Goal: Task Accomplishment & Management: Use online tool/utility

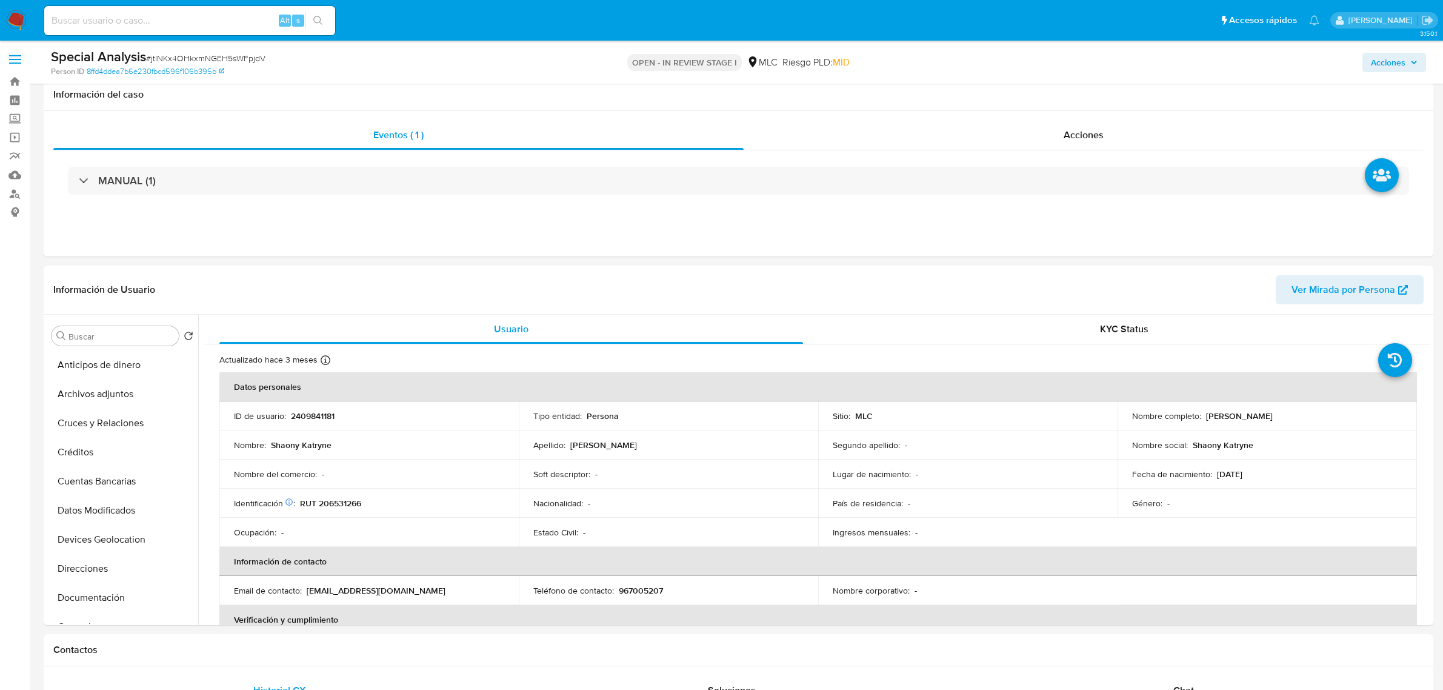
select select "10"
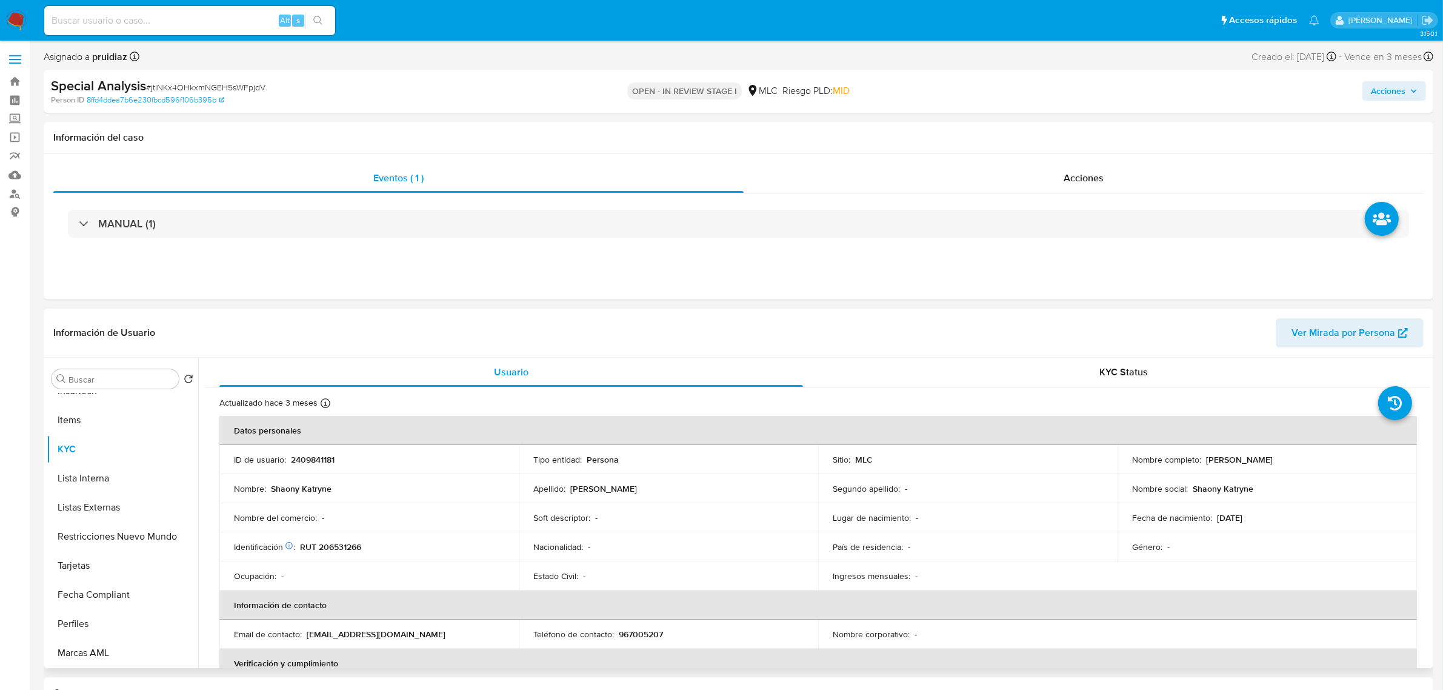
click at [329, 547] on p "RUT 206531266" at bounding box center [330, 546] width 61 height 11
copy p "206531266"
click at [343, 549] on p "RUT 206531266" at bounding box center [330, 546] width 61 height 11
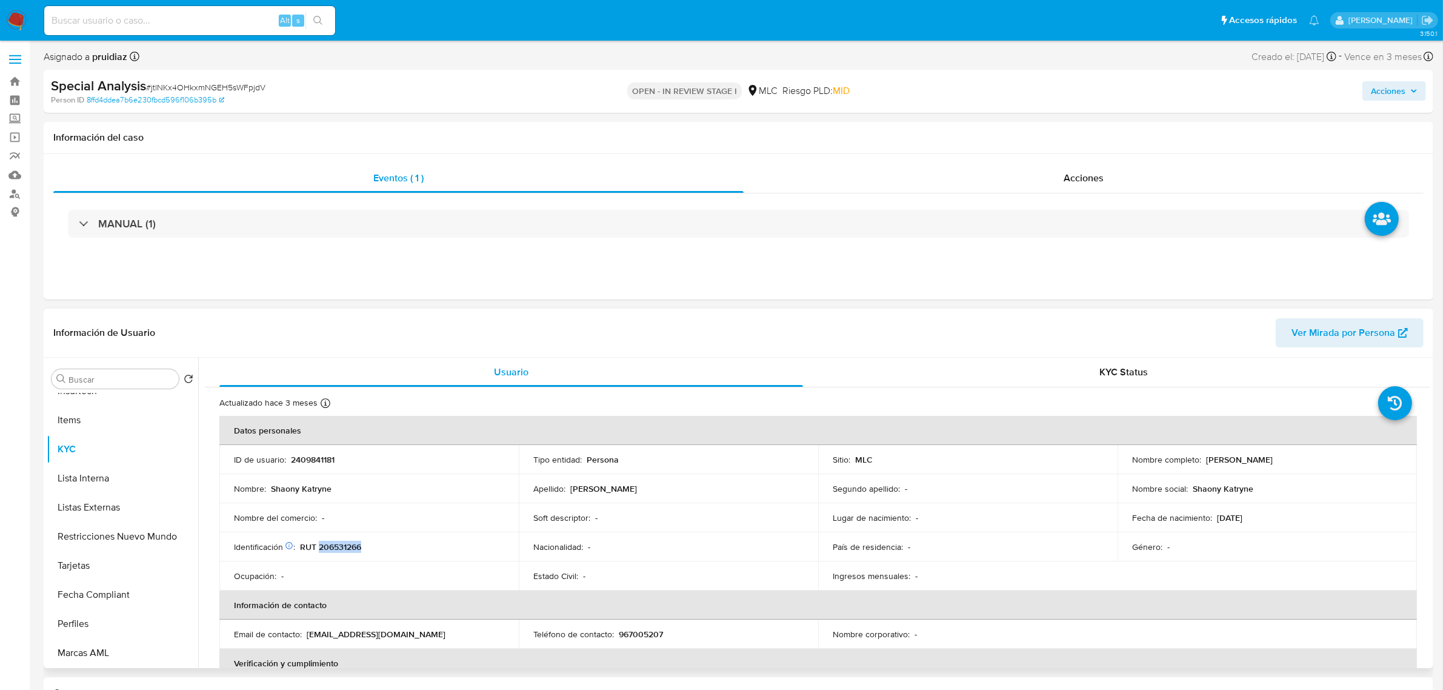
copy p "206531266"
click at [343, 544] on p "RUT 206531266" at bounding box center [330, 546] width 61 height 11
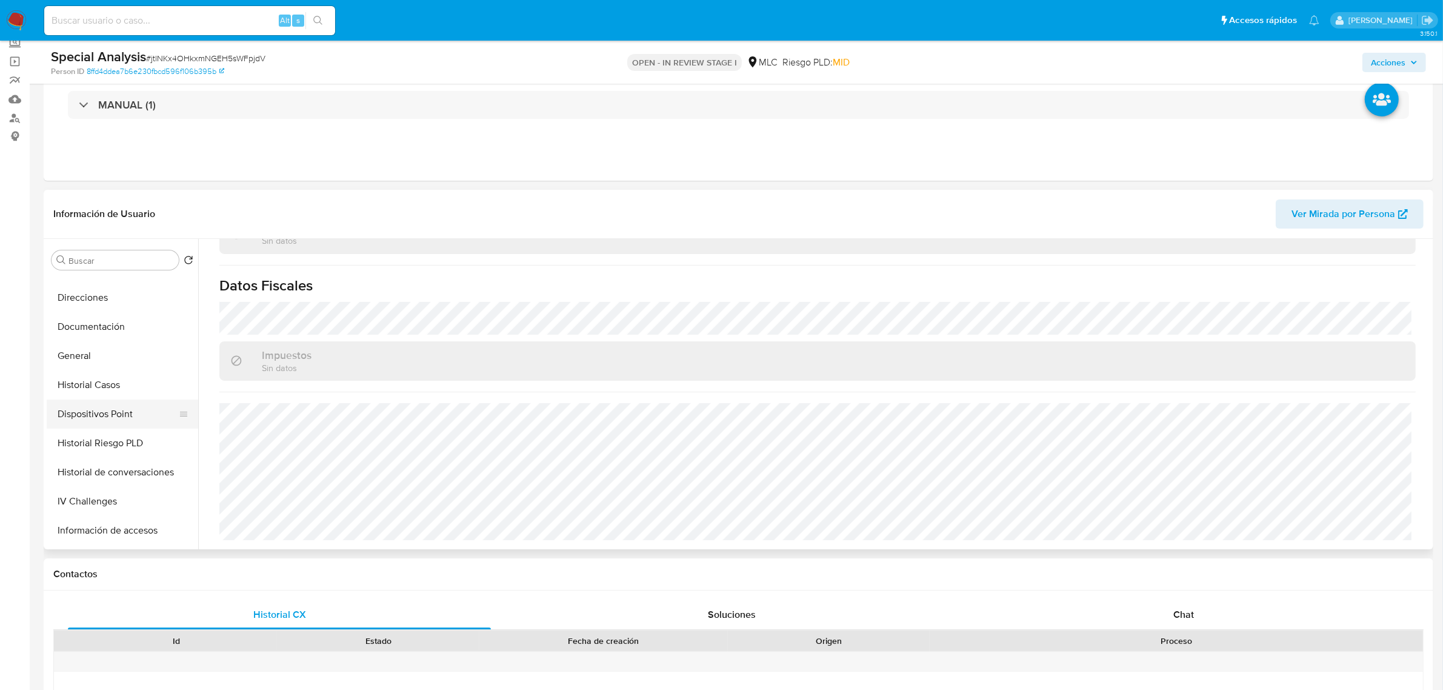
scroll to position [179, 0]
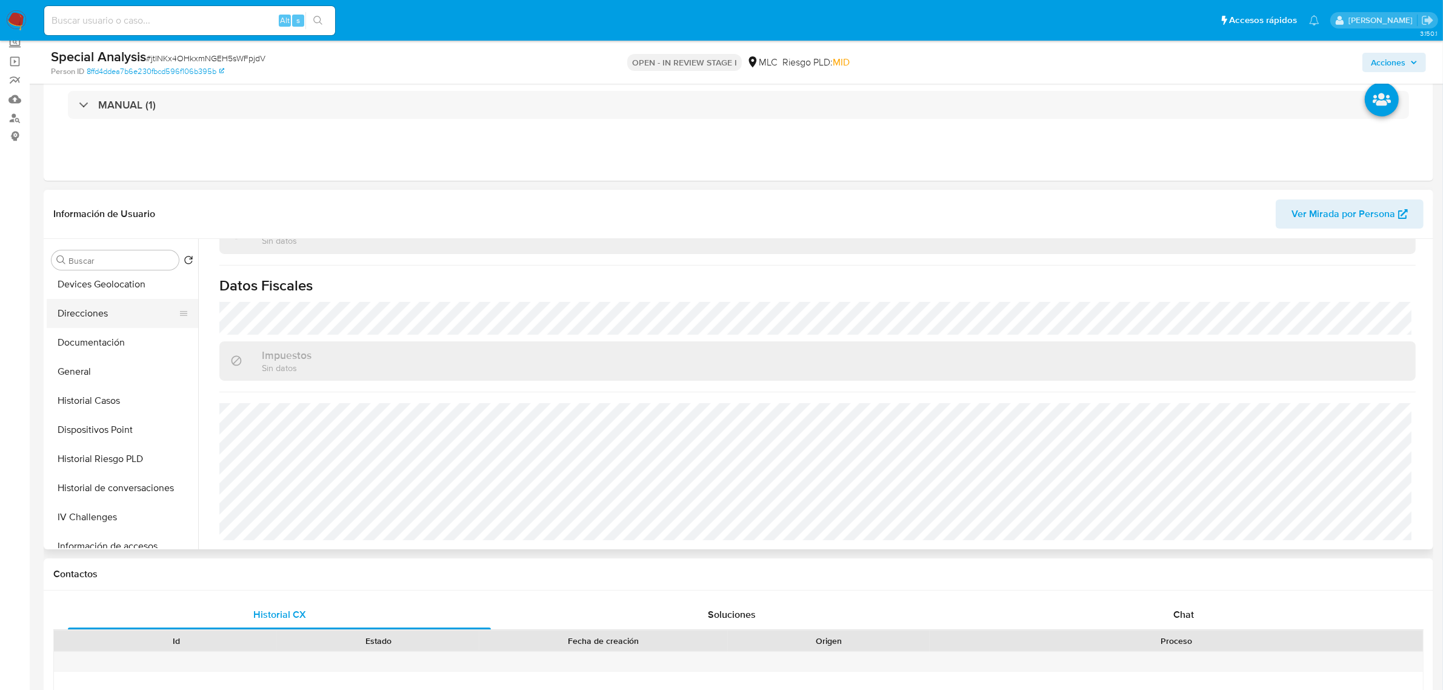
click at [80, 313] on button "Direcciones" at bounding box center [118, 313] width 142 height 29
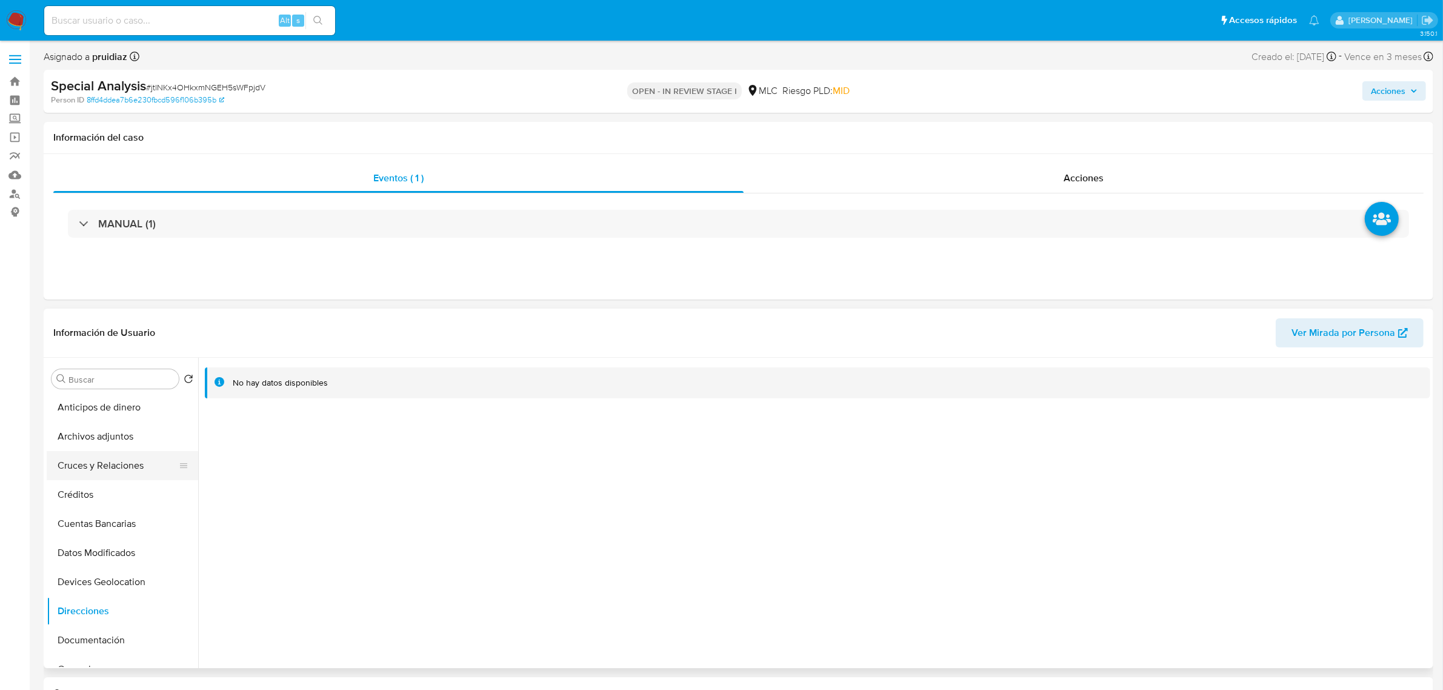
scroll to position [0, 0]
click at [126, 431] on button "Archivos adjuntos" at bounding box center [118, 437] width 142 height 29
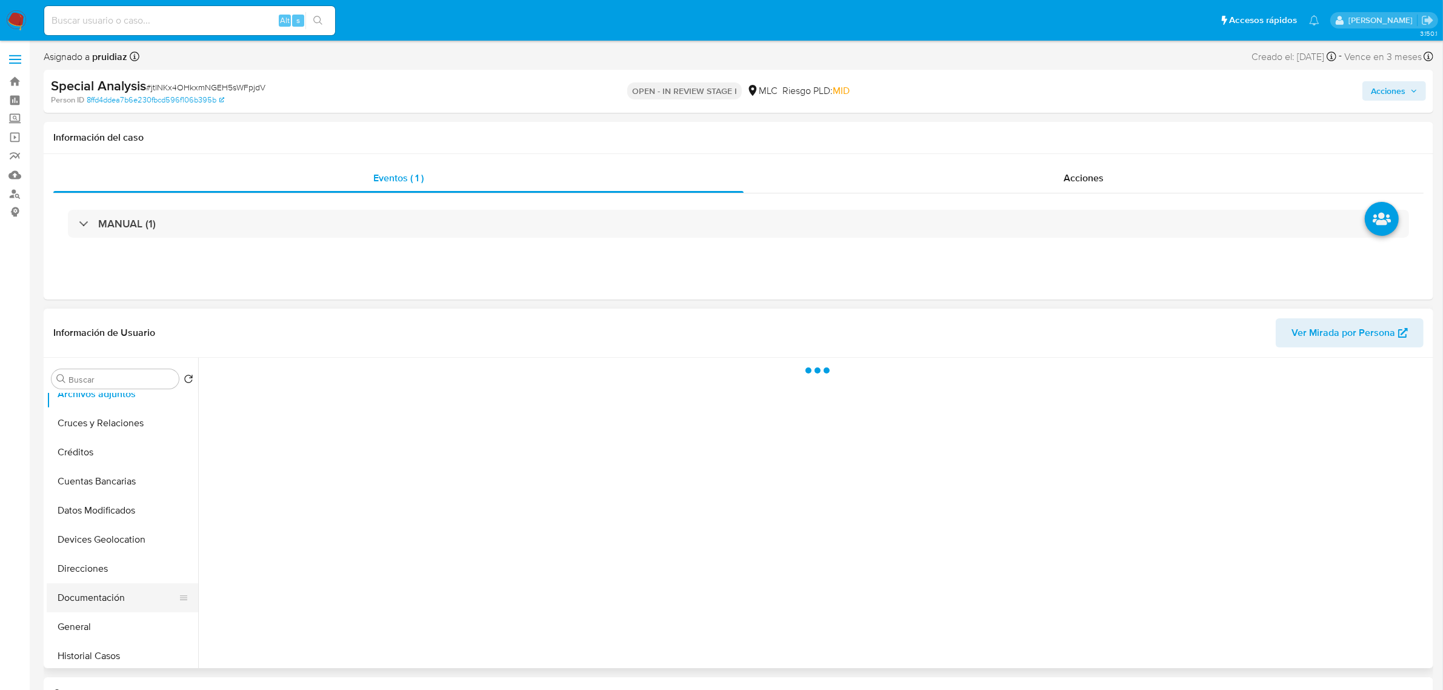
scroll to position [152, 0]
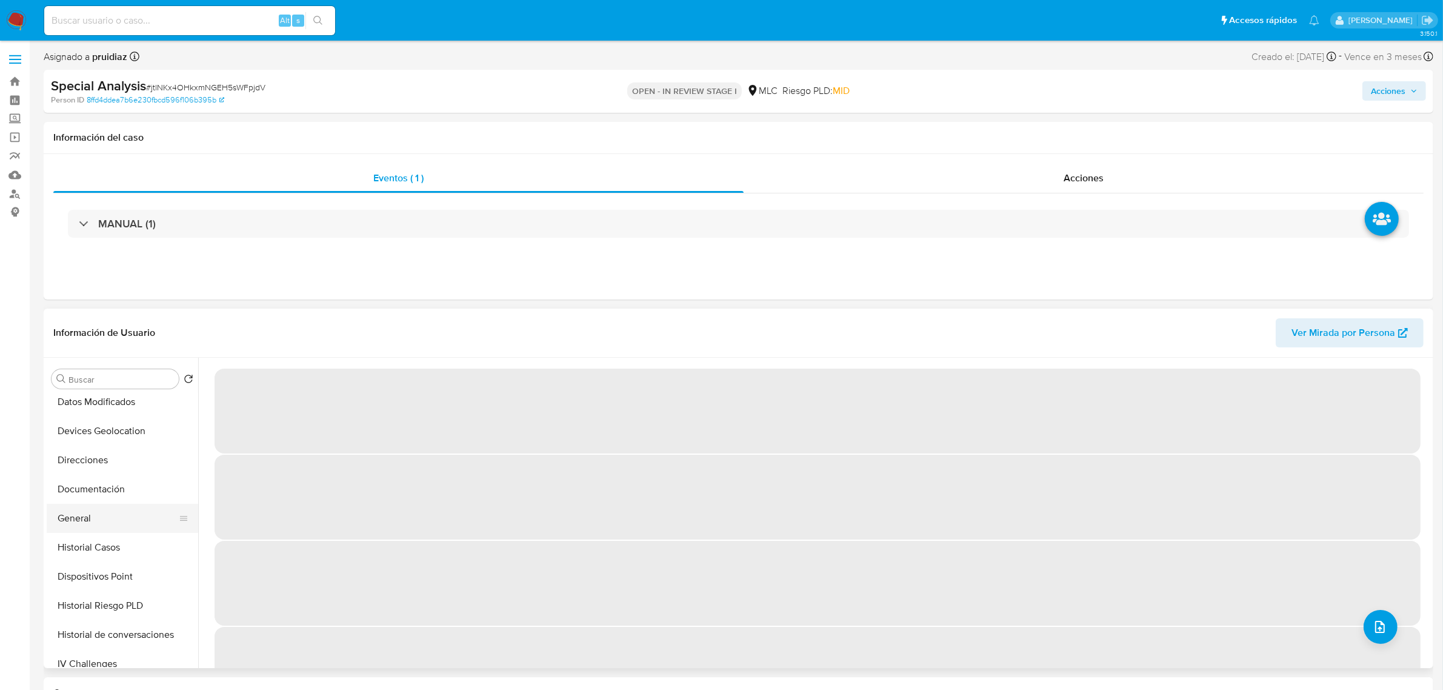
click at [99, 517] on button "General" at bounding box center [118, 518] width 142 height 29
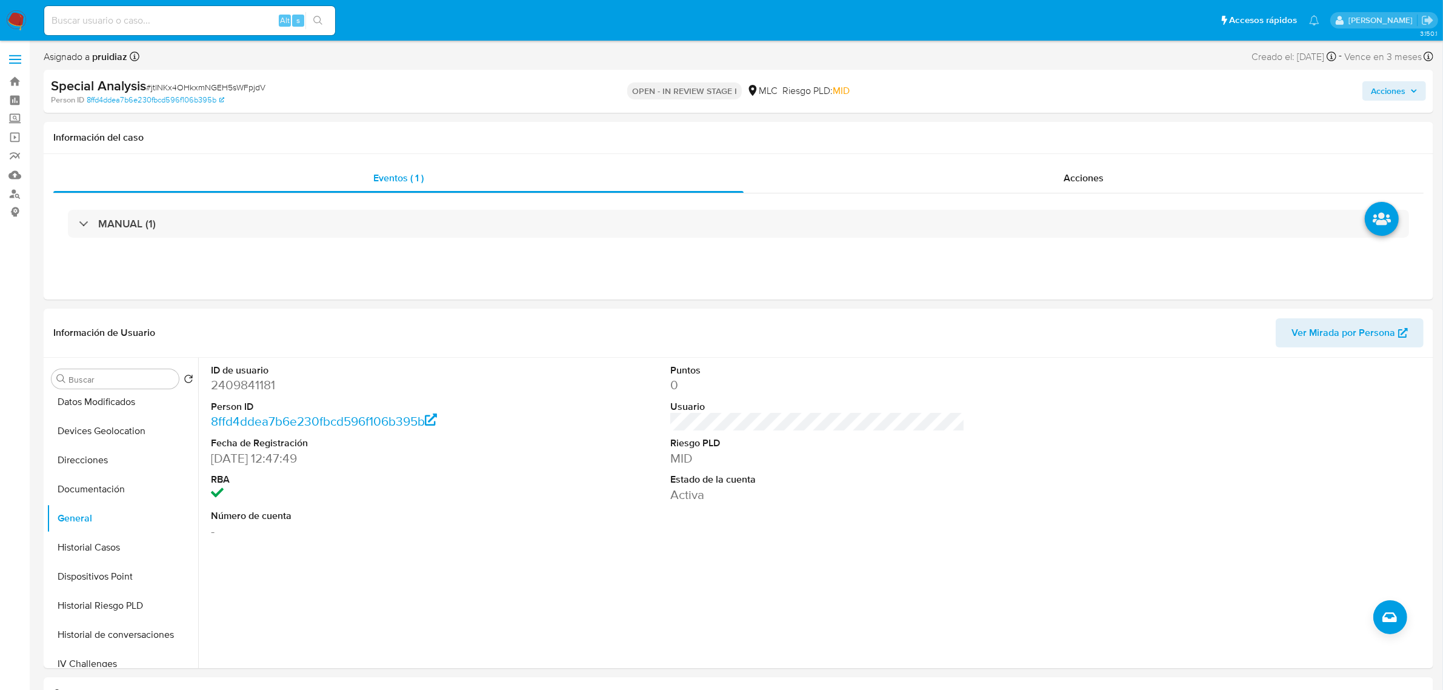
click at [255, 388] on dd "2409841181" at bounding box center [358, 384] width 295 height 17
copy dd "2409841181"
click at [256, 376] on dd "2409841181" at bounding box center [358, 384] width 295 height 17
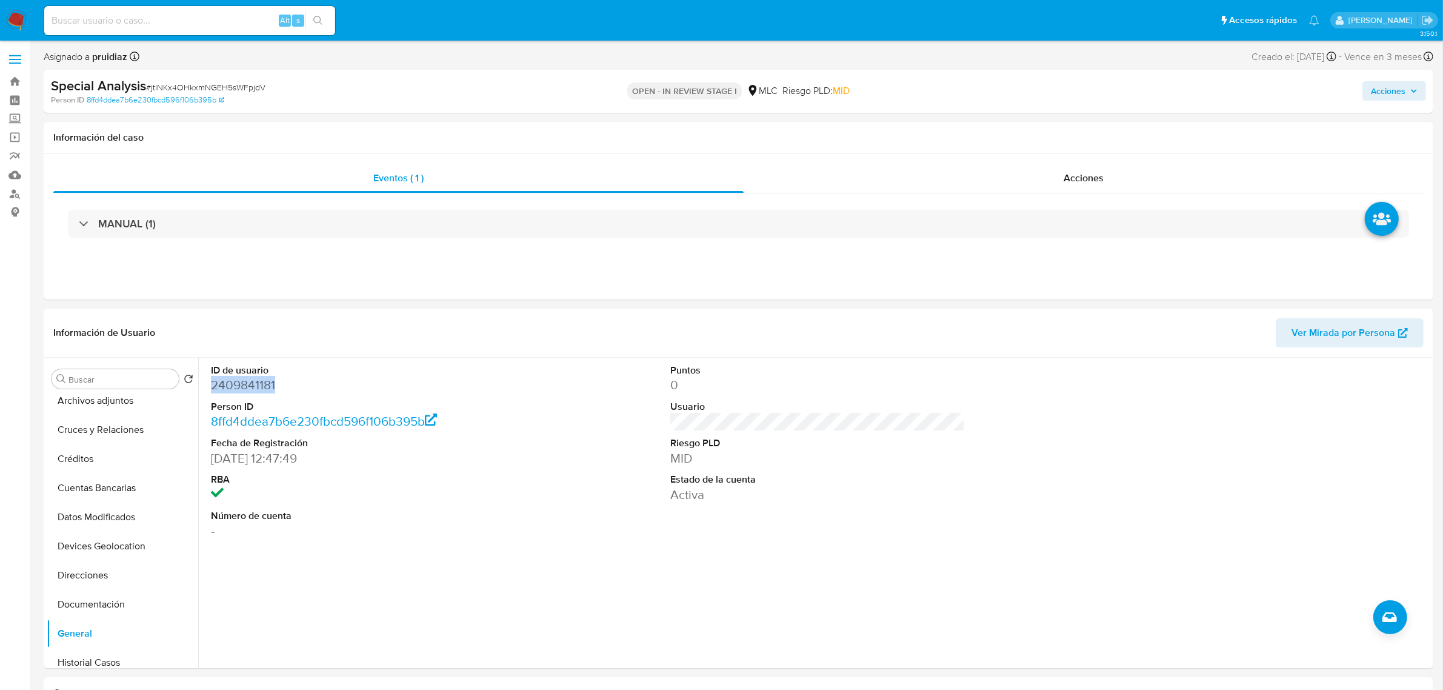
scroll to position [0, 0]
click at [93, 433] on button "Archivos adjuntos" at bounding box center [118, 437] width 142 height 29
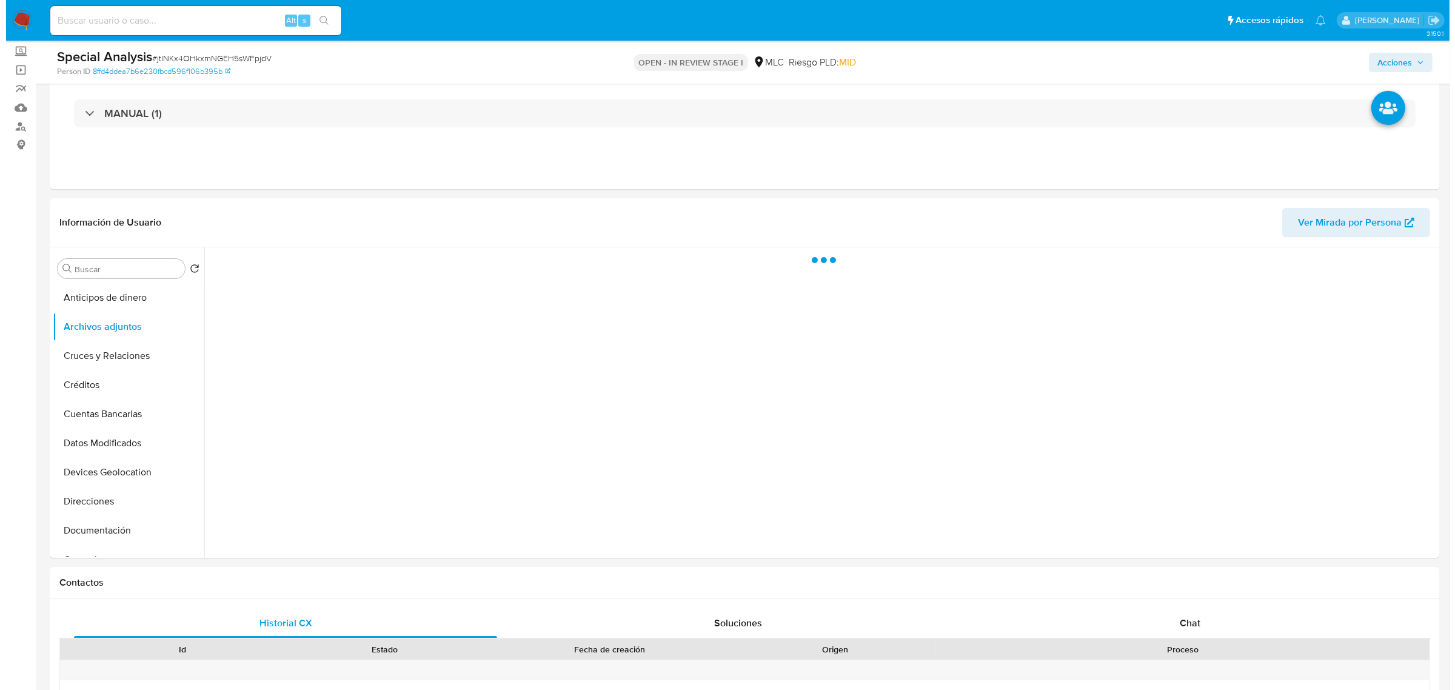
scroll to position [152, 0]
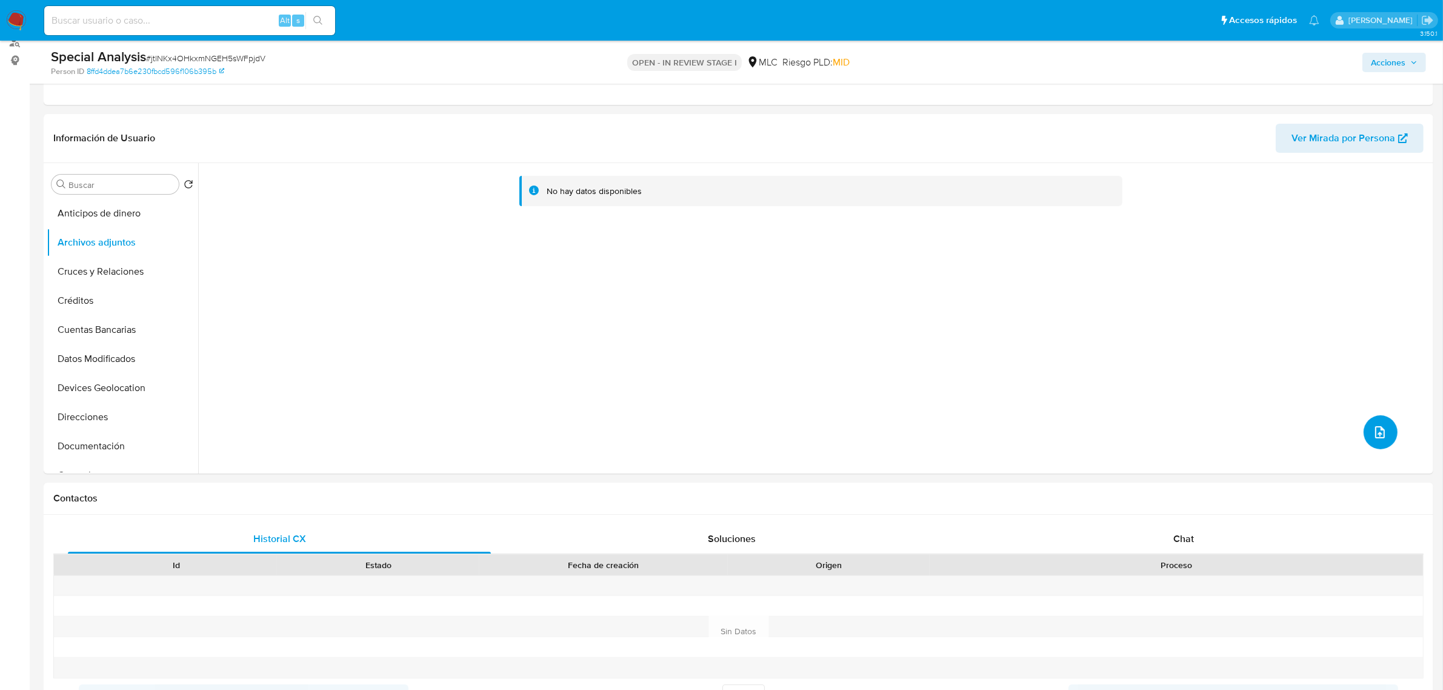
click at [1383, 438] on button "upload-file" at bounding box center [1381, 432] width 34 height 34
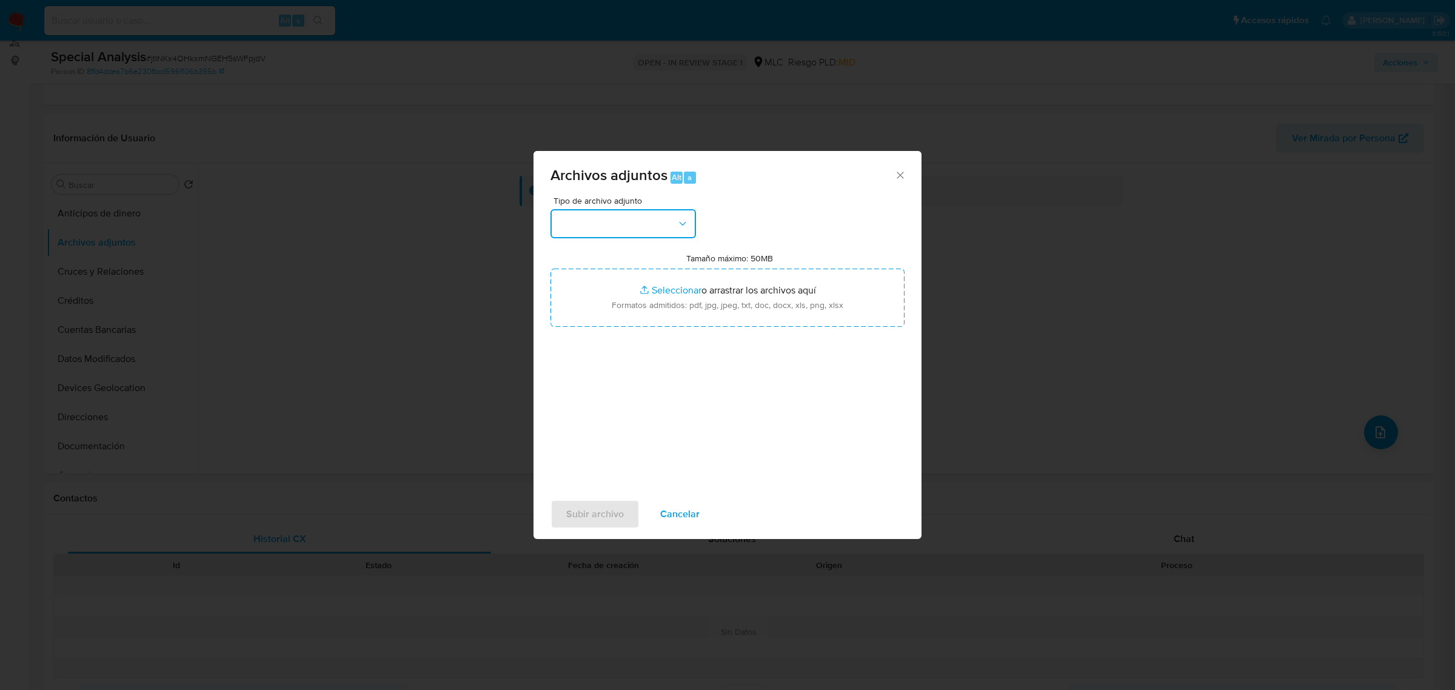
click at [643, 219] on button "button" at bounding box center [622, 223] width 145 height 29
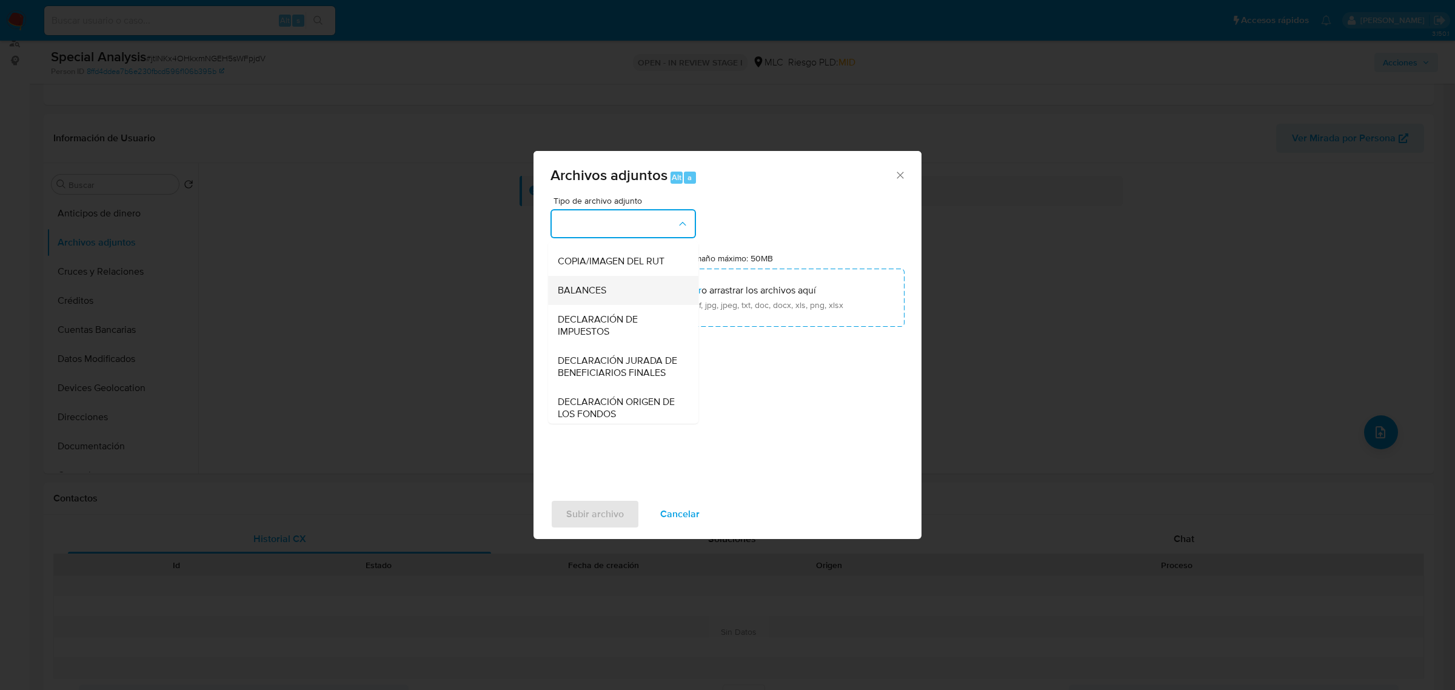
scroll to position [201, 0]
click at [584, 273] on div "OTROS" at bounding box center [620, 258] width 124 height 29
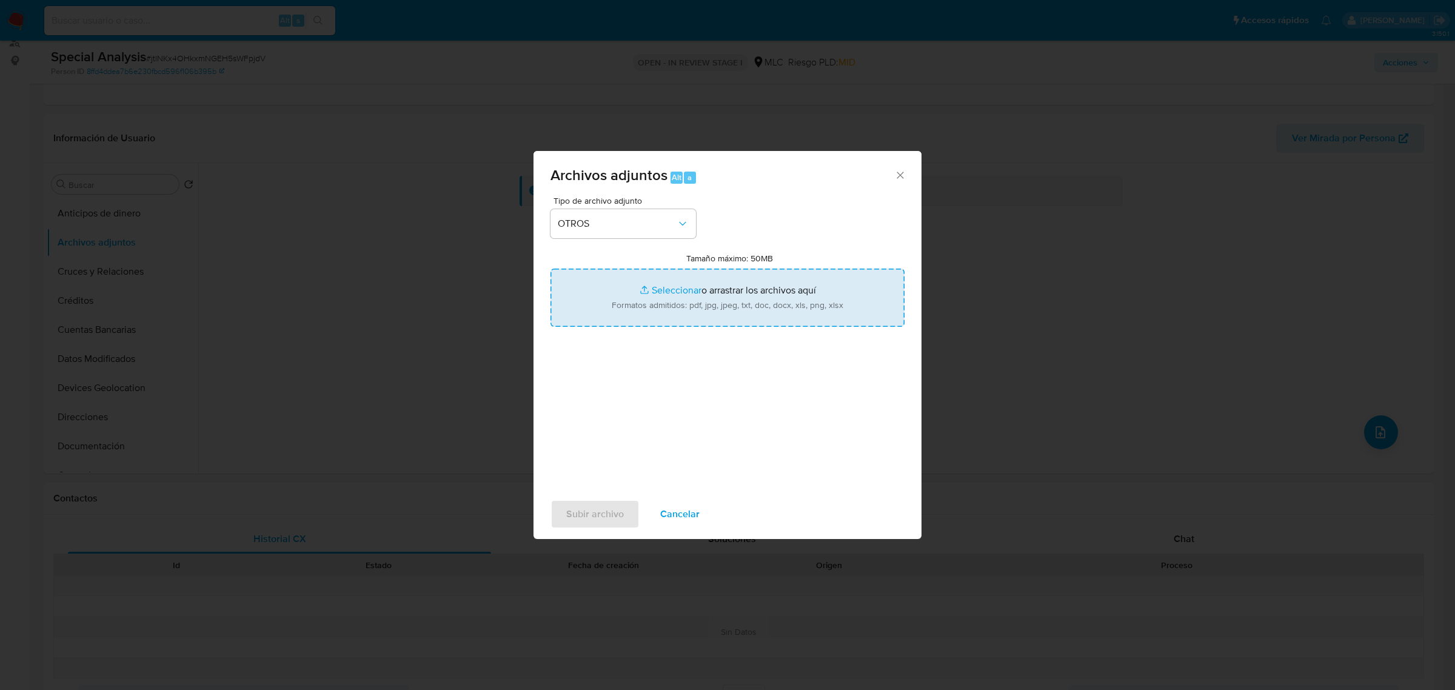
click at [641, 290] on input "Tamaño máximo: 50MB Seleccionar archivos" at bounding box center [727, 298] width 354 height 58
type input "C:\fakepath\2409841181 - 11_08_2025 Vinculado.pdf"
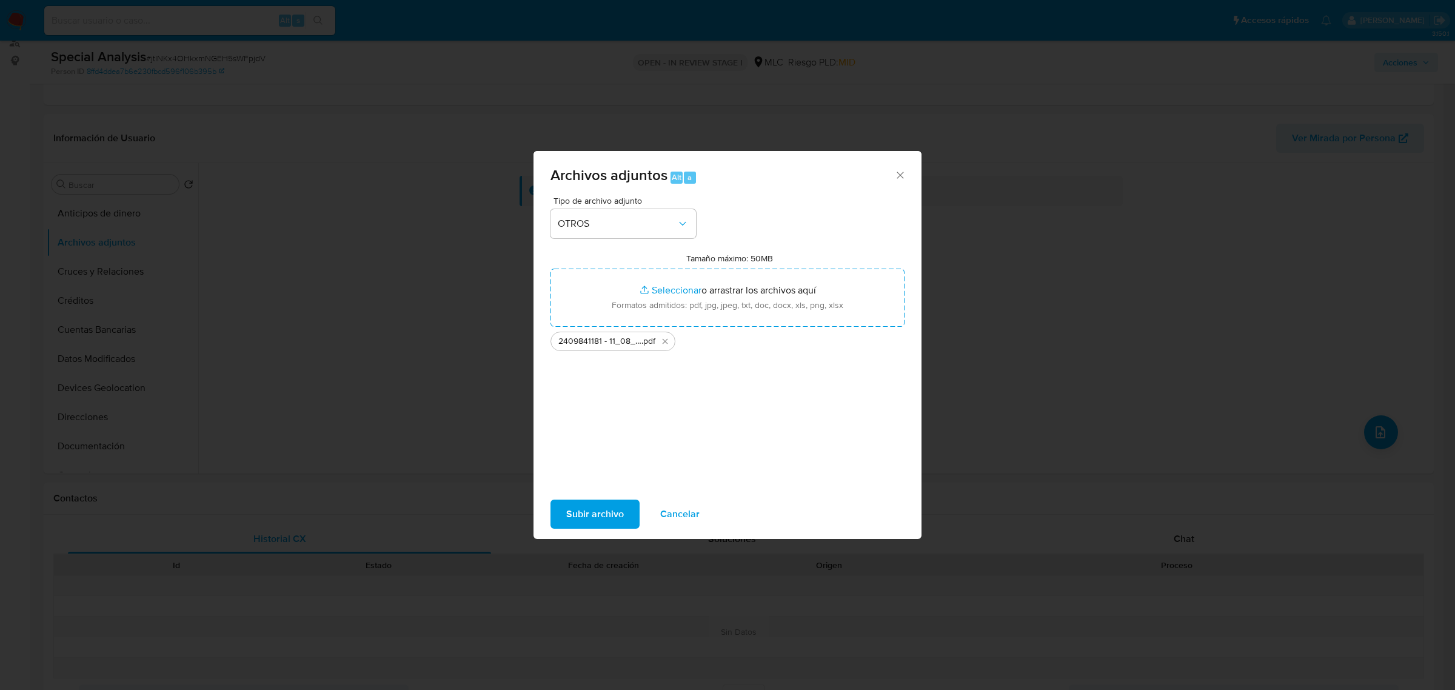
drag, startPoint x: 641, startPoint y: 290, endPoint x: 608, endPoint y: 515, distance: 227.9
click at [608, 515] on span "Subir archivo" at bounding box center [595, 514] width 58 height 27
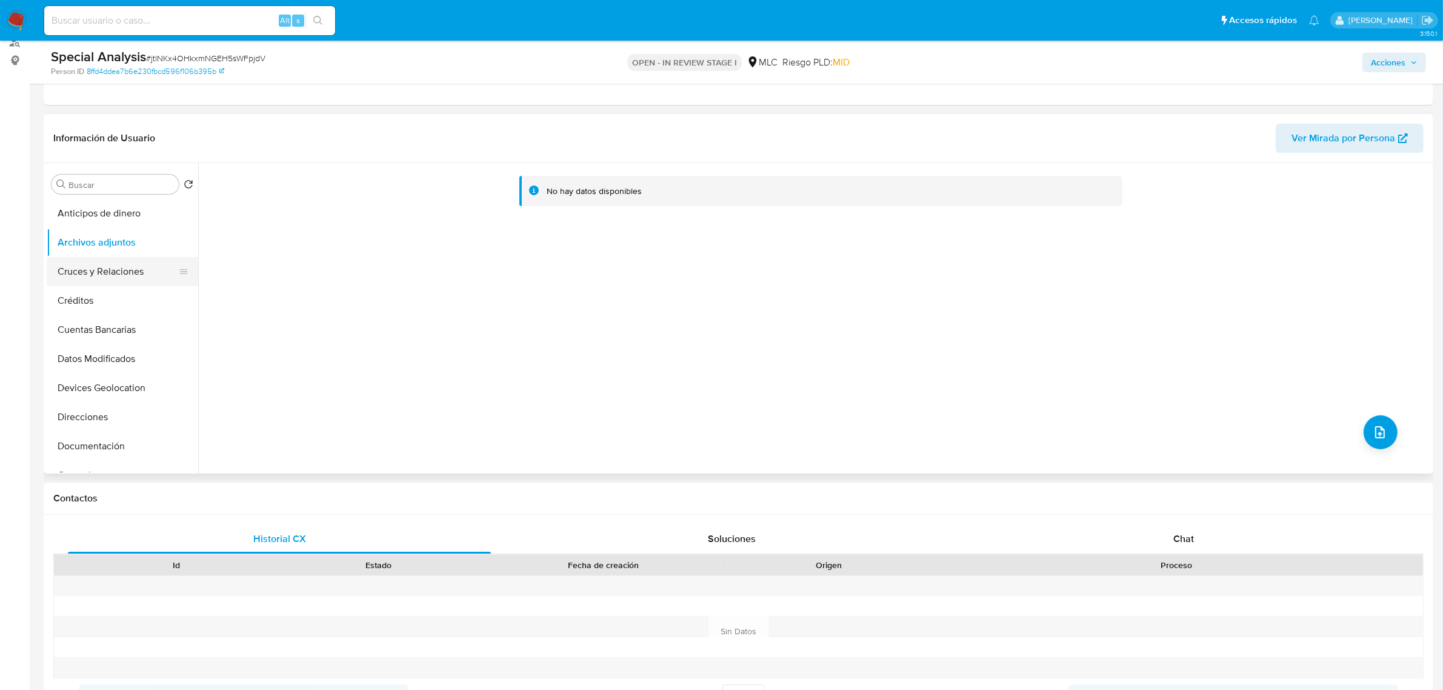
click at [90, 273] on button "Cruces y Relaciones" at bounding box center [118, 271] width 142 height 29
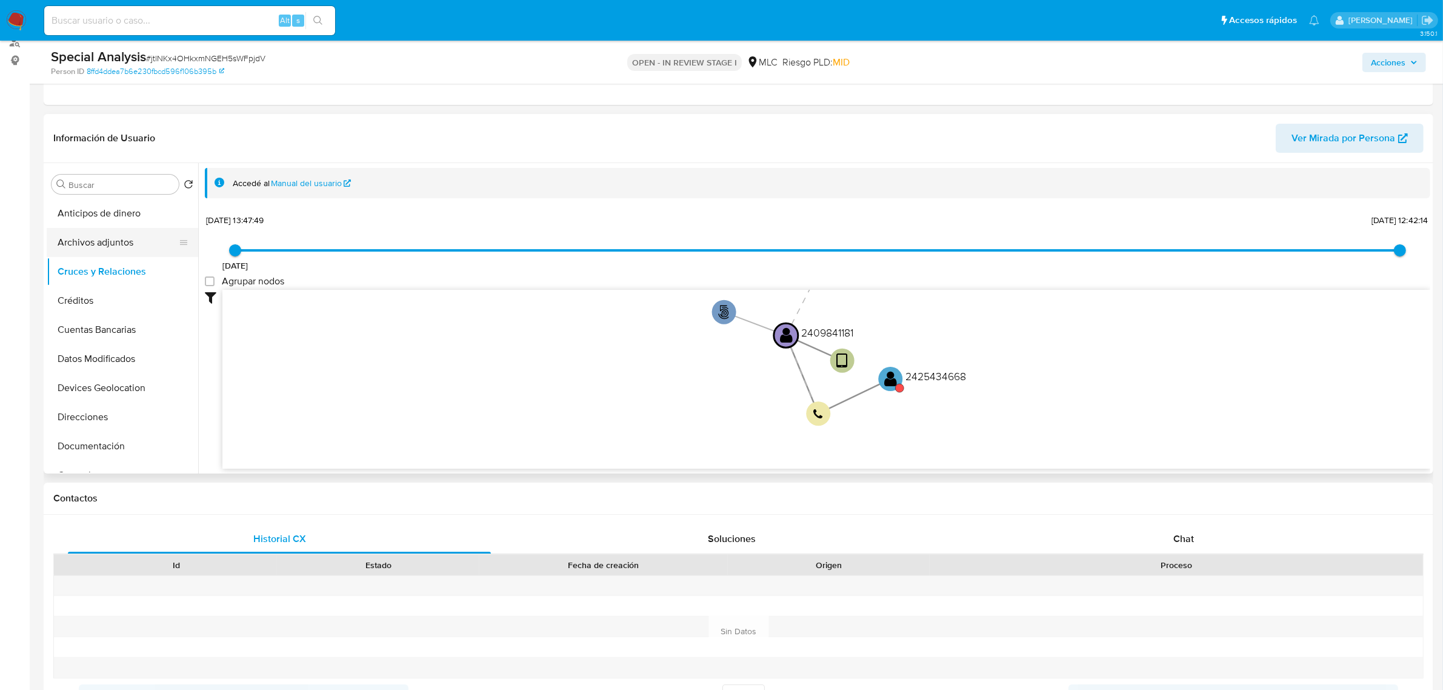
click at [126, 235] on button "Archivos adjuntos" at bounding box center [118, 242] width 142 height 29
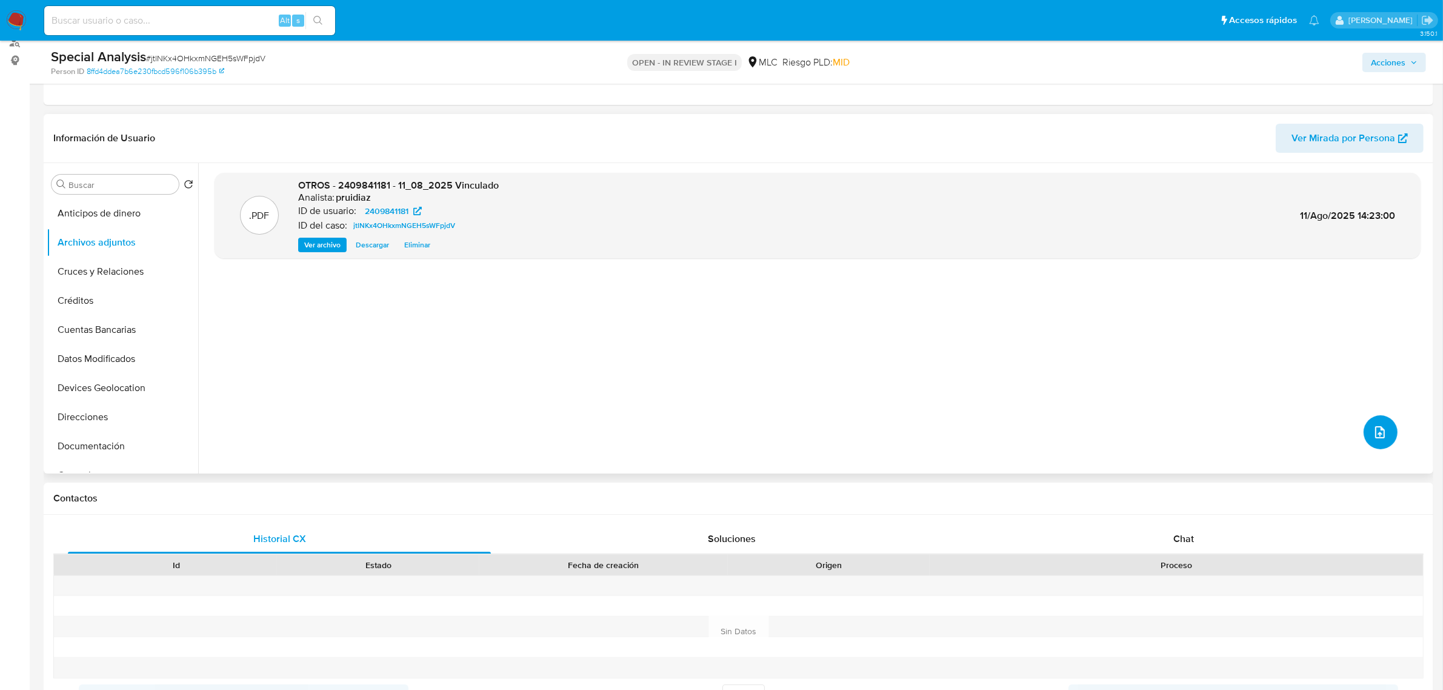
click at [1376, 430] on icon "upload-file" at bounding box center [1380, 432] width 15 height 15
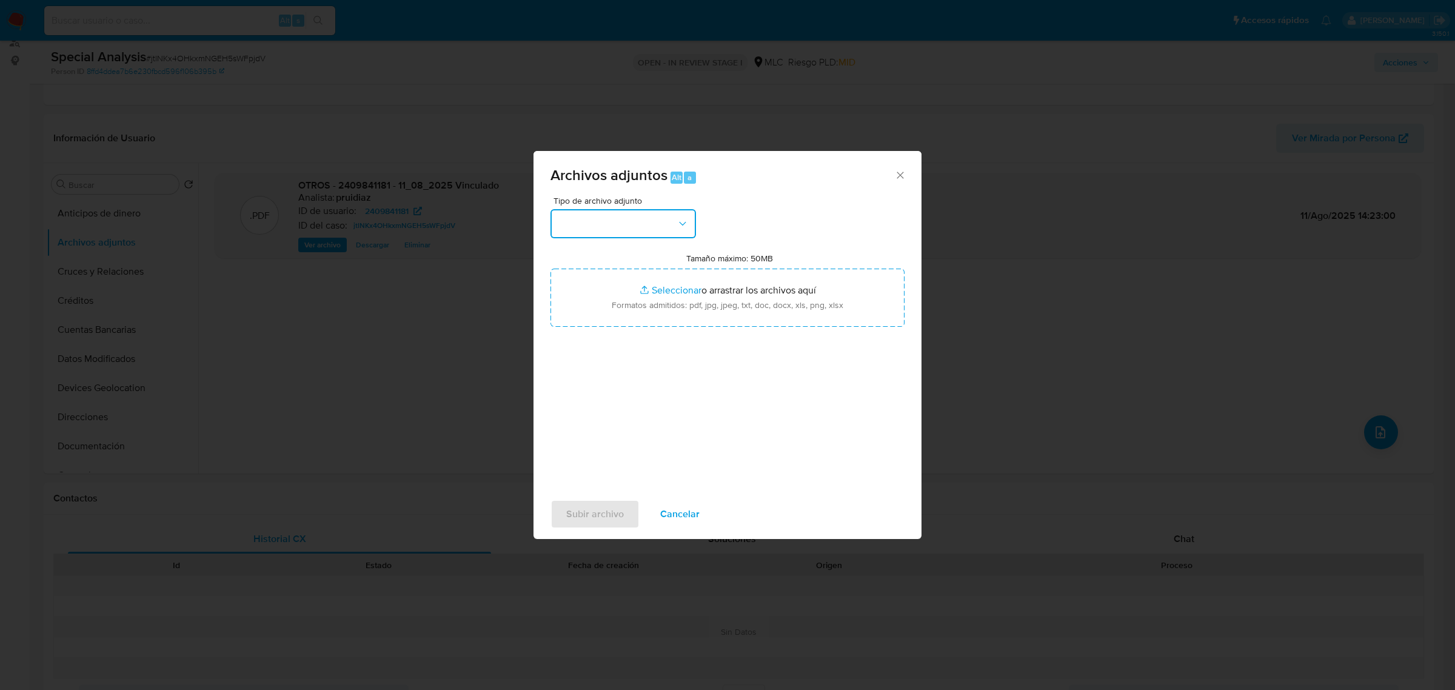
click at [637, 219] on button "button" at bounding box center [622, 223] width 145 height 29
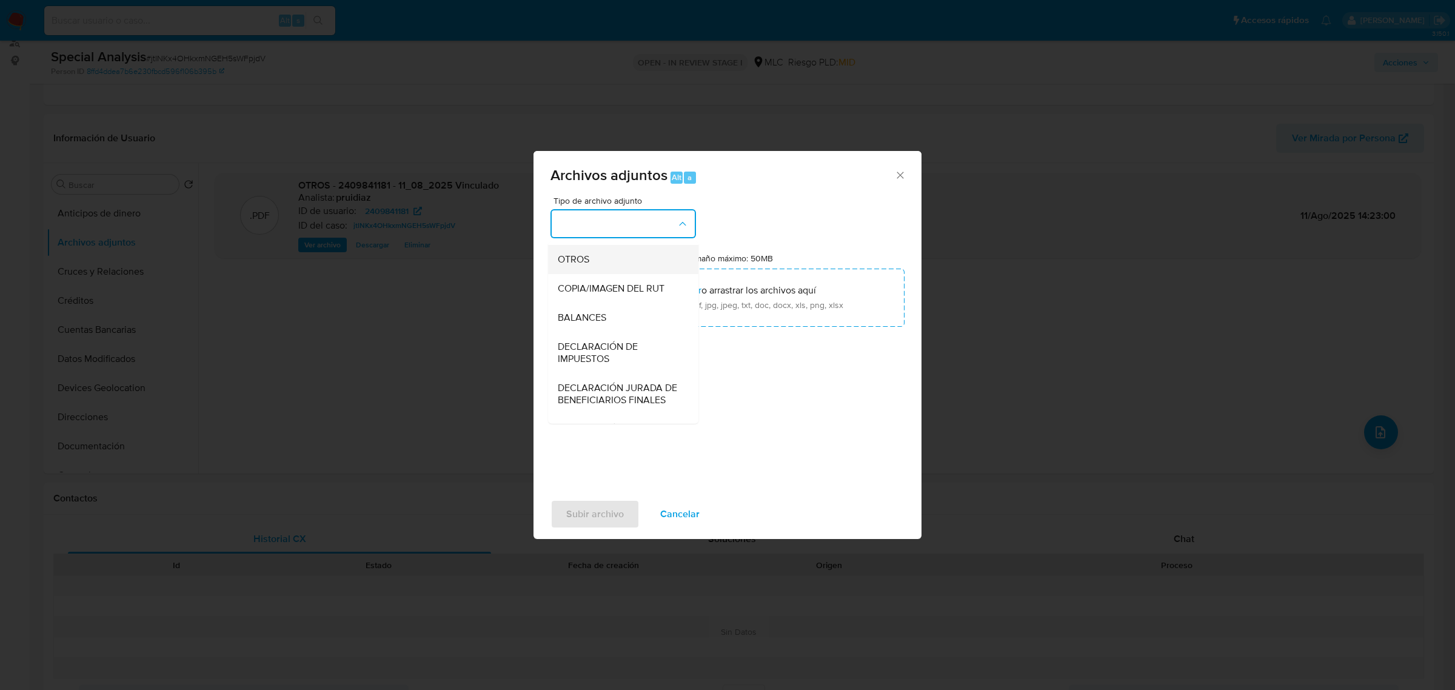
click at [590, 273] on div "OTROS" at bounding box center [620, 258] width 124 height 29
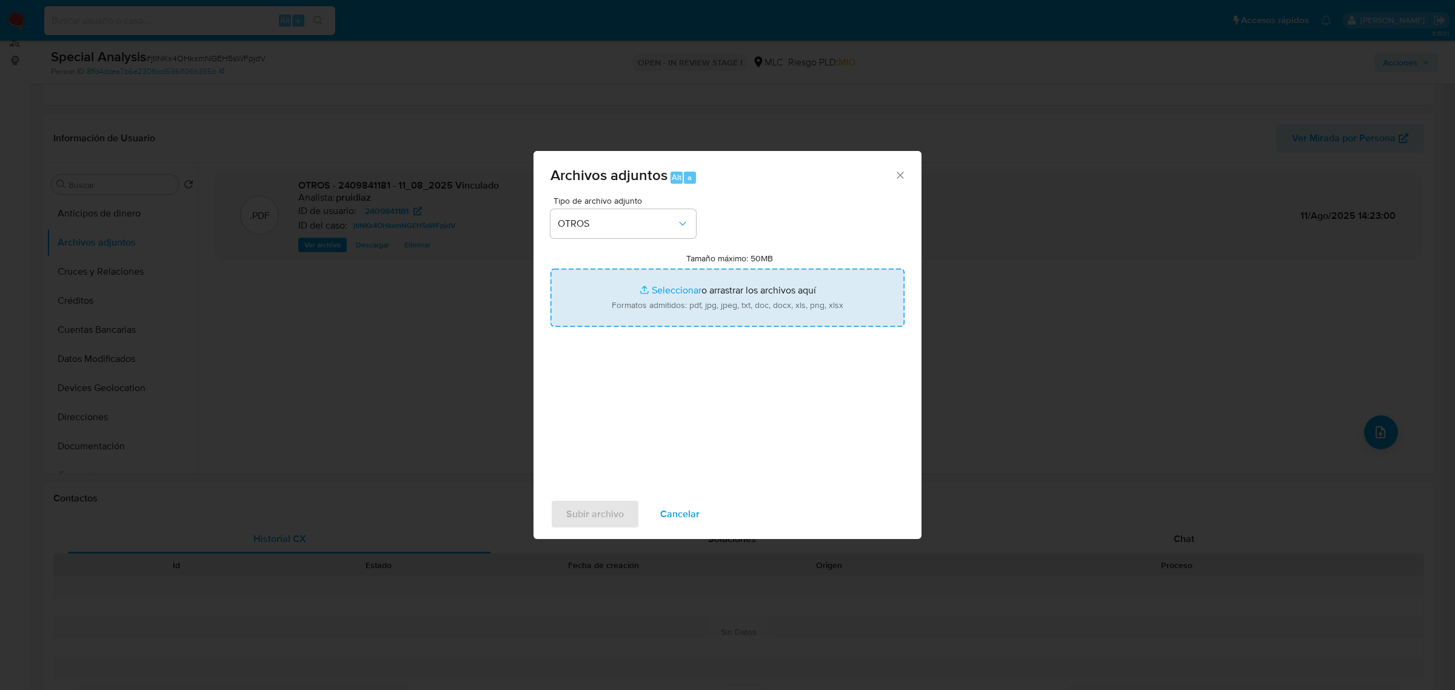
click at [663, 289] on input "Tamaño máximo: 50MB Seleccionar archivos" at bounding box center [727, 298] width 354 height 58
type input "C:\fakepath\Certificado UAF ROS #1157.pdf"
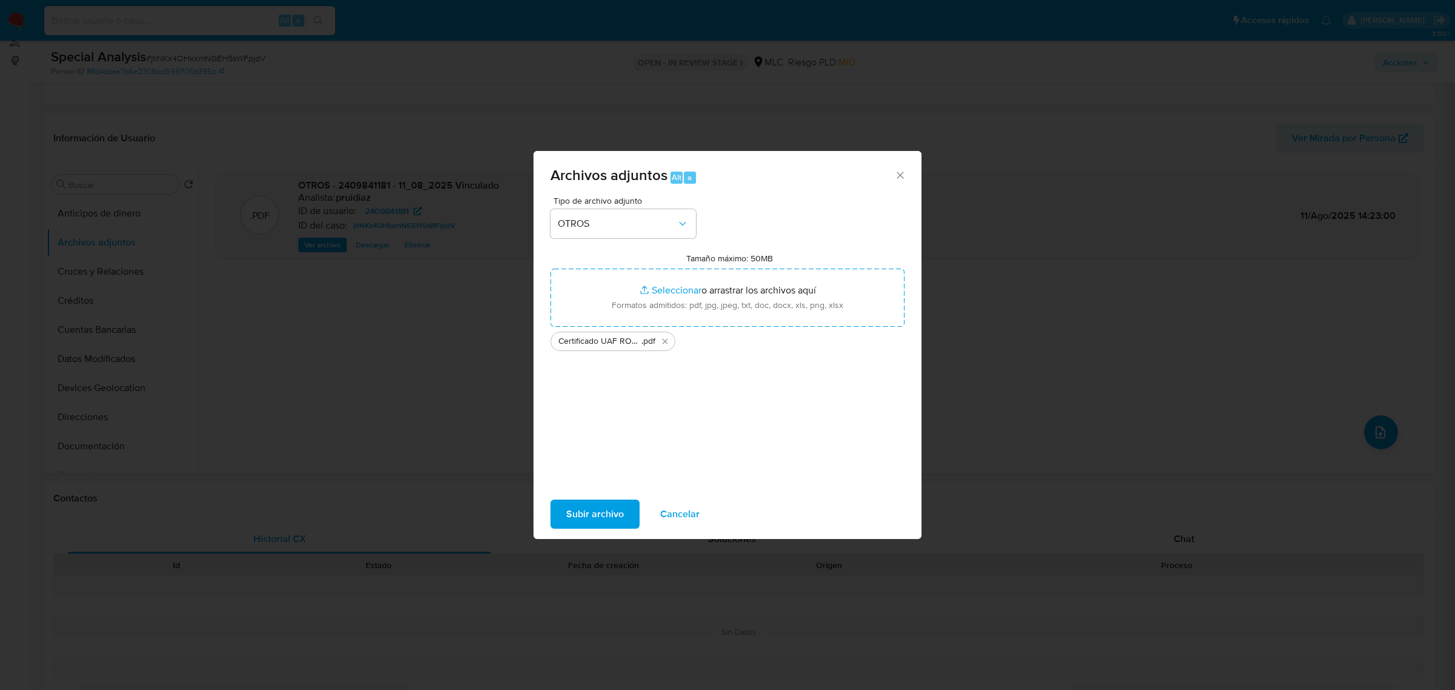
click at [615, 504] on span "Subir archivo" at bounding box center [595, 514] width 58 height 27
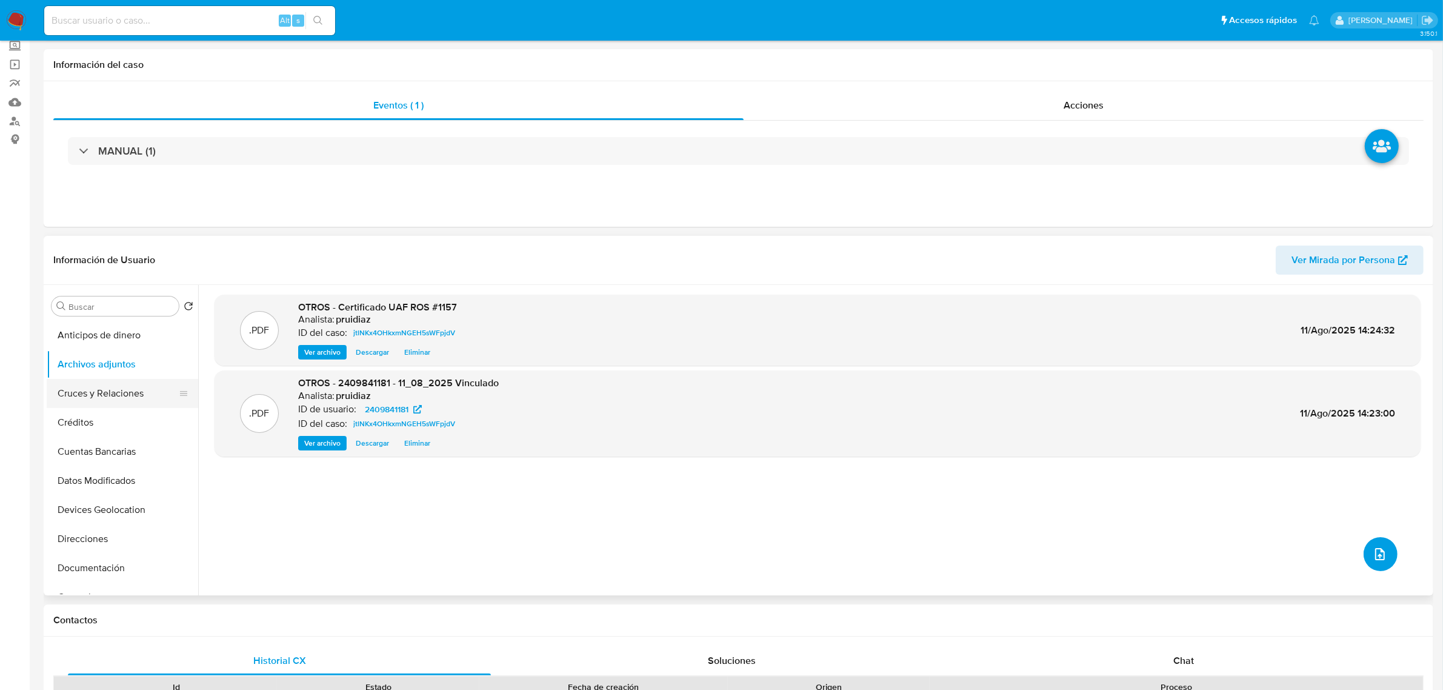
scroll to position [0, 0]
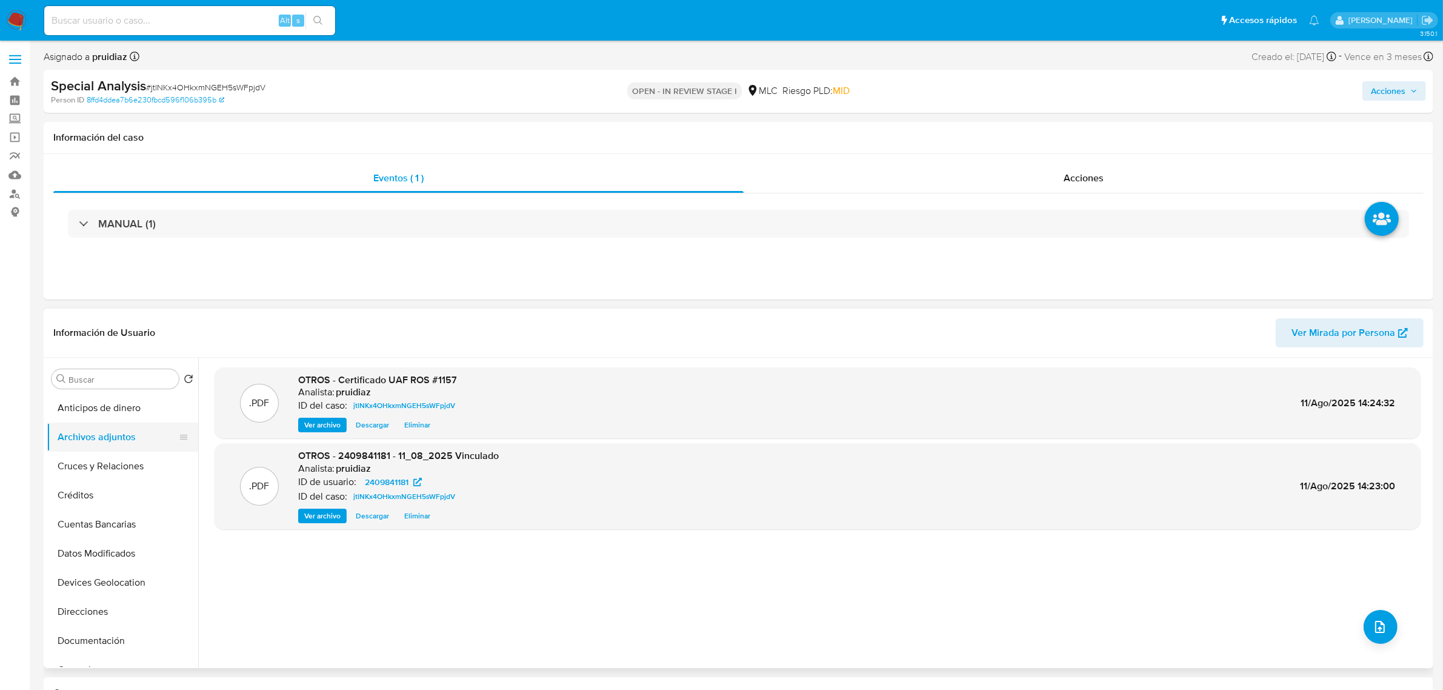
click at [108, 429] on button "Archivos adjuntos" at bounding box center [118, 437] width 142 height 29
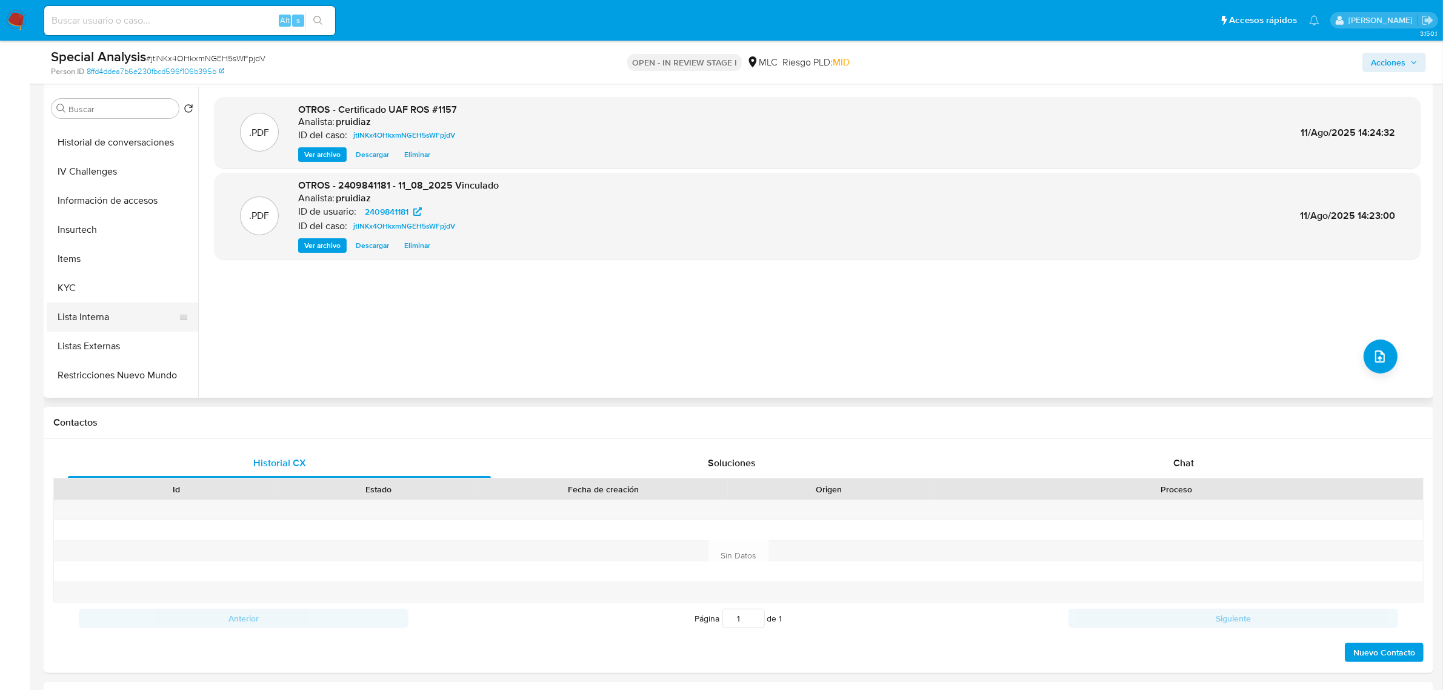
scroll to position [379, 0]
click at [58, 270] on button "KYC" at bounding box center [118, 282] width 142 height 29
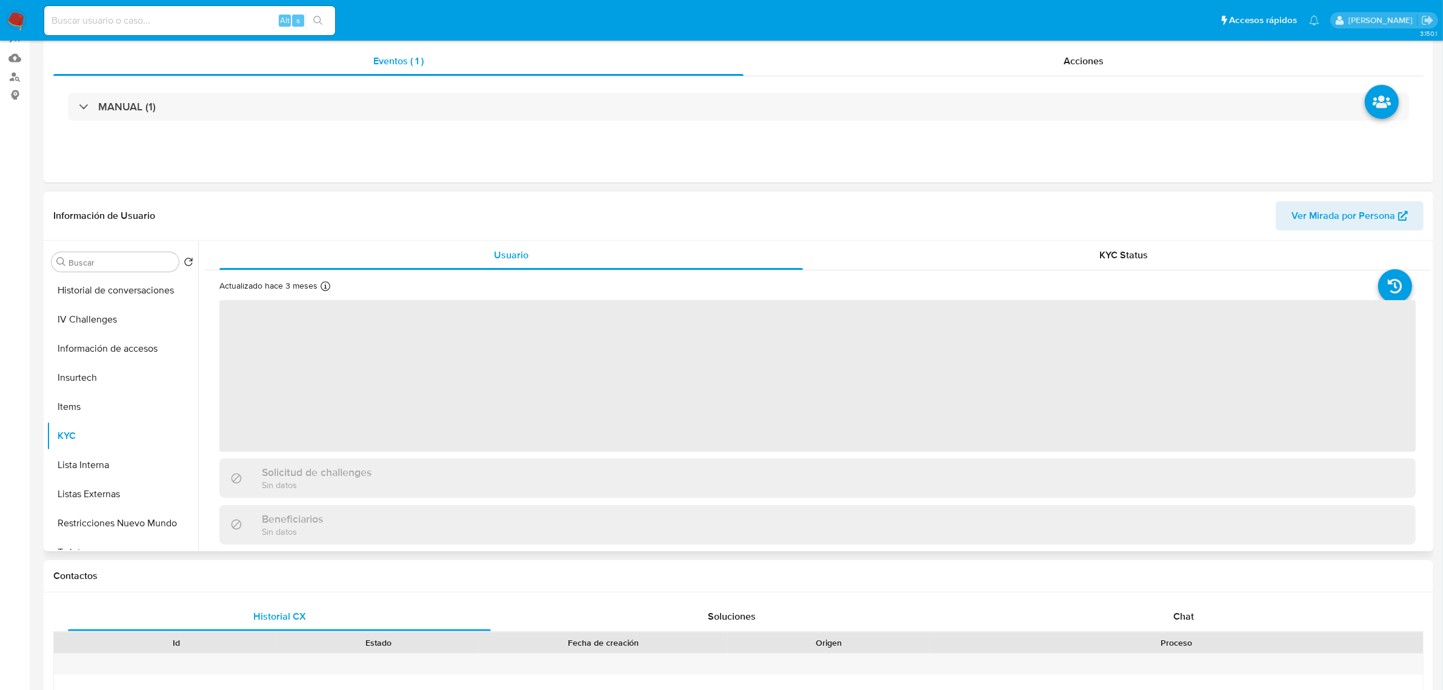
scroll to position [0, 0]
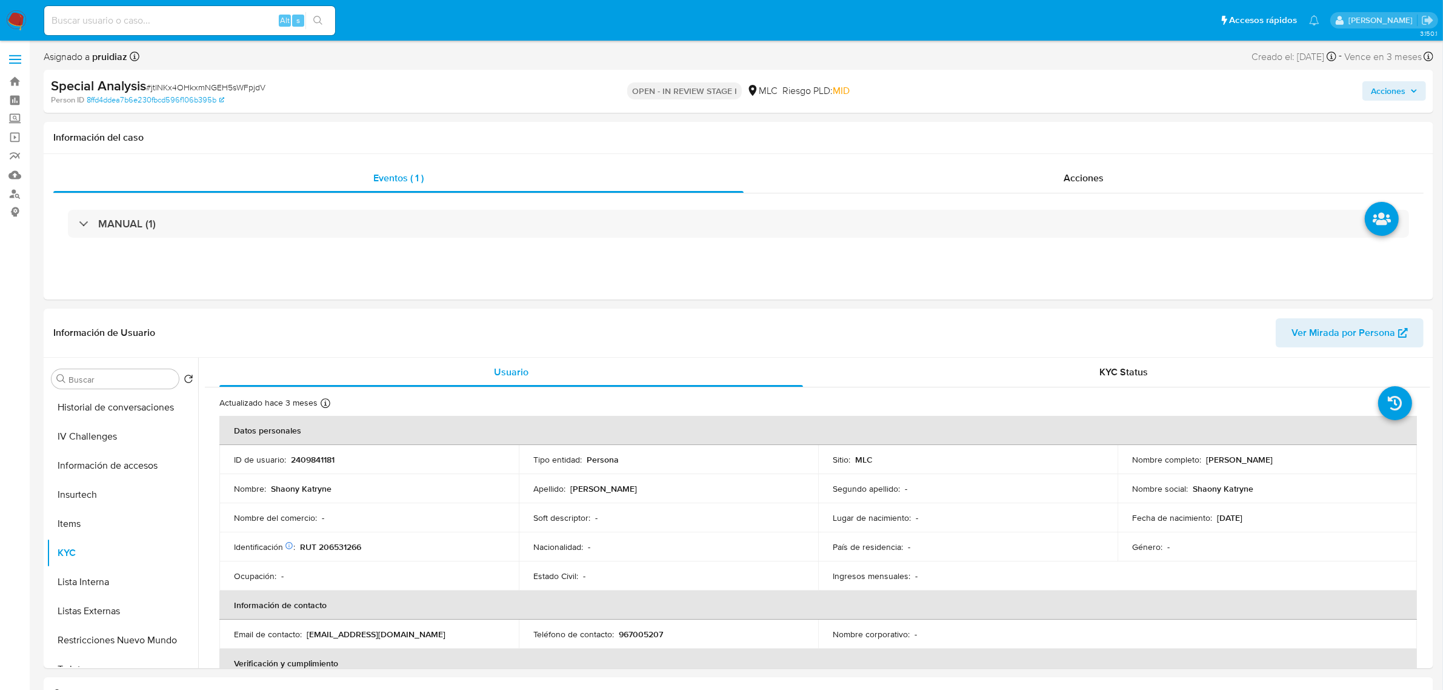
click at [1383, 88] on span "Acciones" at bounding box center [1388, 90] width 35 height 19
click at [1055, 141] on div "Resolución del caso Alt r" at bounding box center [1065, 130] width 116 height 32
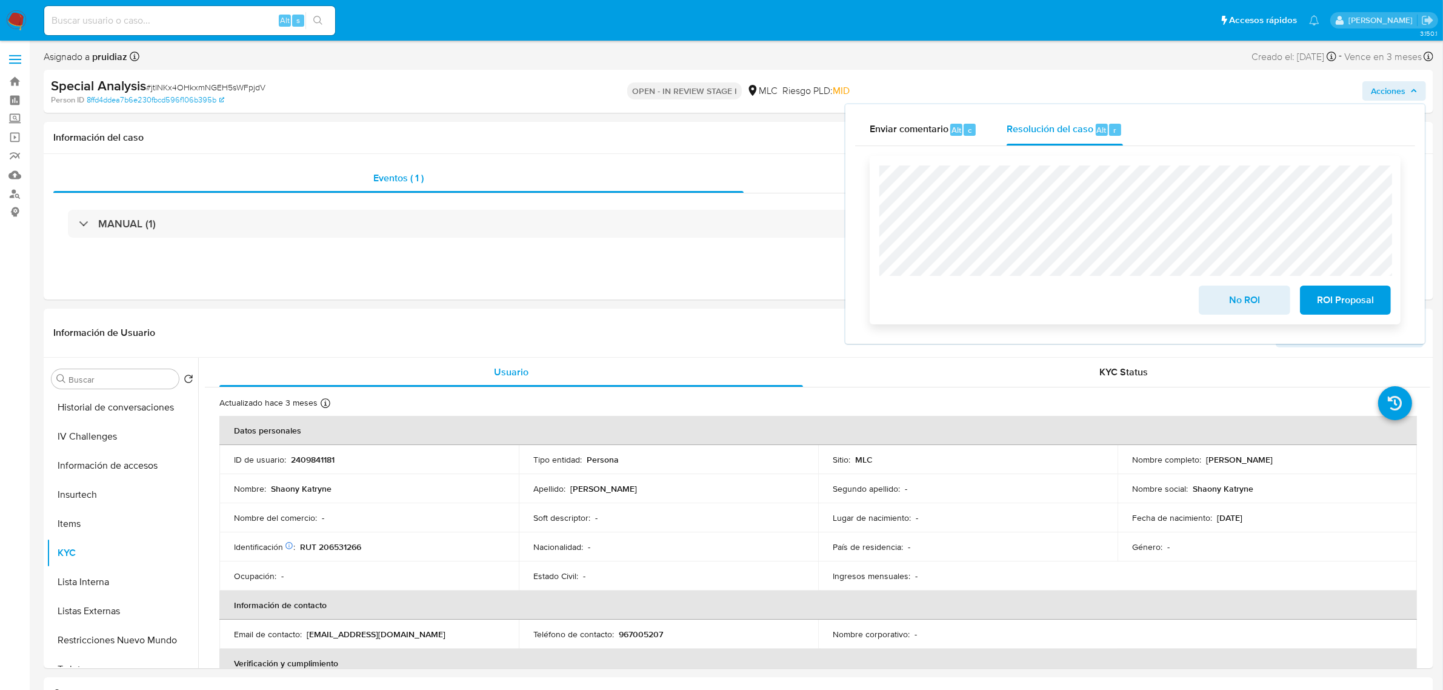
click at [1365, 313] on span "ROI Proposal" at bounding box center [1345, 300] width 59 height 27
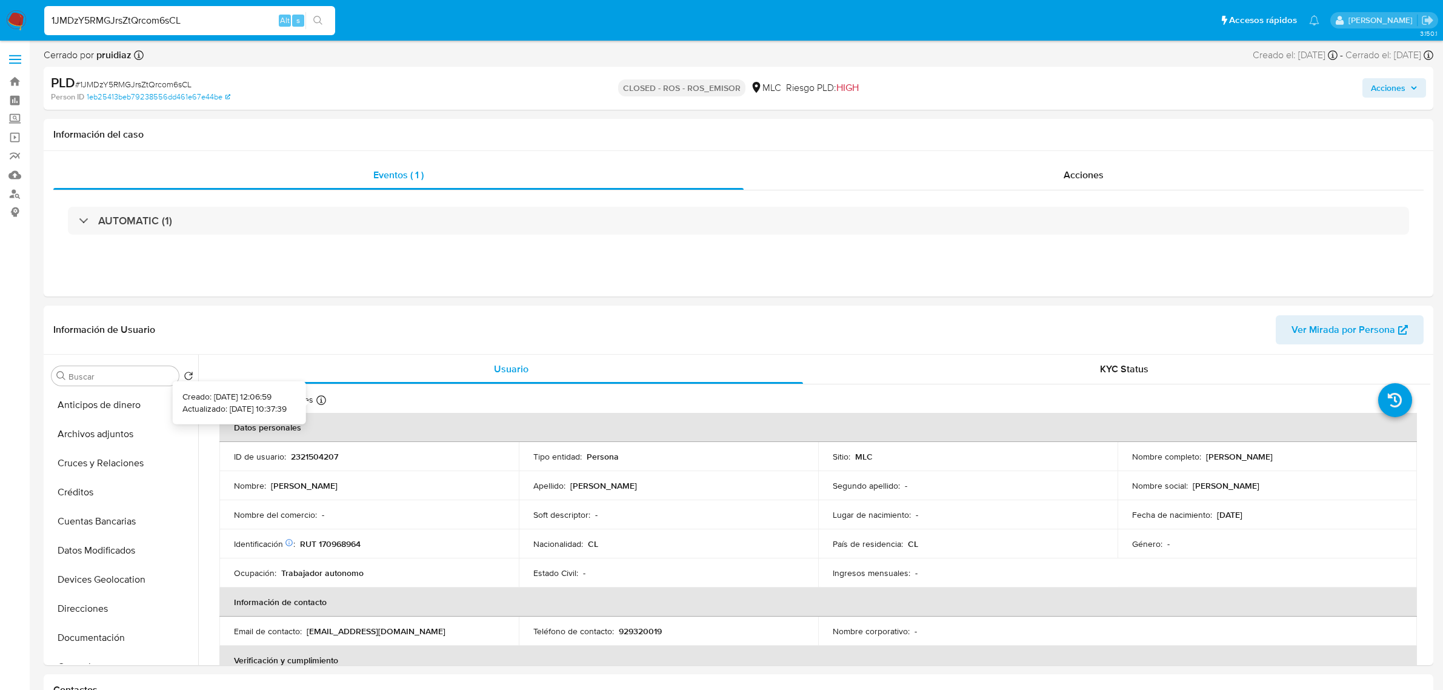
select select "10"
drag, startPoint x: 1338, startPoint y: 458, endPoint x: 1203, endPoint y: 455, distance: 135.2
click at [1203, 455] on div "Nombre completo : Patricio Antonio Miranda Díaz" at bounding box center [1267, 456] width 270 height 11
copy p "Patricio Antonio Miranda Díaz"
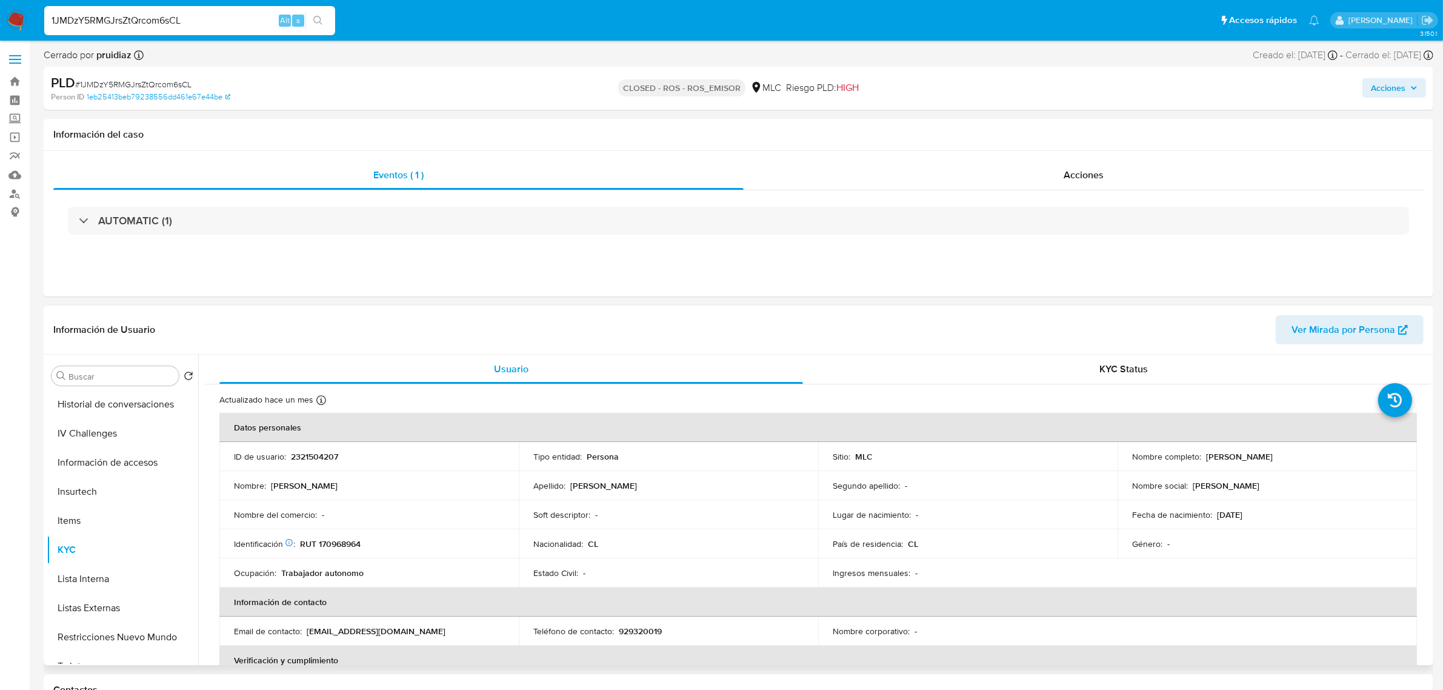
click at [334, 547] on p "RUT 170968964" at bounding box center [330, 543] width 61 height 11
copy p "170968964"
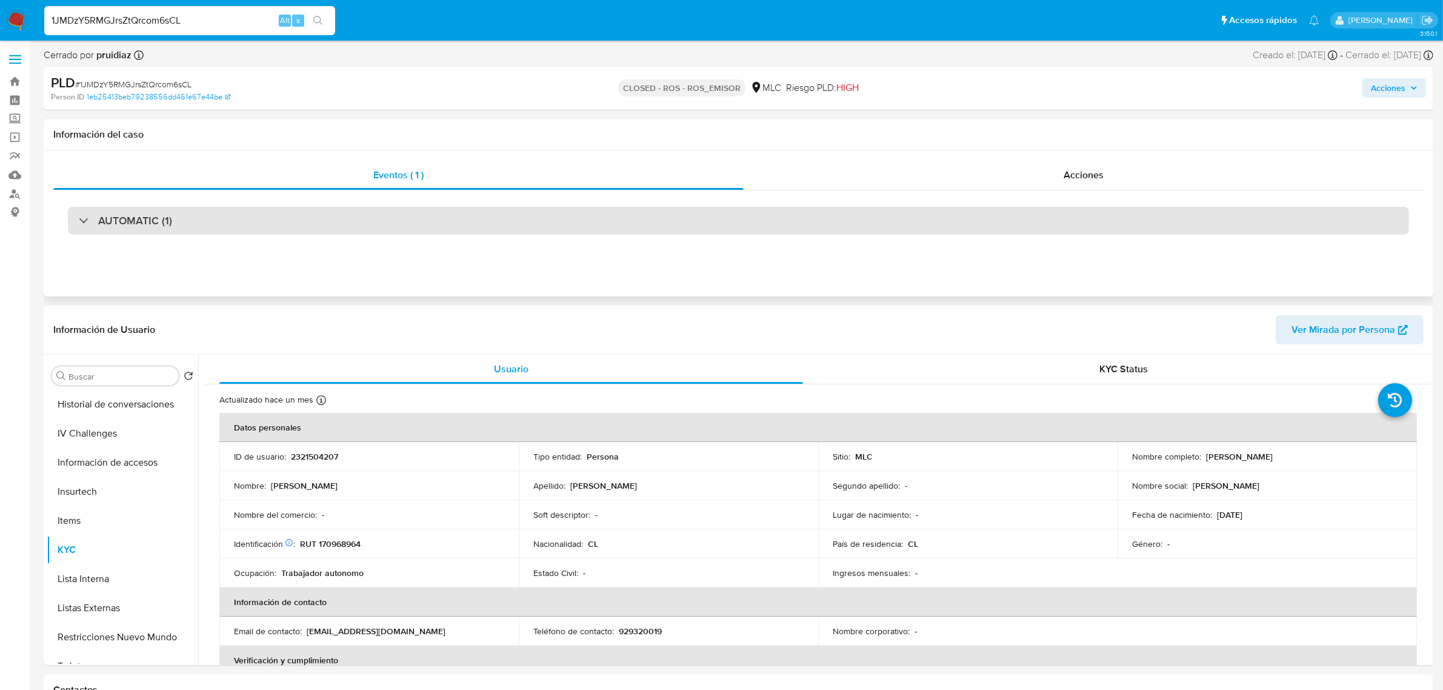
click at [221, 232] on div "AUTOMATIC (1)" at bounding box center [739, 221] width 1342 height 28
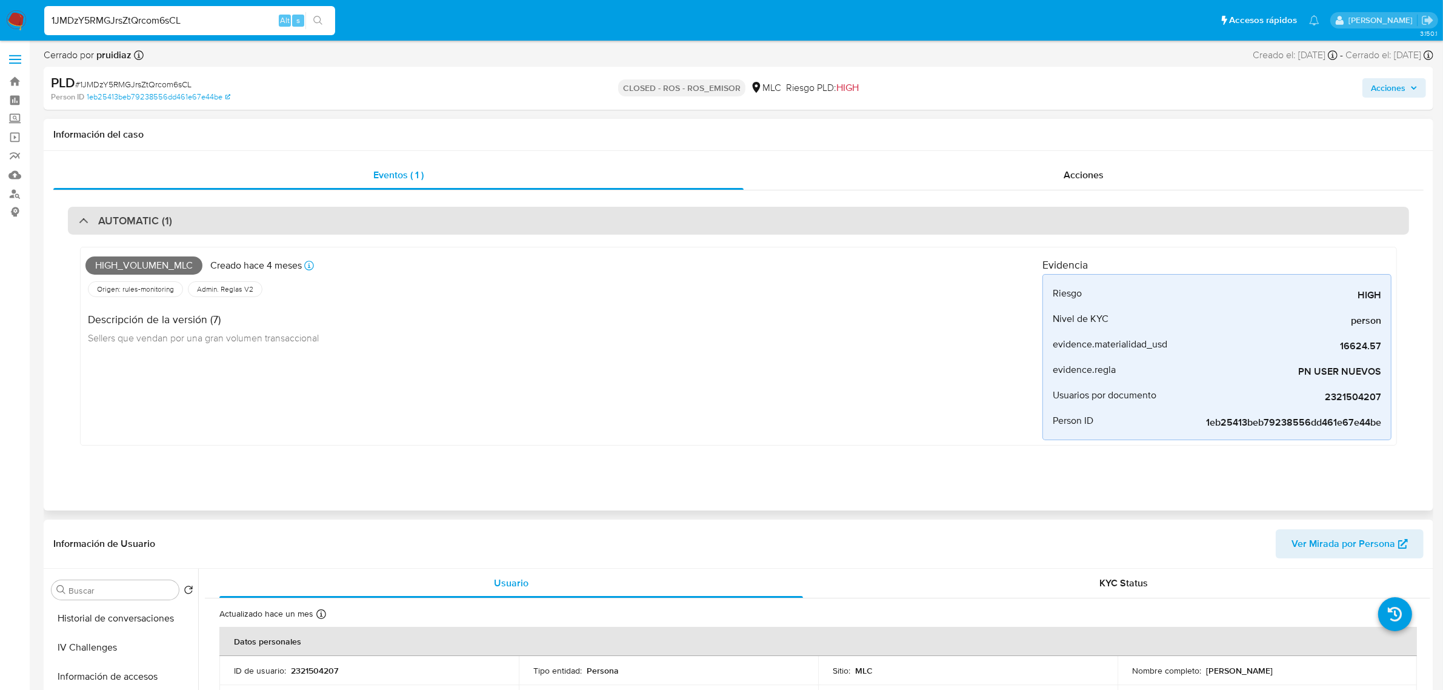
click at [224, 230] on div "AUTOMATIC (1)" at bounding box center [739, 221] width 1342 height 28
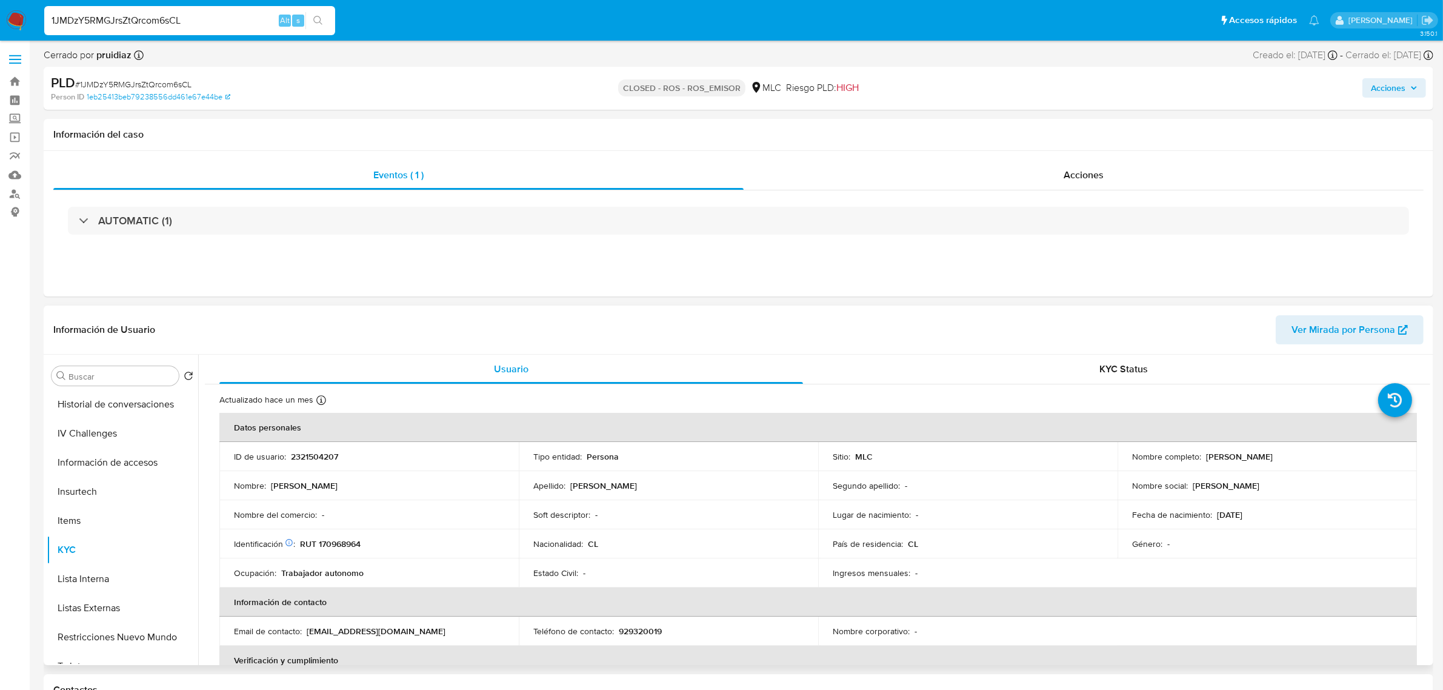
drag, startPoint x: 1320, startPoint y: 461, endPoint x: 1202, endPoint y: 456, distance: 117.7
click at [1202, 456] on div "Nombre completo : Patricio Antonio Miranda Díaz" at bounding box center [1267, 456] width 270 height 11
copy p "Patricio Antonio Miranda Díaz"
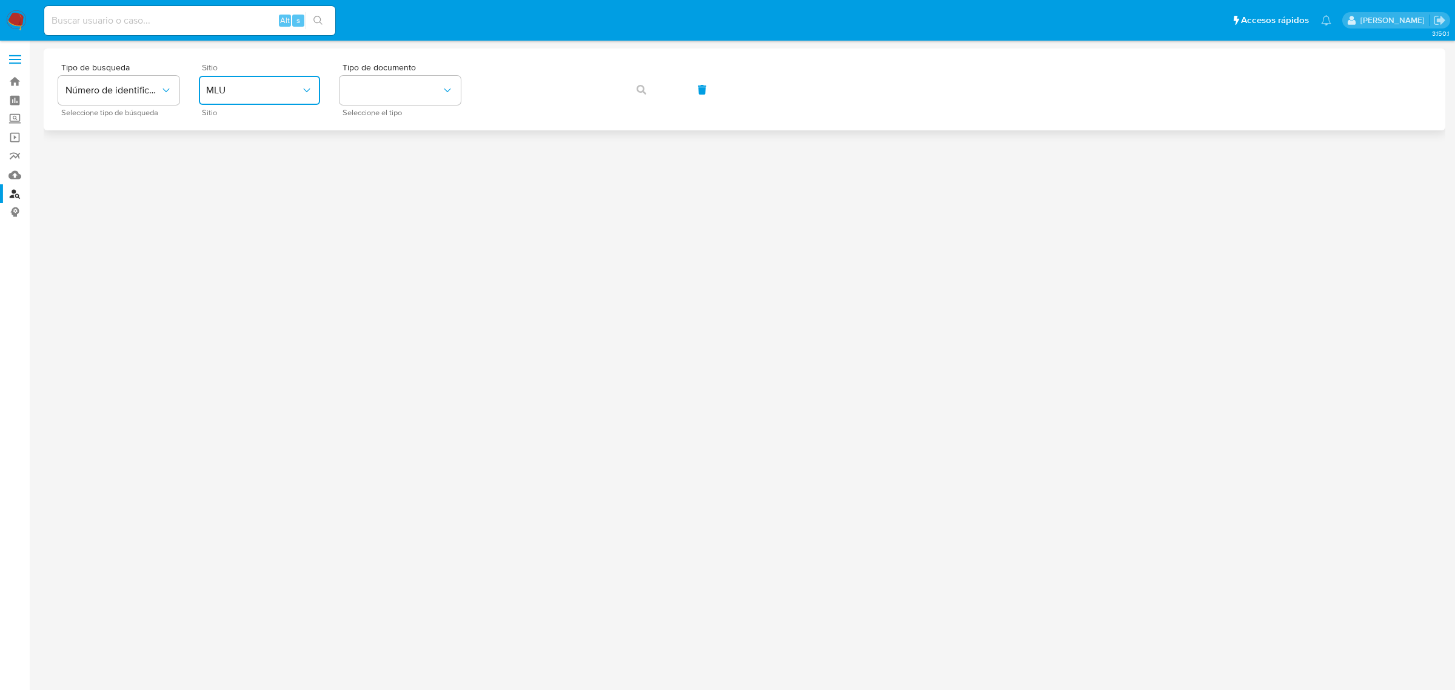
click at [219, 88] on span "MLU" at bounding box center [253, 90] width 95 height 12
click at [221, 292] on span "MLC" at bounding box center [215, 298] width 19 height 12
click at [401, 77] on button "identificationType" at bounding box center [399, 90] width 121 height 29
drag, startPoint x: 379, startPoint y: 130, endPoint x: 494, endPoint y: 109, distance: 117.1
click at [384, 129] on div "RUT RUT" at bounding box center [396, 129] width 99 height 41
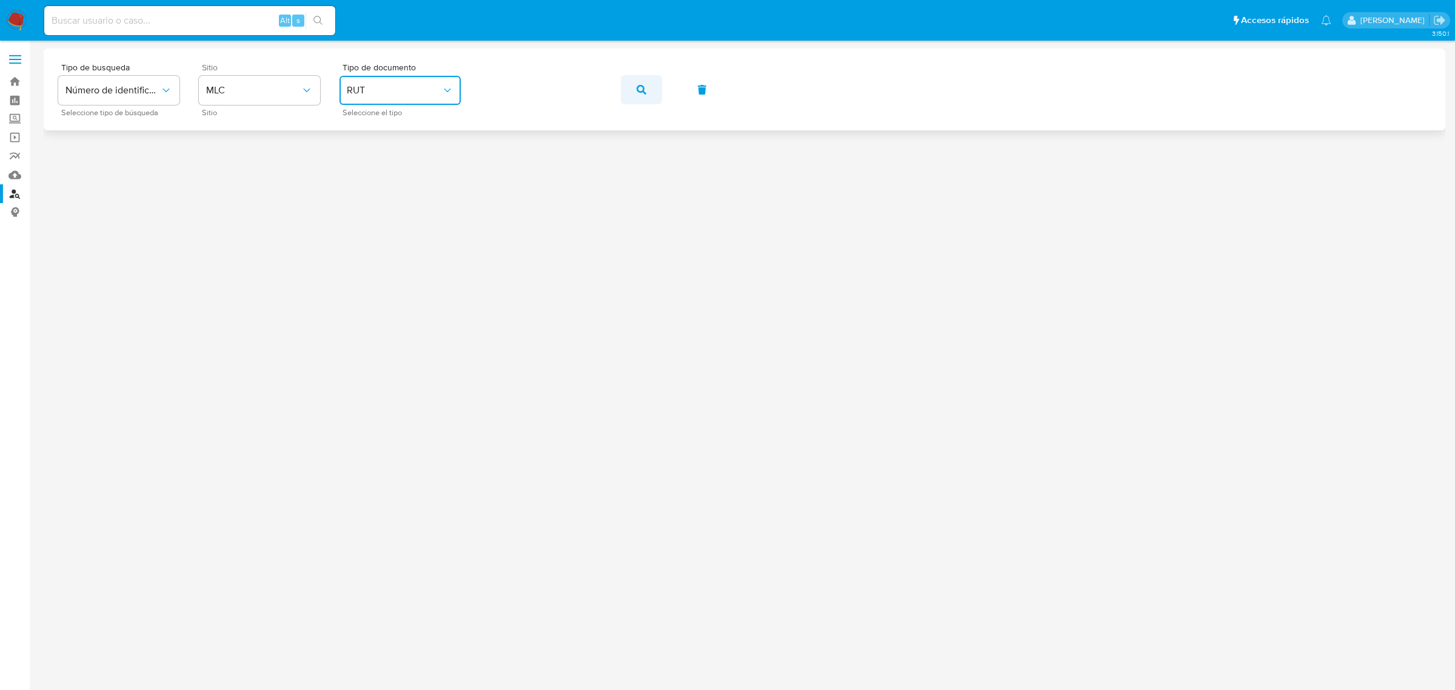
click at [629, 86] on button "button" at bounding box center [641, 89] width 41 height 29
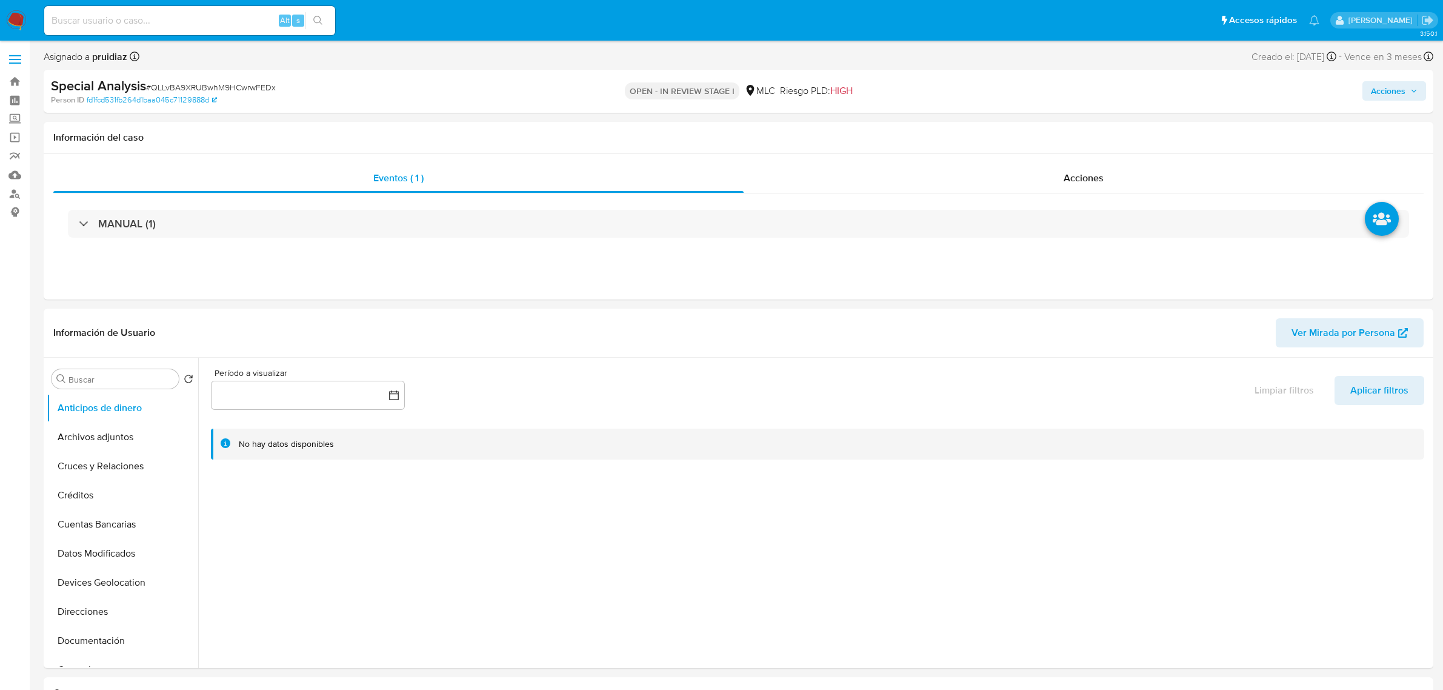
select select "10"
click at [76, 622] on button "KYC" at bounding box center [118, 628] width 142 height 29
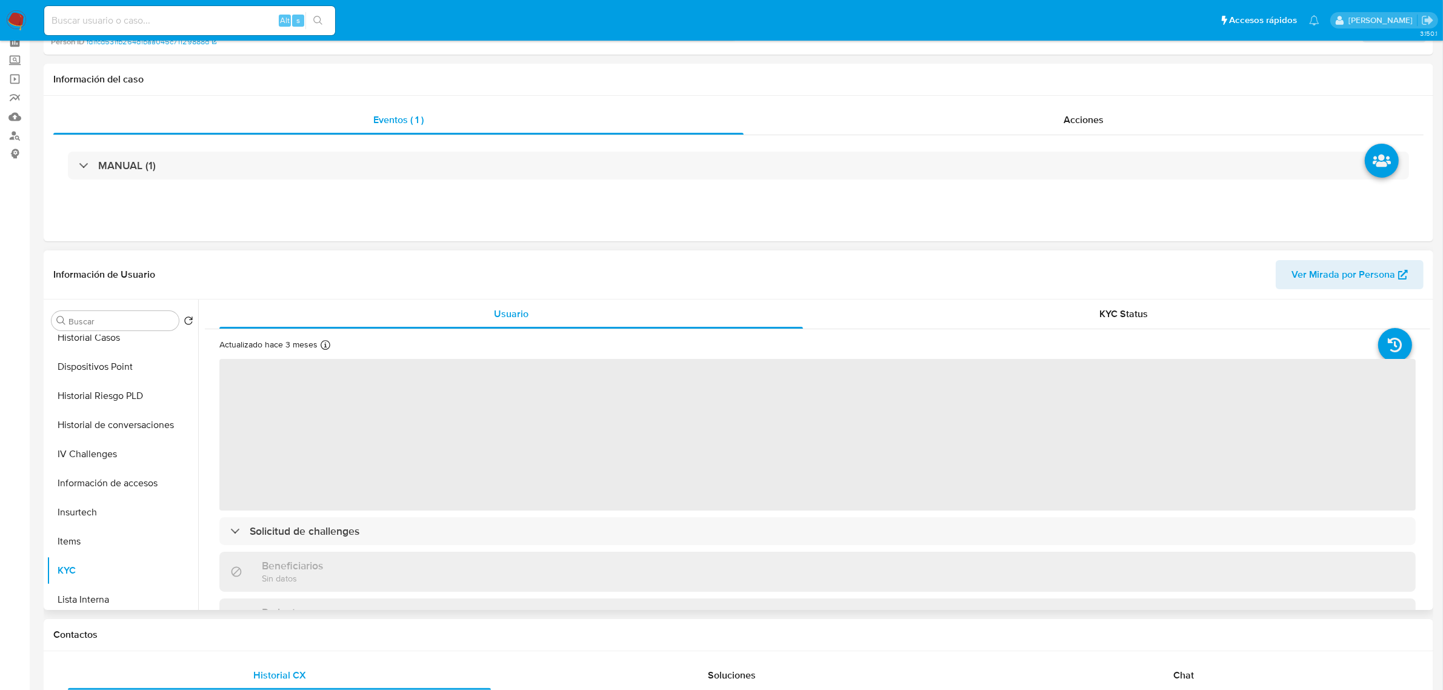
scroll to position [76, 0]
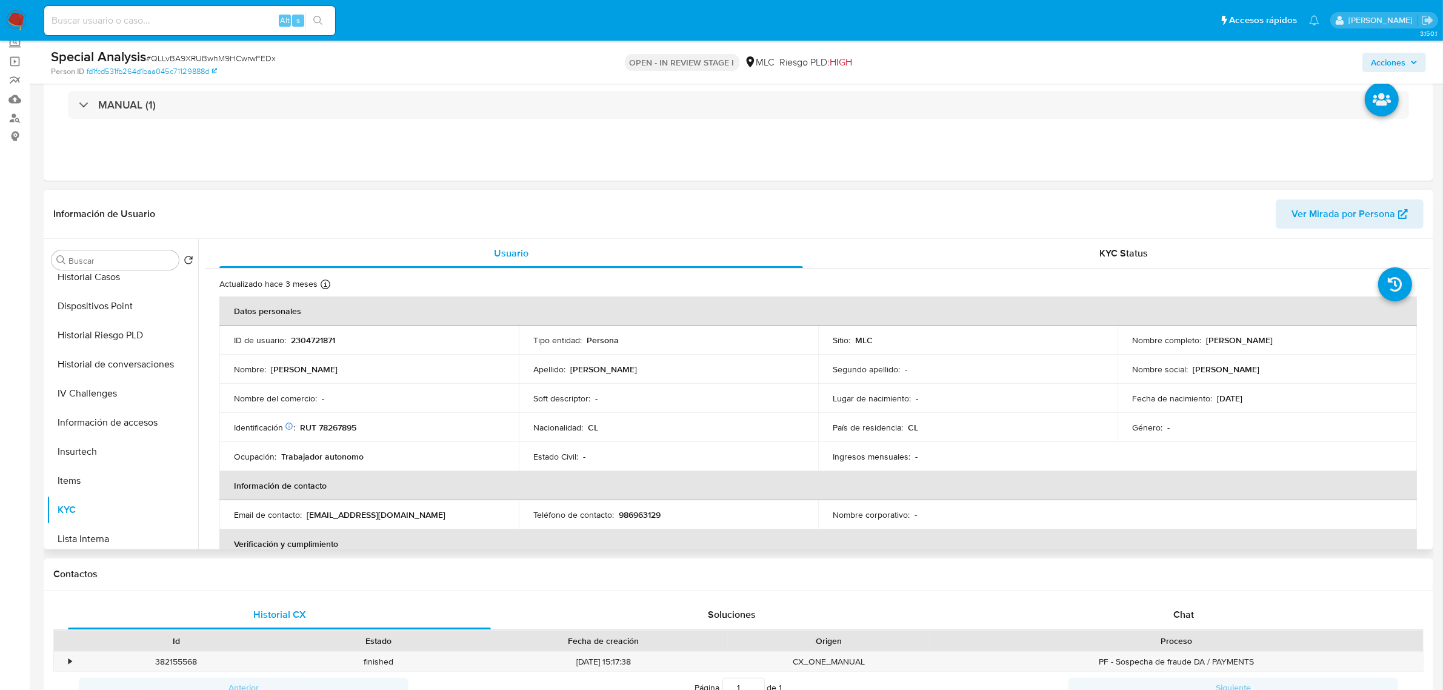
click at [313, 338] on p "2304721871" at bounding box center [313, 340] width 44 height 11
click at [311, 338] on p "2304721871" at bounding box center [313, 340] width 44 height 11
copy p "2304721871"
click at [319, 338] on p "2304721871" at bounding box center [313, 340] width 44 height 11
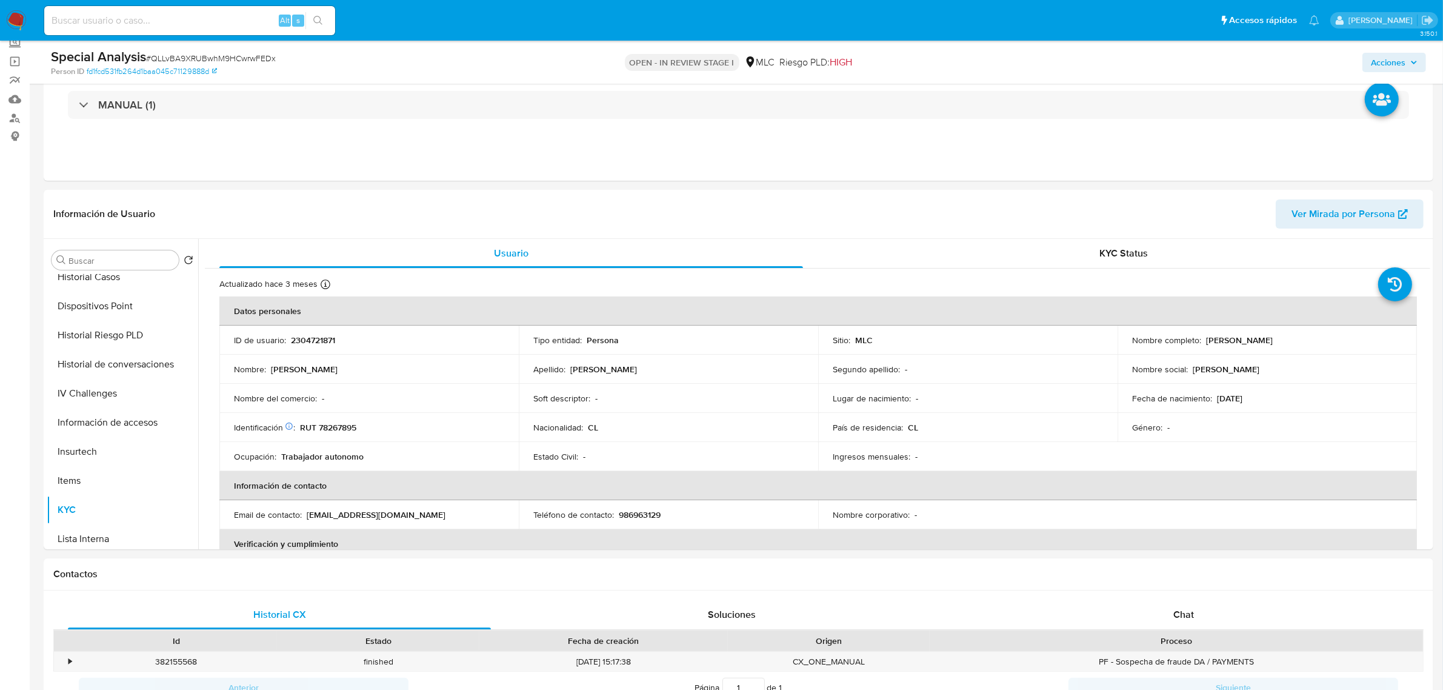
click at [201, 55] on span "# QLLvBA9XRUBwhM9HCwrwFEDx" at bounding box center [211, 58] width 130 height 12
copy span "QLLvBA9XRUBwhM9HCwrwFEDx"
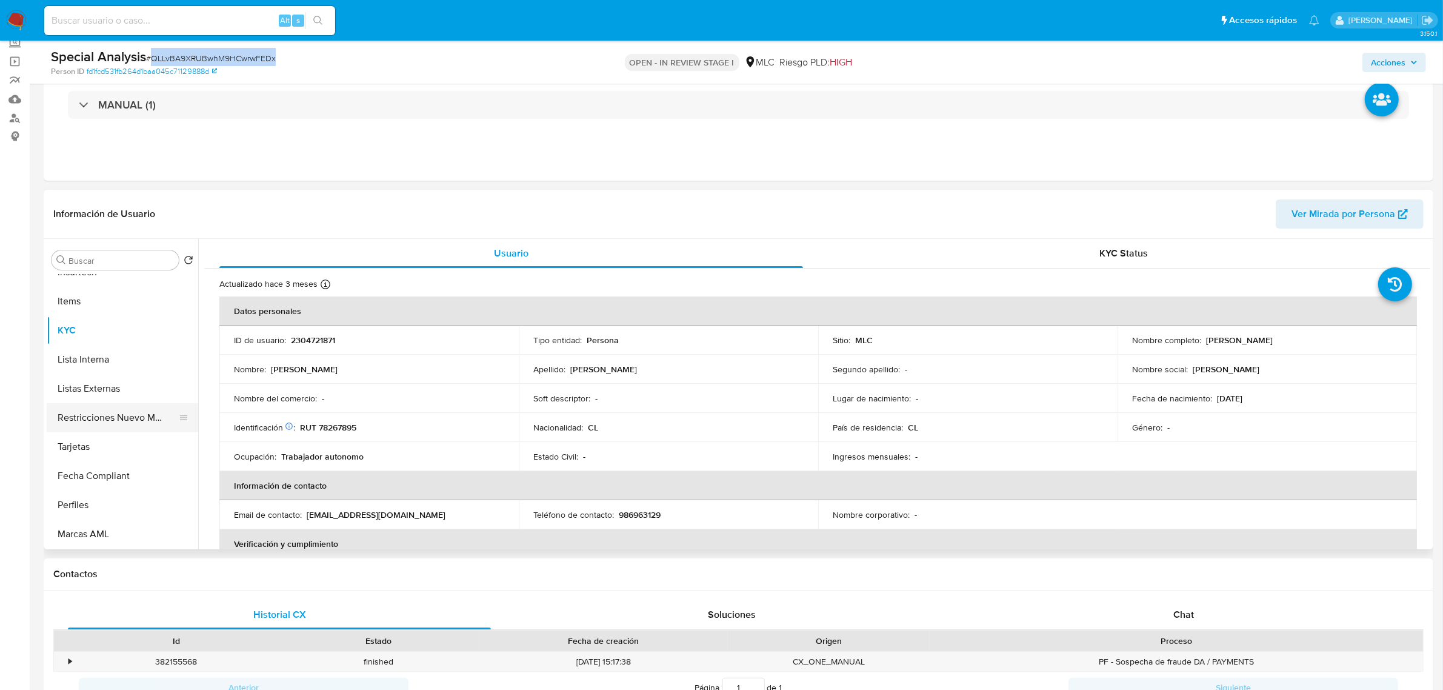
click at [132, 416] on button "Restricciones Nuevo Mundo" at bounding box center [118, 417] width 142 height 29
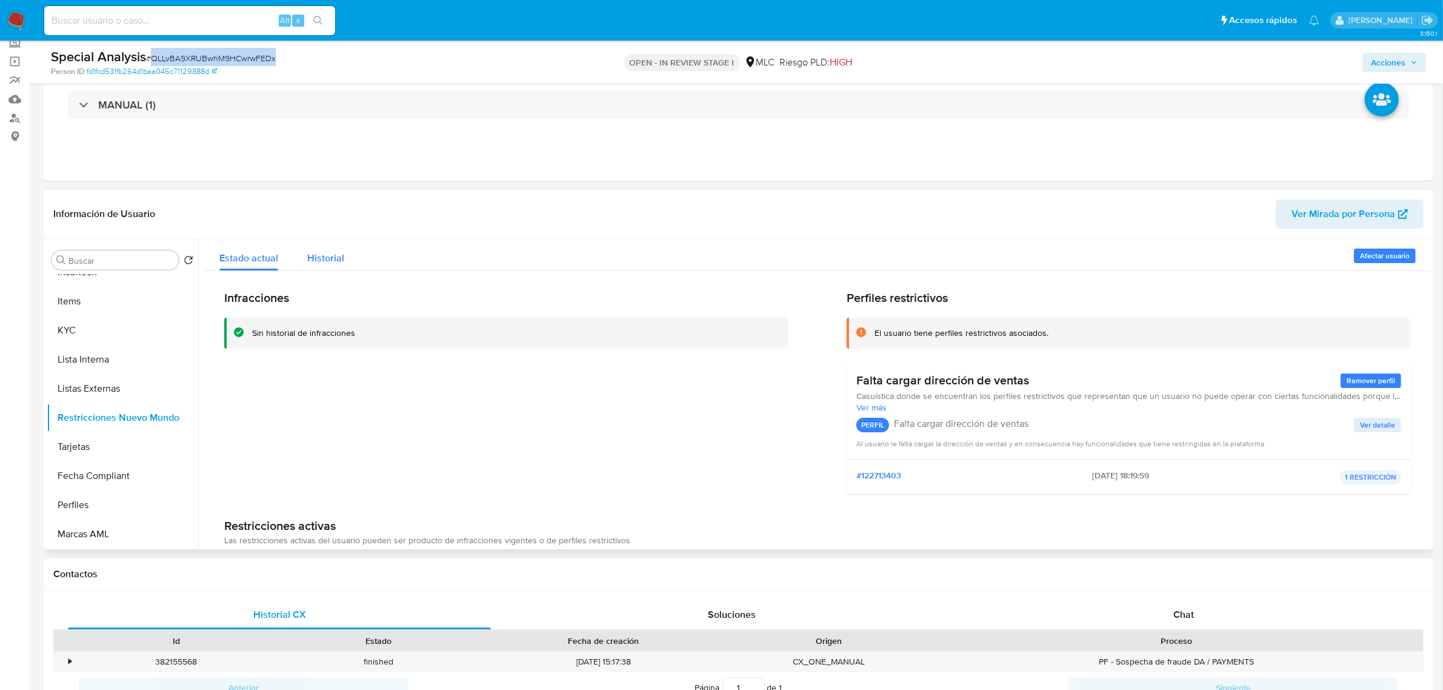
click at [329, 268] on div "Historial" at bounding box center [325, 255] width 37 height 32
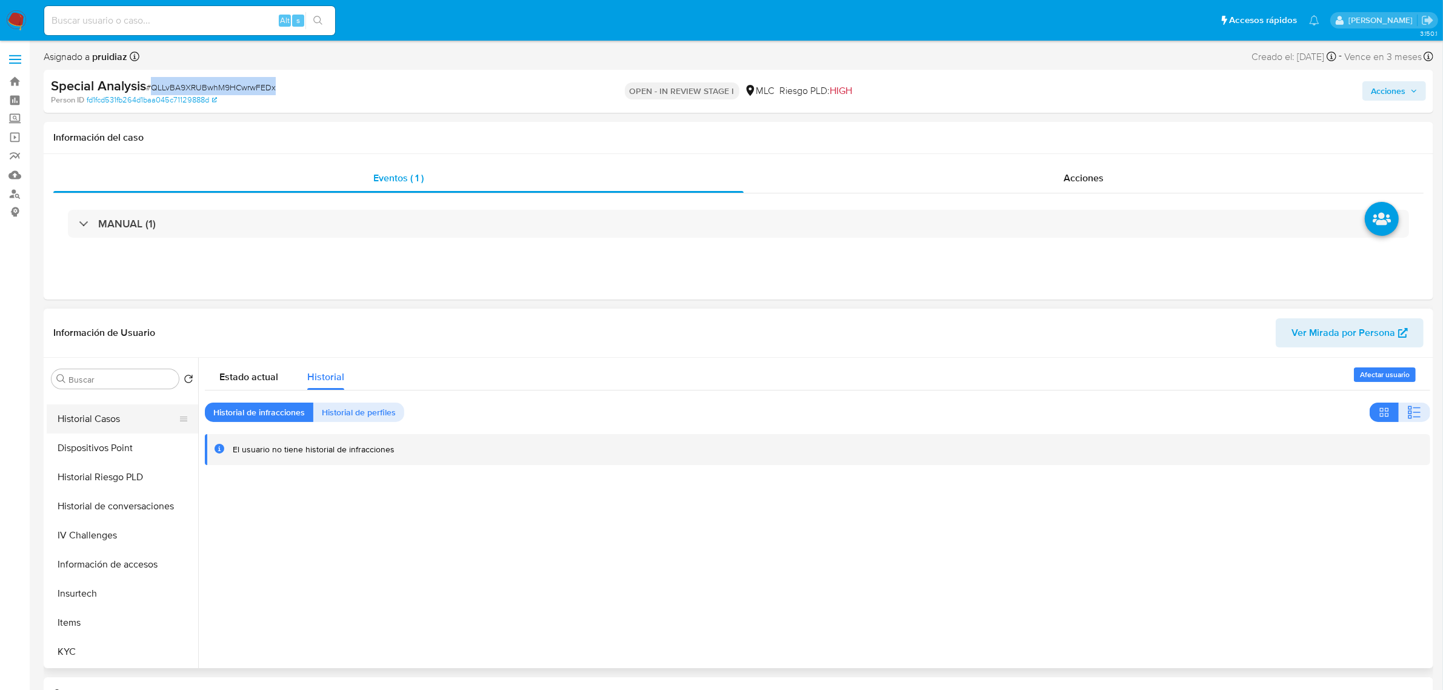
scroll to position [255, 0]
click at [110, 449] on button "Historial Casos" at bounding box center [118, 443] width 142 height 29
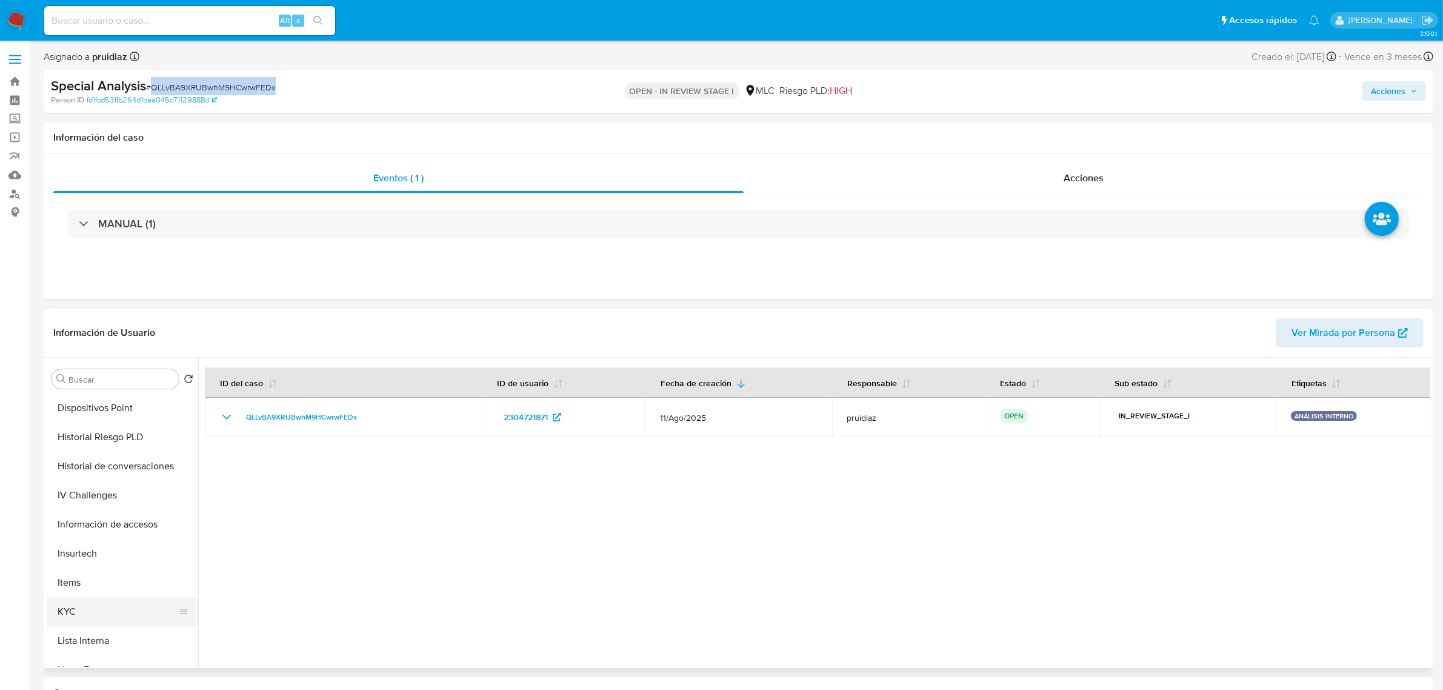
scroll to position [407, 0]
click at [82, 528] on button "KYC" at bounding box center [118, 524] width 142 height 29
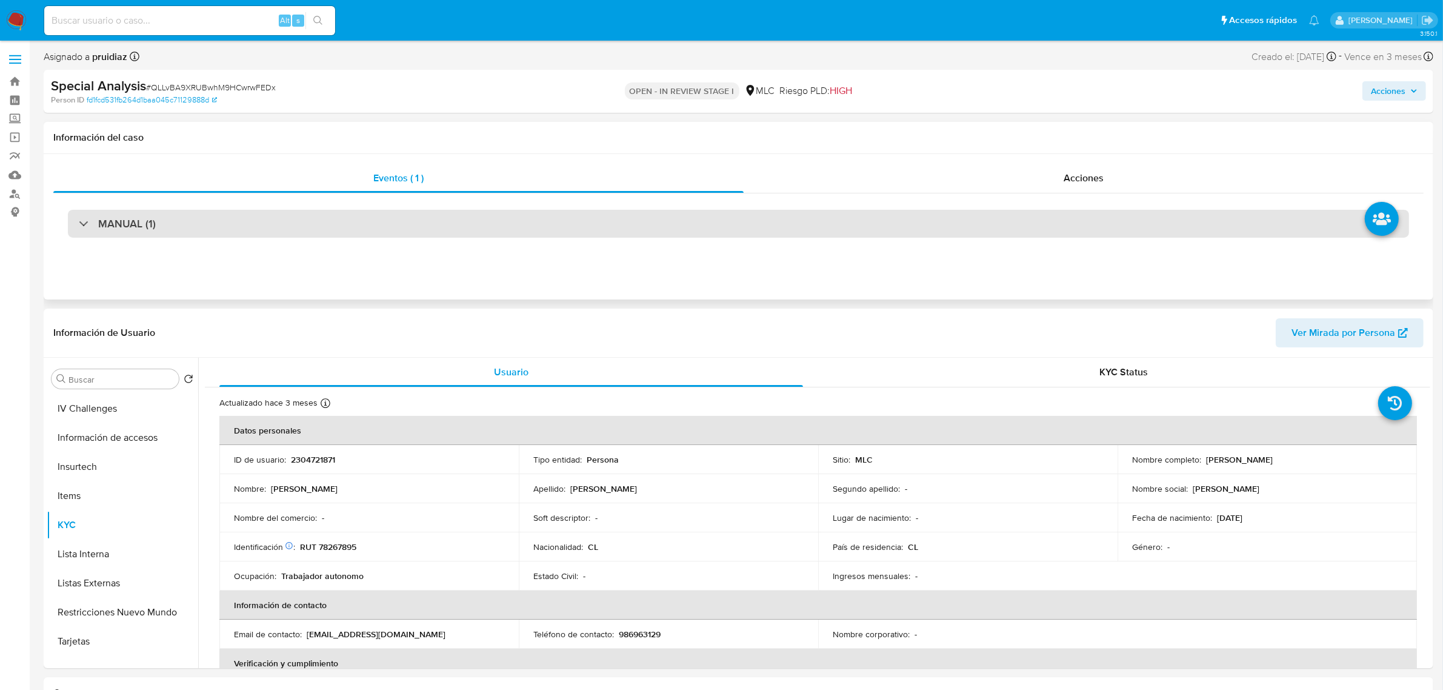
click at [202, 221] on div "MANUAL (1)" at bounding box center [739, 224] width 1342 height 28
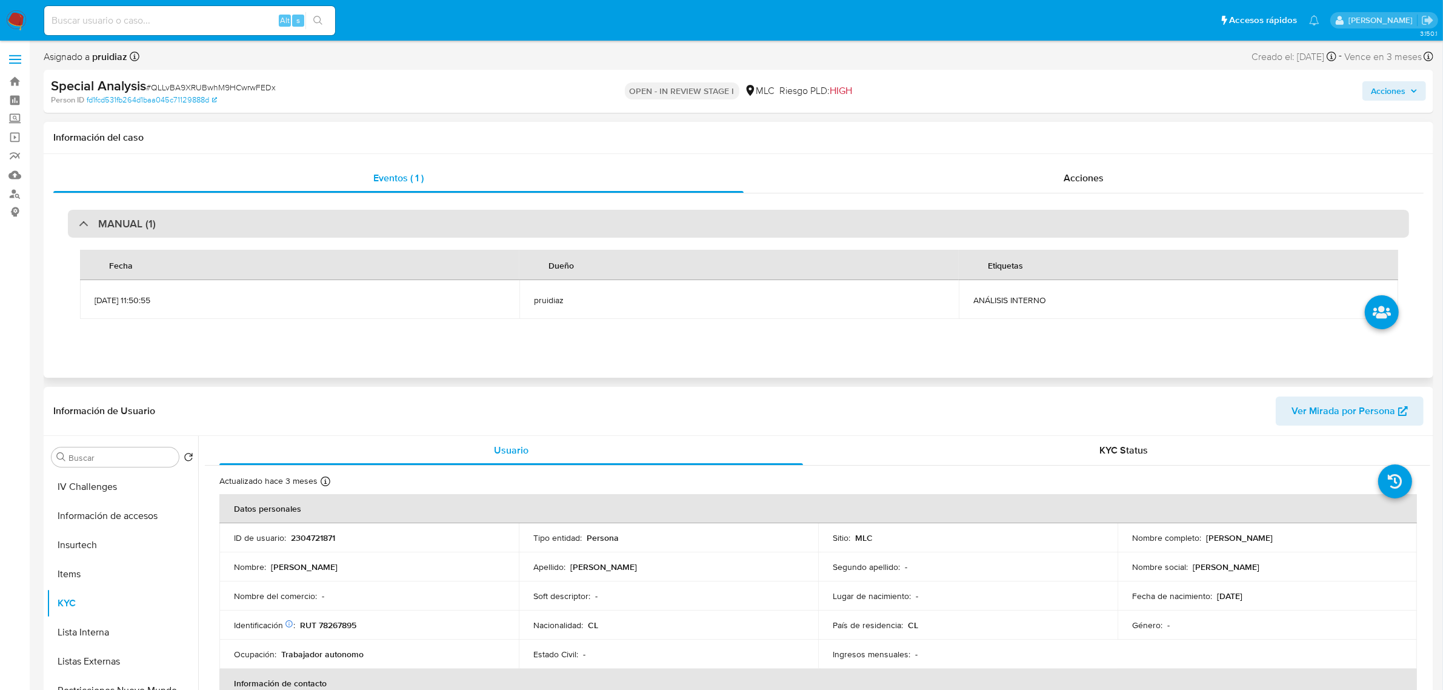
click at [204, 221] on div "MANUAL (1)" at bounding box center [739, 224] width 1342 height 28
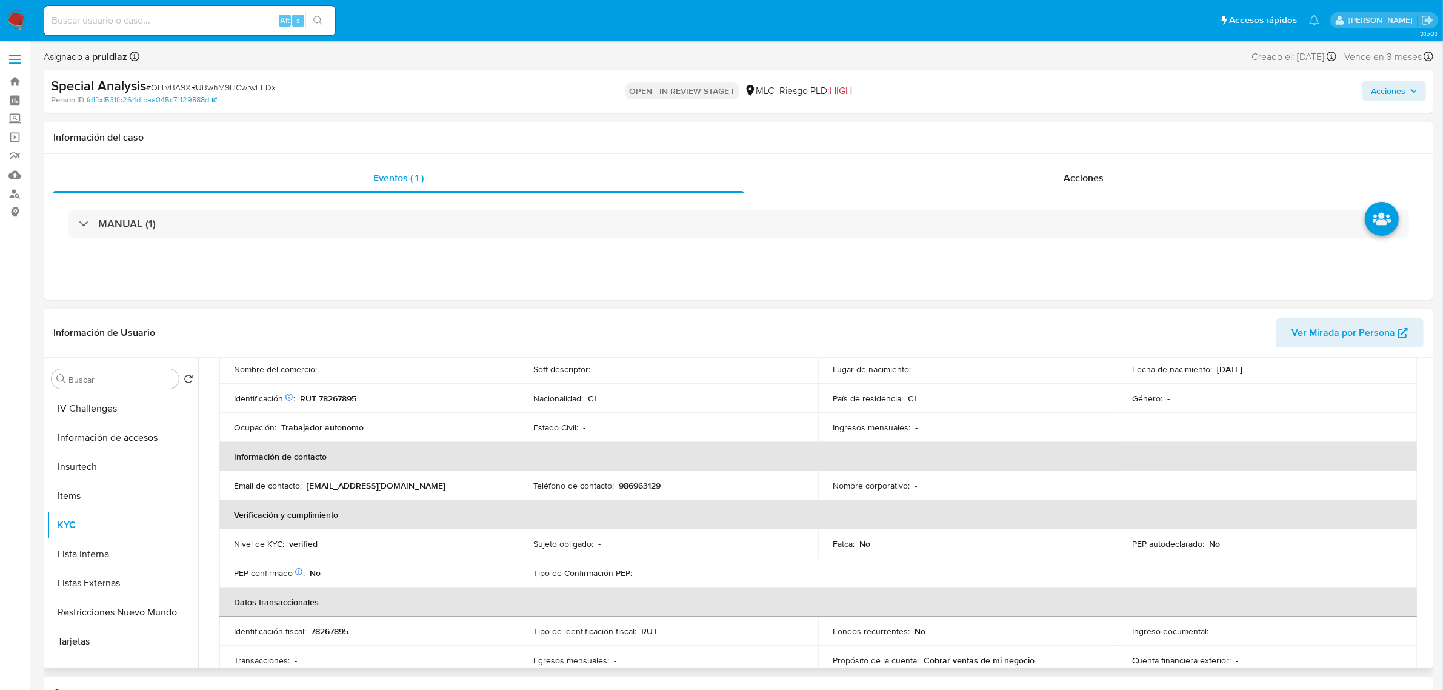
scroll to position [0, 0]
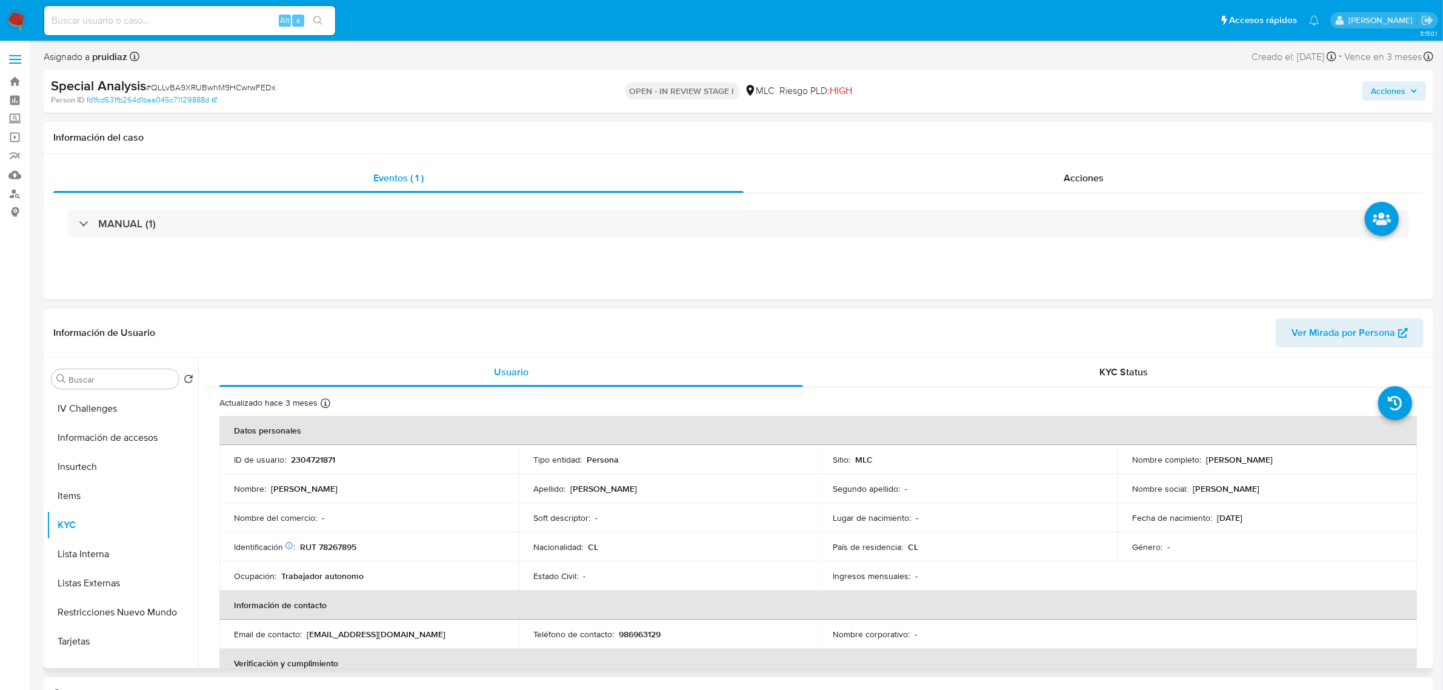
click at [341, 544] on p "RUT 78267895" at bounding box center [328, 546] width 56 height 11
copy p "78267895"
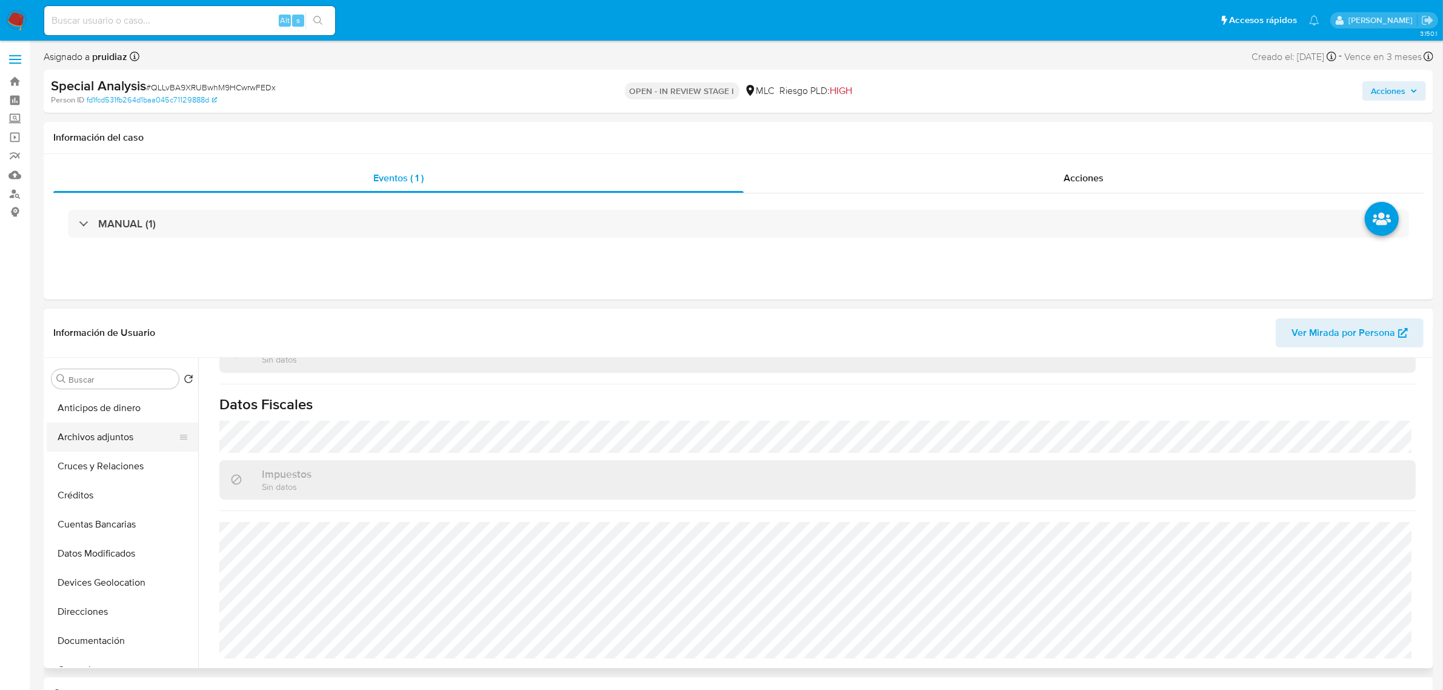
click at [117, 434] on button "Archivos adjuntos" at bounding box center [118, 437] width 142 height 29
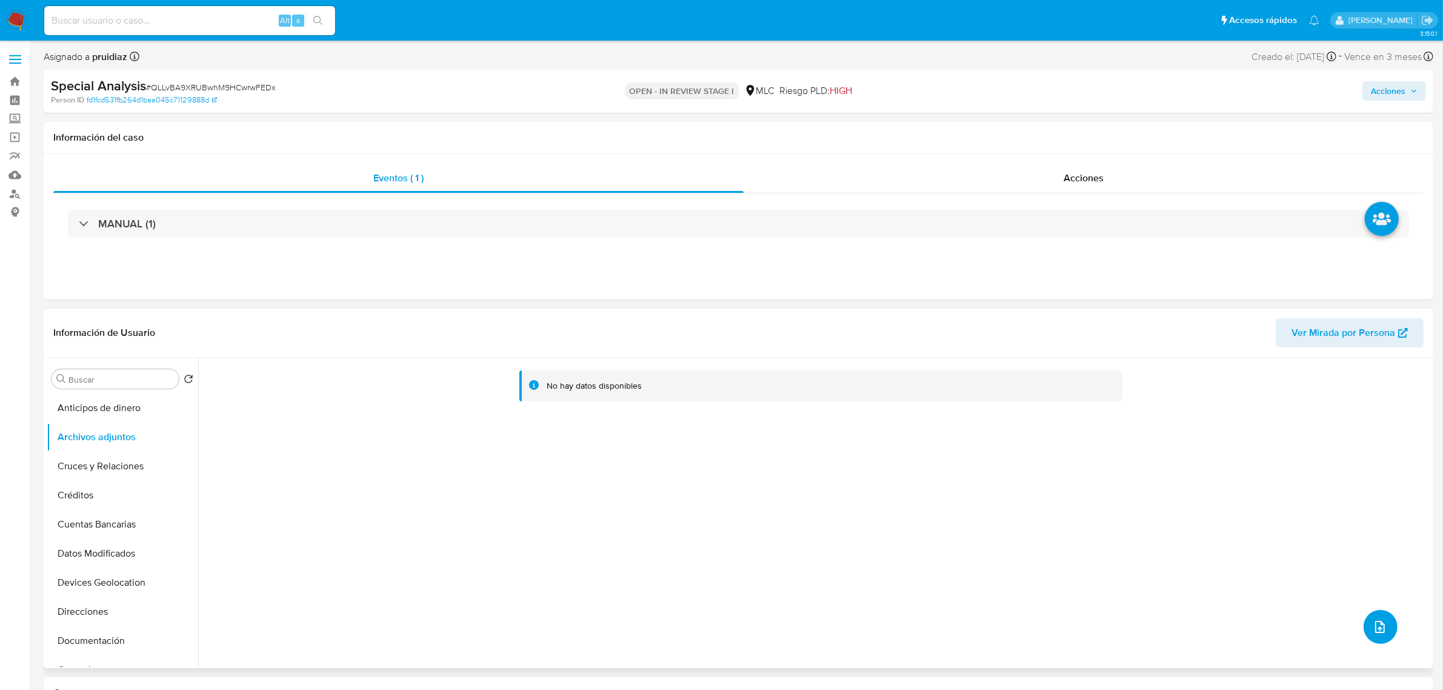
click at [1376, 612] on button "upload-file" at bounding box center [1381, 627] width 34 height 34
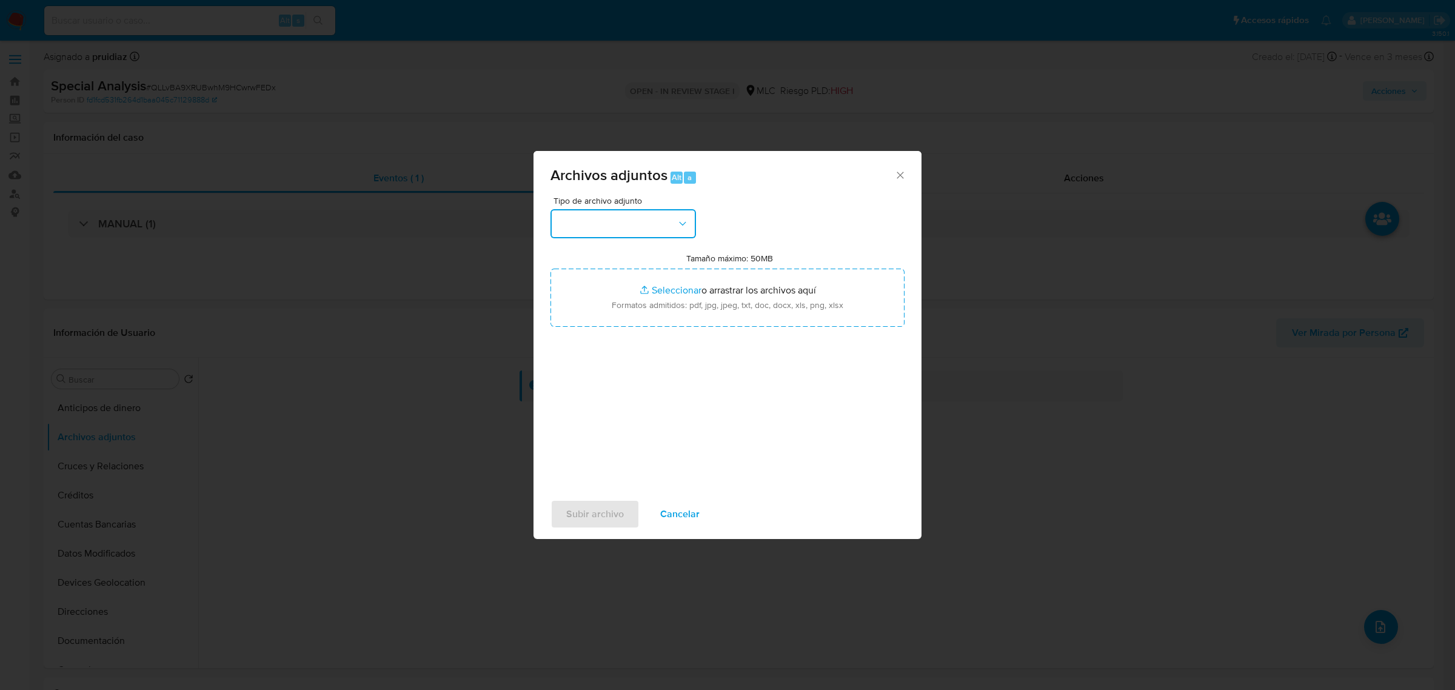
click at [623, 229] on button "button" at bounding box center [622, 223] width 145 height 29
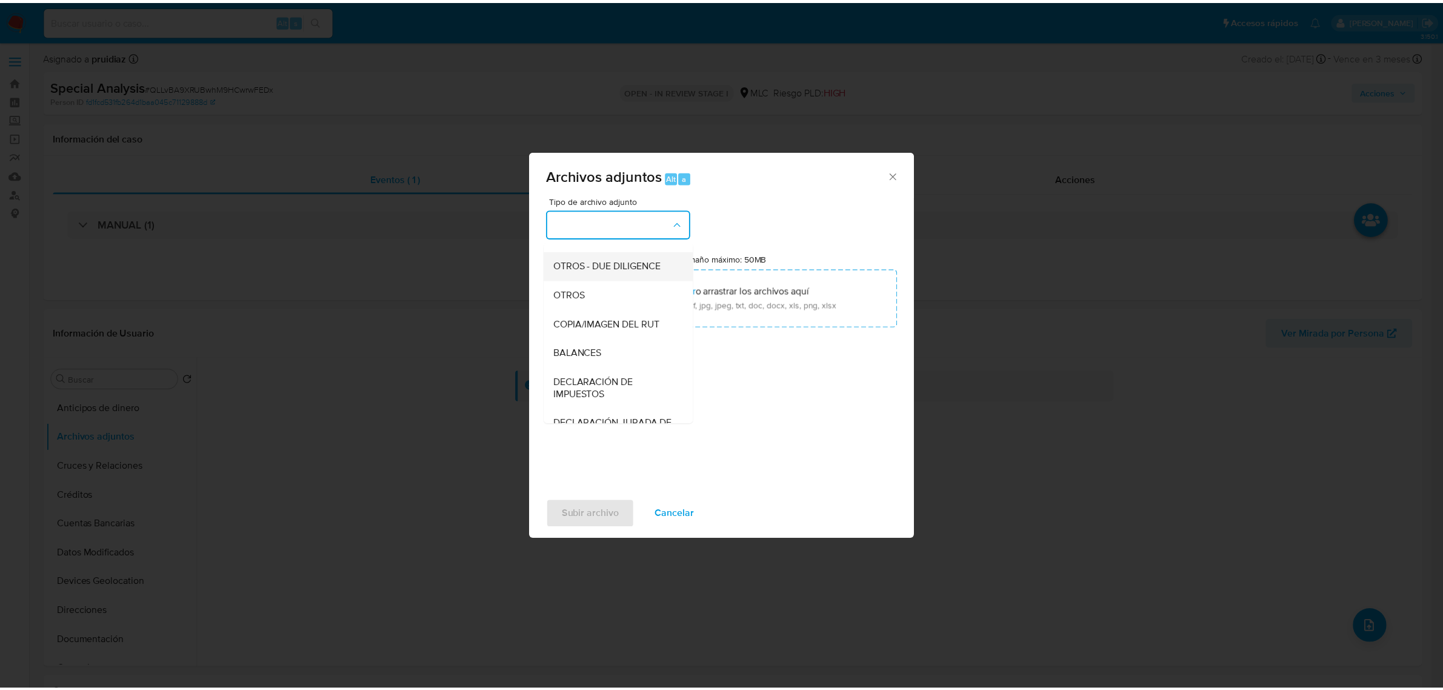
scroll to position [125, 0]
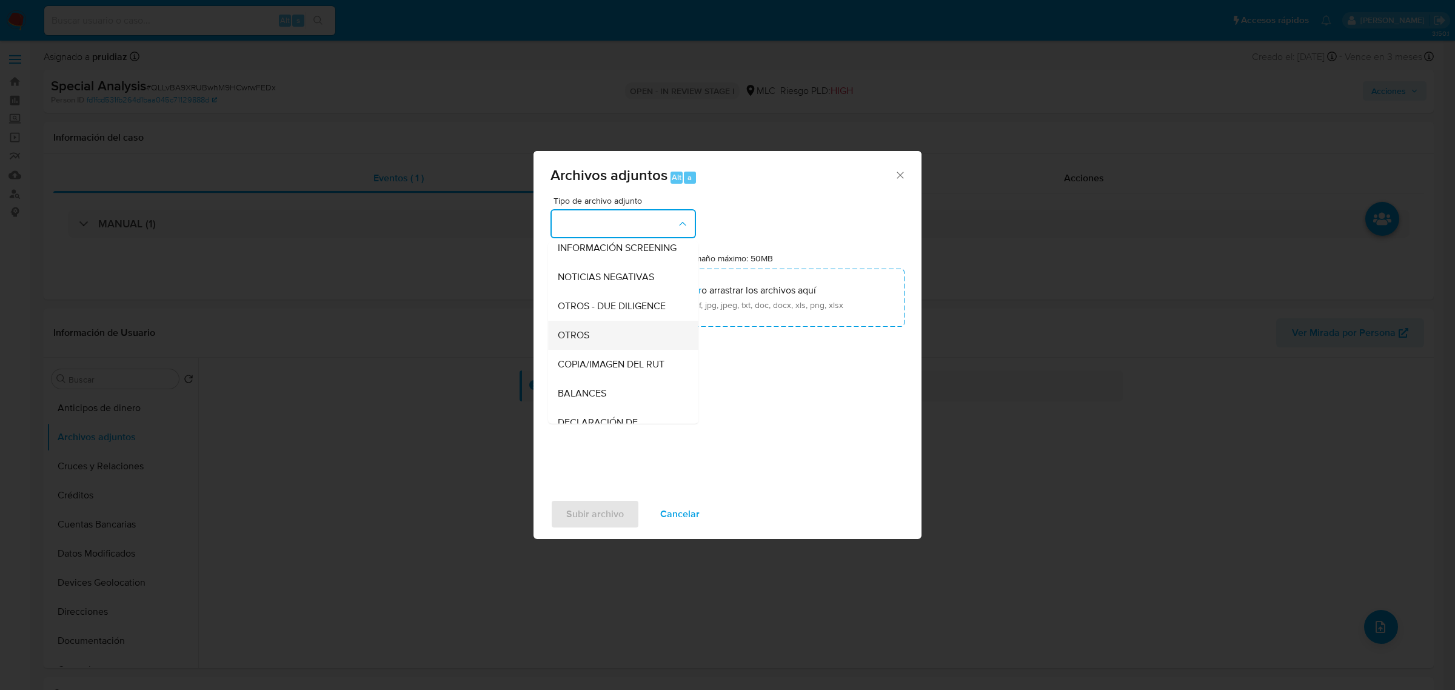
click at [558, 340] on span "OTROS" at bounding box center [574, 335] width 32 height 12
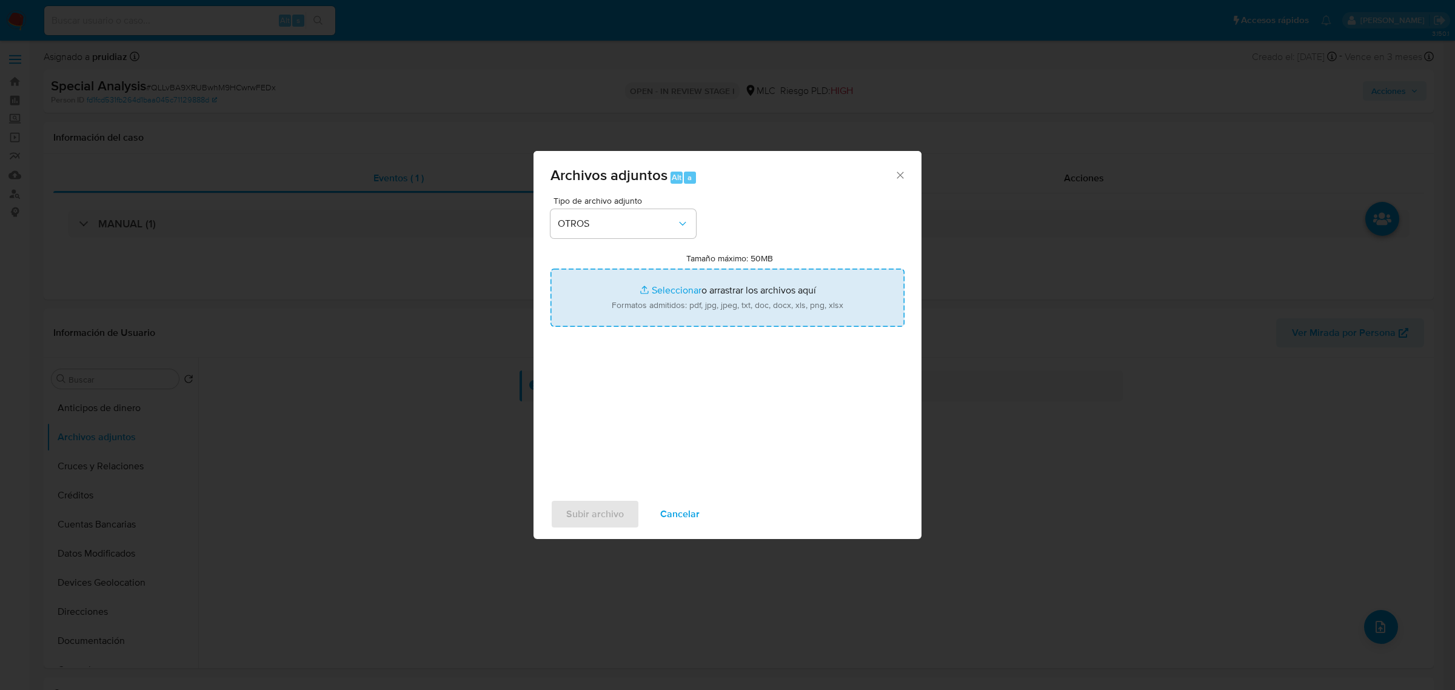
click at [689, 297] on input "Tamaño máximo: 50MB Seleccionar archivos" at bounding box center [727, 298] width 354 height 58
type input "C:\fakepath\2304721871 - 11_08_2025 Vinculado.pdf"
click at [726, 307] on input "Tamaño máximo: 50MB Seleccionar archivos" at bounding box center [727, 298] width 354 height 58
type input "C:\fakepath\Certificado UAF ROS #1157.pdf"
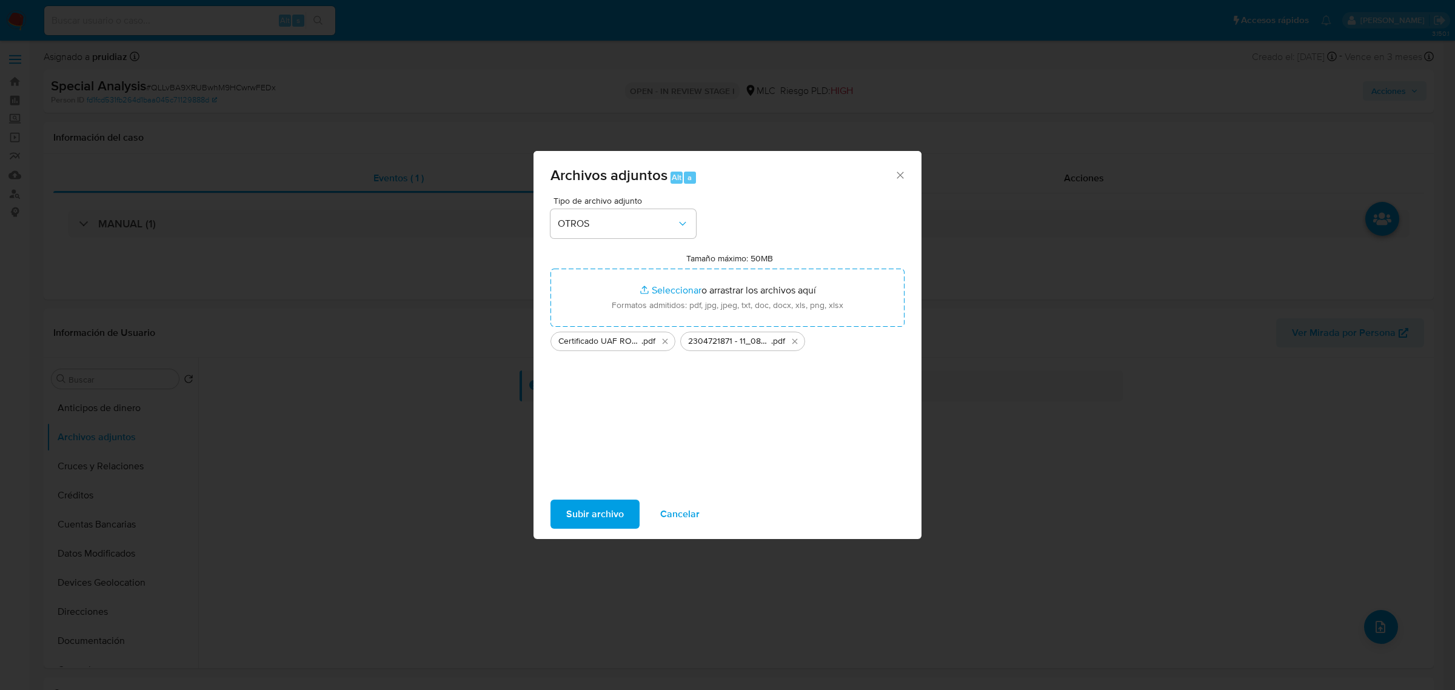
click at [599, 502] on span "Subir archivo" at bounding box center [595, 514] width 58 height 27
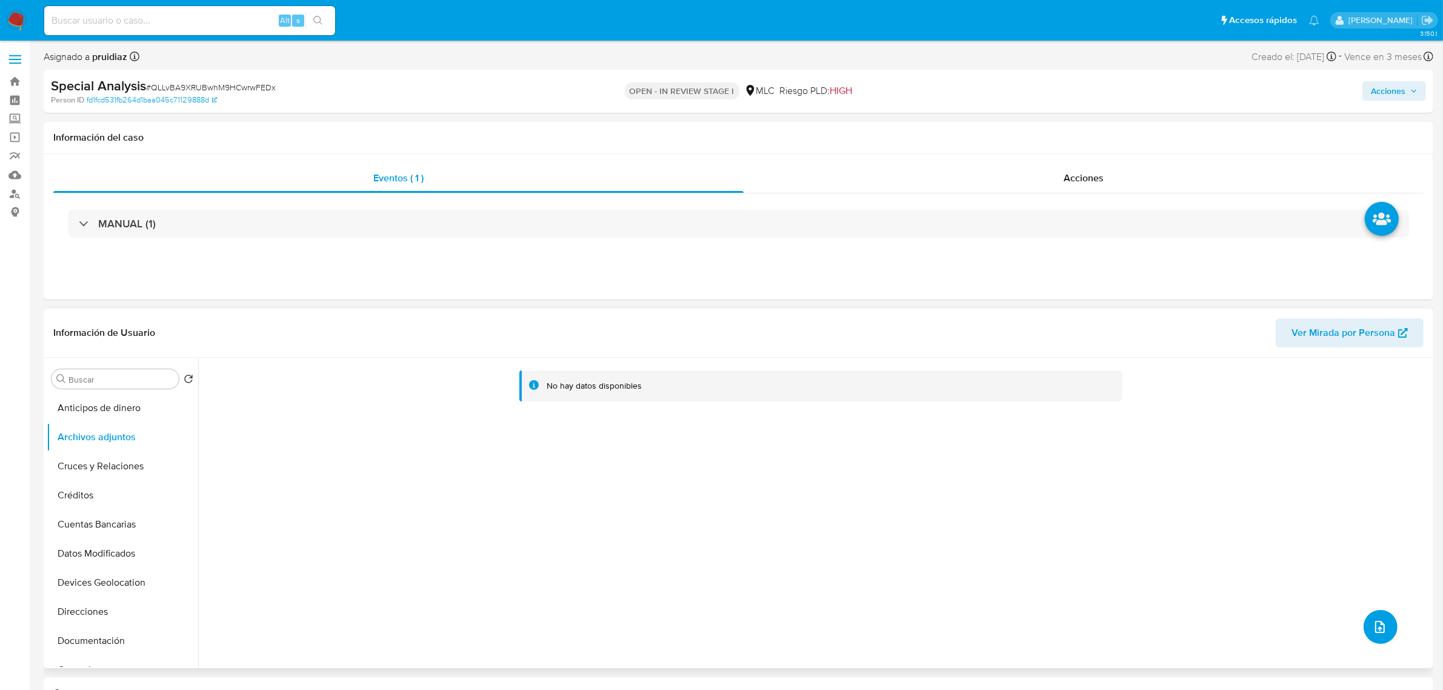
click at [1389, 628] on button "upload-file" at bounding box center [1381, 627] width 34 height 34
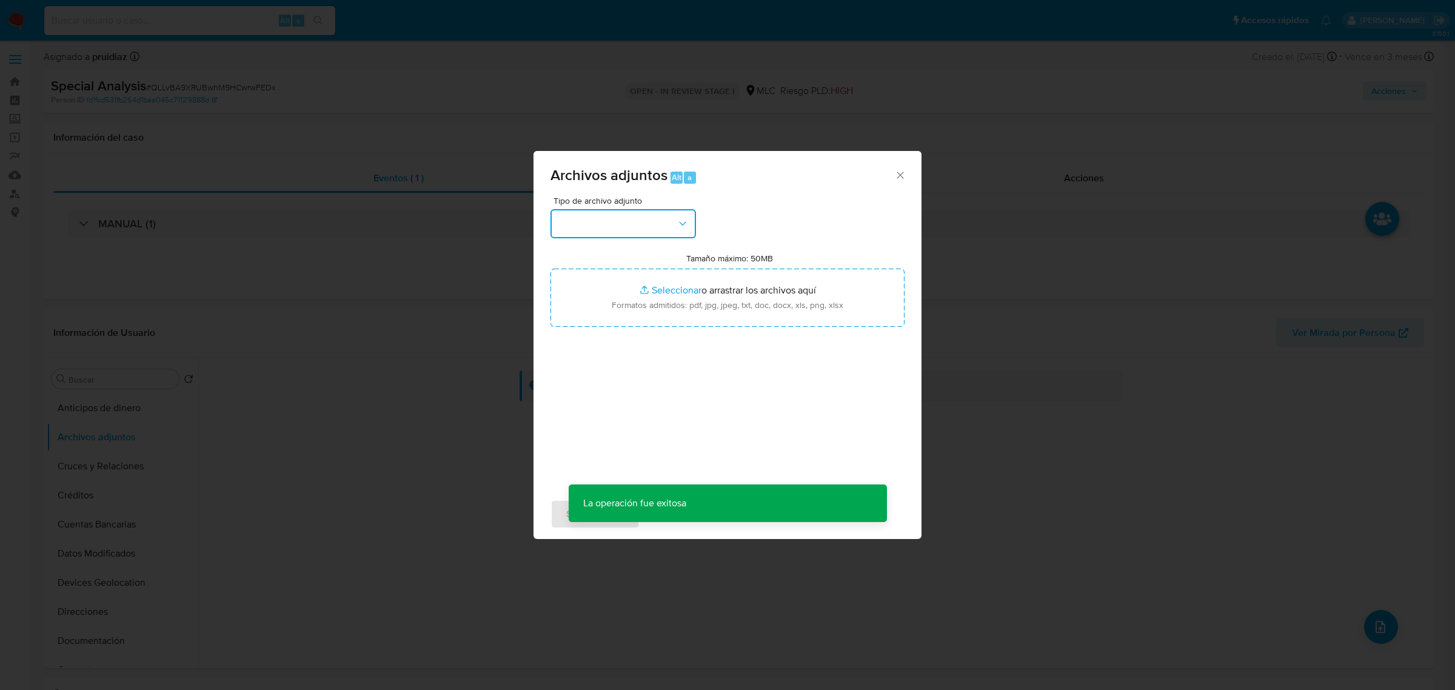
click at [658, 216] on button "button" at bounding box center [622, 223] width 145 height 29
click at [902, 173] on icon "Cerrar" at bounding box center [900, 175] width 7 height 7
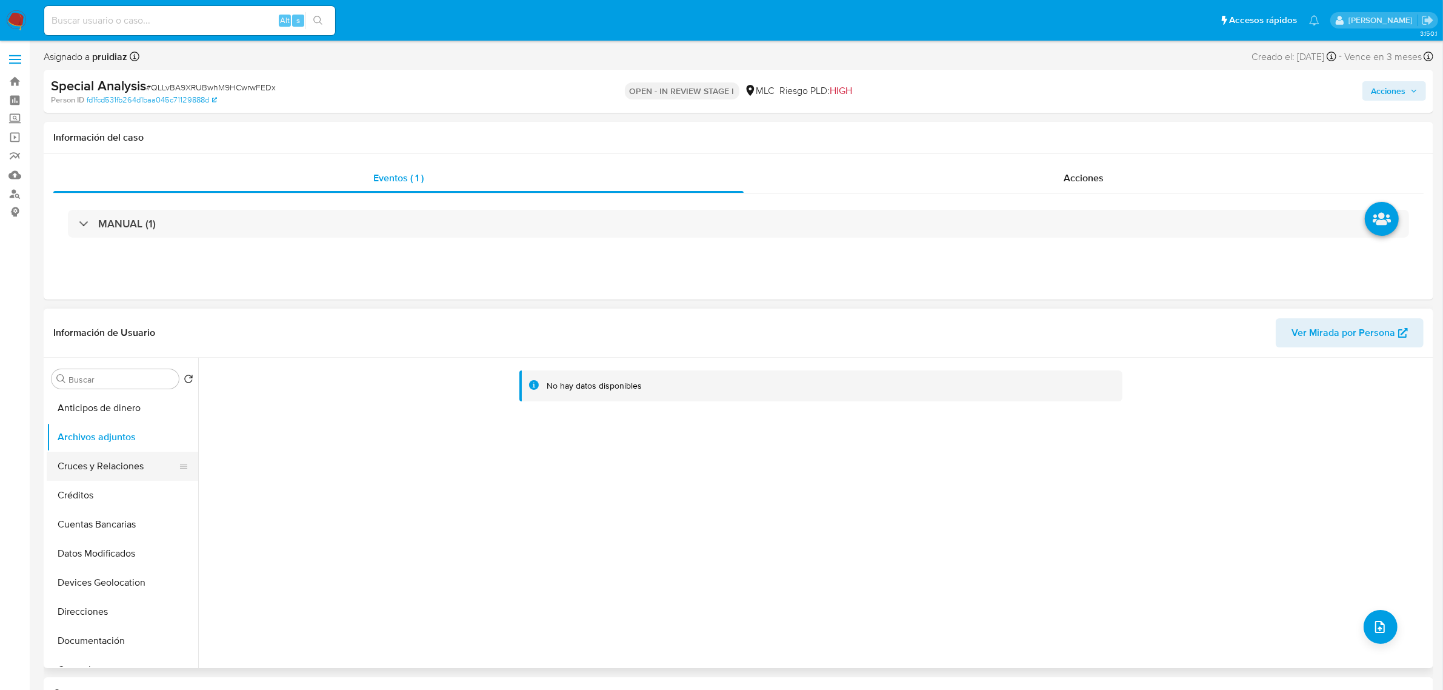
click at [99, 478] on button "Cruces y Relaciones" at bounding box center [118, 466] width 142 height 29
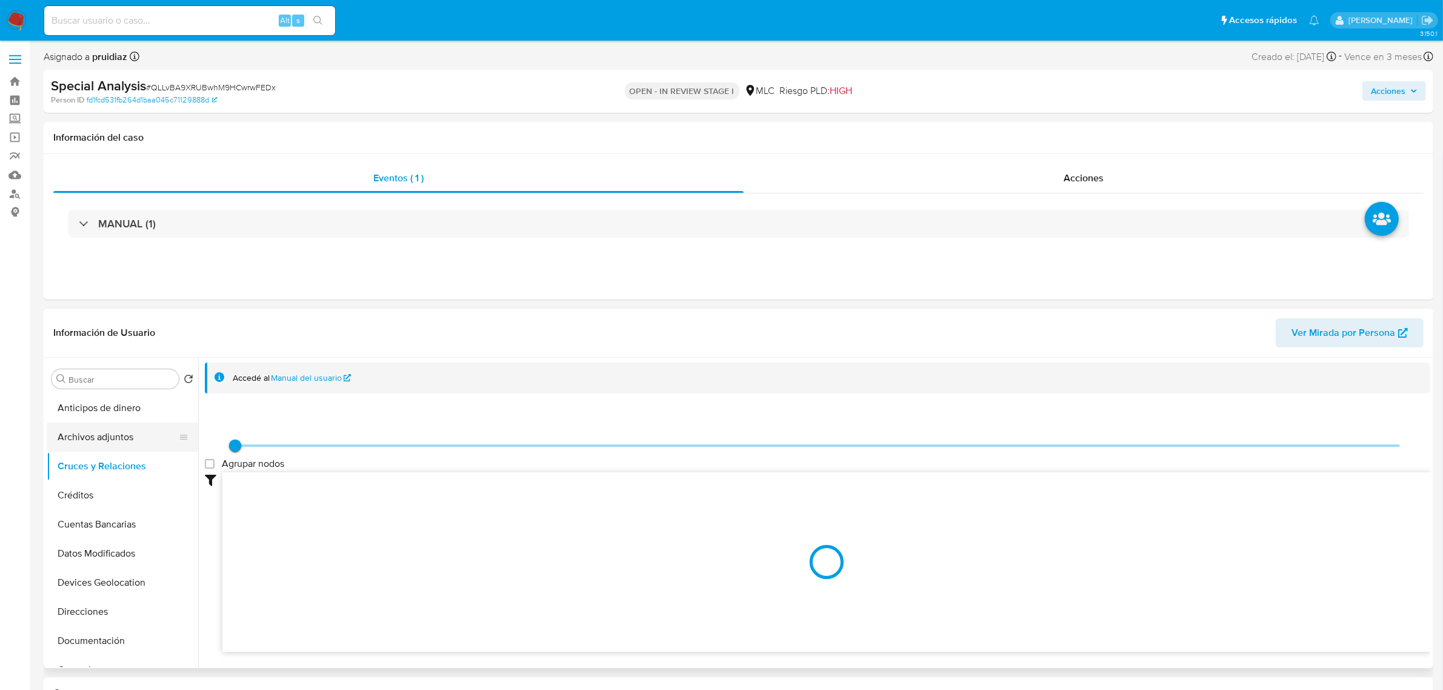
click at [112, 446] on button "Archivos adjuntos" at bounding box center [118, 437] width 142 height 29
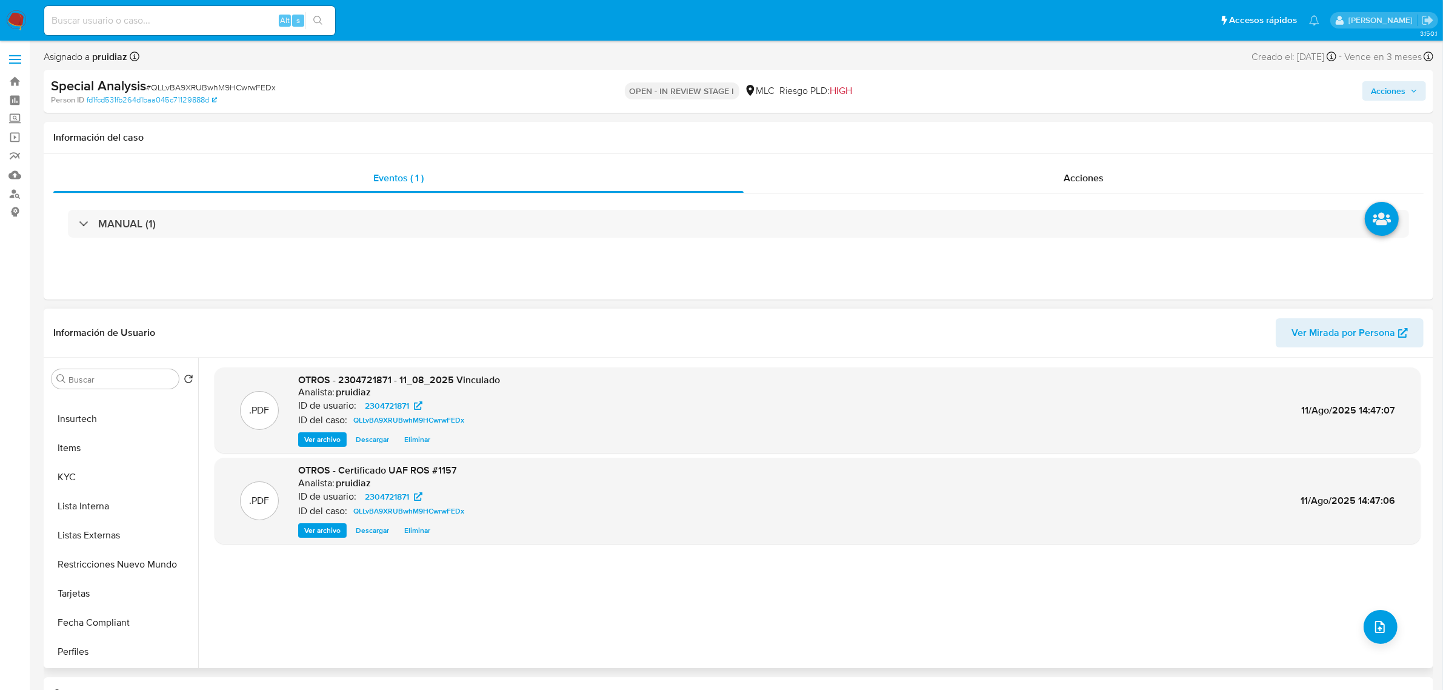
scroll to position [483, 0]
click at [86, 335] on h1 "Información de Usuario" at bounding box center [104, 333] width 102 height 12
click at [85, 334] on h1 "Información de Usuario" at bounding box center [104, 333] width 102 height 12
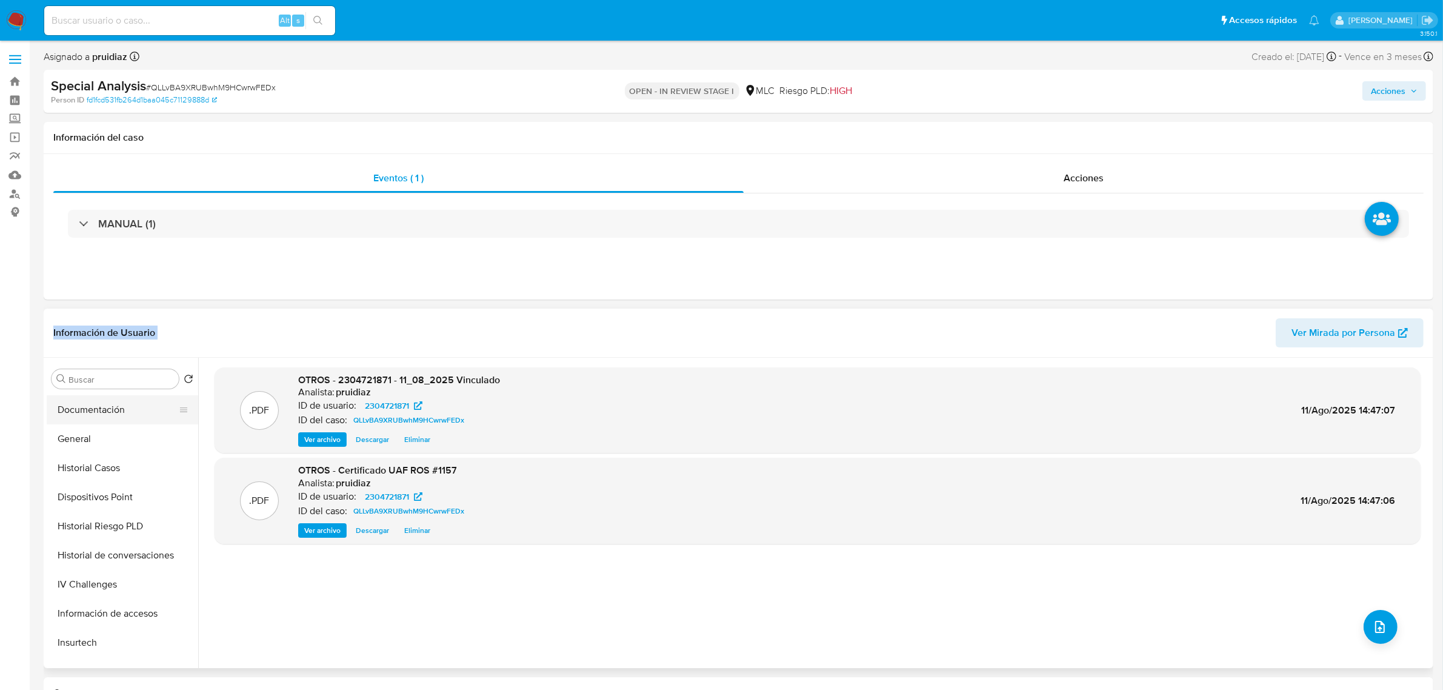
scroll to position [179, 0]
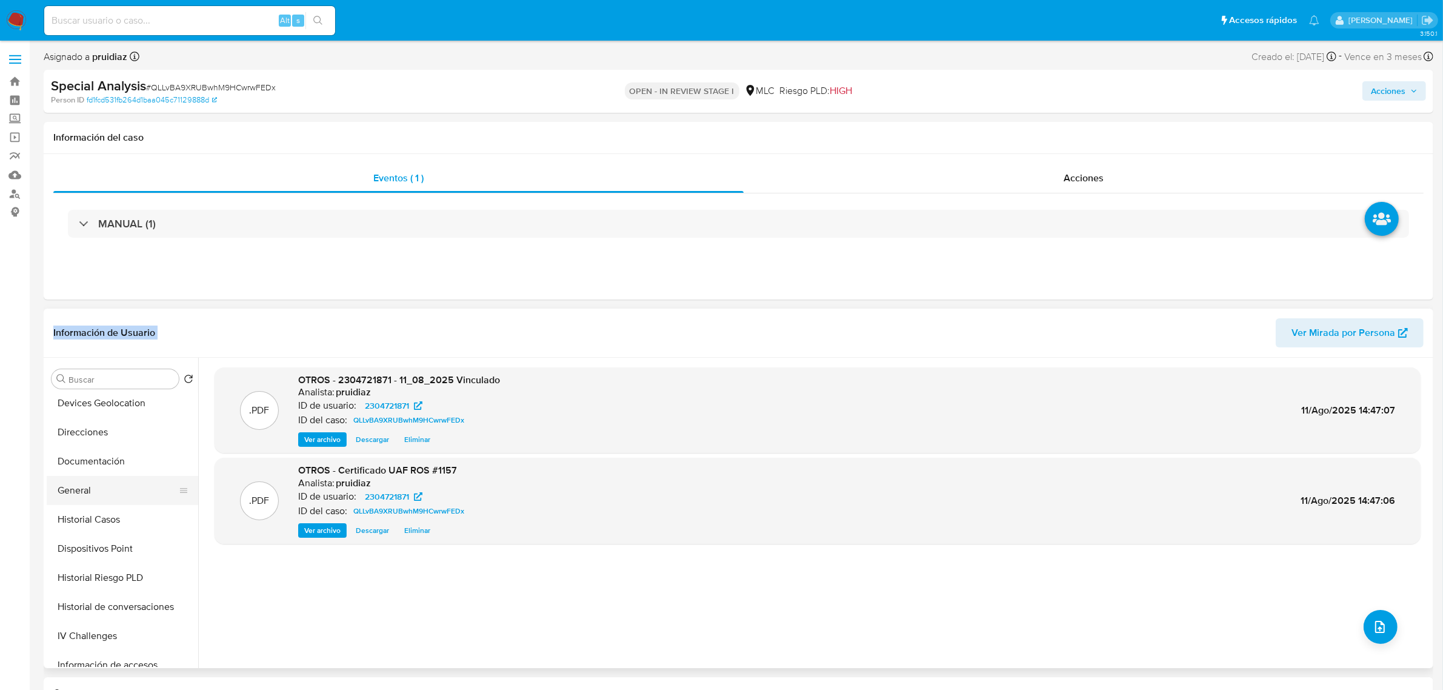
click at [73, 498] on button "General" at bounding box center [118, 490] width 142 height 29
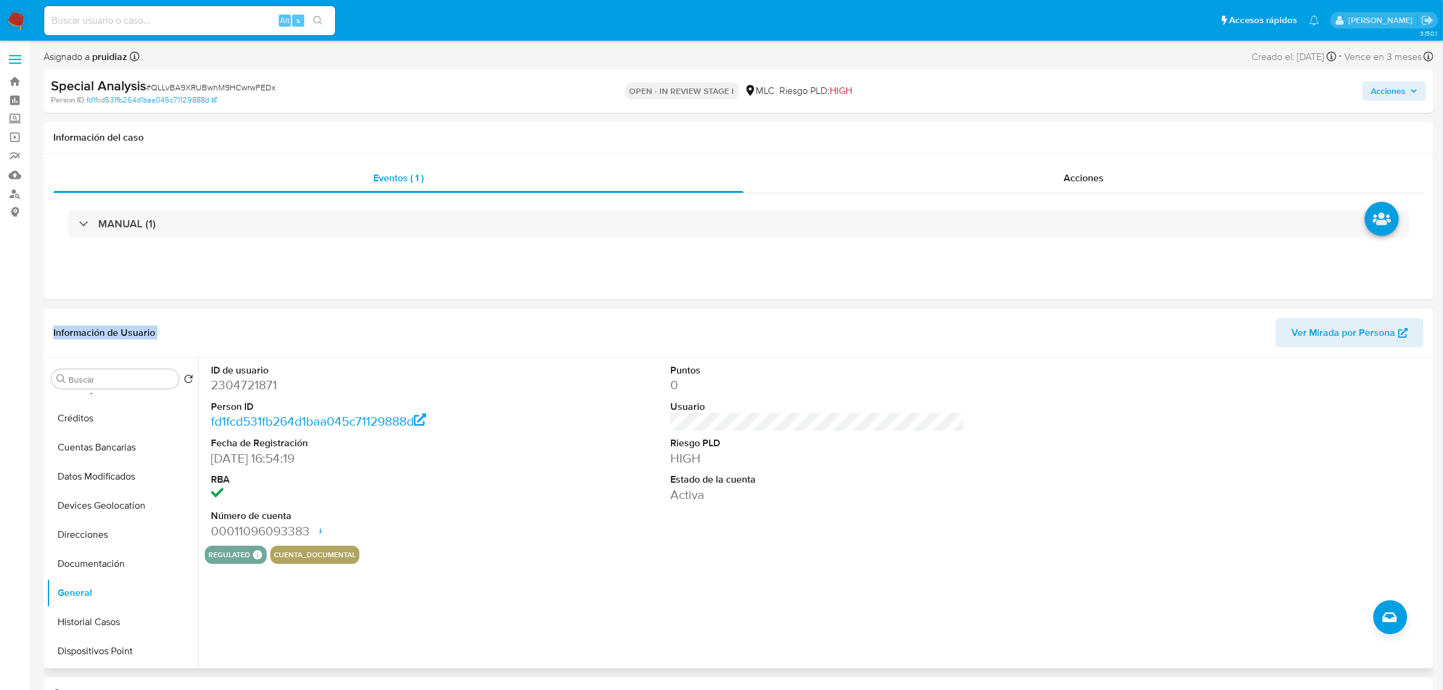
scroll to position [0, 0]
click at [89, 447] on button "Archivos adjuntos" at bounding box center [118, 437] width 142 height 29
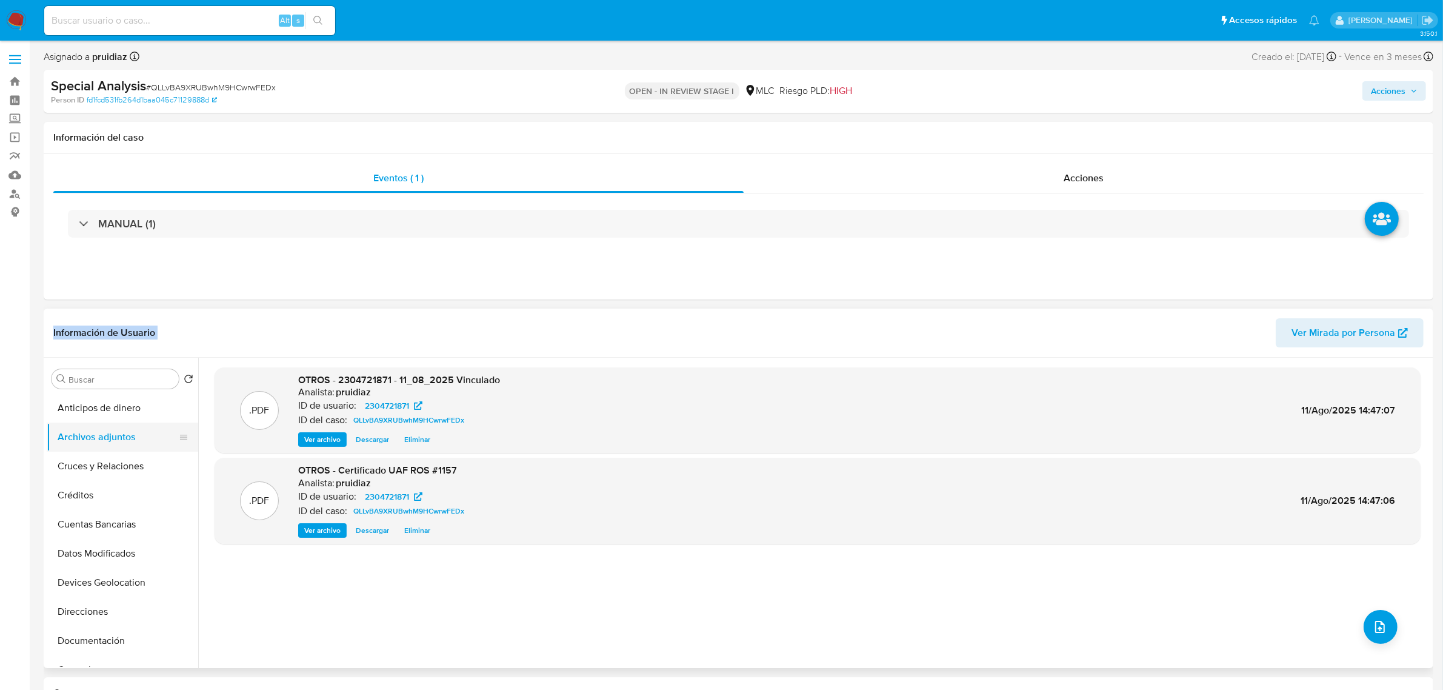
scroll to position [76, 0]
click at [89, 597] on button "General" at bounding box center [118, 594] width 142 height 29
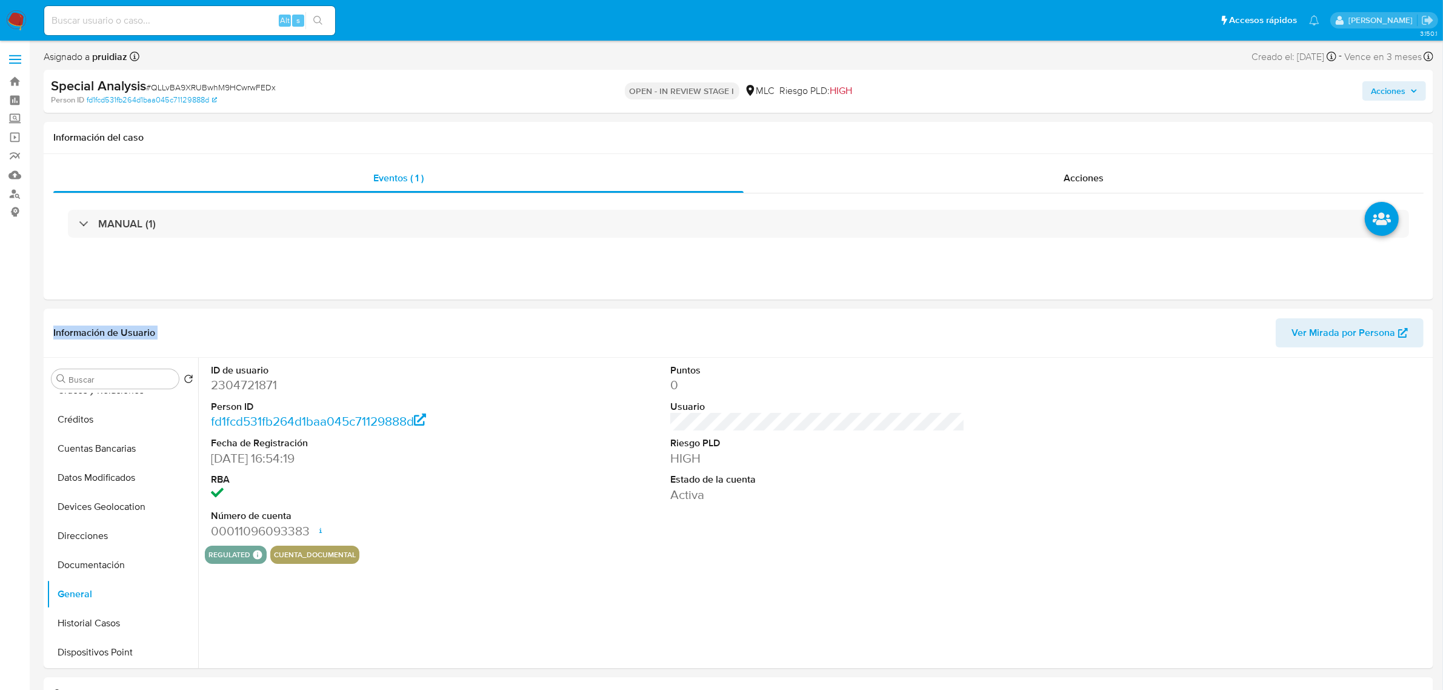
click at [1406, 90] on span "Acciones" at bounding box center [1388, 90] width 35 height 19
click at [1061, 130] on span "Resolución del caso" at bounding box center [1050, 129] width 87 height 14
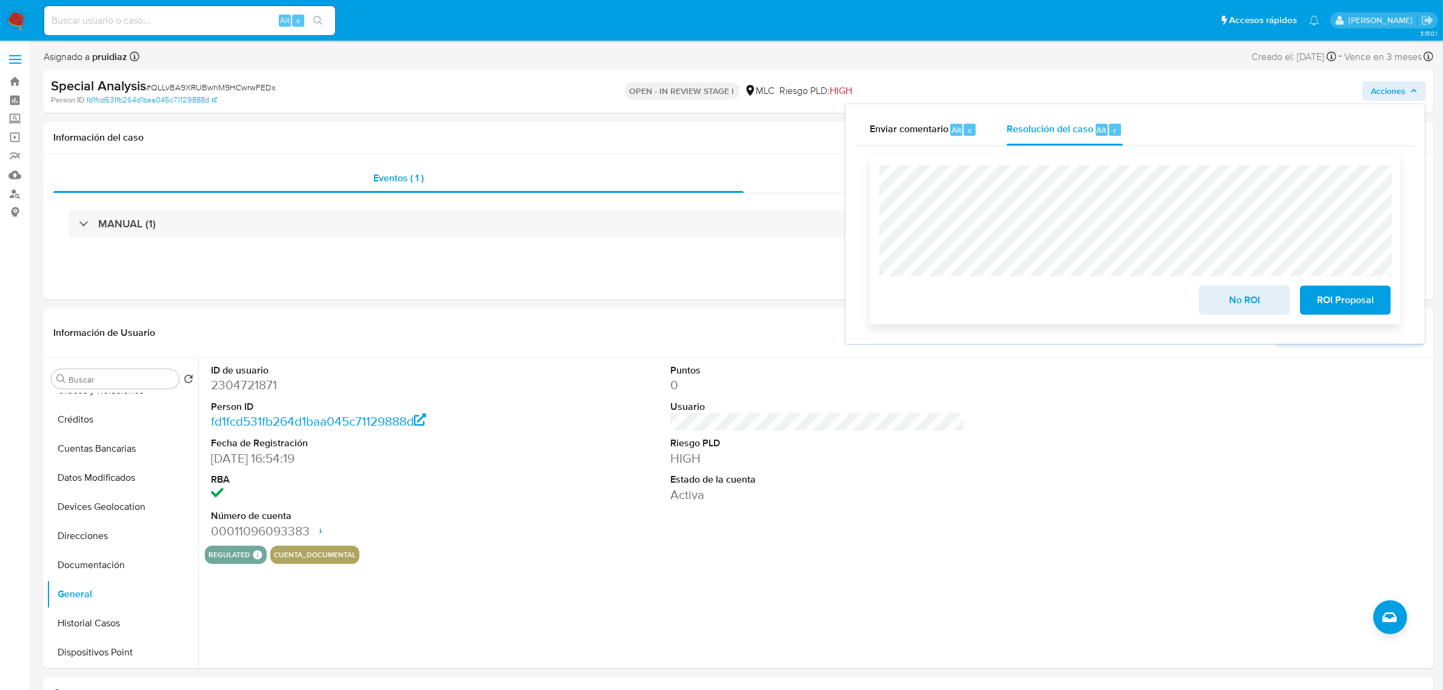
click at [1105, 281] on div "No ROI ROI Proposal" at bounding box center [1136, 239] width 512 height 149
click at [1329, 313] on span "ROI Proposal" at bounding box center [1345, 300] width 59 height 27
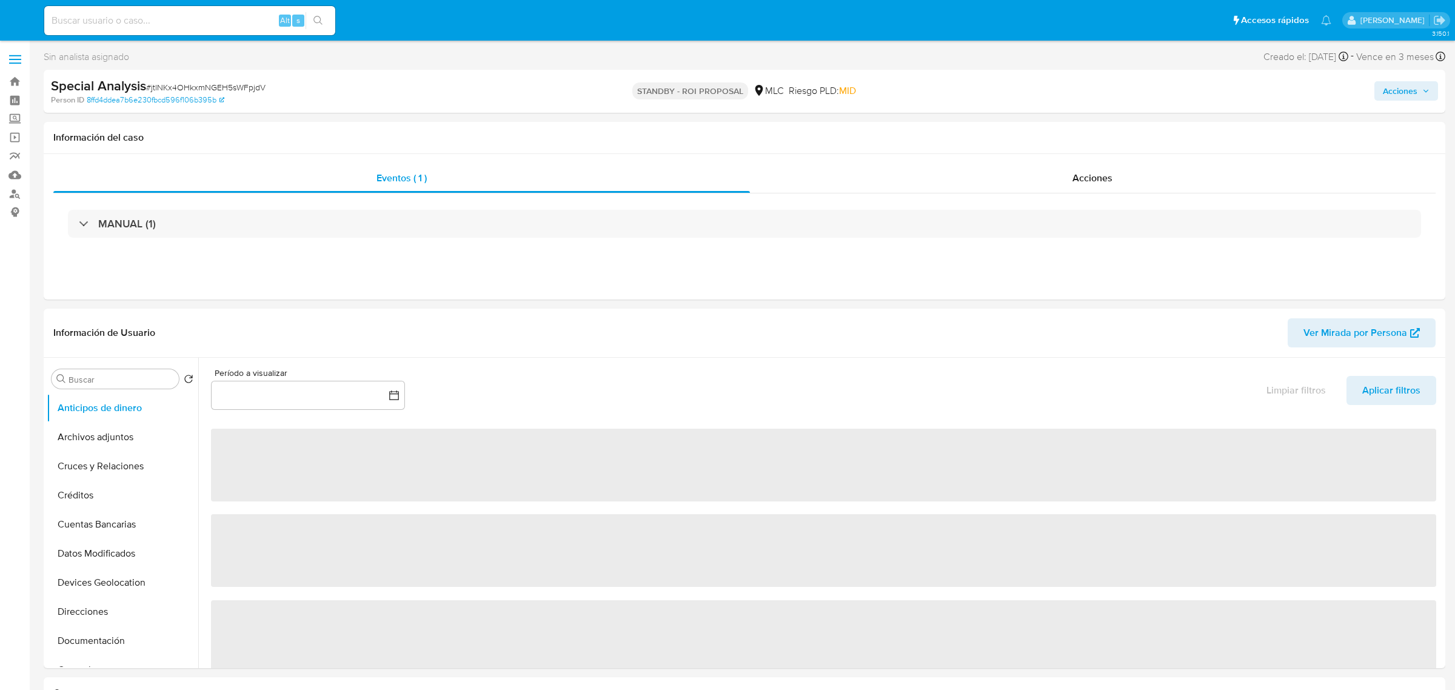
select select "10"
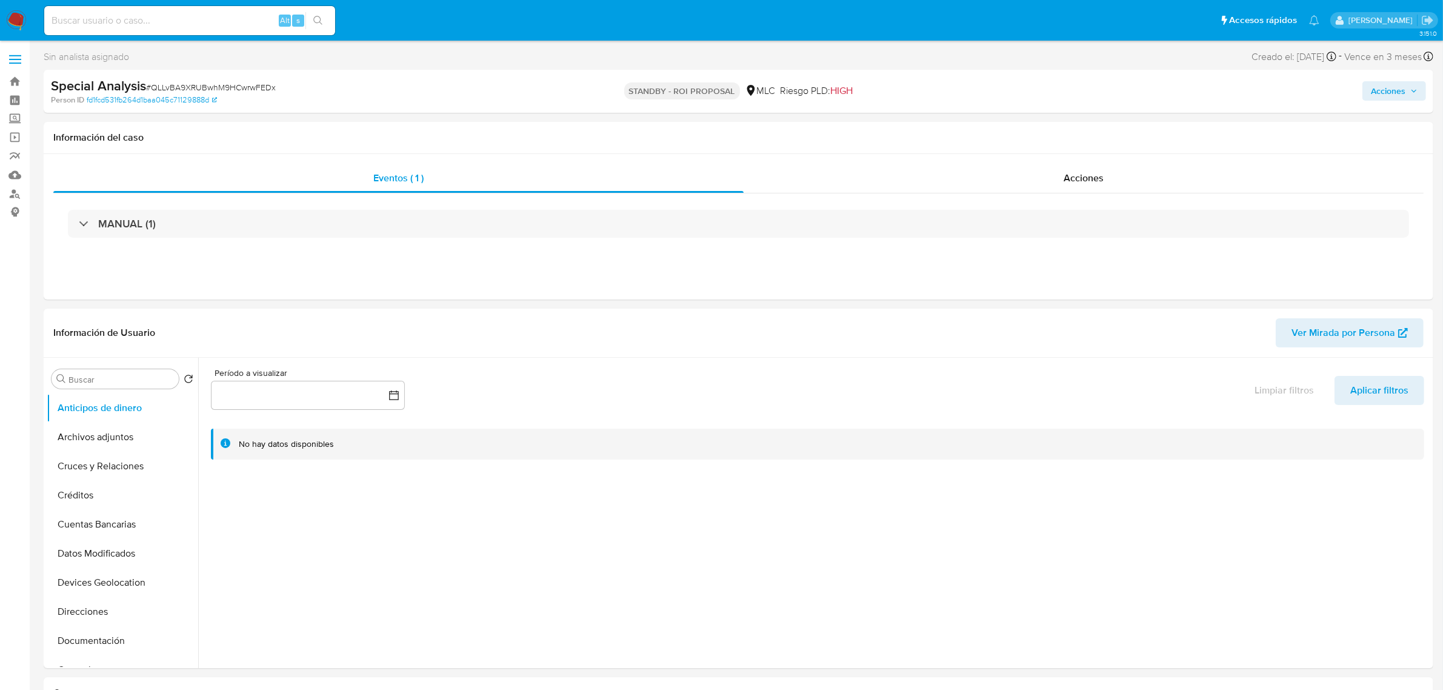
select select "10"
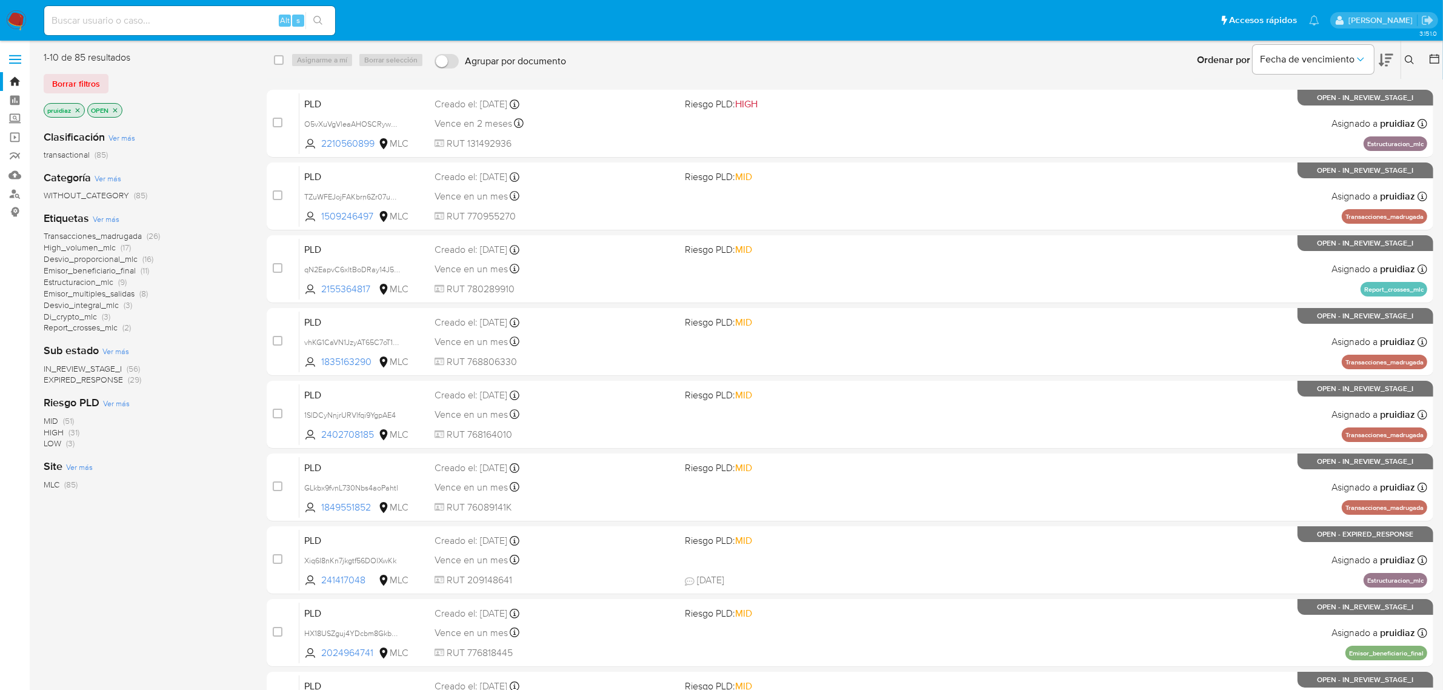
click at [1387, 56] on icon at bounding box center [1386, 60] width 15 height 15
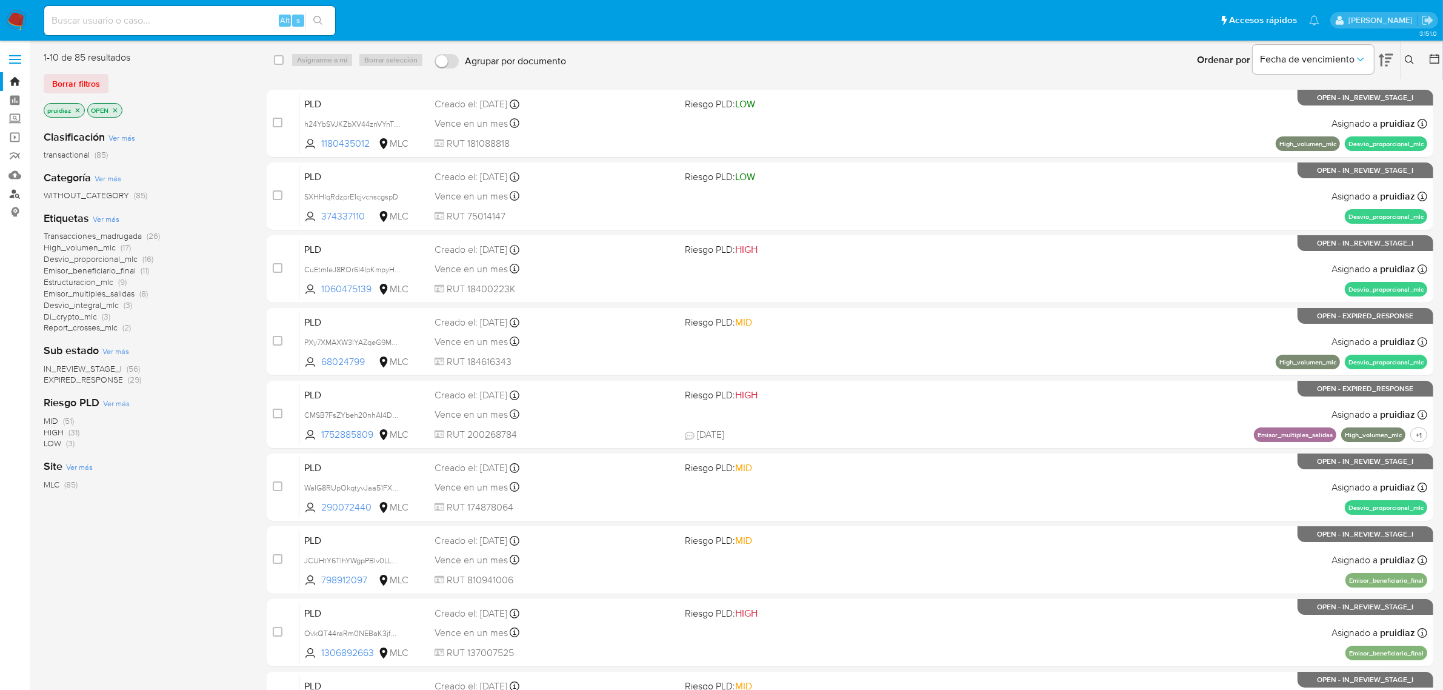
click at [18, 196] on link "Buscador de personas" at bounding box center [72, 193] width 144 height 19
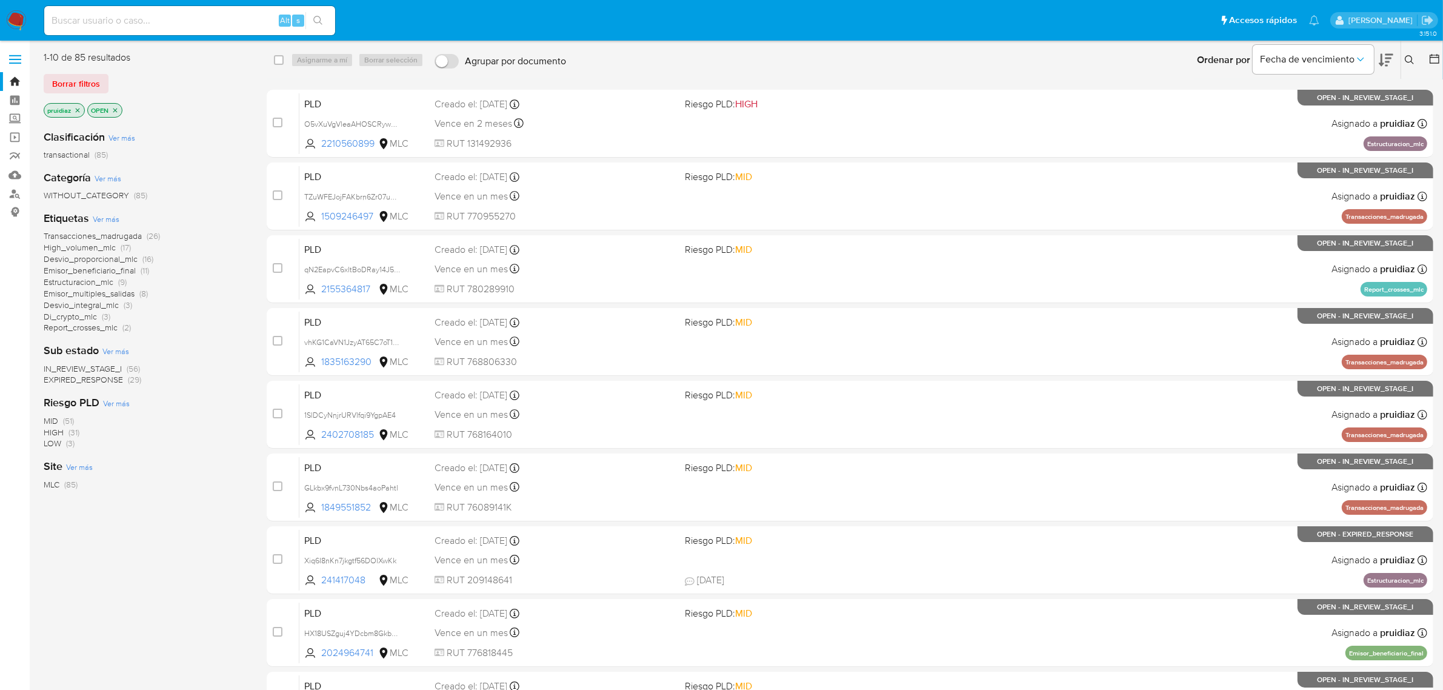
click at [146, 20] on input at bounding box center [189, 21] width 291 height 16
paste input "vPQkA4fy98A5aB7rRcWkIVDA"
type input "vPQkA4fy98A5aB7rRcWkIVDA"
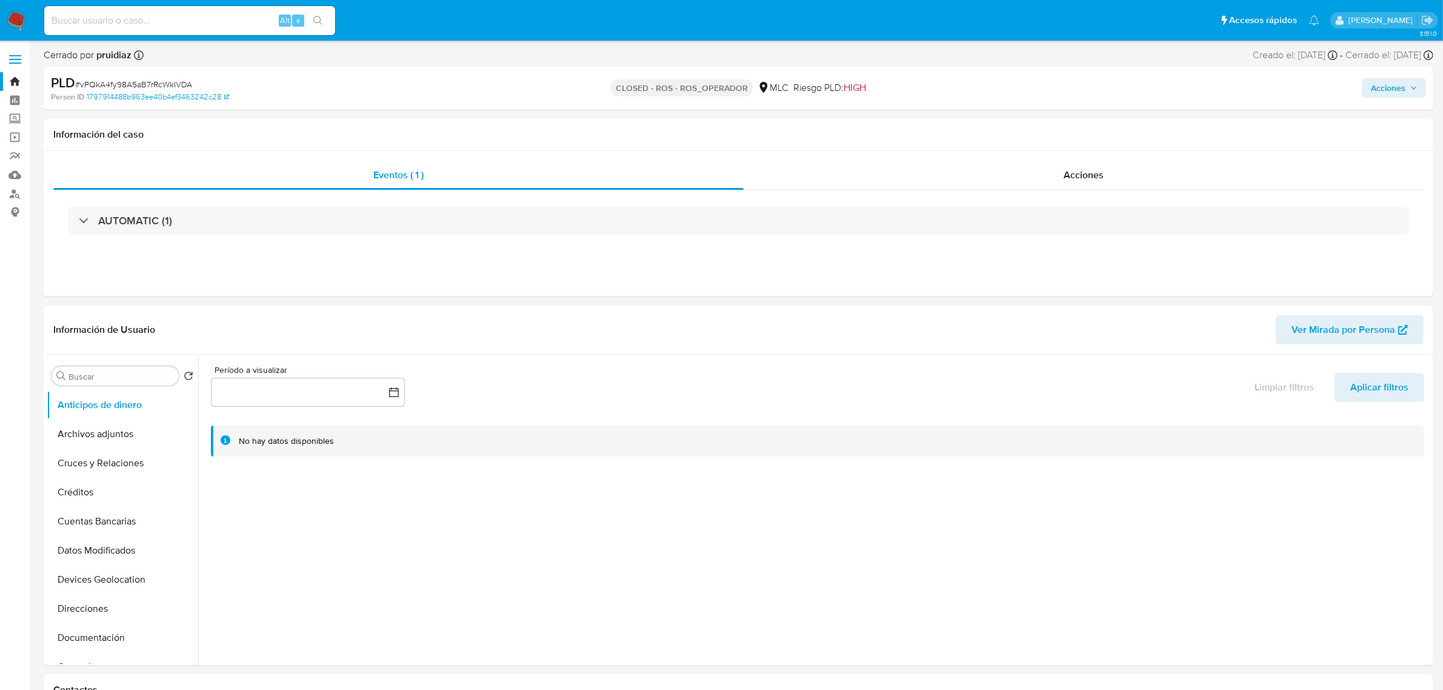
select select "10"
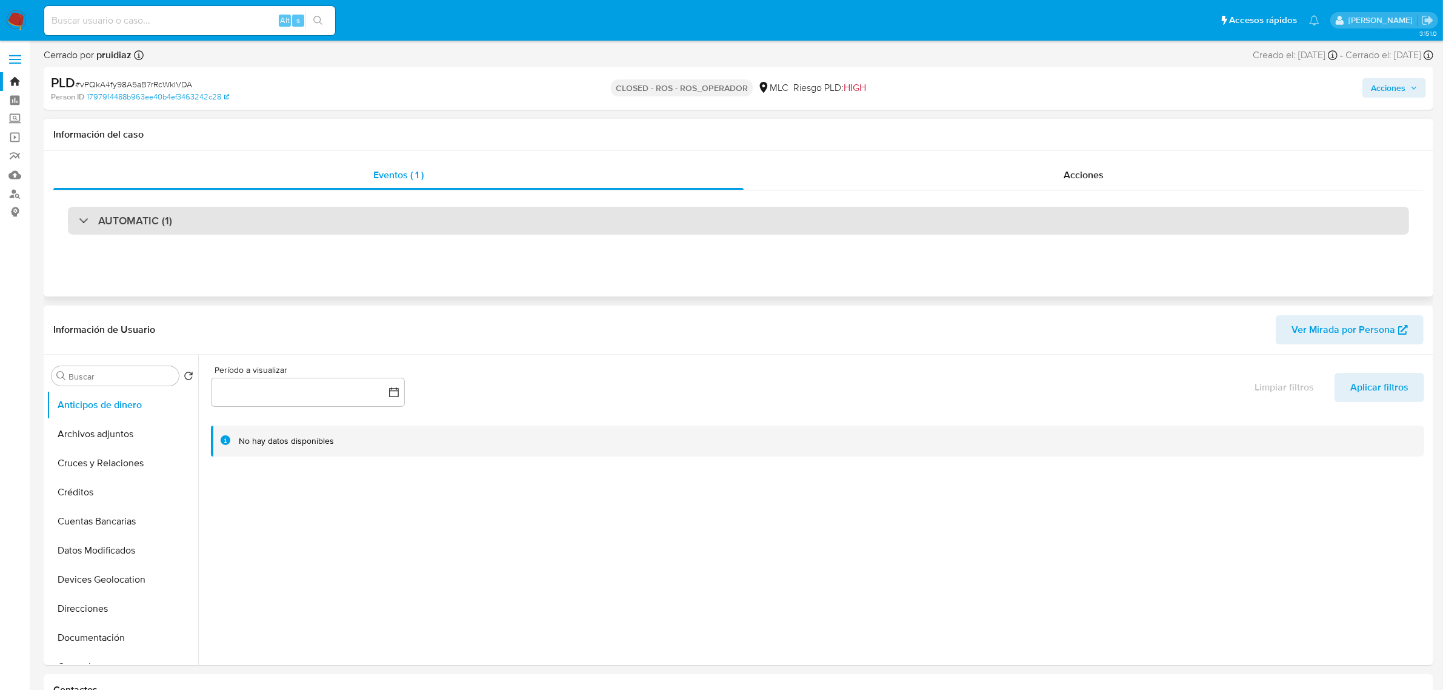
click at [204, 216] on div "AUTOMATIC (1)" at bounding box center [739, 221] width 1342 height 28
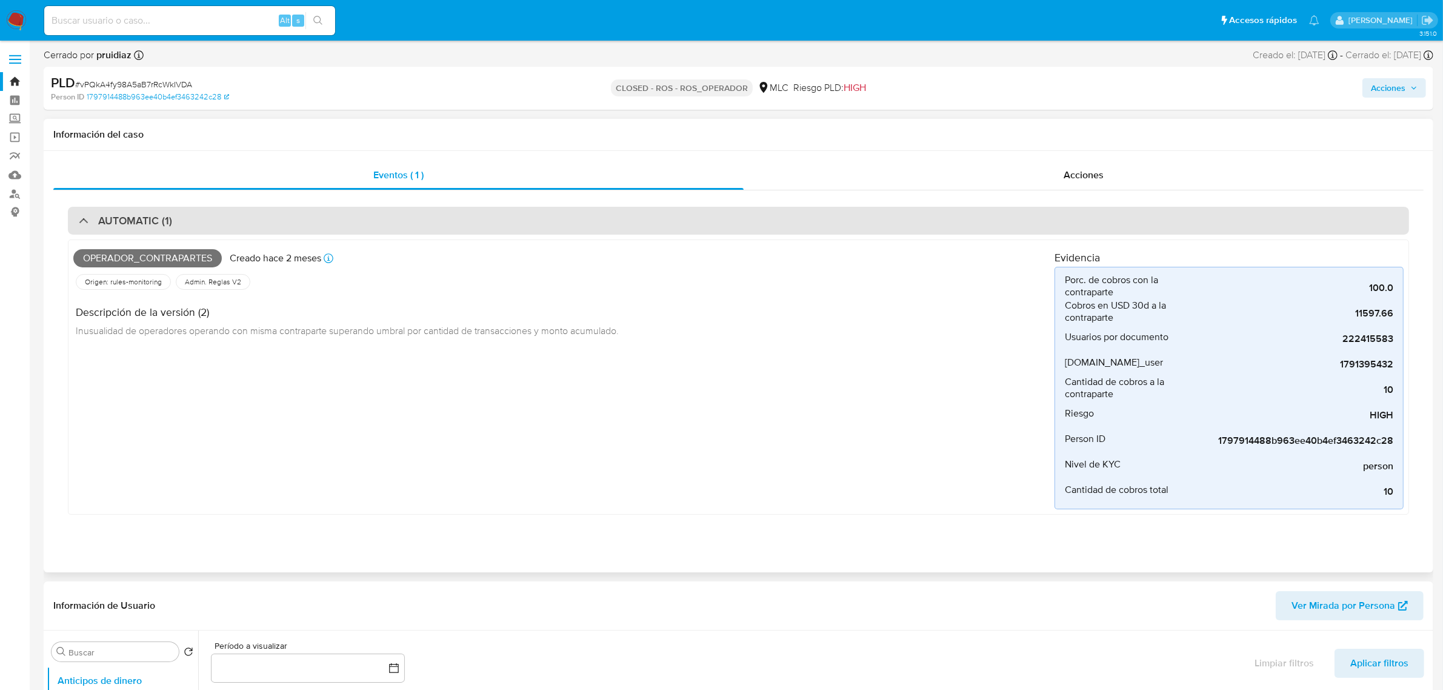
click at [204, 216] on div "AUTOMATIC (1)" at bounding box center [739, 221] width 1342 height 28
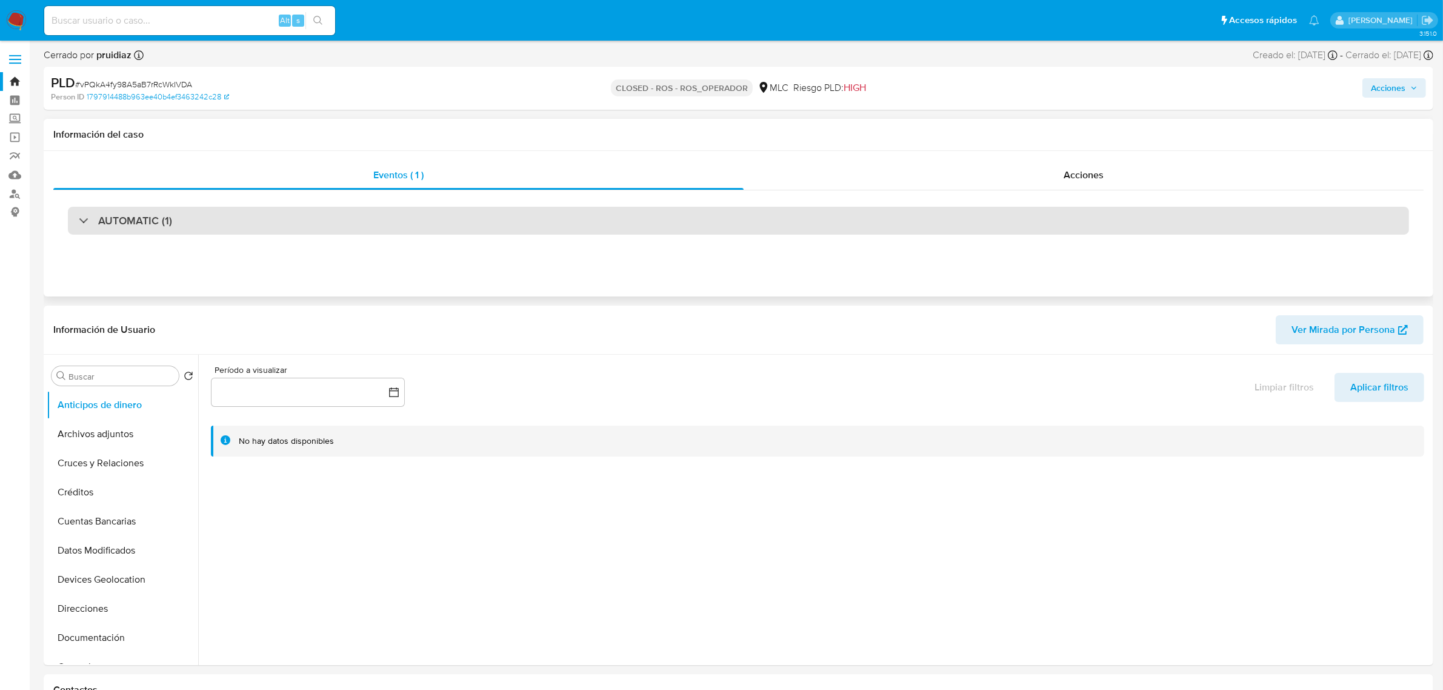
click at [204, 216] on div "AUTOMATIC (1)" at bounding box center [739, 221] width 1342 height 28
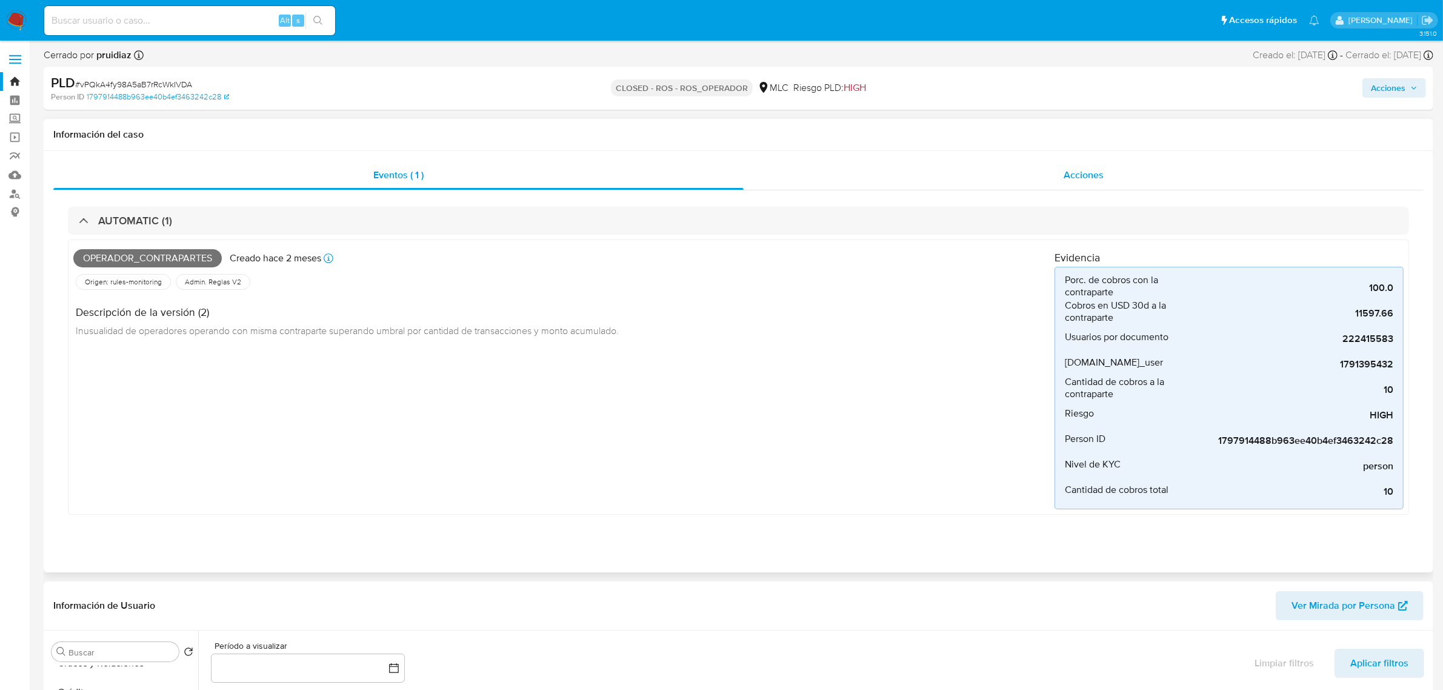
click at [1121, 179] on div "Acciones" at bounding box center [1084, 175] width 680 height 29
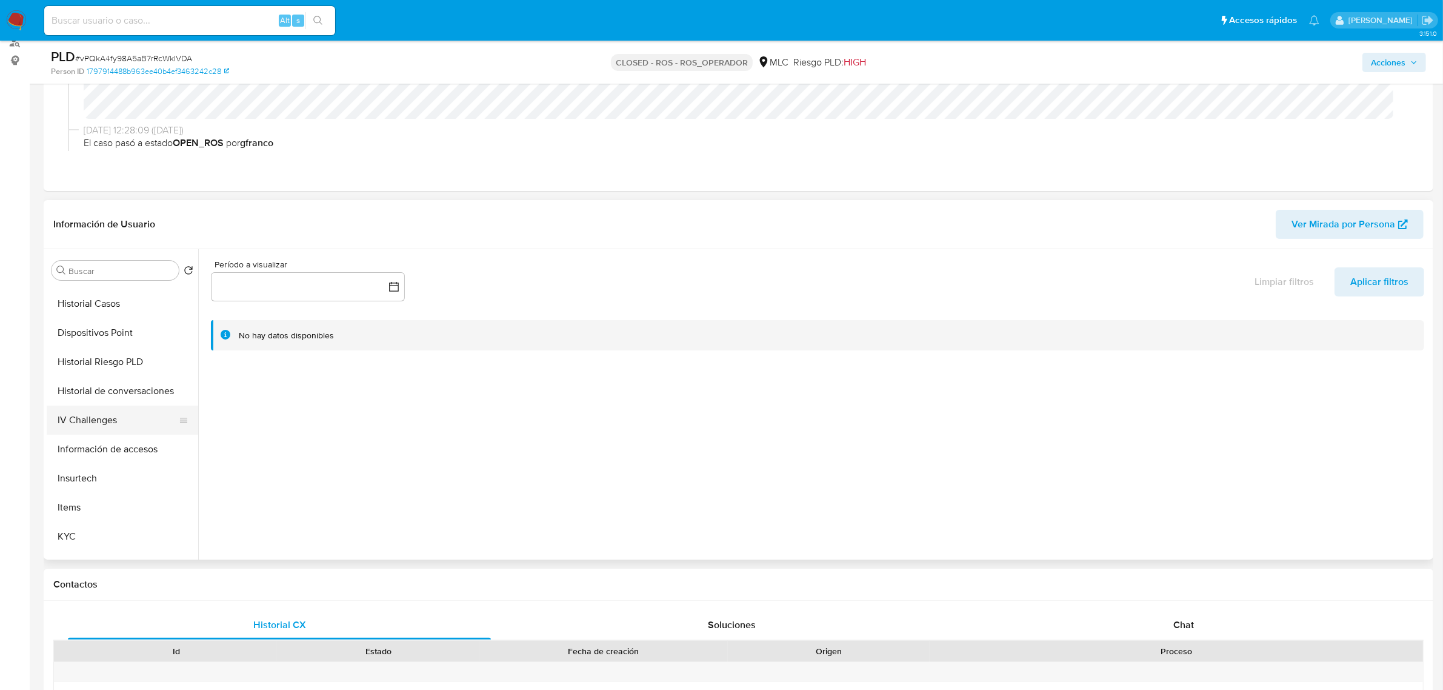
scroll to position [303, 0]
click at [83, 531] on button "KYC" at bounding box center [118, 520] width 142 height 29
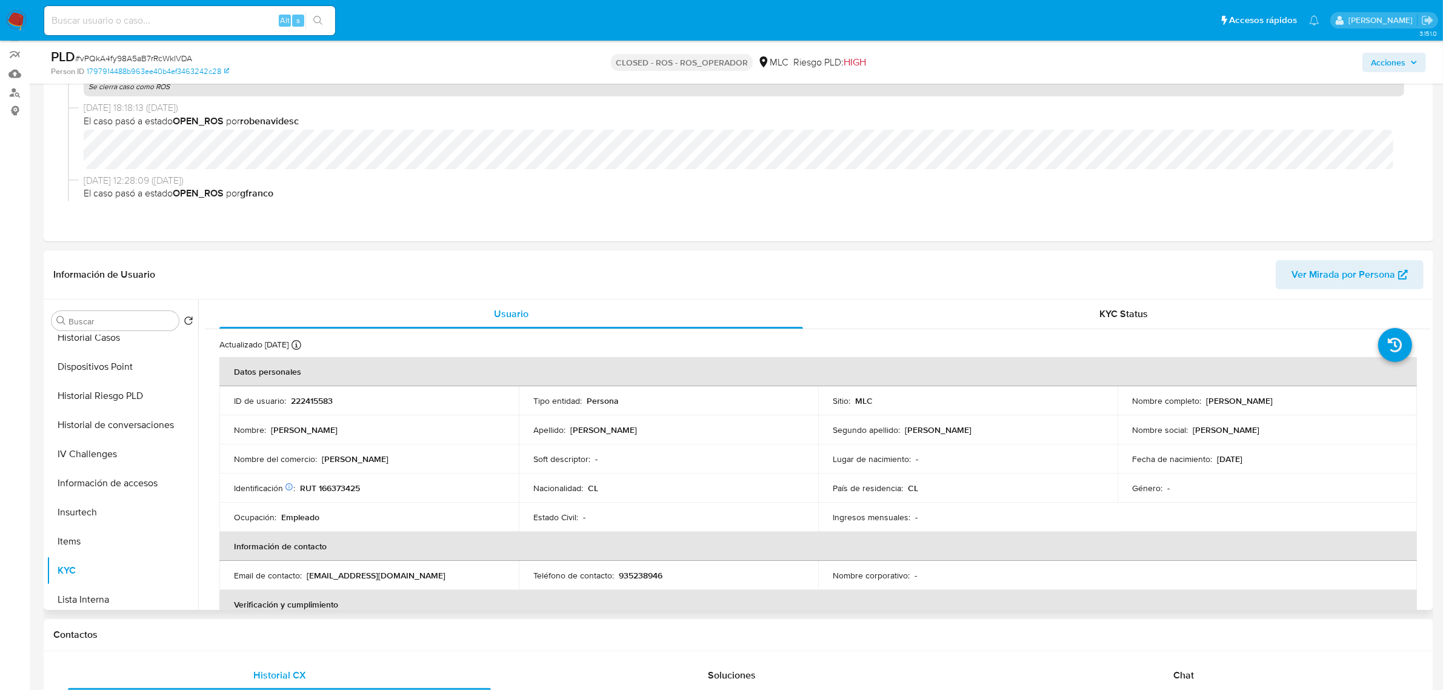
scroll to position [76, 0]
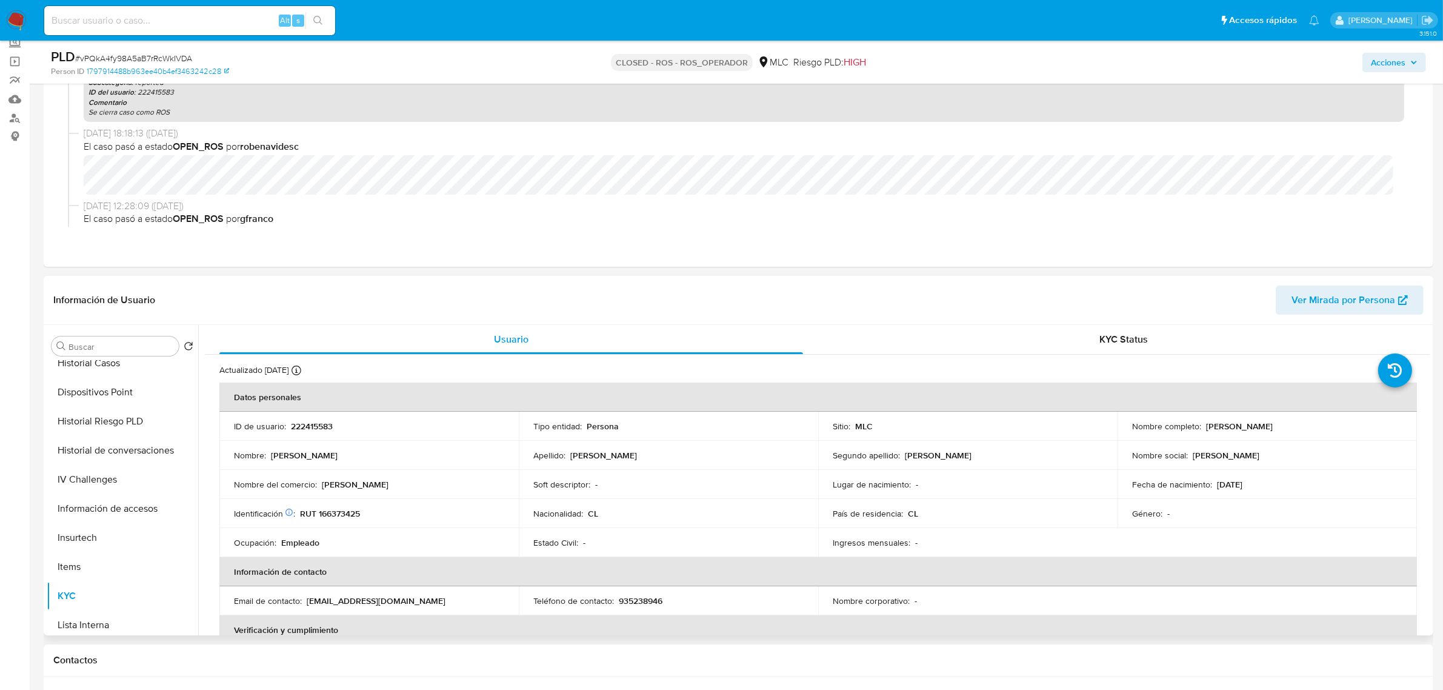
drag, startPoint x: 1311, startPoint y: 425, endPoint x: 1203, endPoint y: 427, distance: 107.9
click at [1203, 427] on div "Nombre completo : Yazmín Elena Solís Ortega" at bounding box center [1267, 426] width 270 height 11
copy p "Yazmín Elena Solís Ortega"
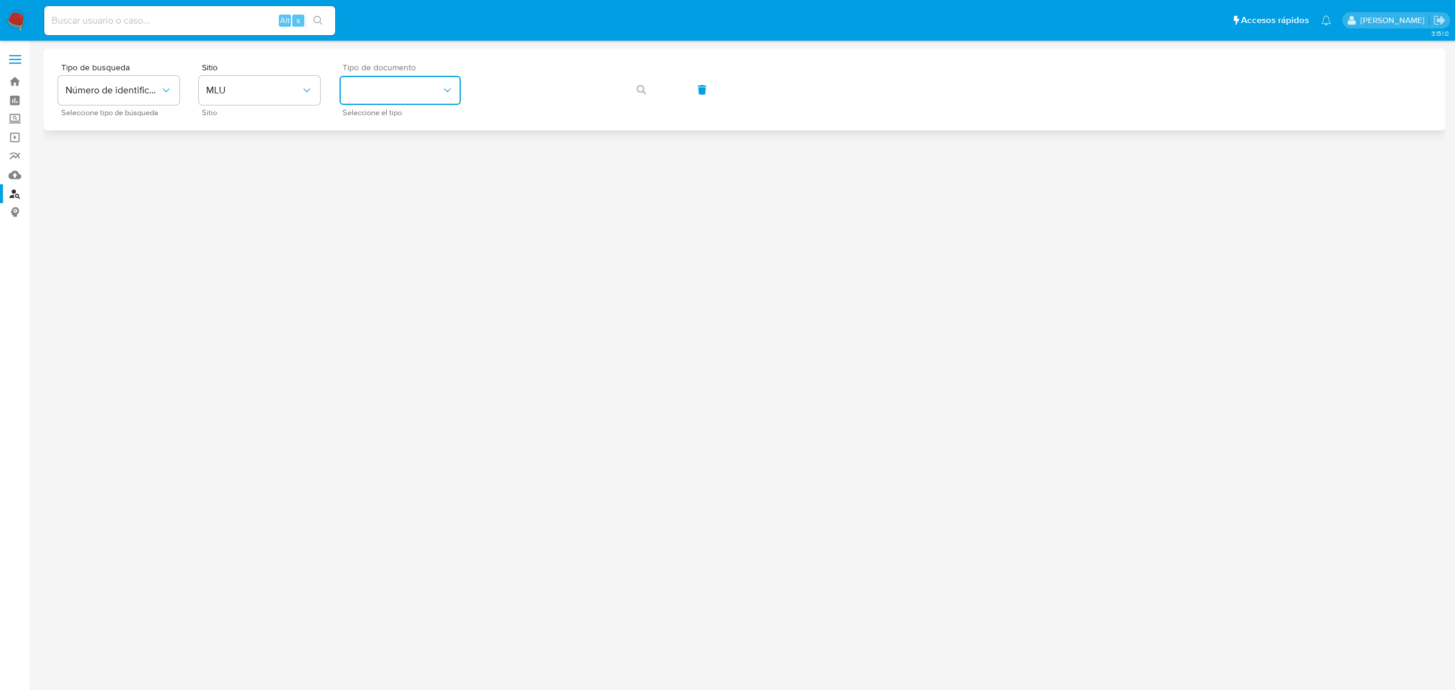
click at [449, 90] on icon "identificationType" at bounding box center [447, 91] width 7 height 4
click at [419, 135] on div "CI CI" at bounding box center [396, 129] width 99 height 41
click at [410, 90] on span "CI" at bounding box center [394, 90] width 95 height 12
click at [389, 167] on div "RUT RUT" at bounding box center [396, 170] width 99 height 41
click at [629, 87] on button "button" at bounding box center [641, 89] width 41 height 29
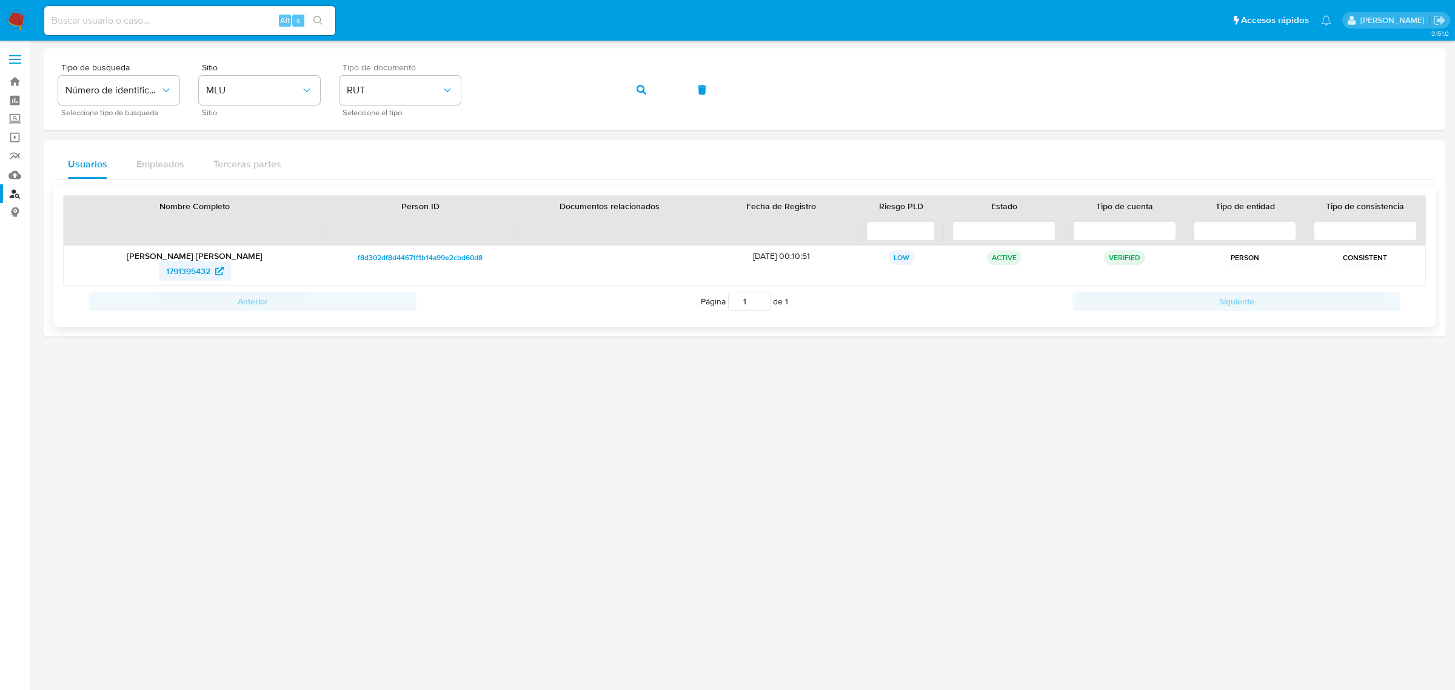
click at [177, 270] on span "1791395432" at bounding box center [188, 270] width 44 height 19
click at [16, 19] on img at bounding box center [16, 20] width 21 height 21
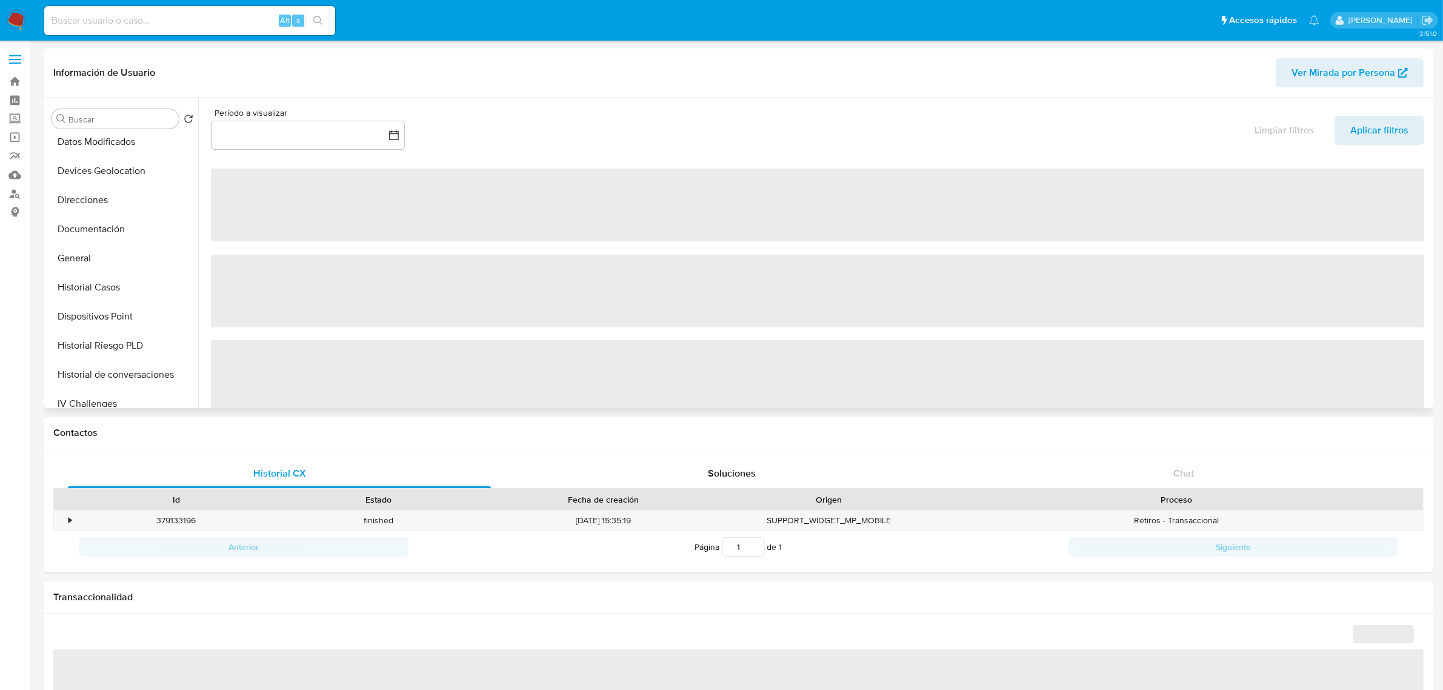
scroll to position [379, 0]
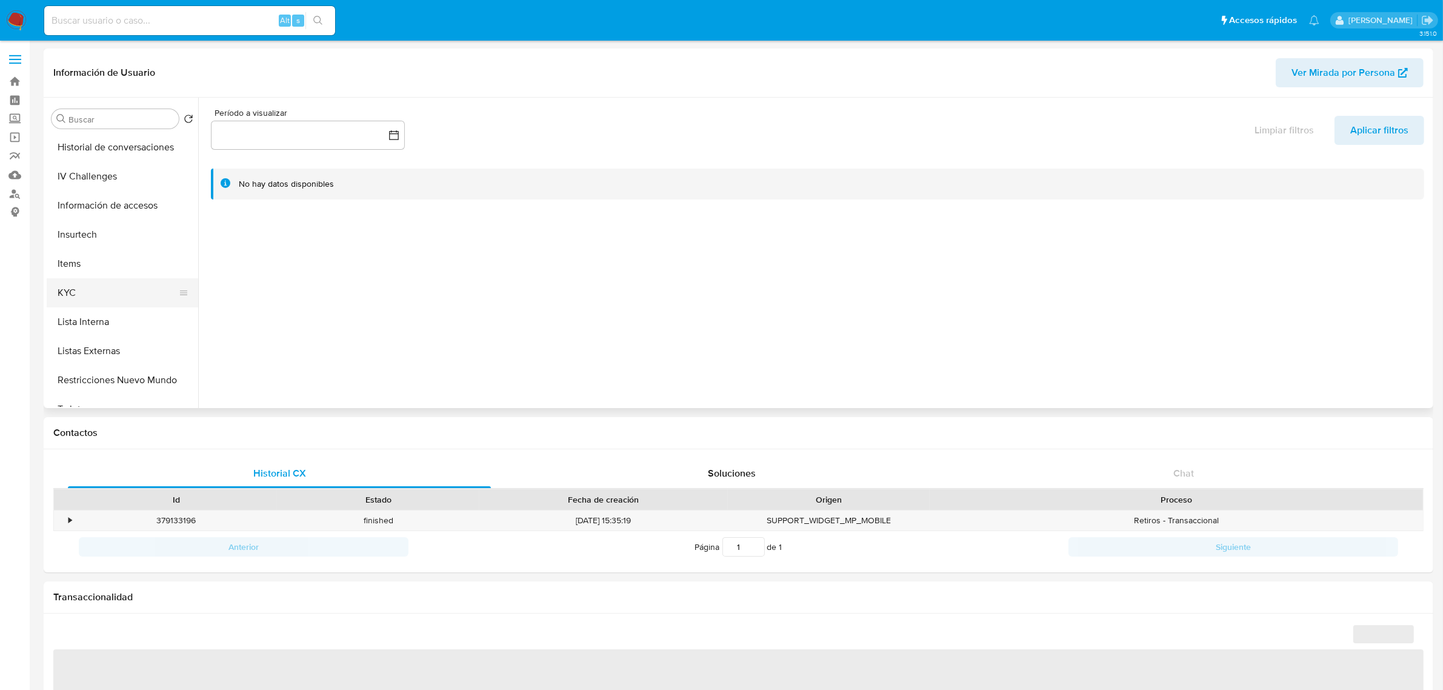
click at [98, 304] on button "KYC" at bounding box center [118, 292] width 142 height 29
select select "10"
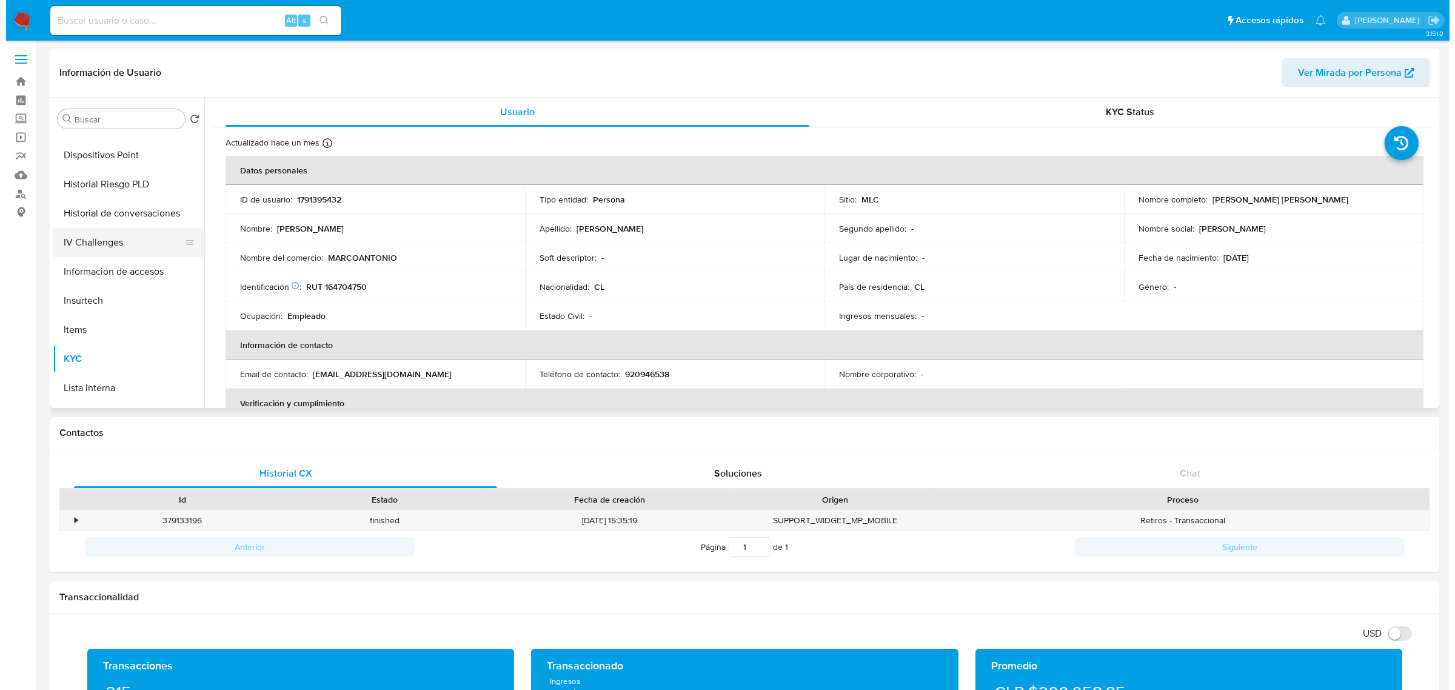
scroll to position [227, 0]
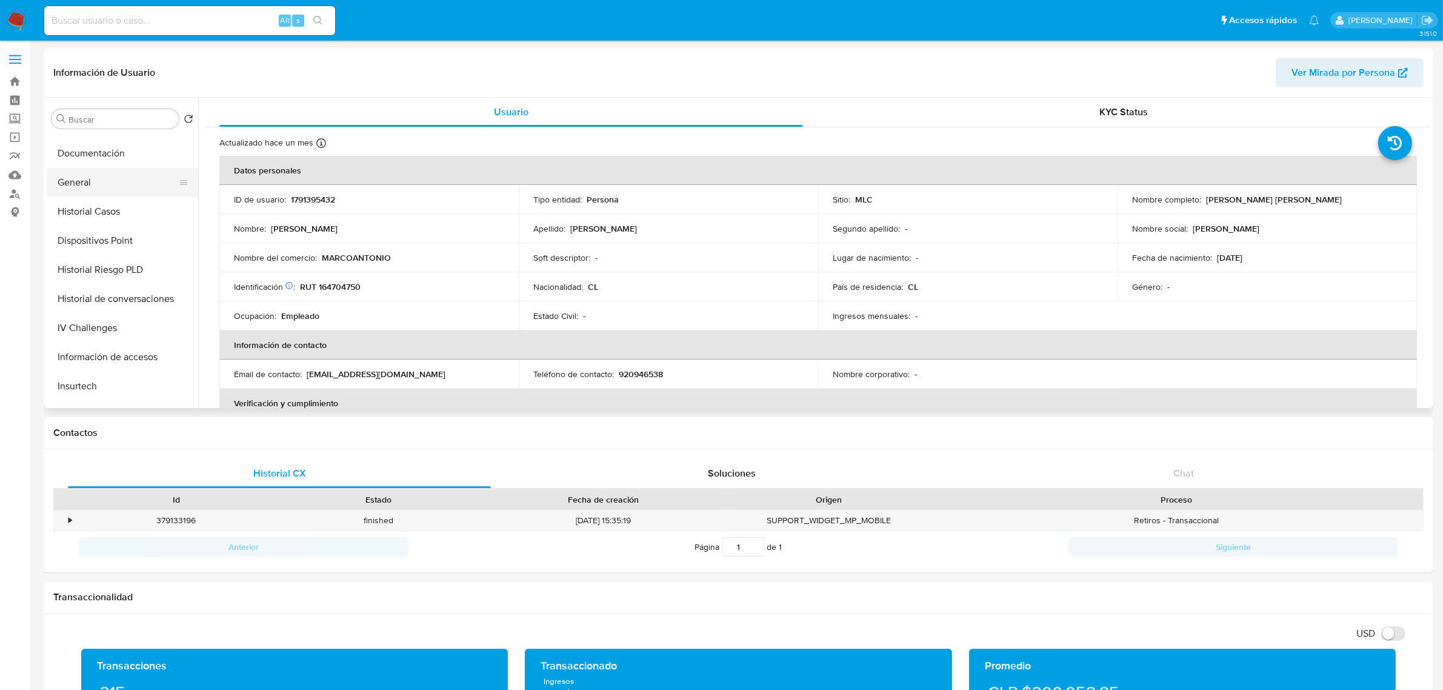
click at [67, 183] on button "General" at bounding box center [118, 182] width 142 height 29
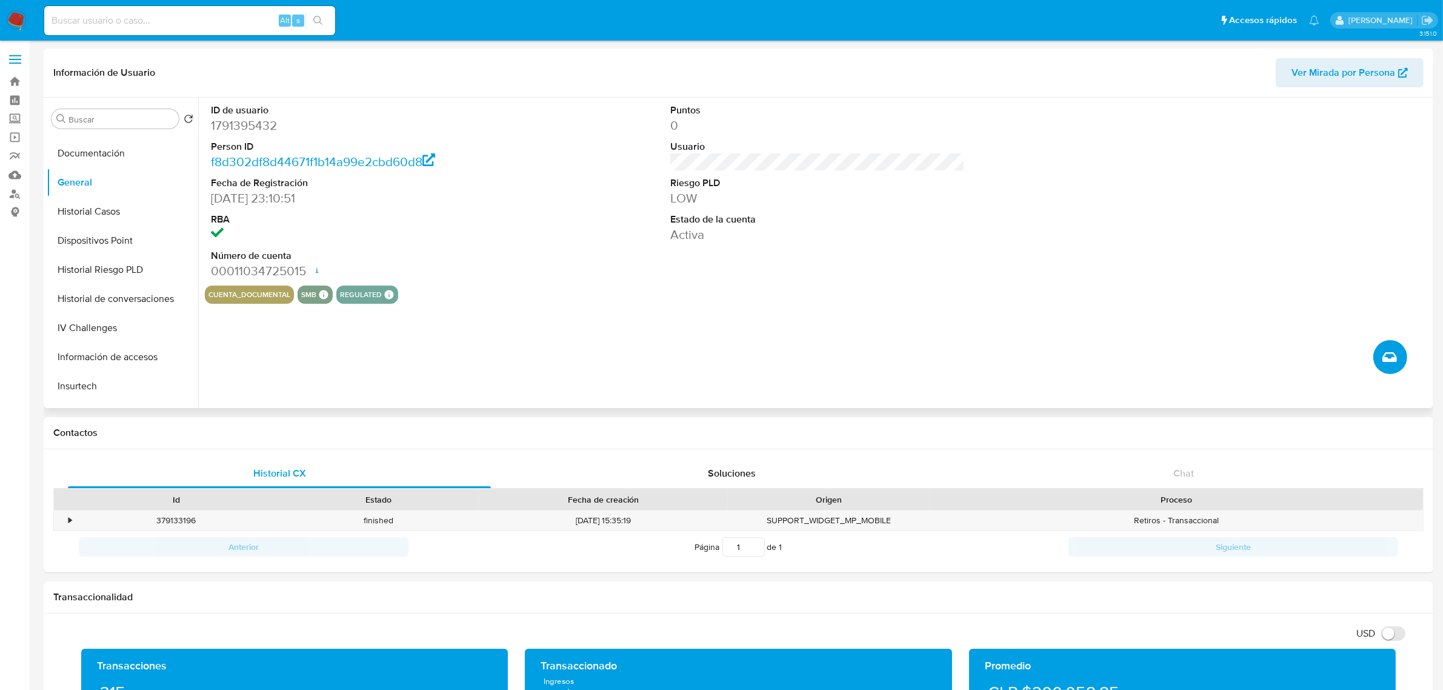
click at [1400, 356] on button "Crear caso manual" at bounding box center [1391, 357] width 34 height 34
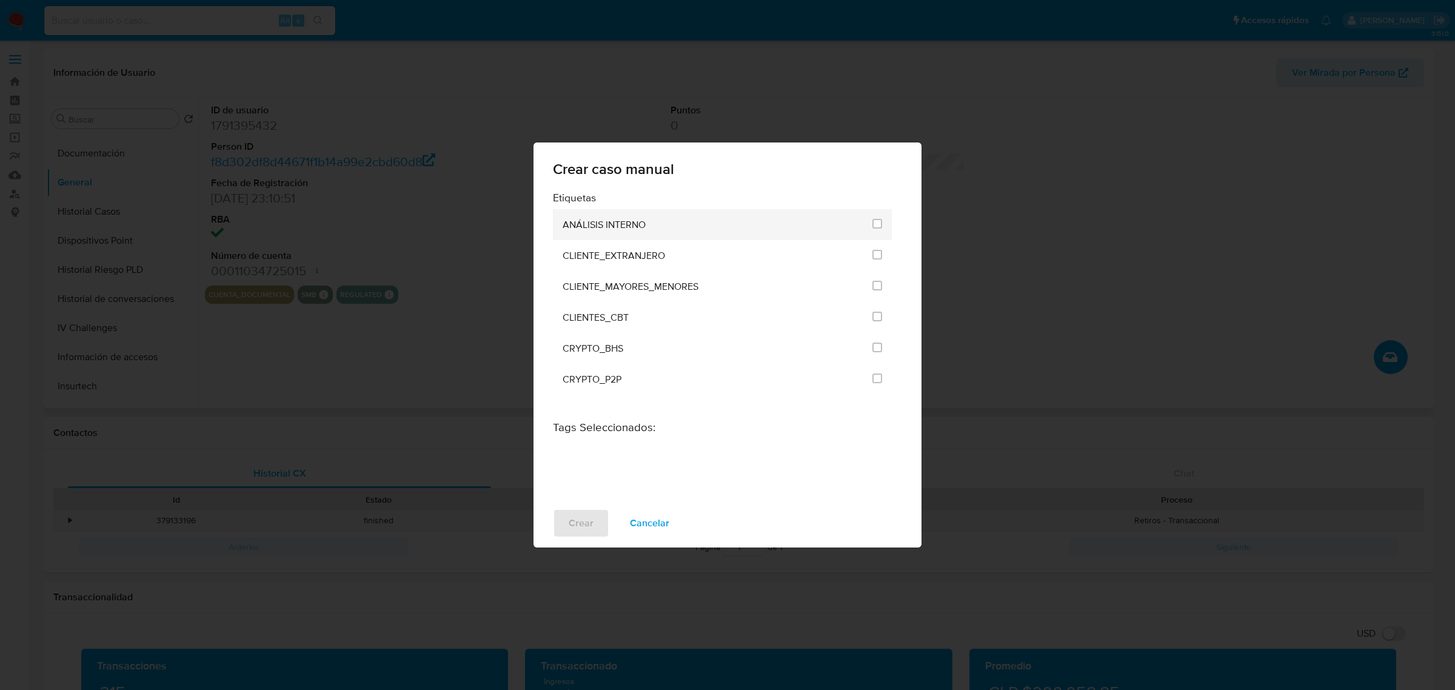
click at [880, 222] on li "ANÁLISIS INTERNO" at bounding box center [722, 224] width 339 height 31
click at [872, 222] on input "1896" at bounding box center [877, 224] width 10 height 10
checkbox input "true"
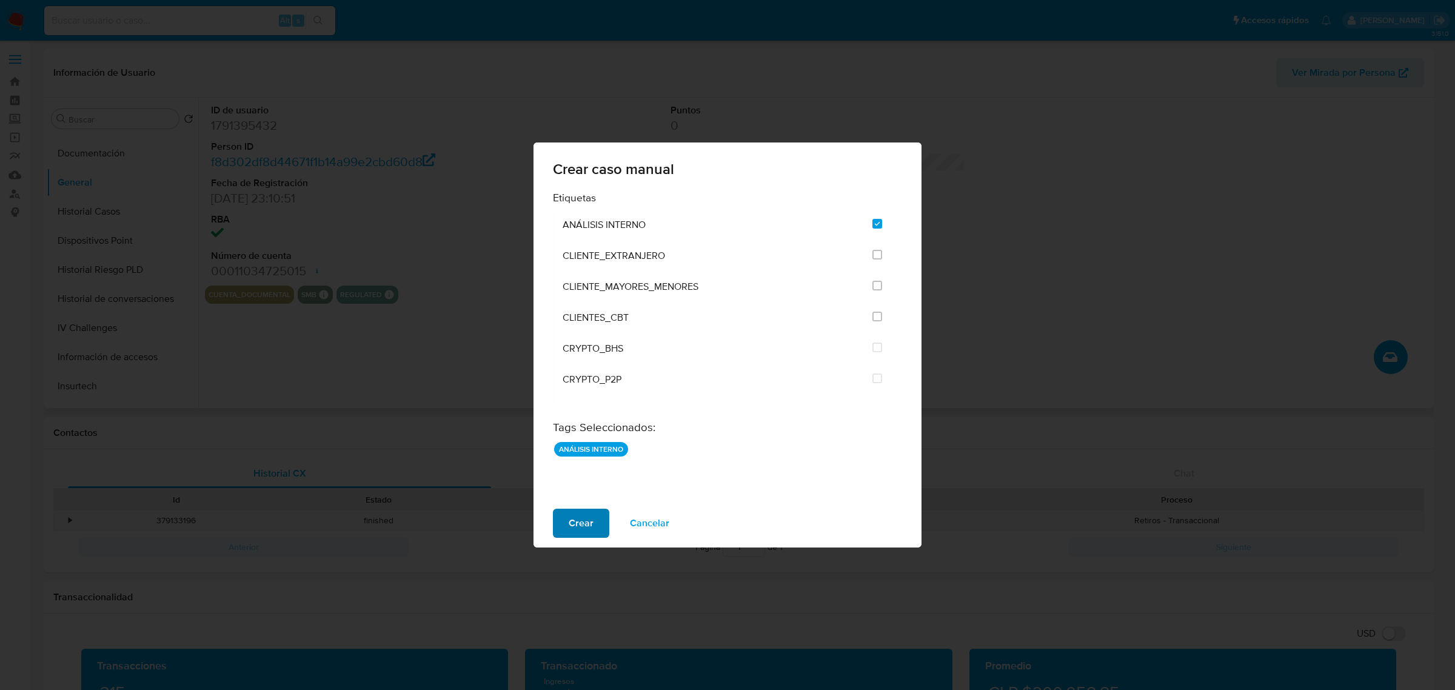
click at [569, 523] on span "Crear" at bounding box center [581, 523] width 25 height 27
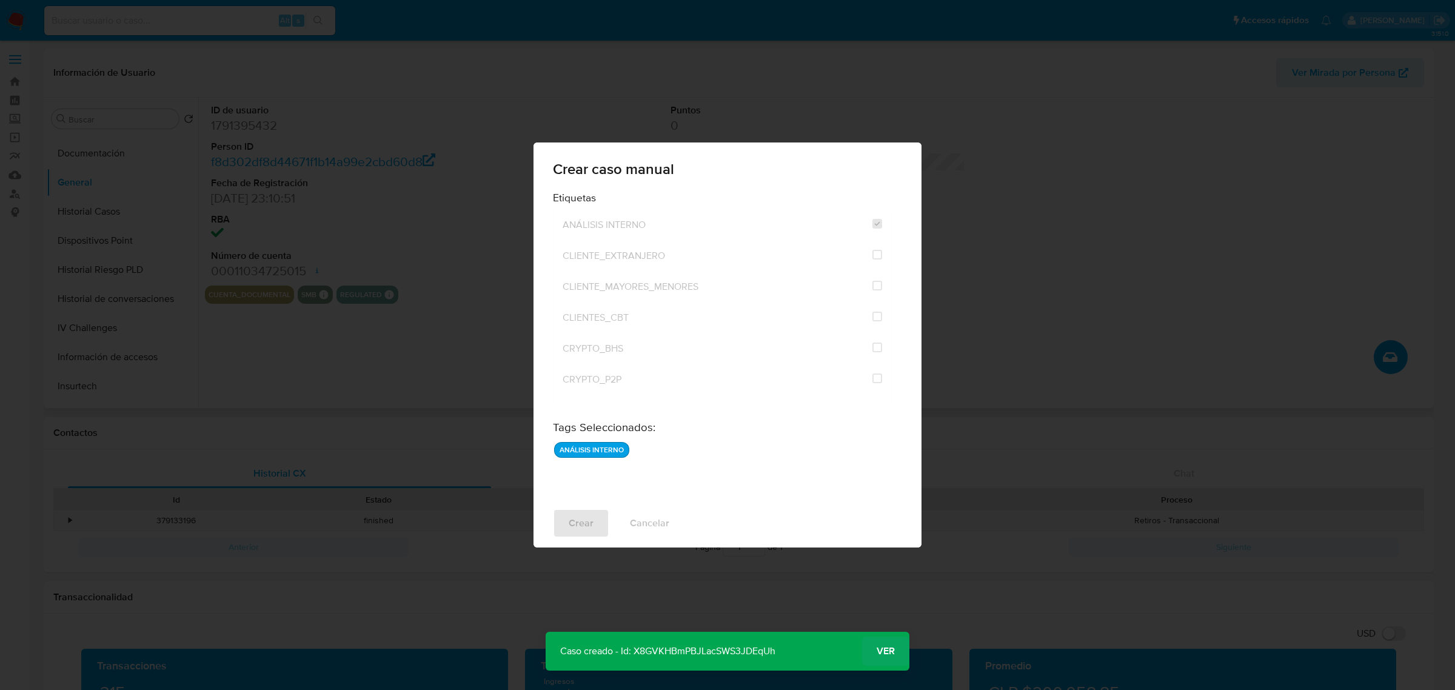
click at [889, 651] on span "Ver" at bounding box center [886, 651] width 18 height 0
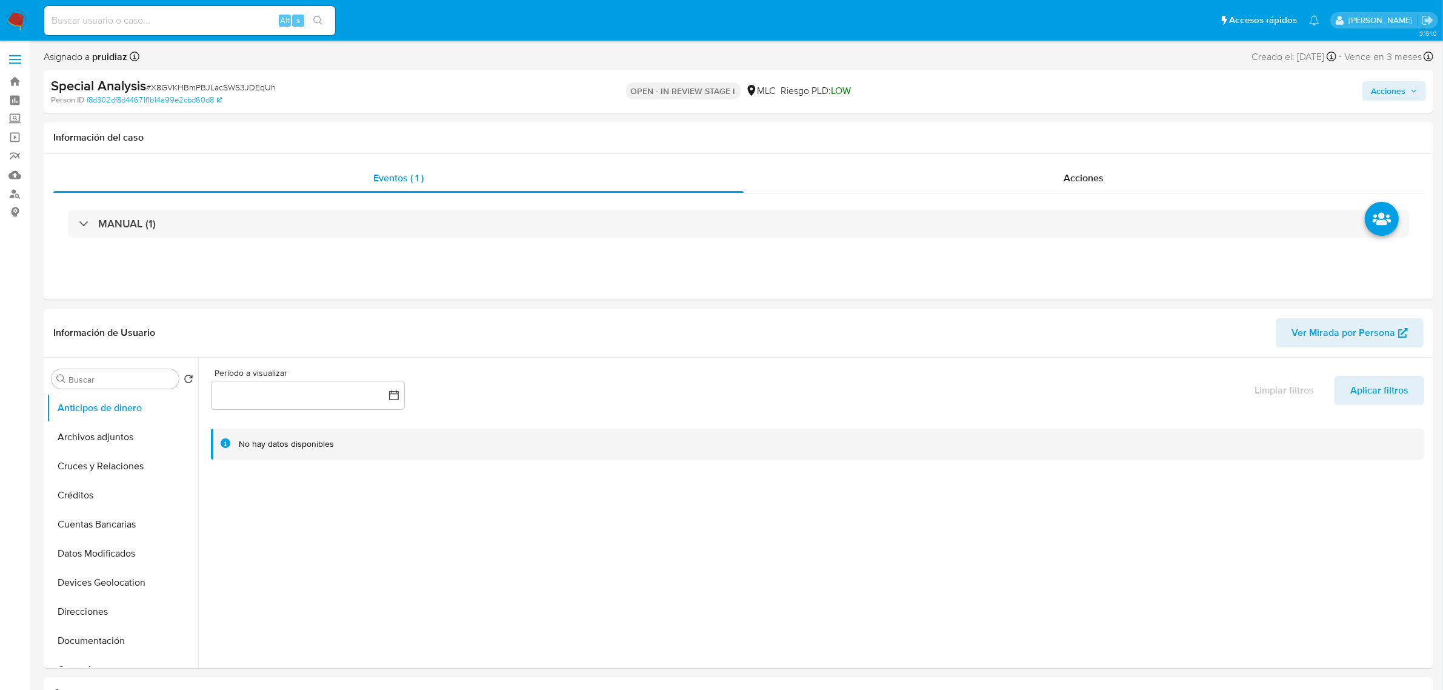
select select "10"
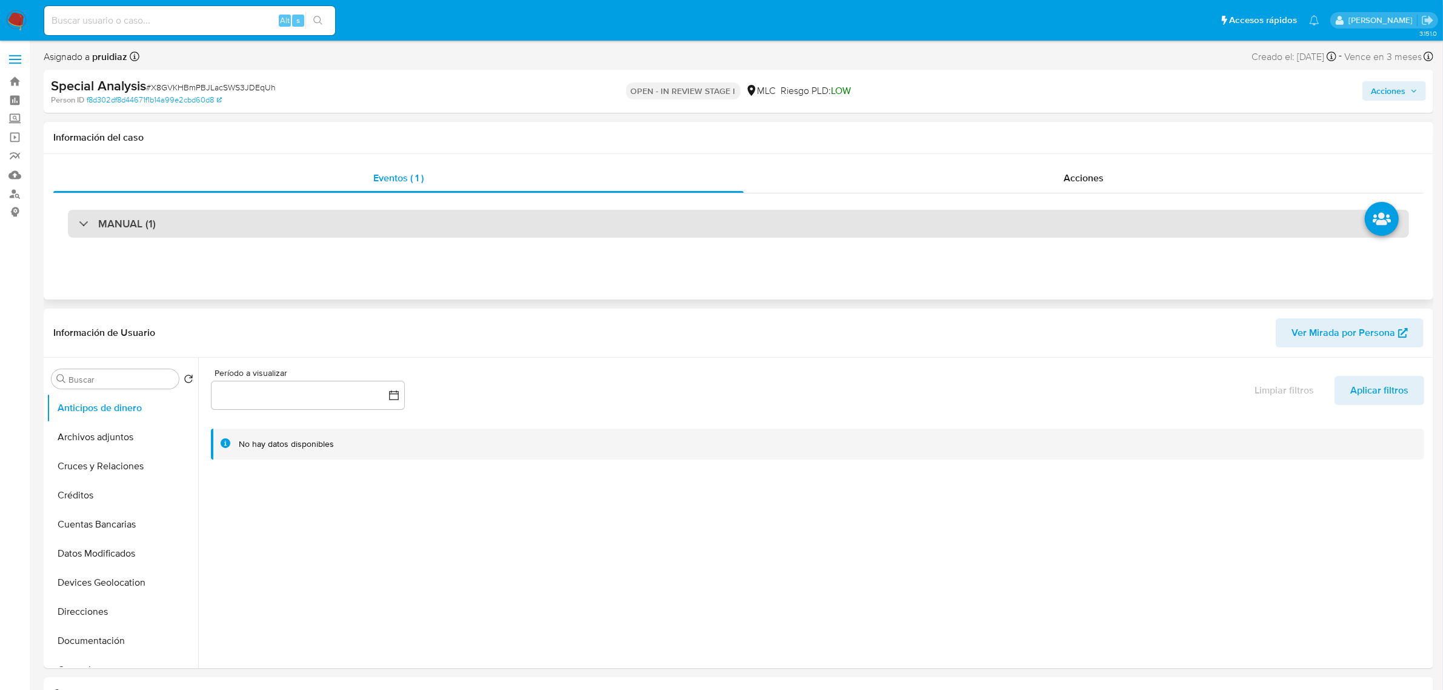
click at [162, 227] on div "MANUAL (1)" at bounding box center [739, 224] width 1342 height 28
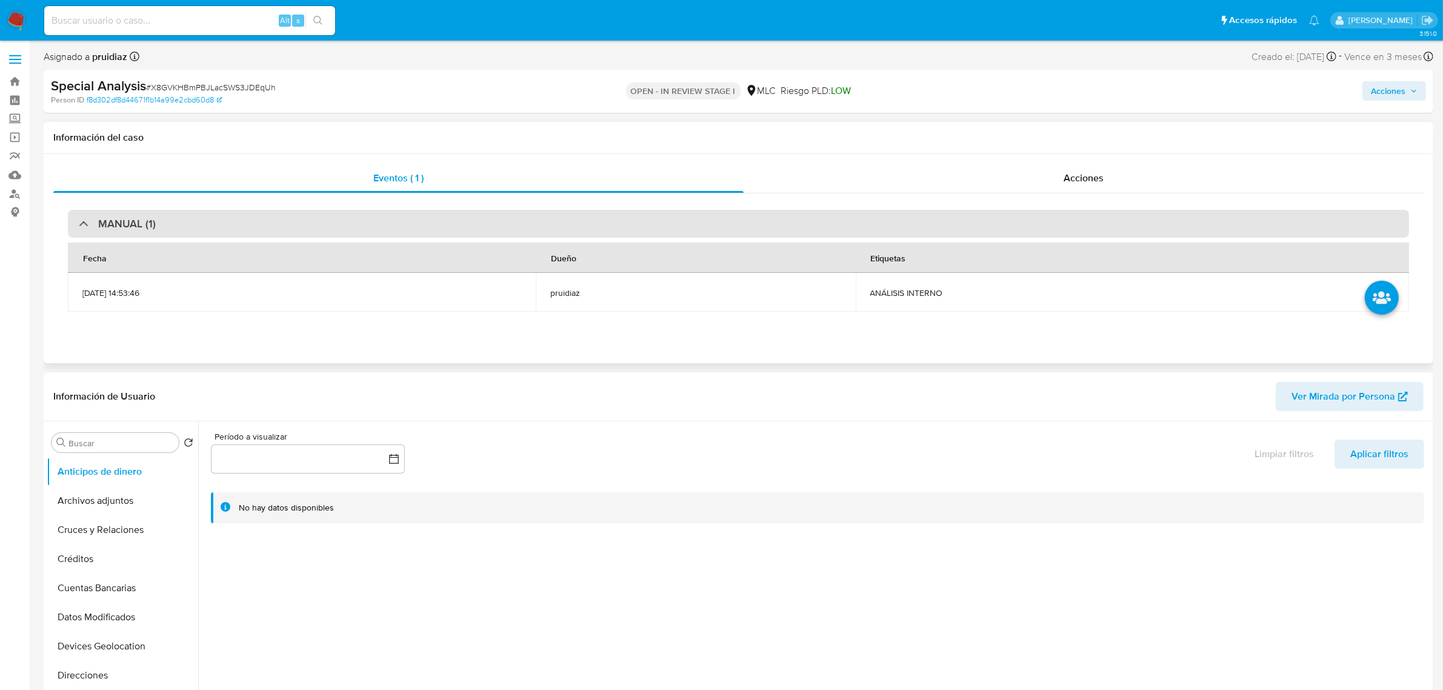
click at [149, 217] on h3 "MANUAL (1)" at bounding box center [127, 223] width 58 height 13
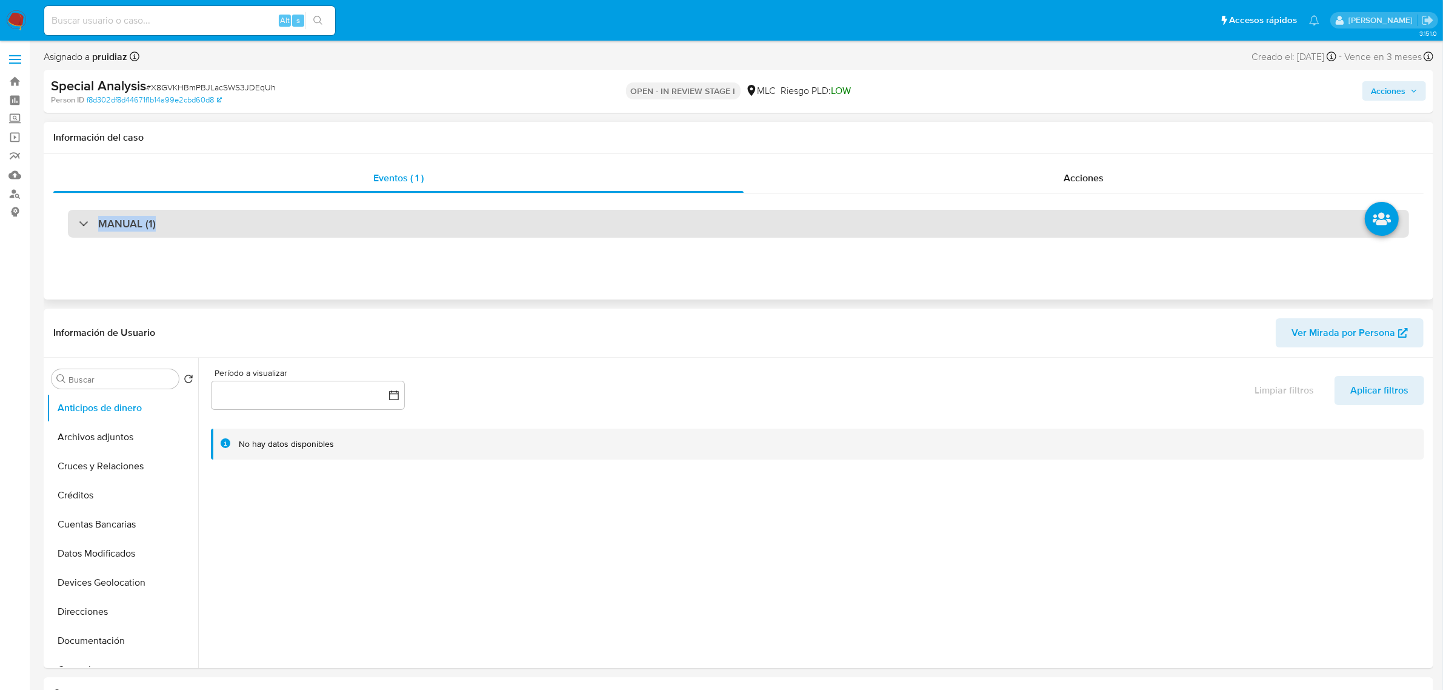
drag, startPoint x: 79, startPoint y: 225, endPoint x: 173, endPoint y: 229, distance: 94.7
click at [173, 229] on div "MANUAL (1)" at bounding box center [739, 224] width 1342 height 28
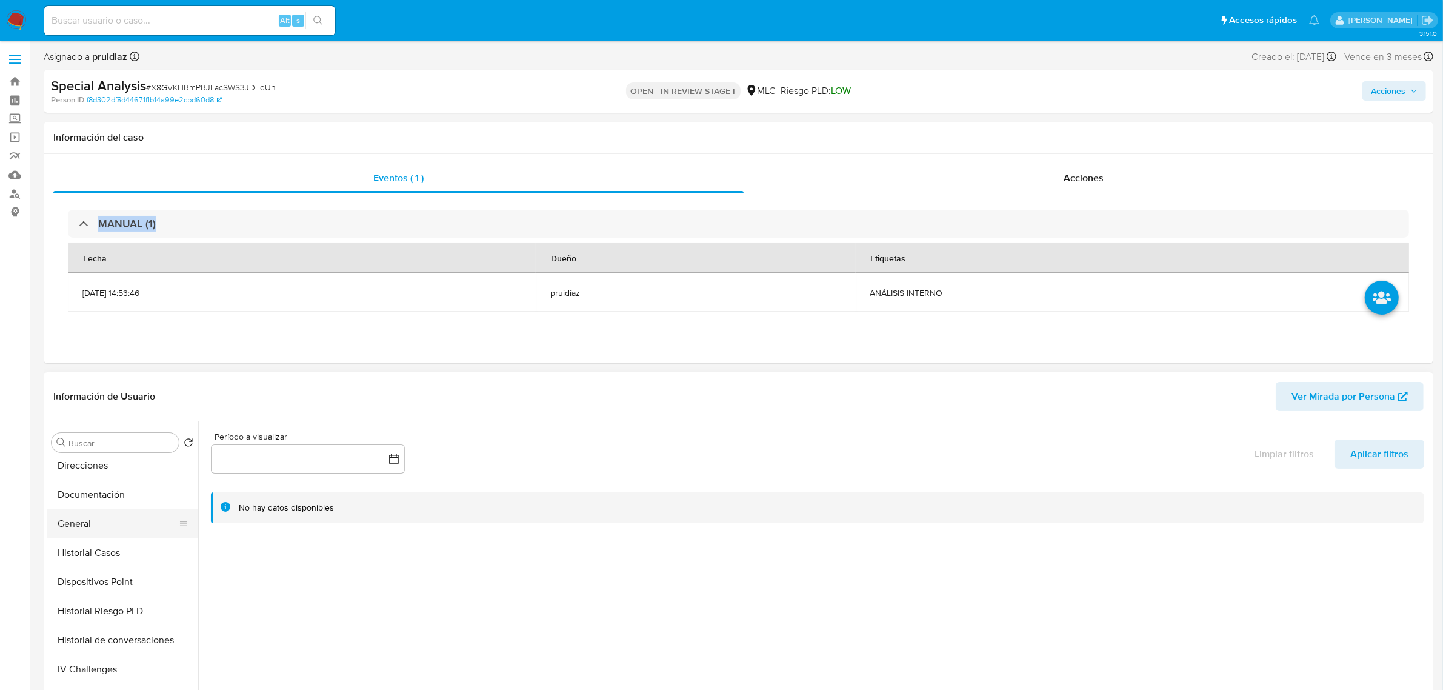
scroll to position [227, 0]
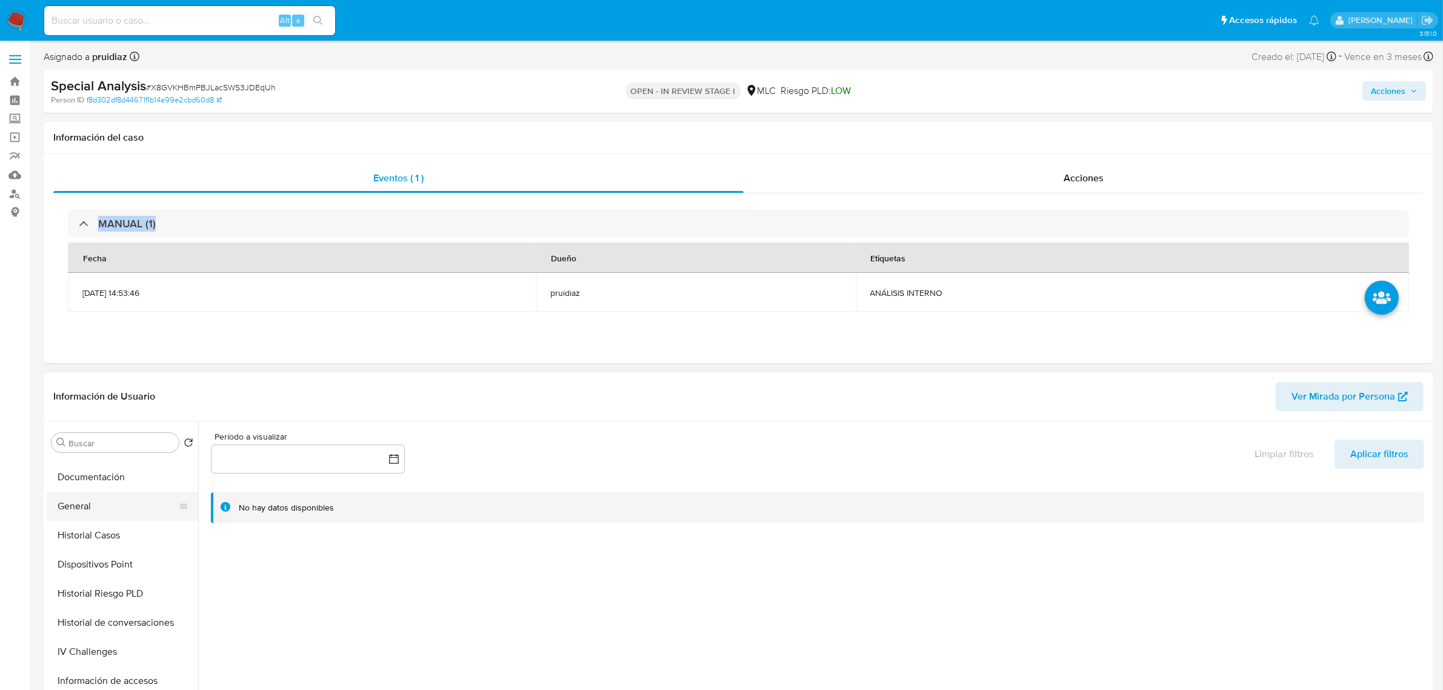
click at [104, 505] on button "General" at bounding box center [118, 506] width 142 height 29
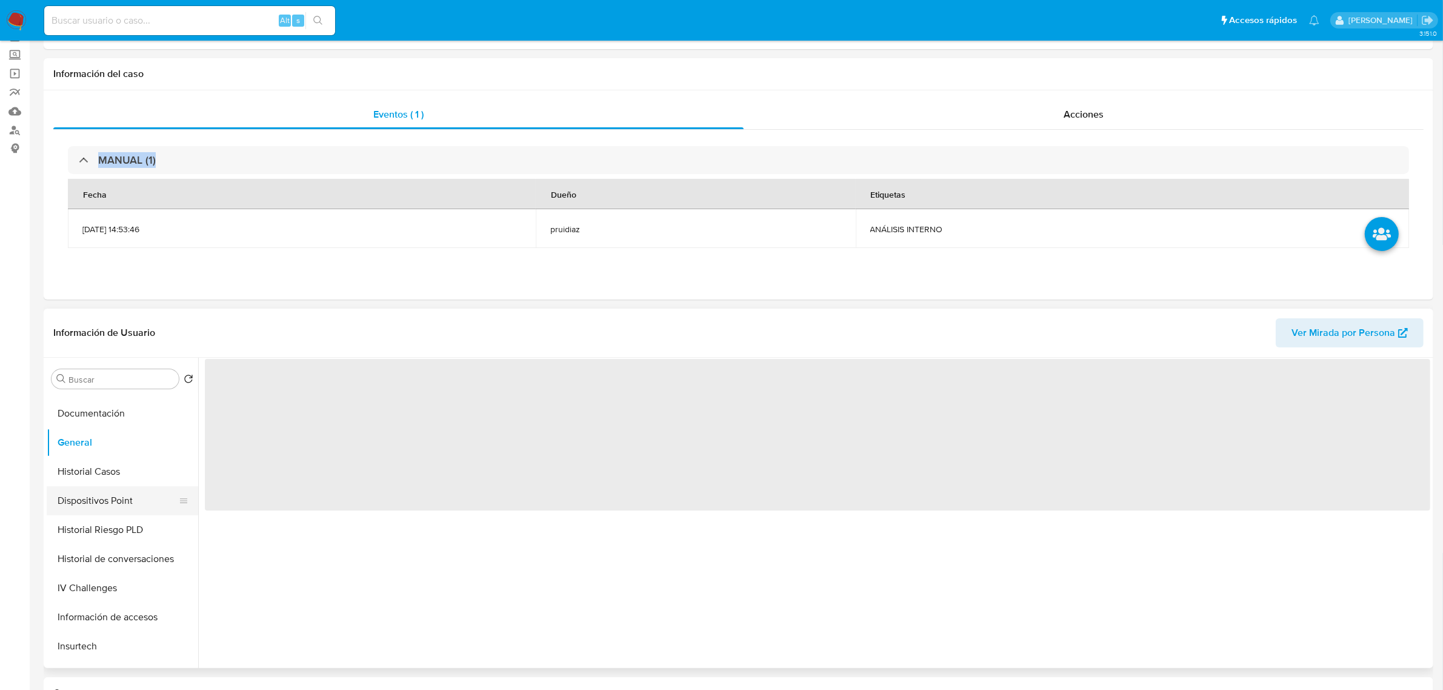
scroll to position [152, 0]
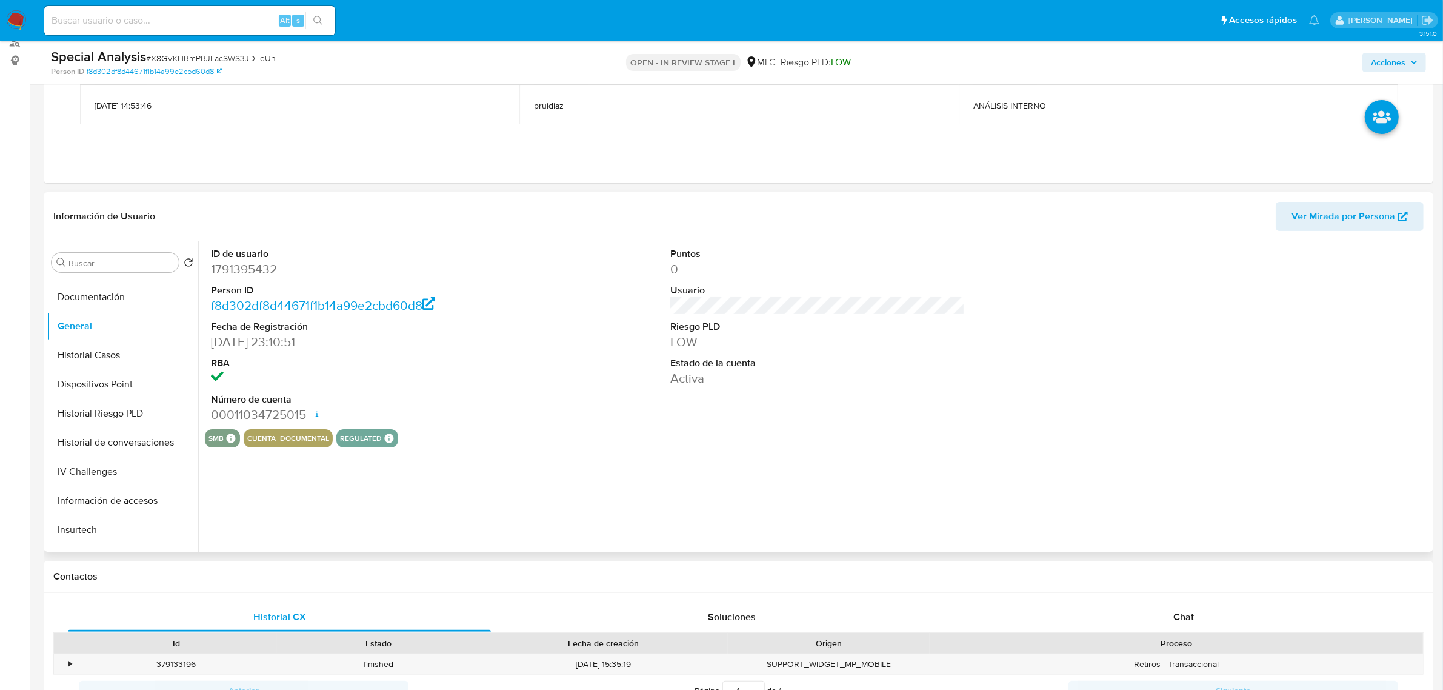
click at [258, 270] on dd "1791395432" at bounding box center [358, 269] width 295 height 17
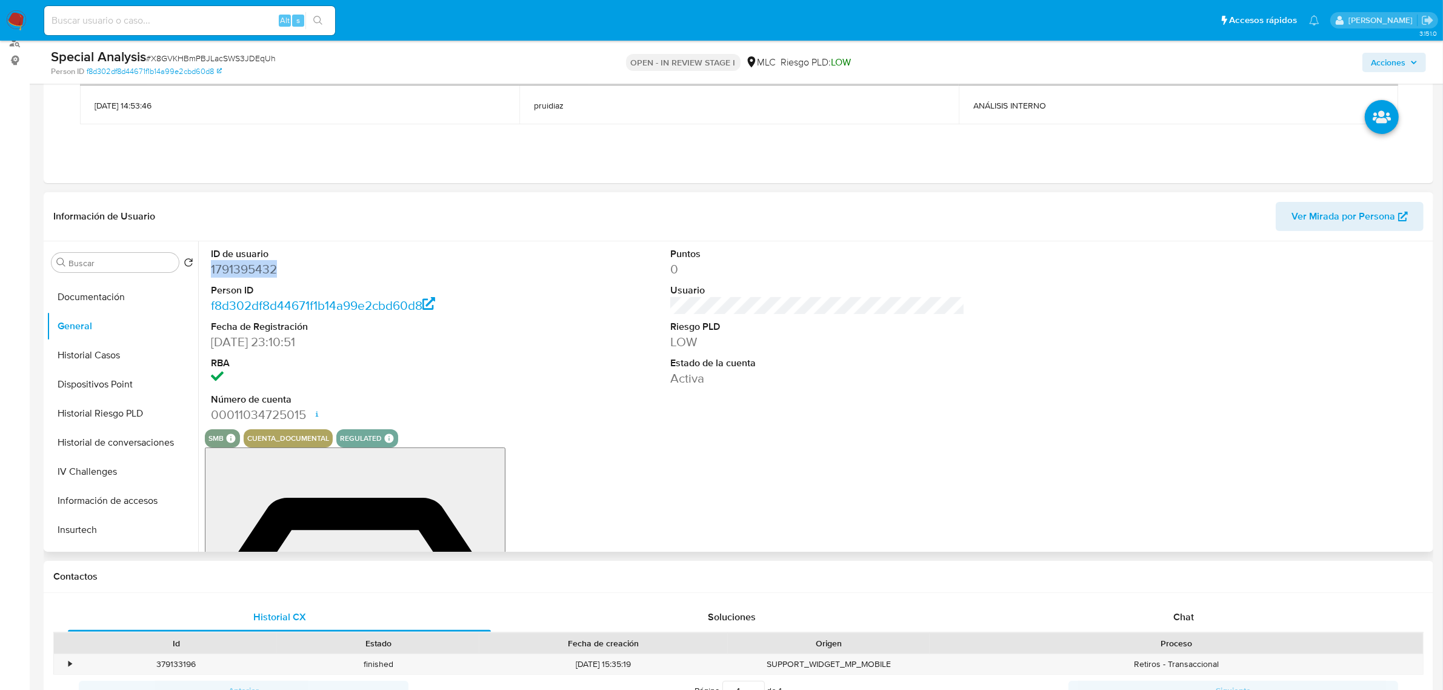
copy dd "1791395432"
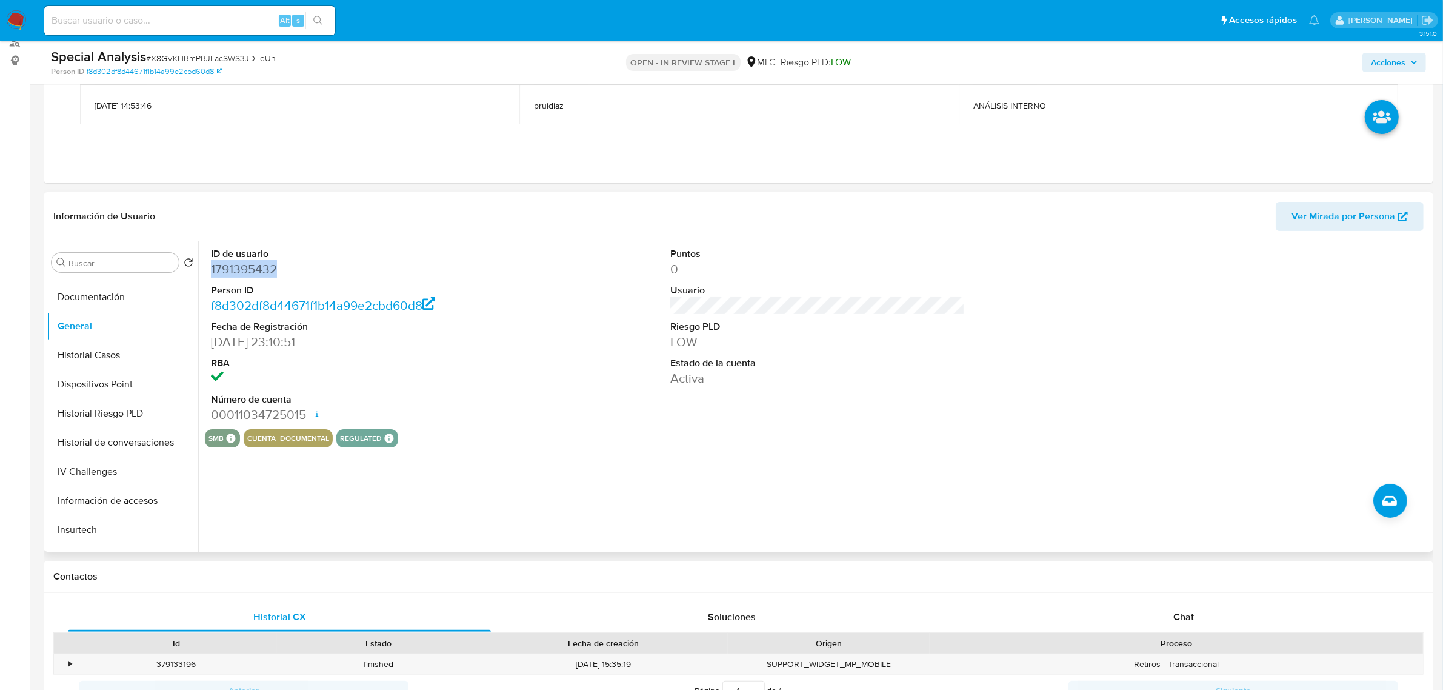
copy dd "1791395432"
click at [236, 267] on dd "1791395432" at bounding box center [358, 269] width 295 height 17
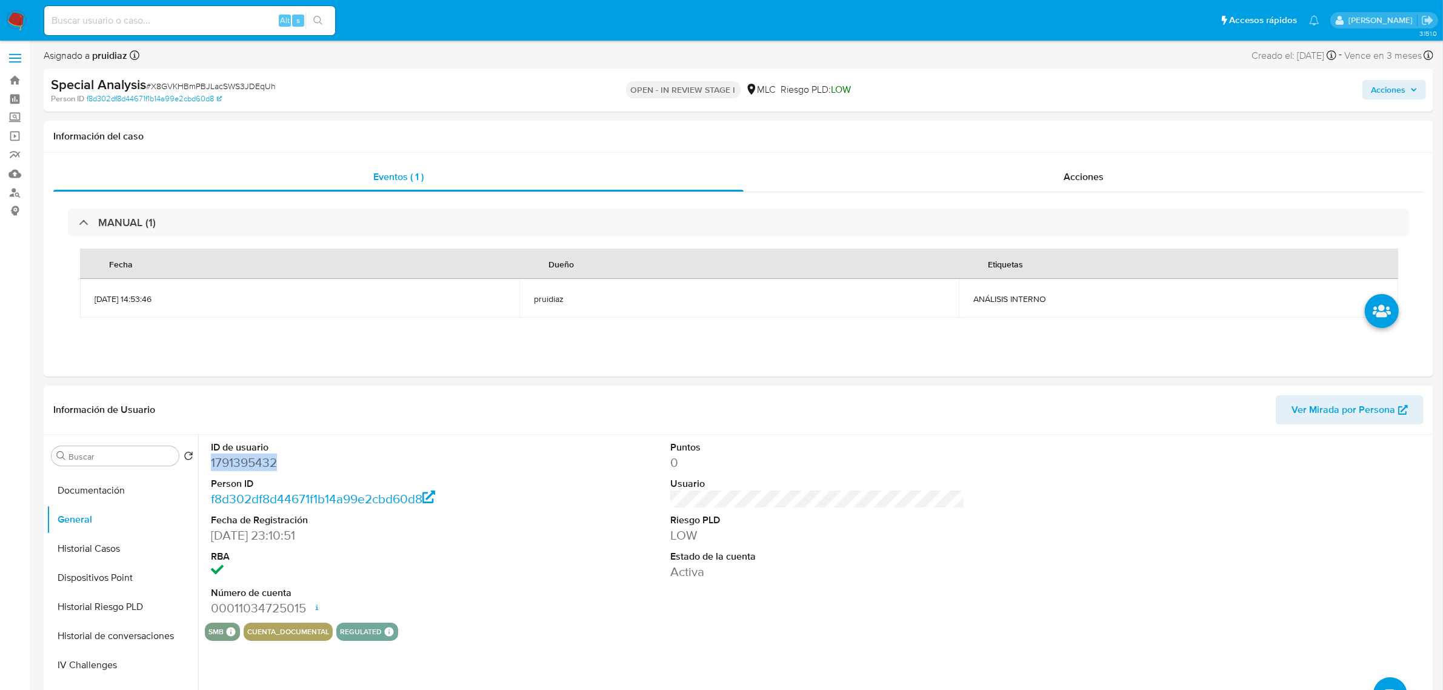
scroll to position [0, 0]
click at [247, 90] on span "# X8GVKHBmPBJLacSWS3JDEqUh" at bounding box center [211, 87] width 130 height 12
copy span "X8GVKHBmPBJLacSWS3JDEqUh"
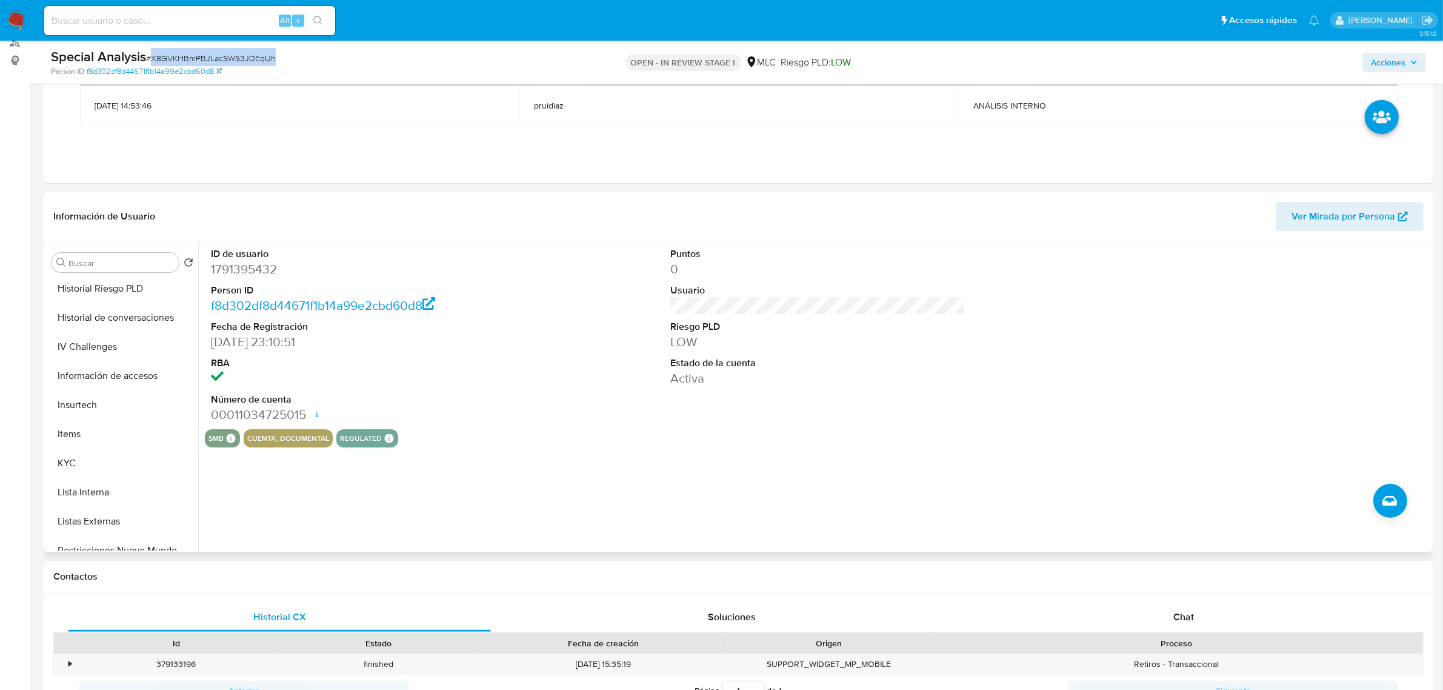
scroll to position [483, 0]
click at [110, 410] on button "Restricciones Nuevo Mundo" at bounding box center [118, 420] width 142 height 29
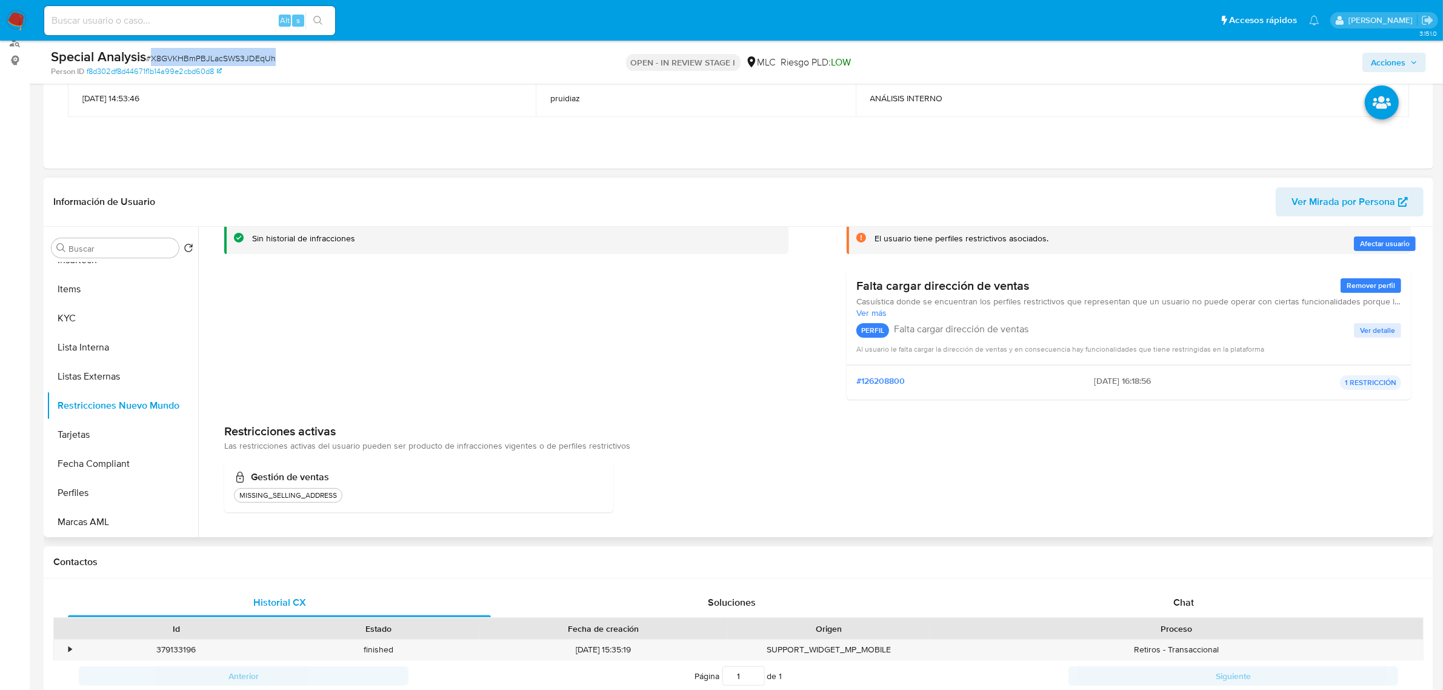
scroll to position [7, 0]
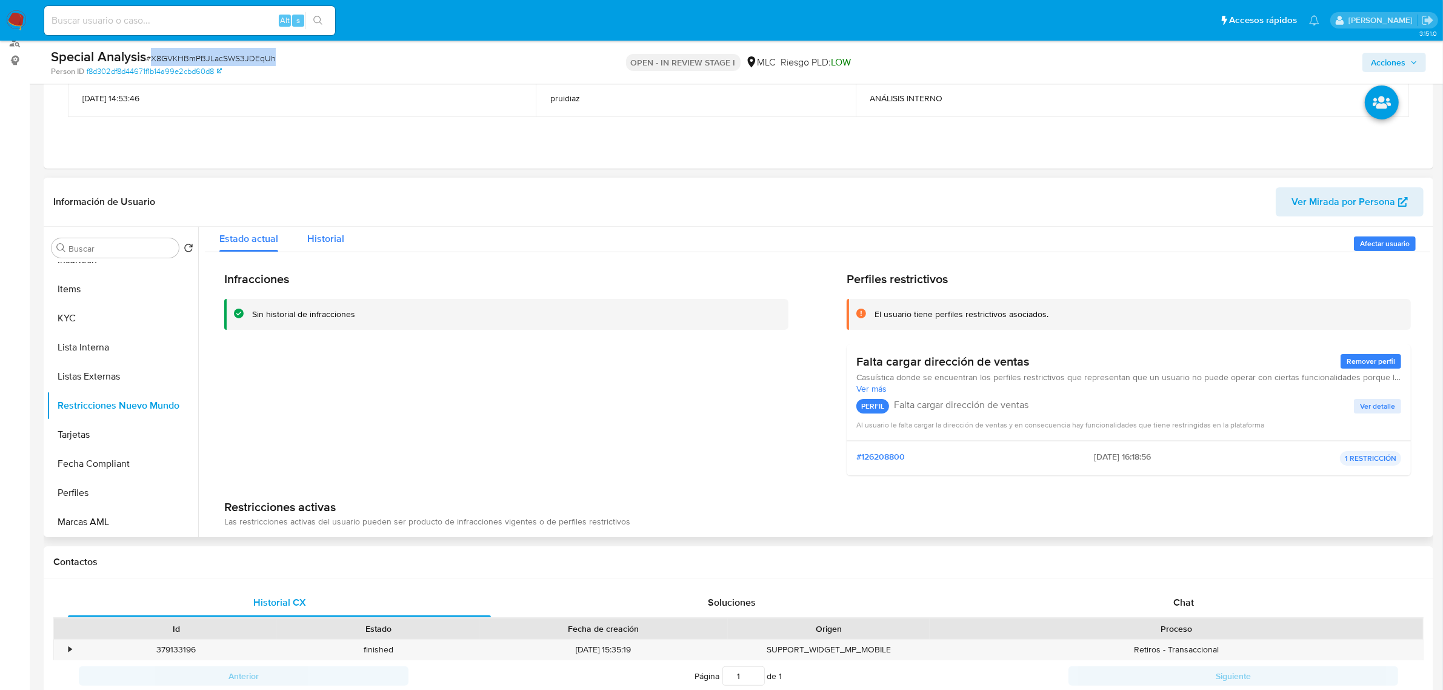
click at [343, 246] on button "Historial" at bounding box center [326, 235] width 66 height 32
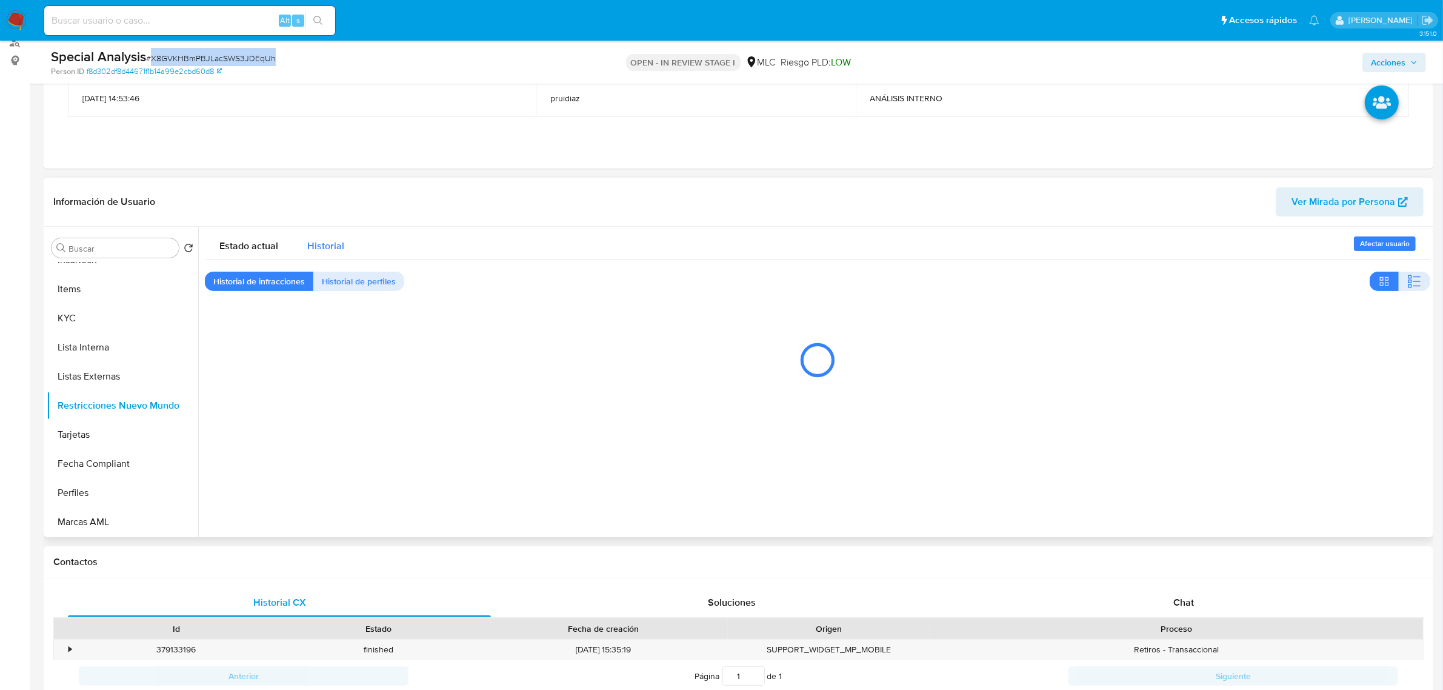
scroll to position [0, 0]
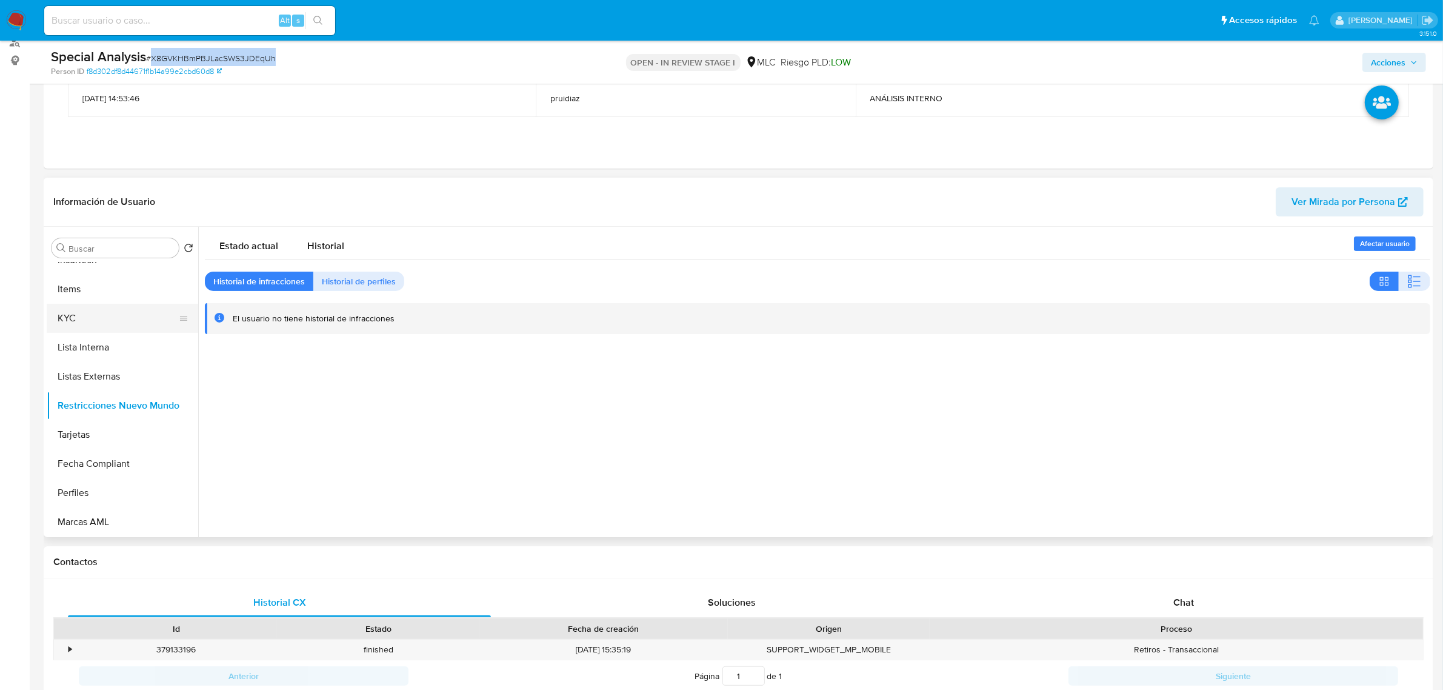
click at [106, 316] on button "KYC" at bounding box center [118, 318] width 142 height 29
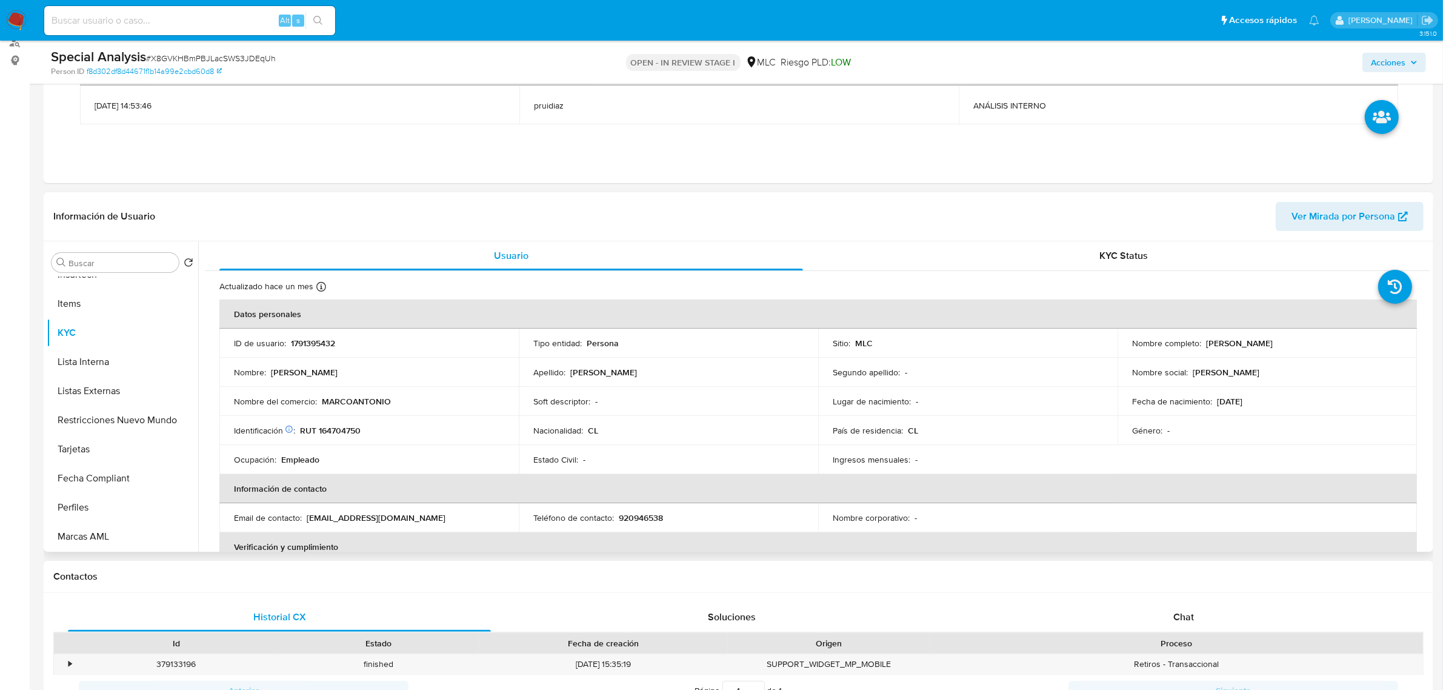
click at [329, 428] on p "RUT 164704750" at bounding box center [330, 430] width 61 height 11
copy p "164704750"
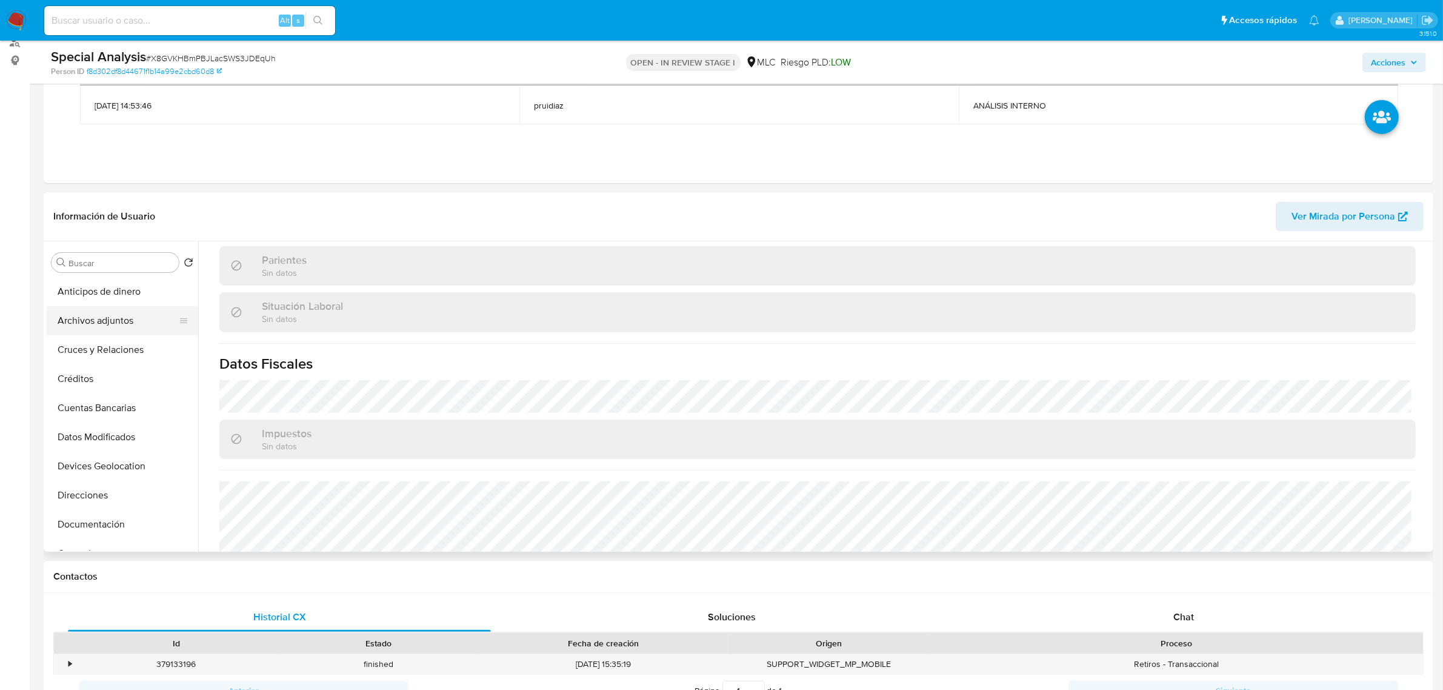
click at [91, 317] on button "Archivos adjuntos" at bounding box center [118, 320] width 142 height 29
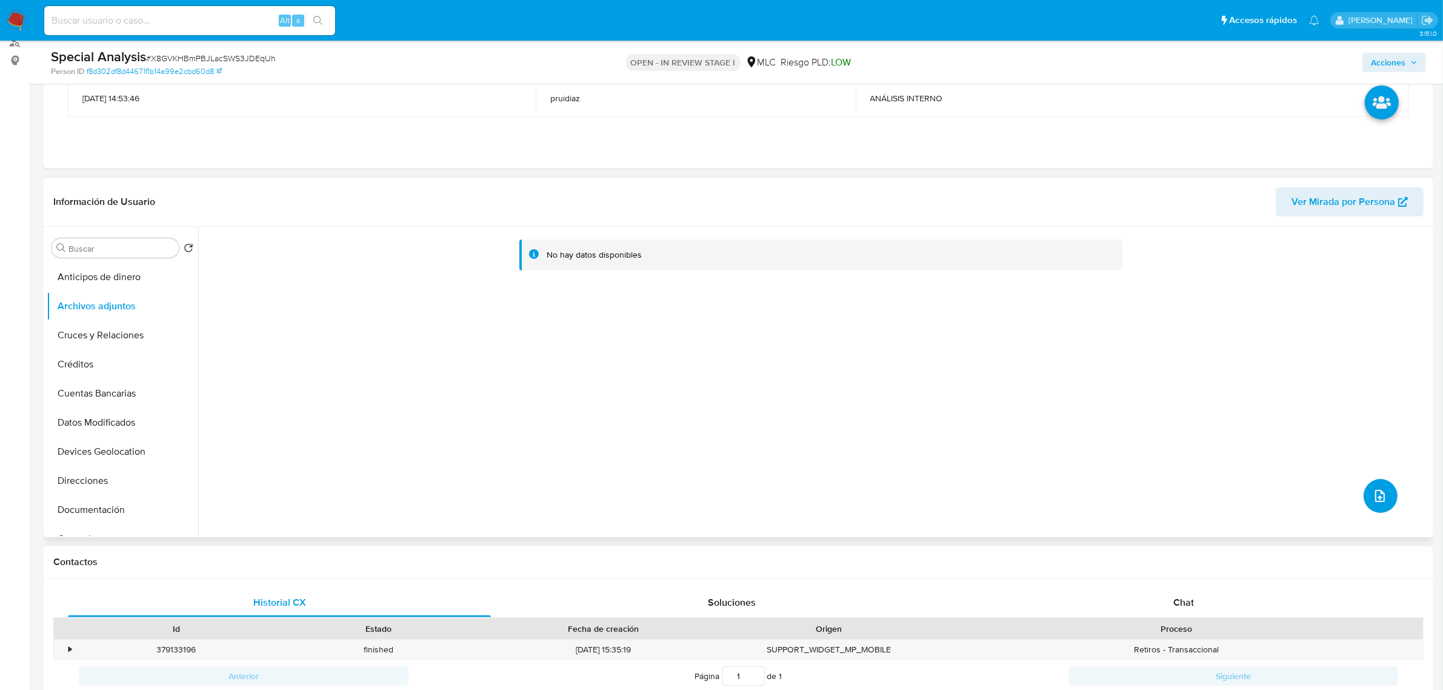
click at [1380, 496] on icon "upload-file" at bounding box center [1380, 496] width 10 height 12
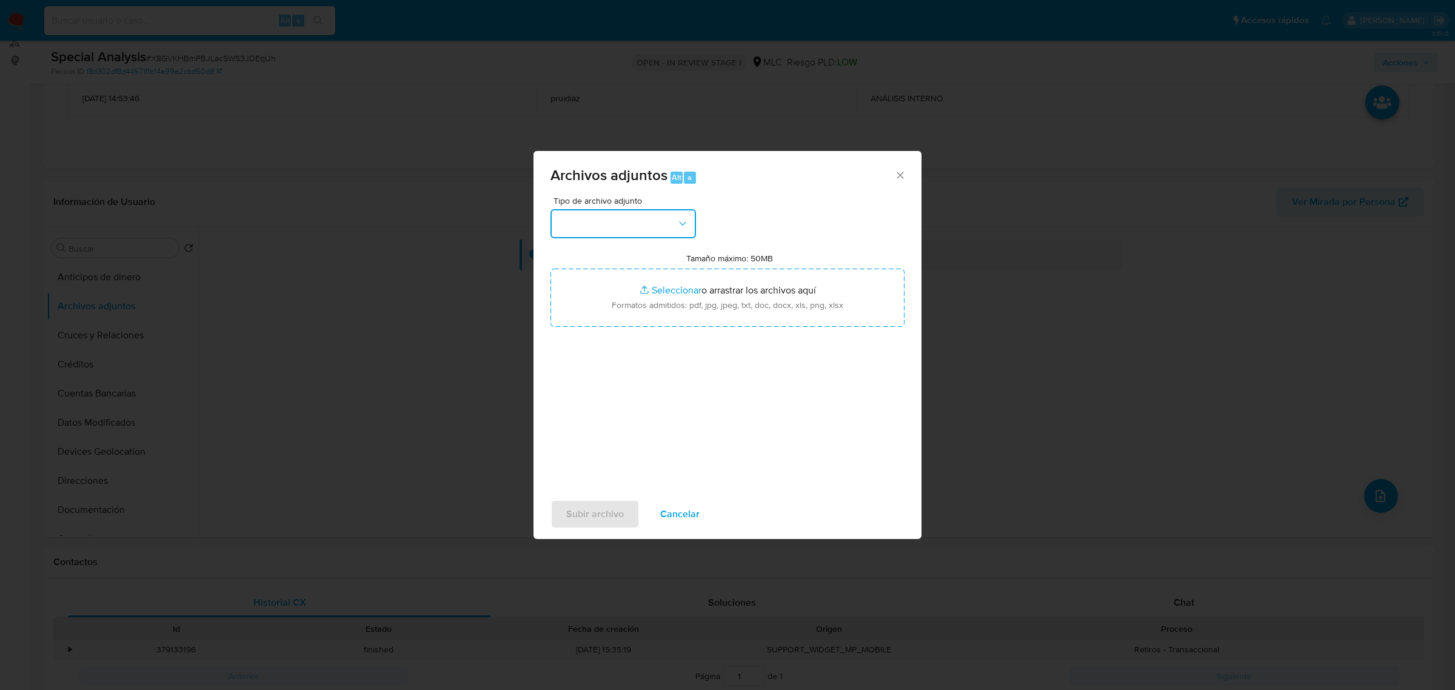
click at [629, 227] on button "button" at bounding box center [622, 223] width 145 height 29
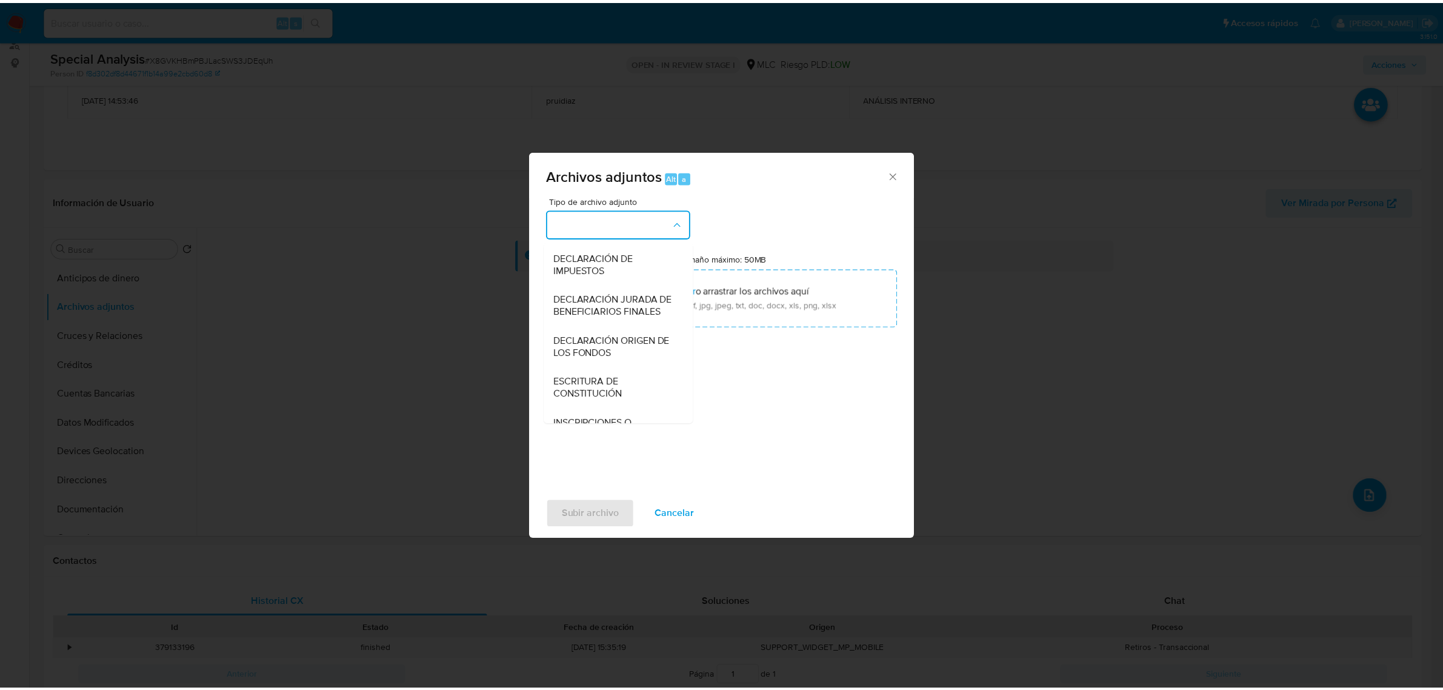
scroll to position [201, 0]
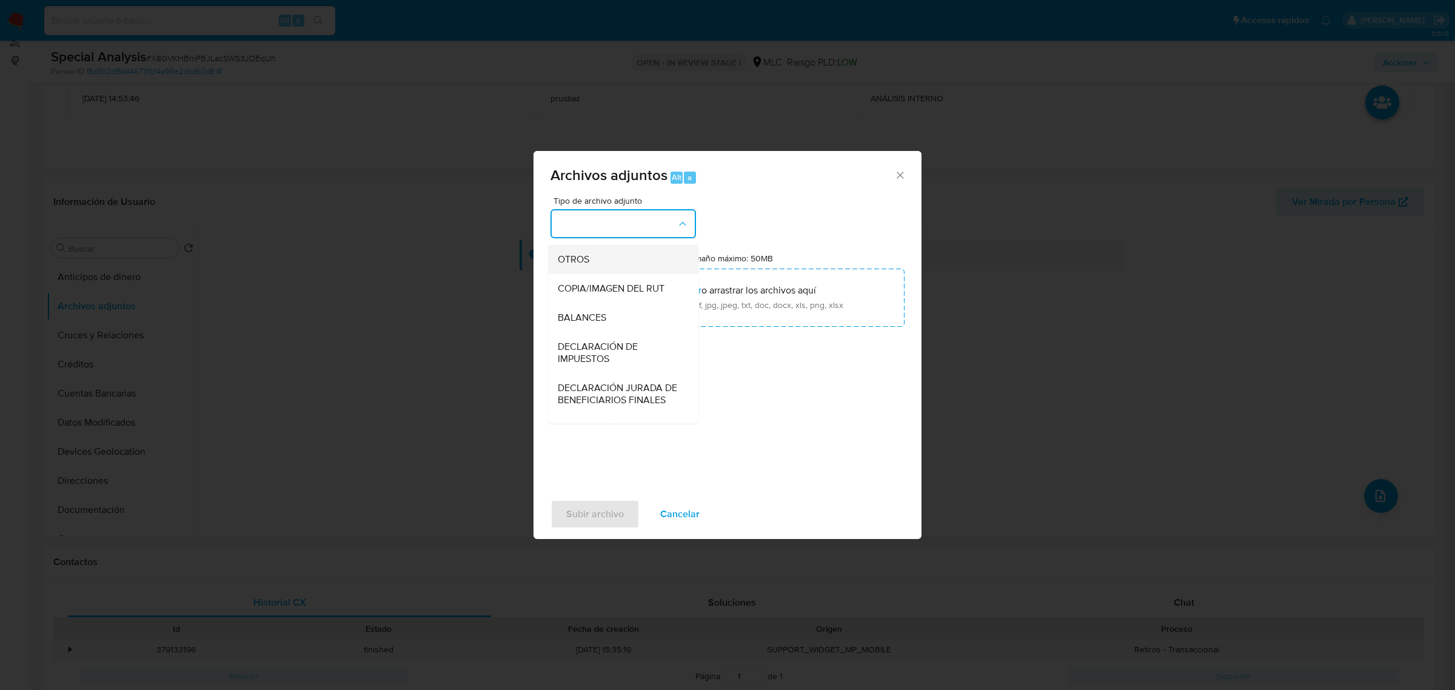
click at [592, 273] on div "OTROS" at bounding box center [620, 258] width 124 height 29
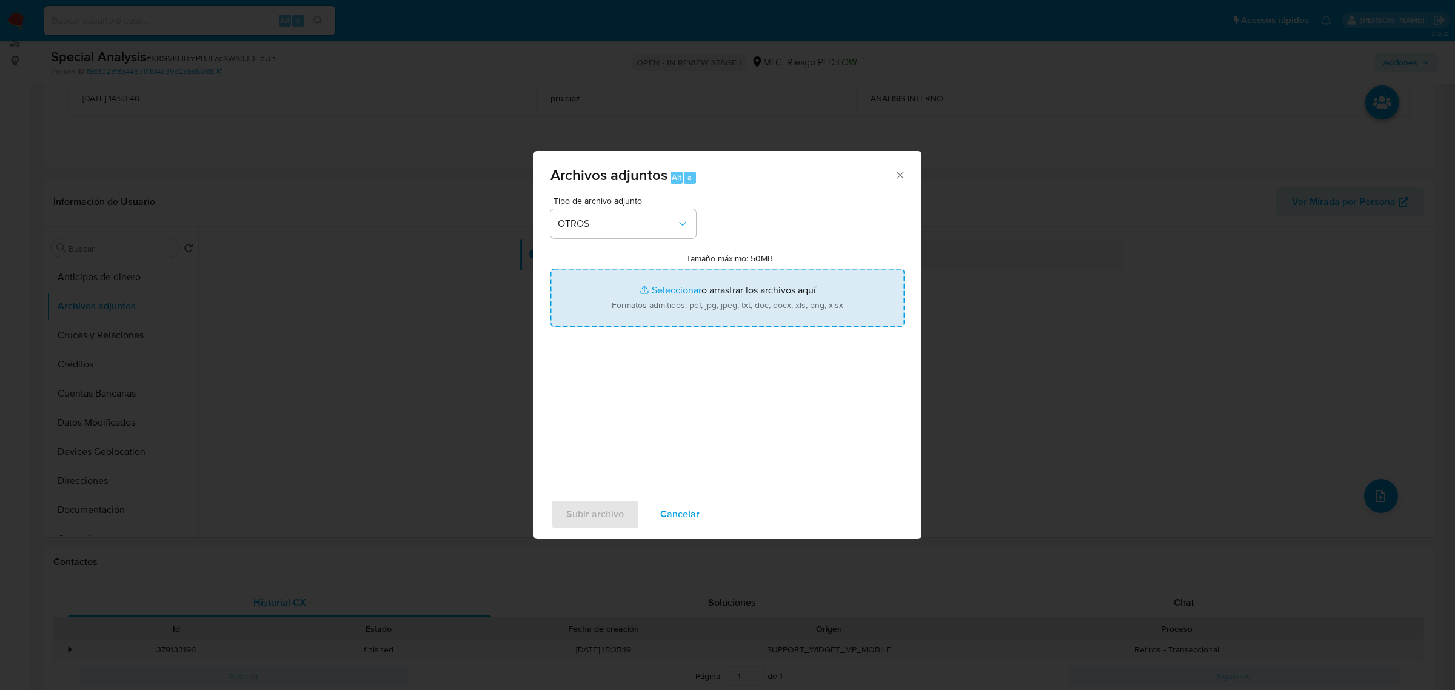
click at [677, 291] on input "Tamaño máximo: 50MB Seleccionar archivos" at bounding box center [727, 298] width 354 height 58
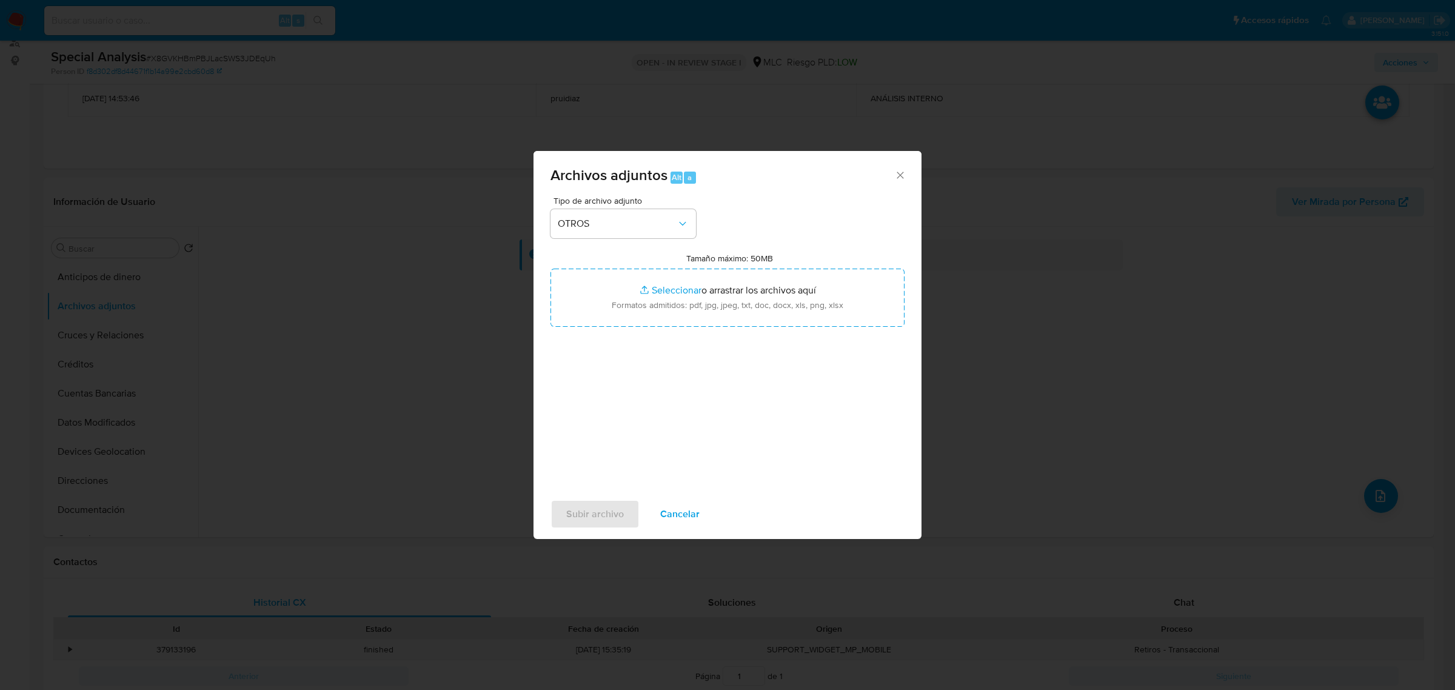
click at [718, 327] on div "Tipo de archivo adjunto OTROS Tamaño máximo: 50MB Seleccionar archivos Seleccio…" at bounding box center [727, 339] width 354 height 286
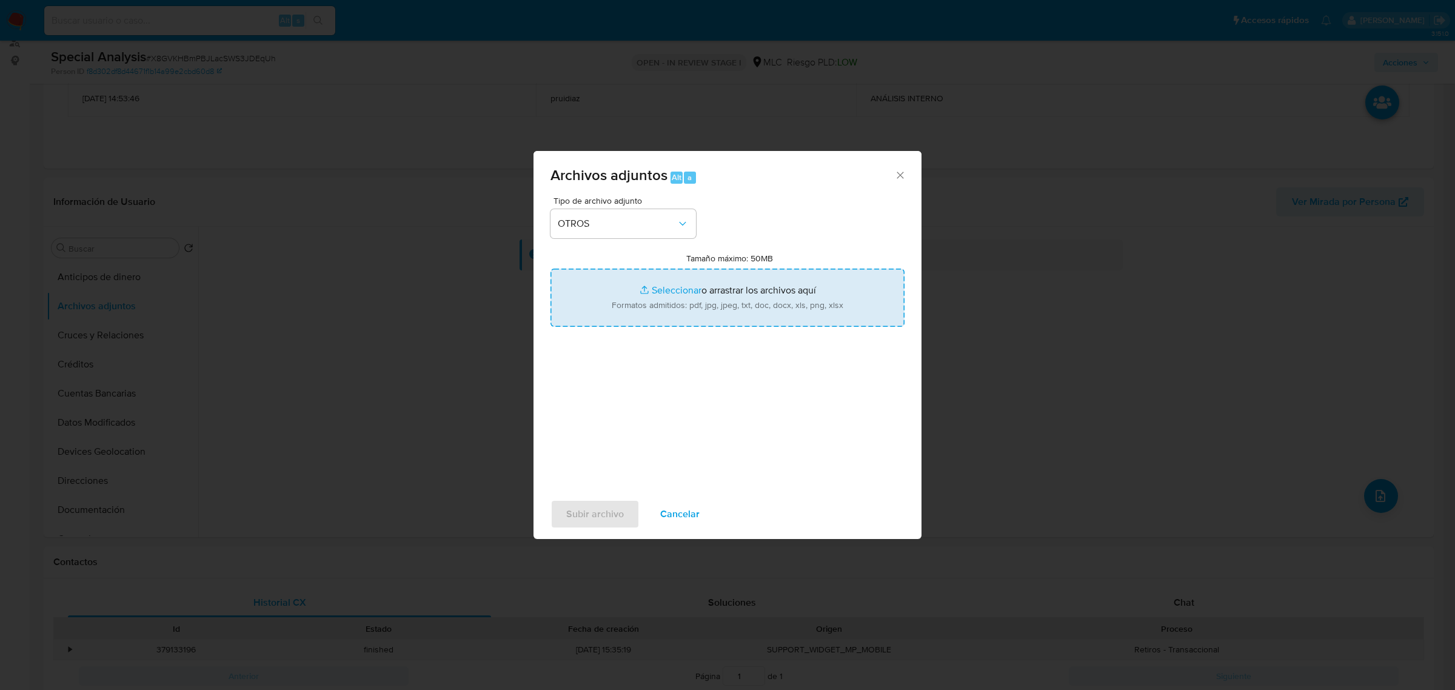
click at [726, 320] on input "Tamaño máximo: 50MB Seleccionar archivos" at bounding box center [727, 298] width 354 height 58
type input "C:\fakepath\1791395432 - 11_08_2025 Vinculado.pdf"
click at [698, 298] on input "Tamaño máximo: 50MB Seleccionar archivos" at bounding box center [727, 298] width 354 height 58
type input "C:\fakepath\Certificado UAF ROS #1162.pdf"
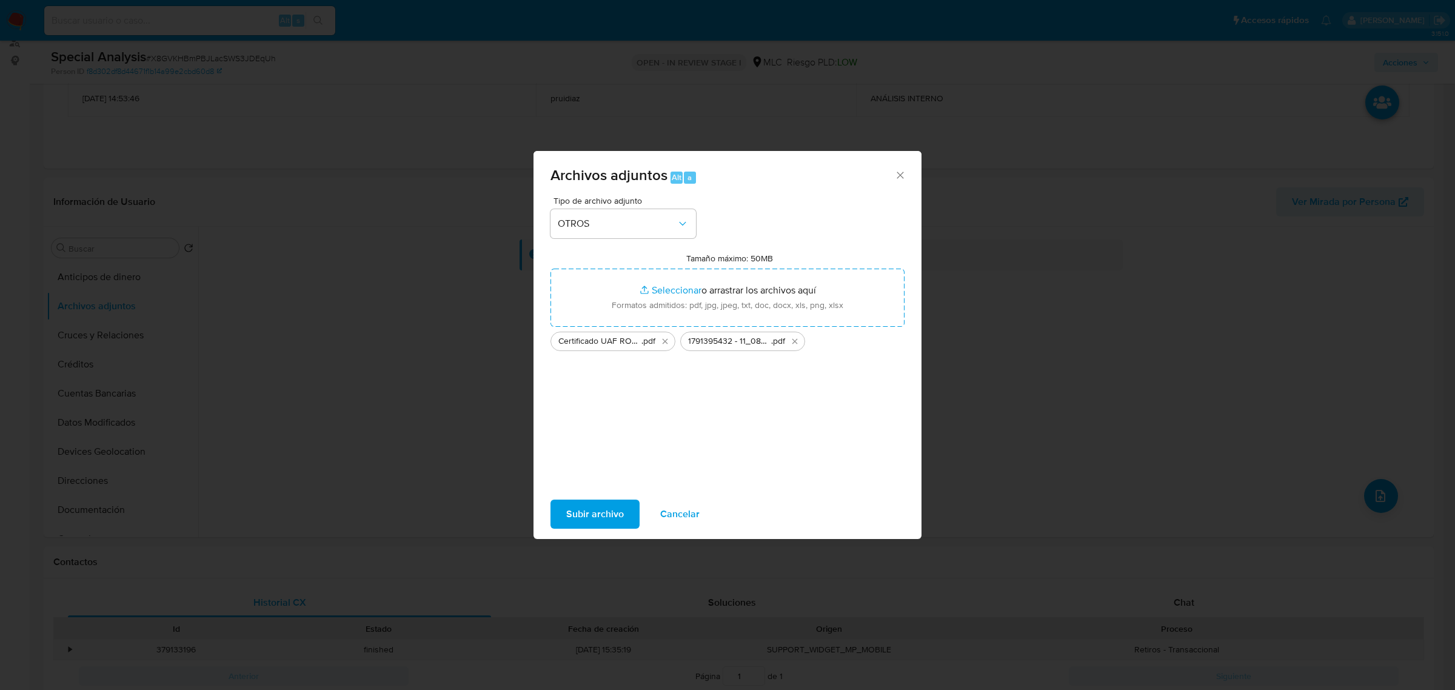
click at [598, 509] on span "Subir archivo" at bounding box center [595, 514] width 58 height 27
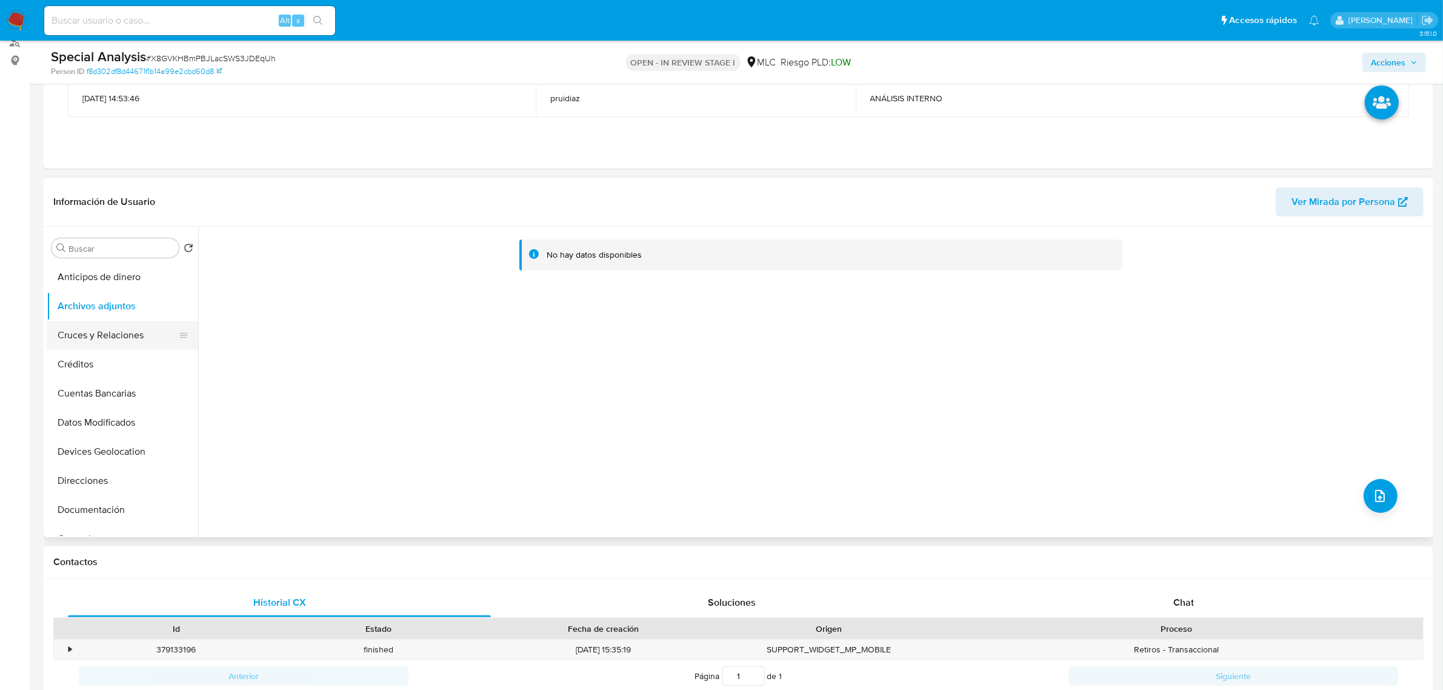
click at [119, 343] on button "Cruces y Relaciones" at bounding box center [118, 335] width 142 height 29
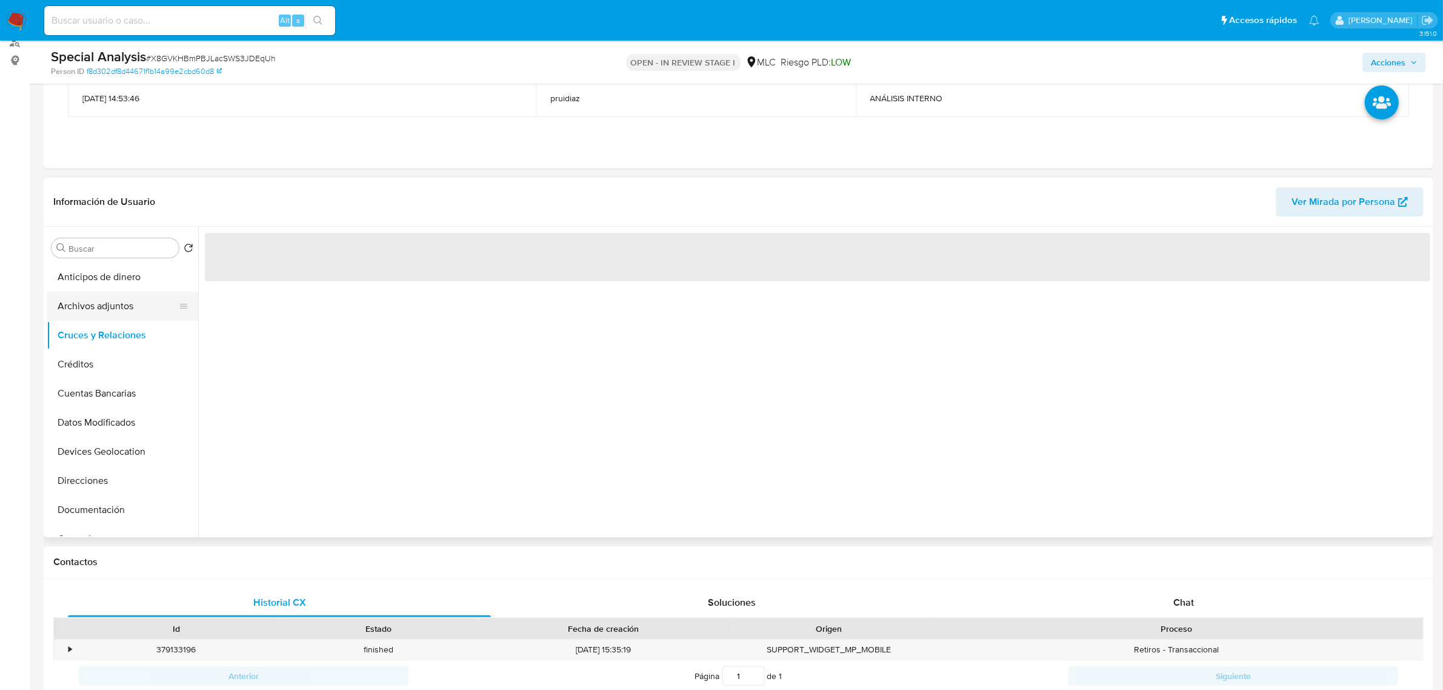
click at [104, 294] on button "Archivos adjuntos" at bounding box center [118, 306] width 142 height 29
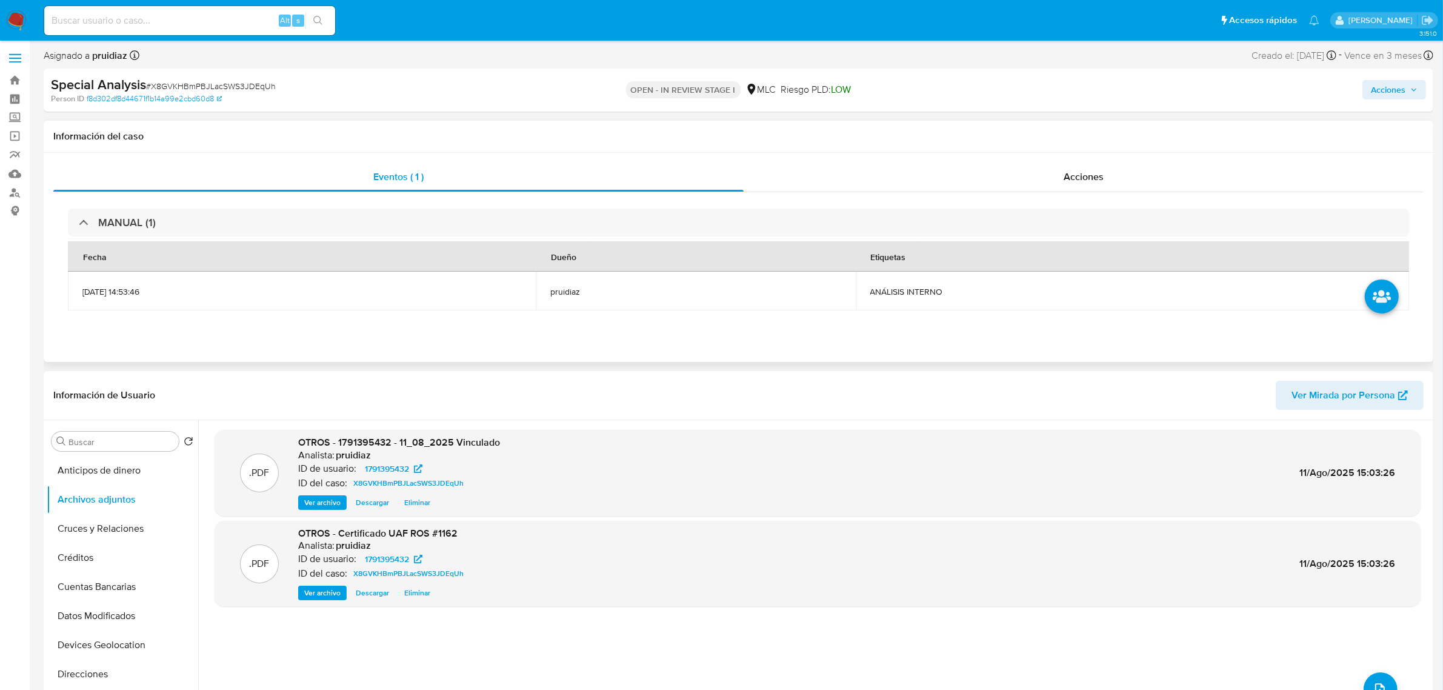
scroll to position [0, 0]
click at [1382, 95] on span "Acciones" at bounding box center [1388, 90] width 35 height 19
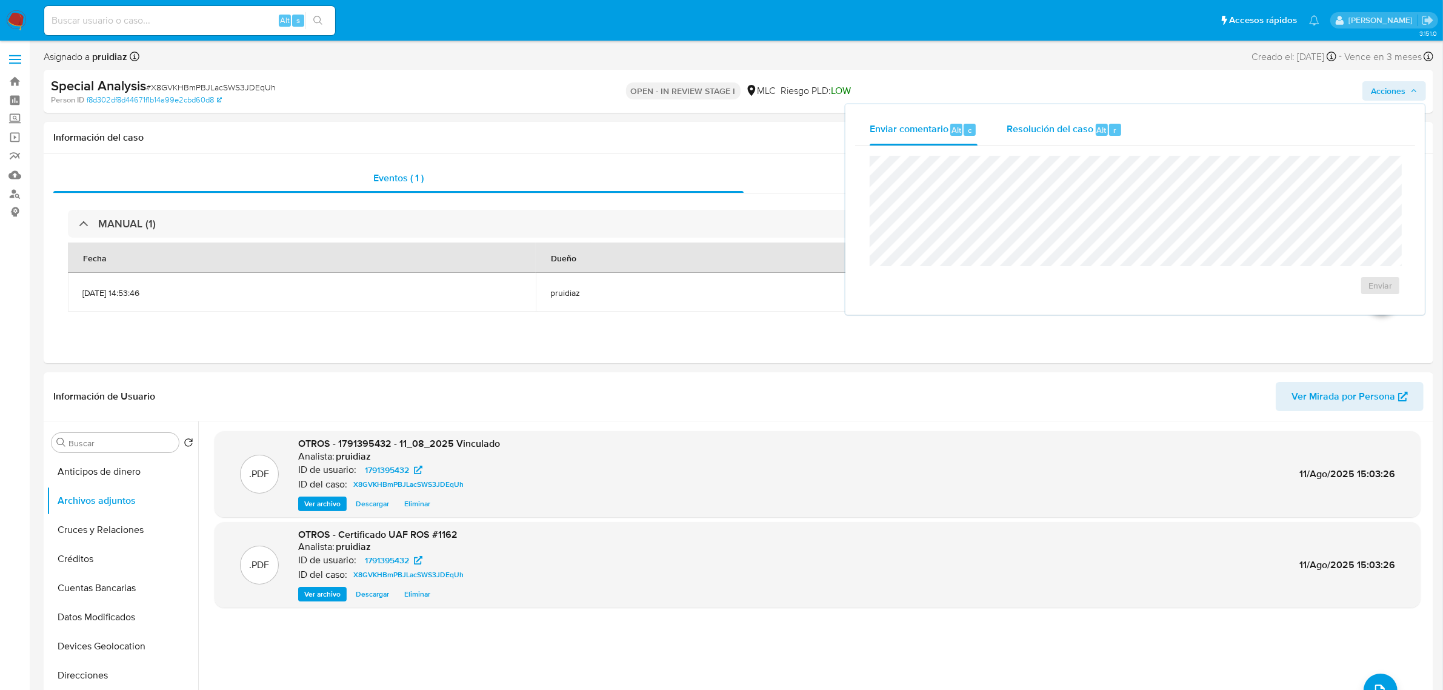
click at [1040, 144] on div "Resolución del caso Alt r" at bounding box center [1065, 130] width 116 height 32
click at [1366, 297] on span "ROI Proposal" at bounding box center [1345, 297] width 59 height 27
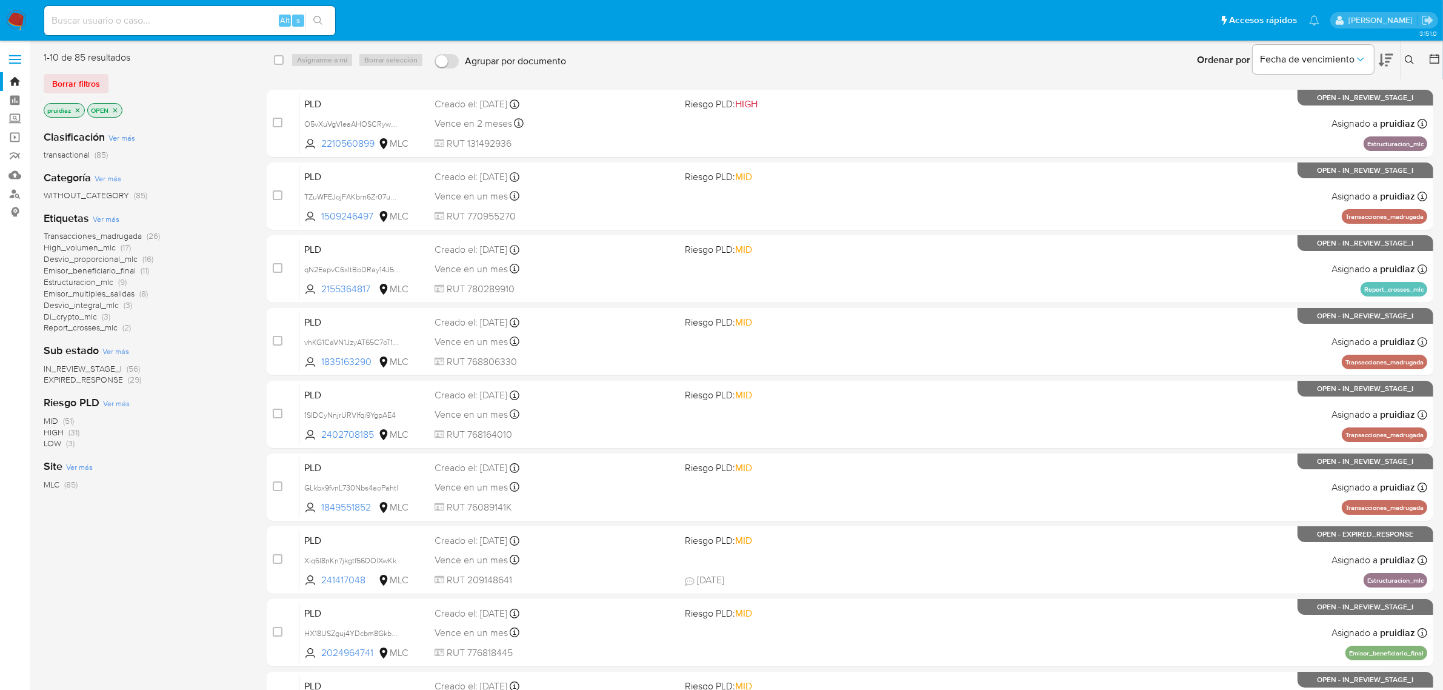
click at [19, 17] on img at bounding box center [16, 20] width 21 height 21
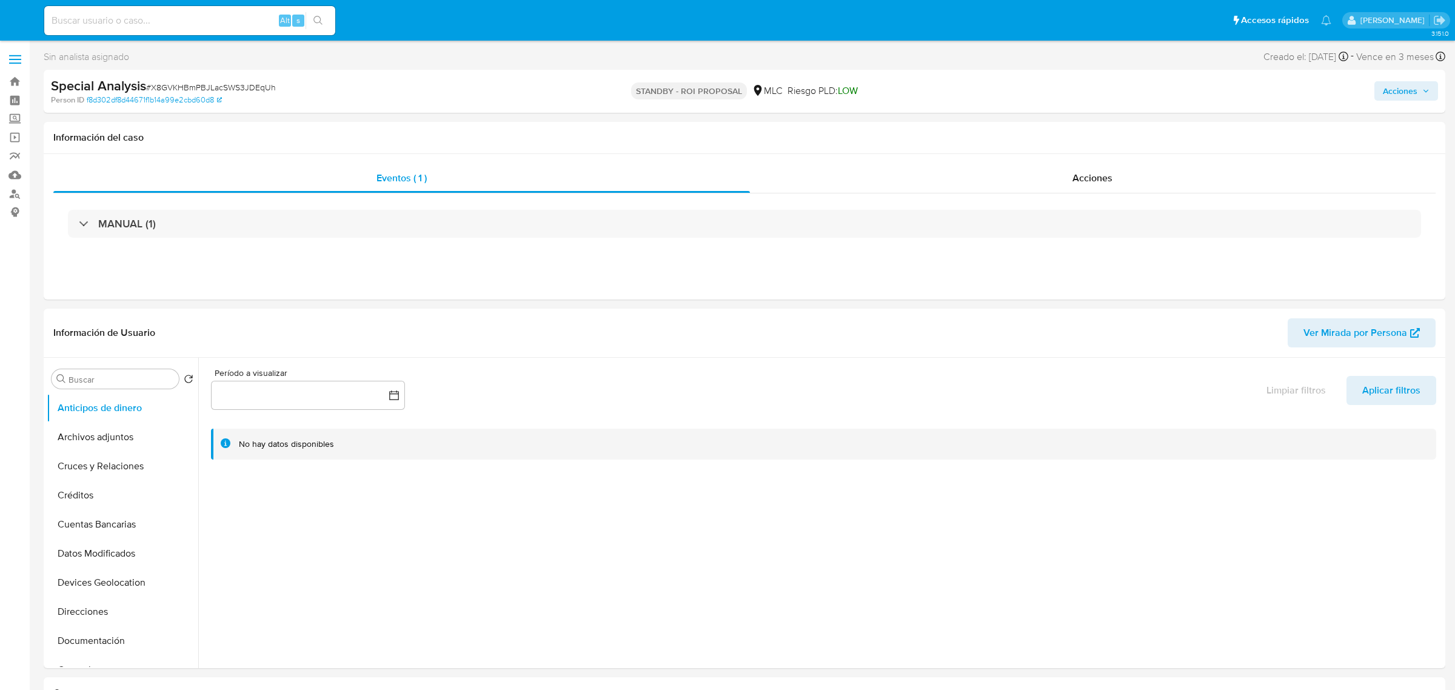
select select "10"
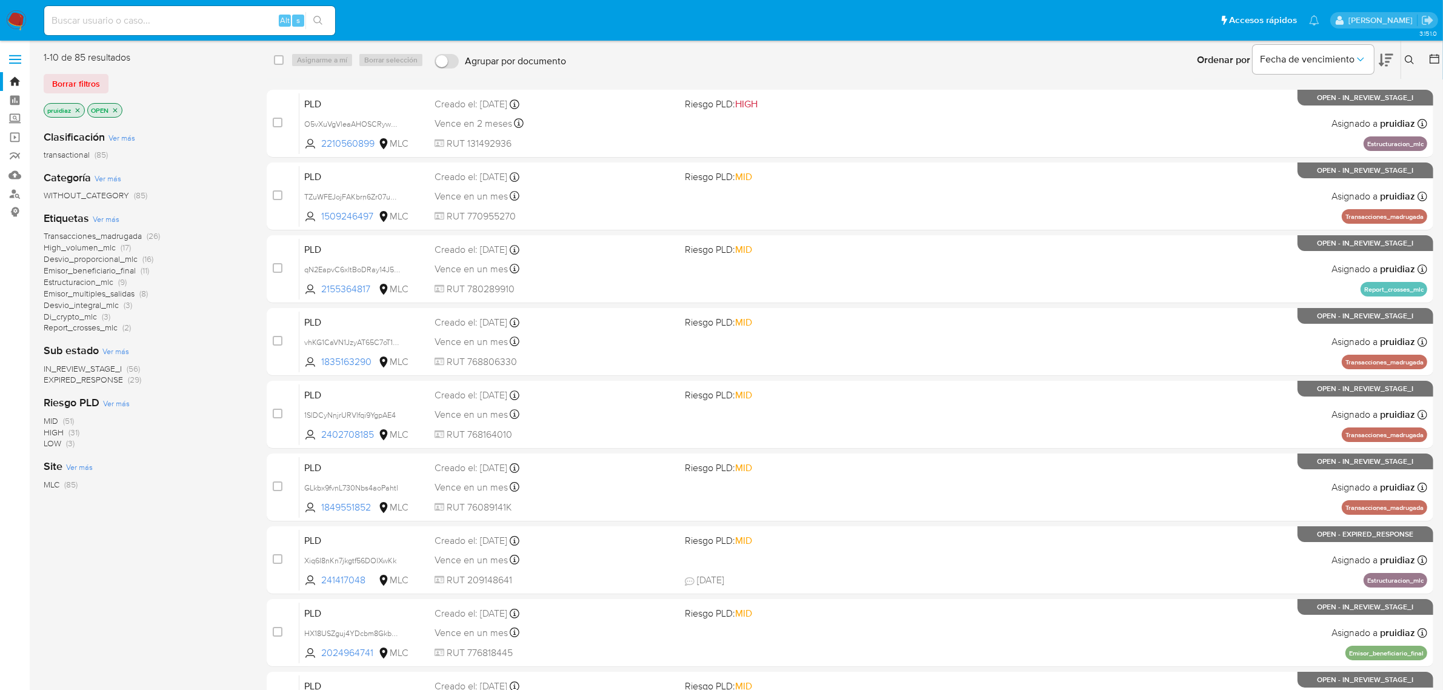
click at [5, 18] on nav "Pausado Ver notificaciones Alt s Accesos rápidos Presiona las siguientes teclas…" at bounding box center [721, 20] width 1443 height 41
click at [13, 16] on img at bounding box center [16, 20] width 21 height 21
click at [1385, 68] on button at bounding box center [1386, 60] width 15 height 38
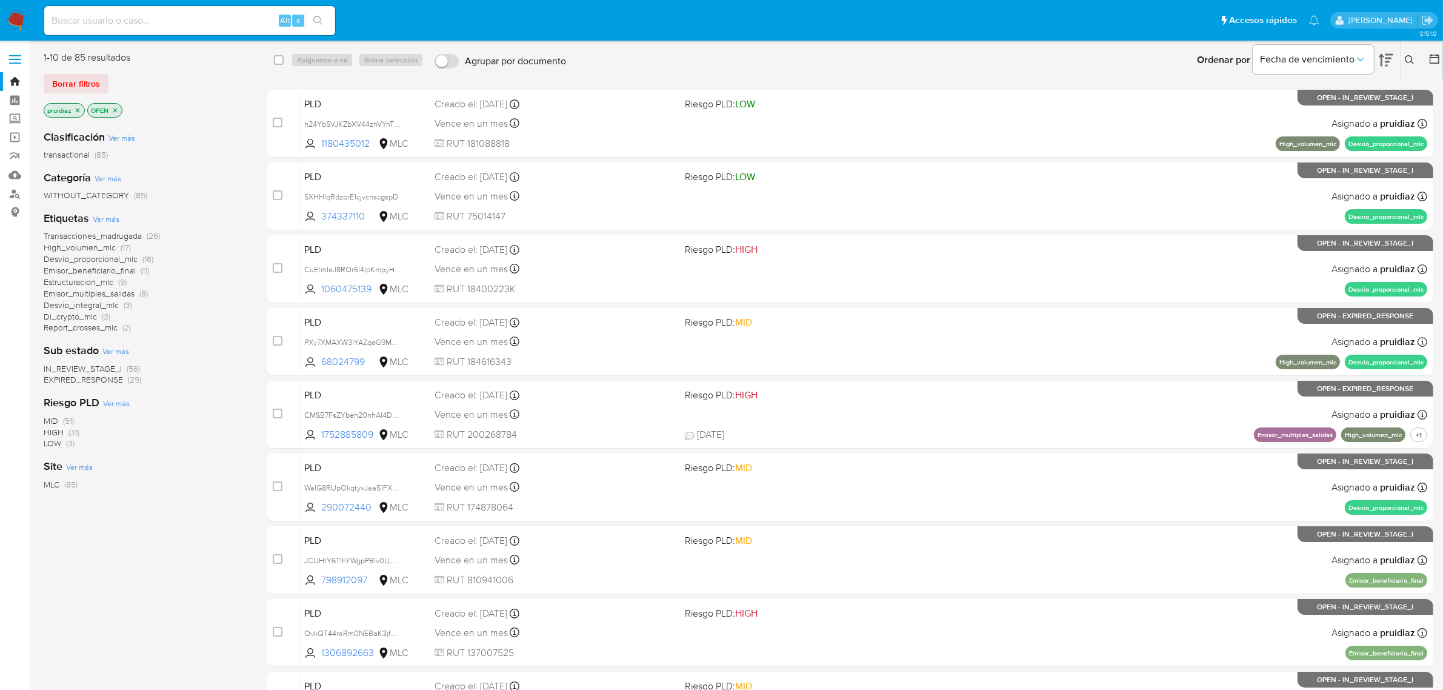
click at [107, 372] on span "IN_REVIEW_STAGE_I" at bounding box center [83, 369] width 78 height 12
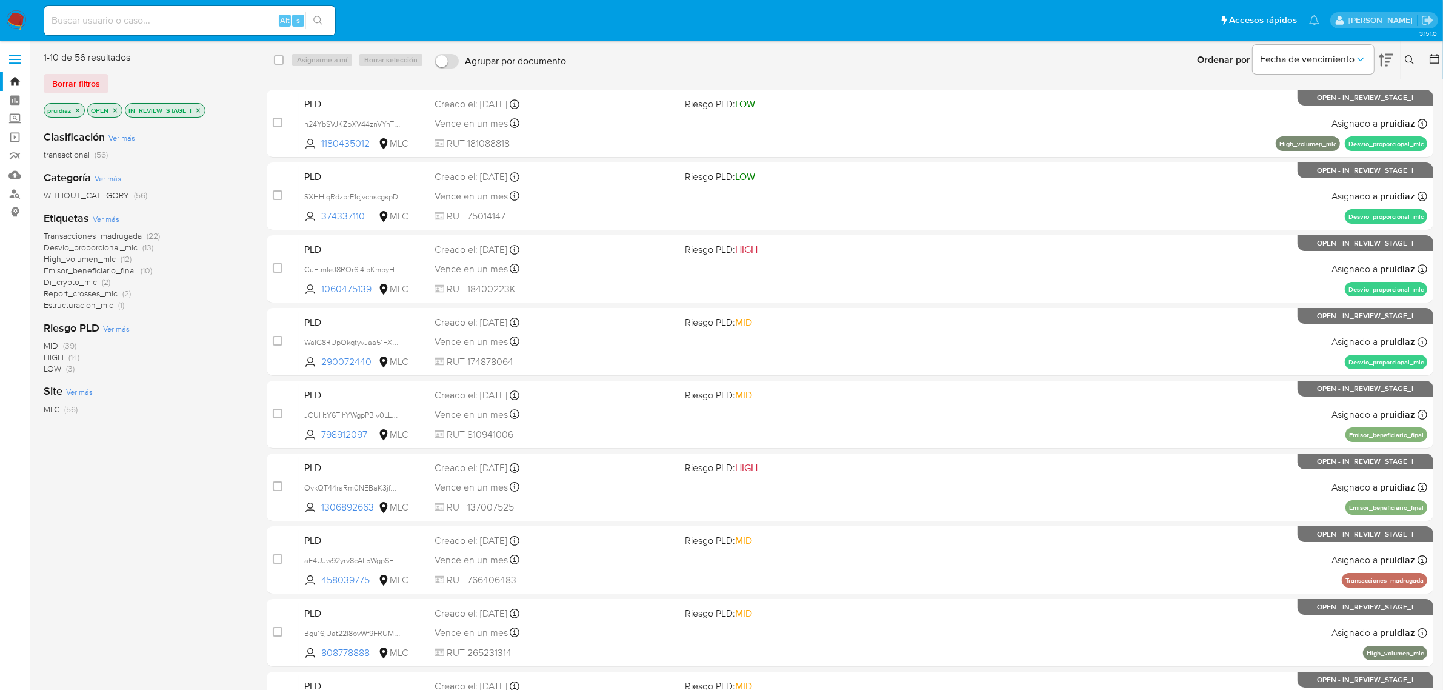
click at [99, 307] on span "Estructuracion_mlc" at bounding box center [79, 305] width 70 height 12
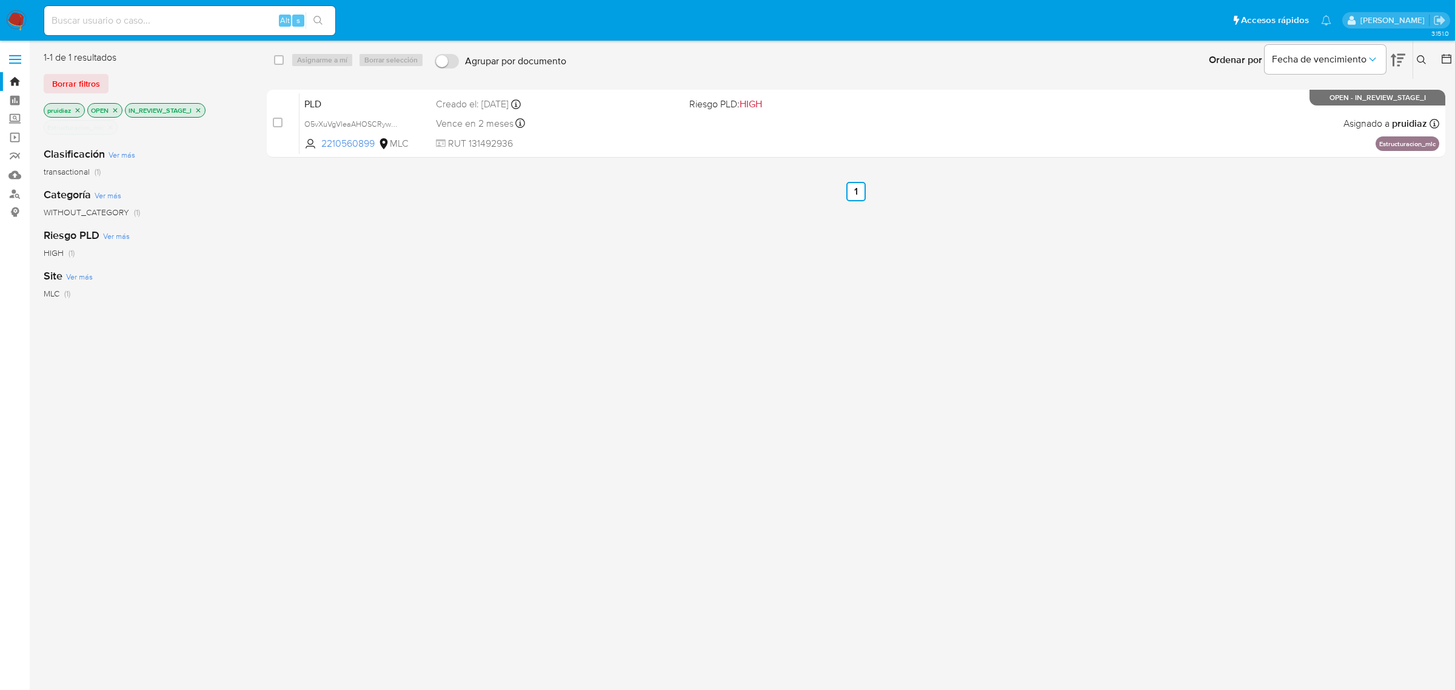
click at [112, 129] on icon "close-filter" at bounding box center [110, 127] width 7 height 7
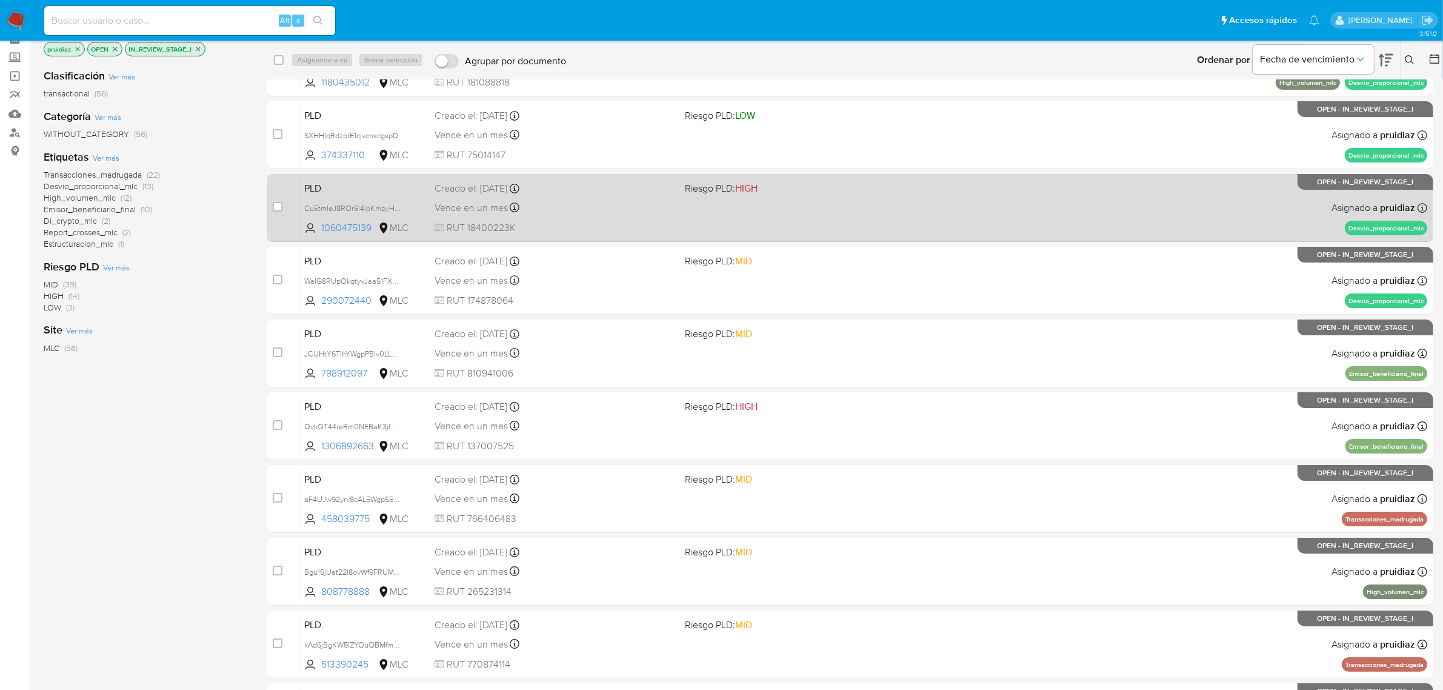
scroll to position [173, 0]
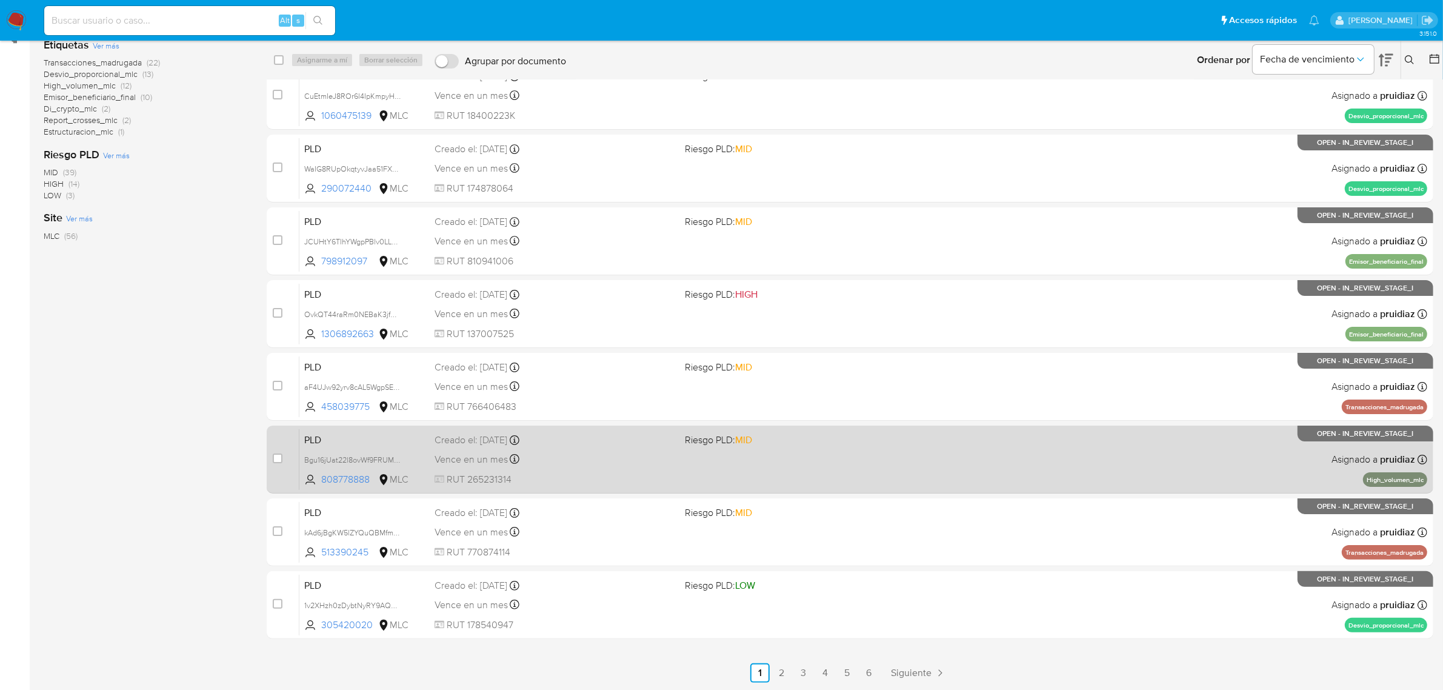
click at [835, 452] on div "PLD Bgu16jUat22l8ovWf9FRUM4D 808778888 MLC Riesgo PLD: MID Creado el: [DATE] Cr…" at bounding box center [863, 459] width 1128 height 61
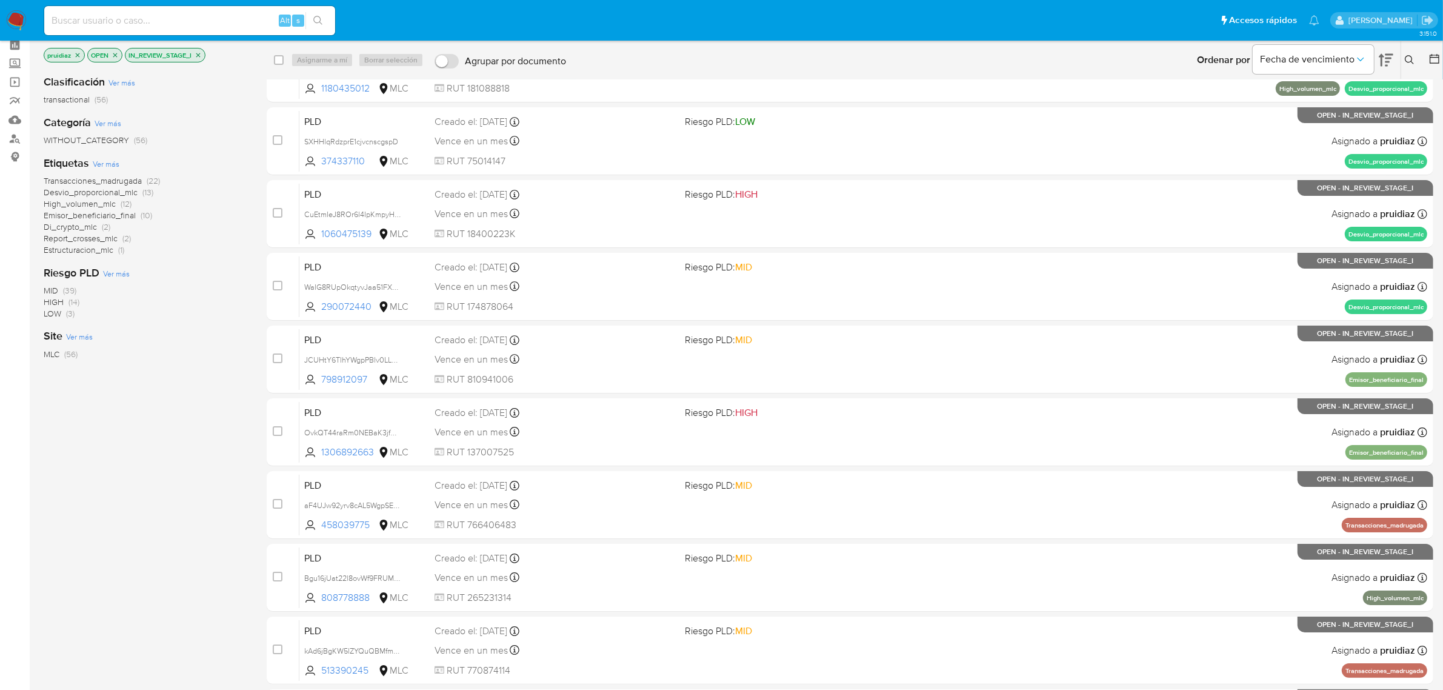
scroll to position [0, 0]
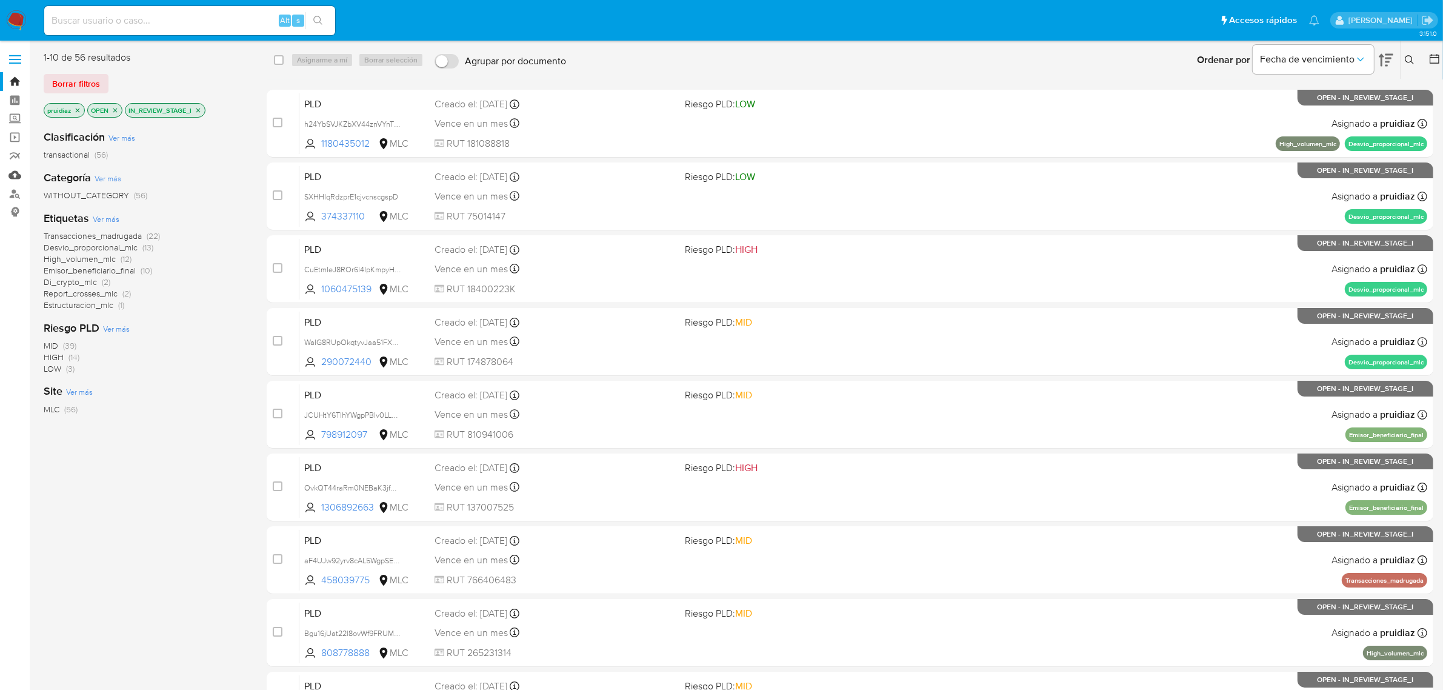
click at [8, 177] on link "Mulan" at bounding box center [72, 174] width 144 height 19
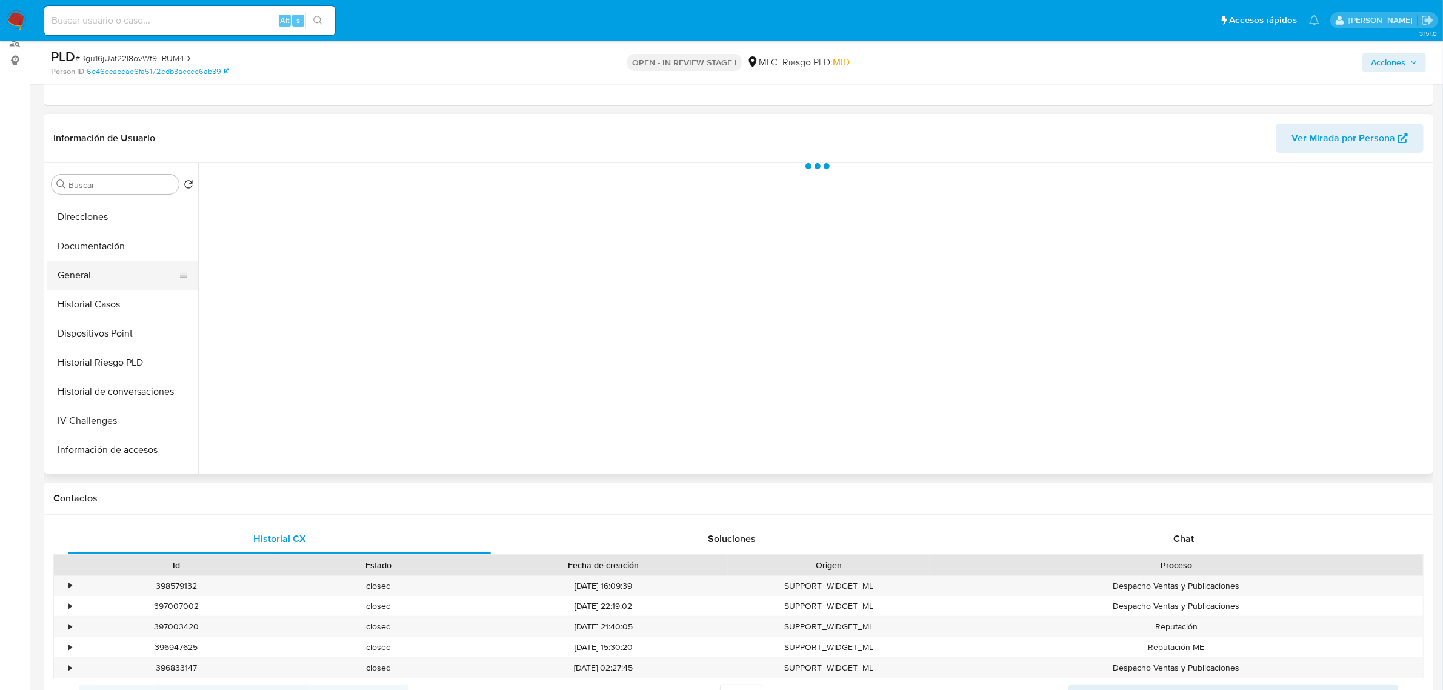
scroll to position [227, 0]
click at [97, 271] on button "Historial Casos" at bounding box center [118, 276] width 142 height 29
select select "10"
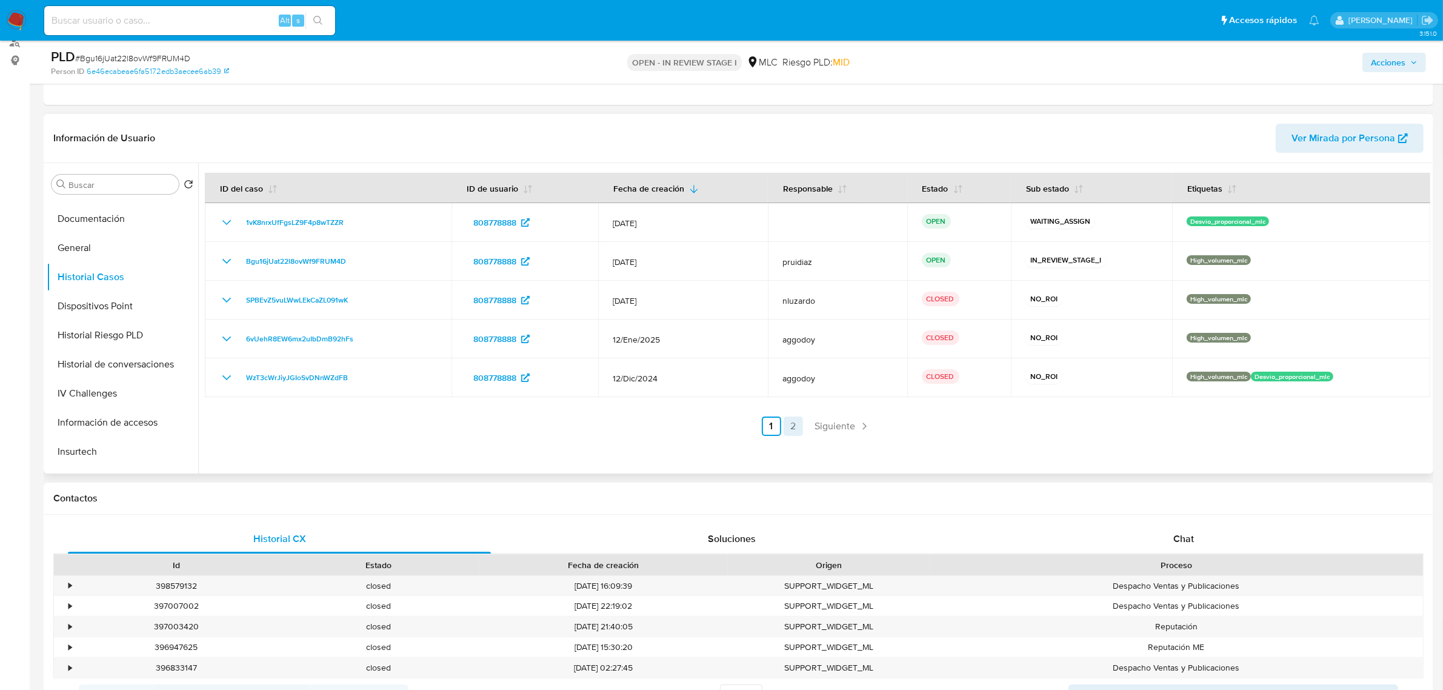
click at [795, 427] on link "2" at bounding box center [793, 425] width 19 height 19
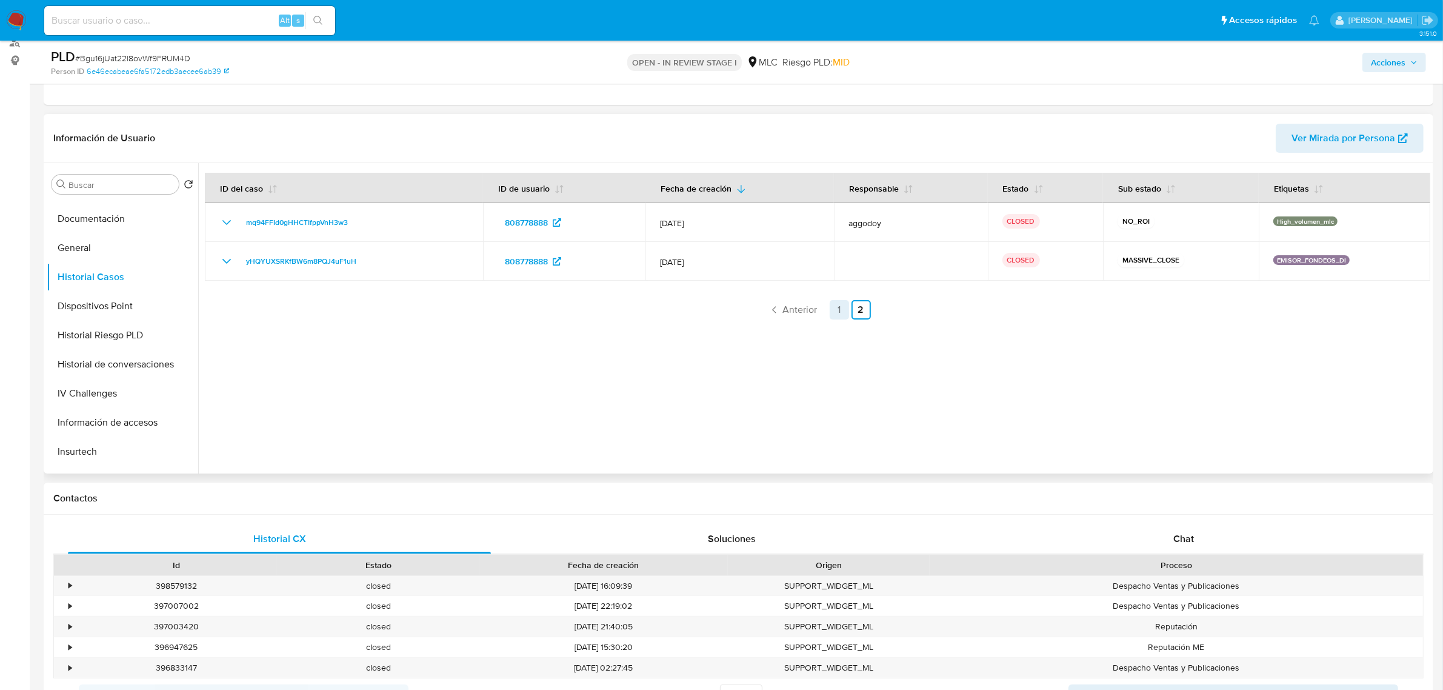
click at [840, 306] on link "1" at bounding box center [839, 309] width 19 height 19
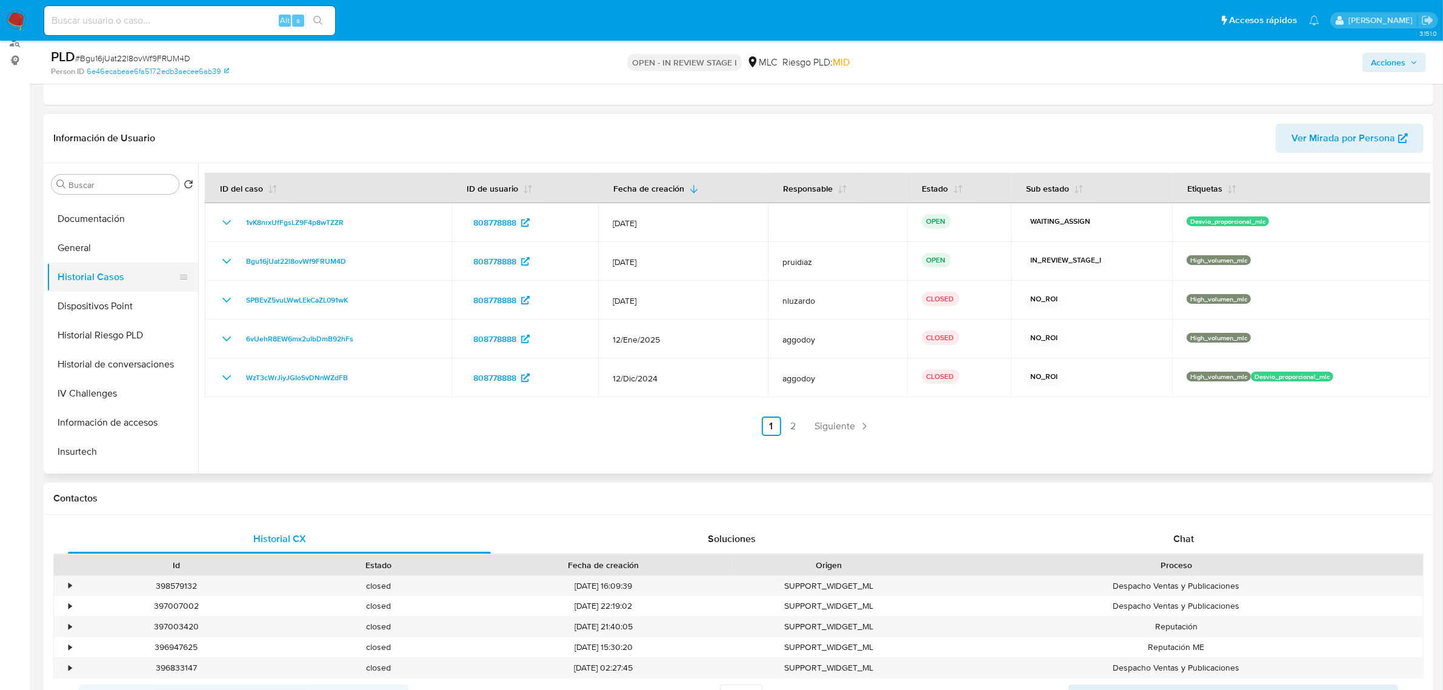
scroll to position [0, 0]
click at [110, 241] on button "Archivos adjuntos" at bounding box center [118, 242] width 142 height 29
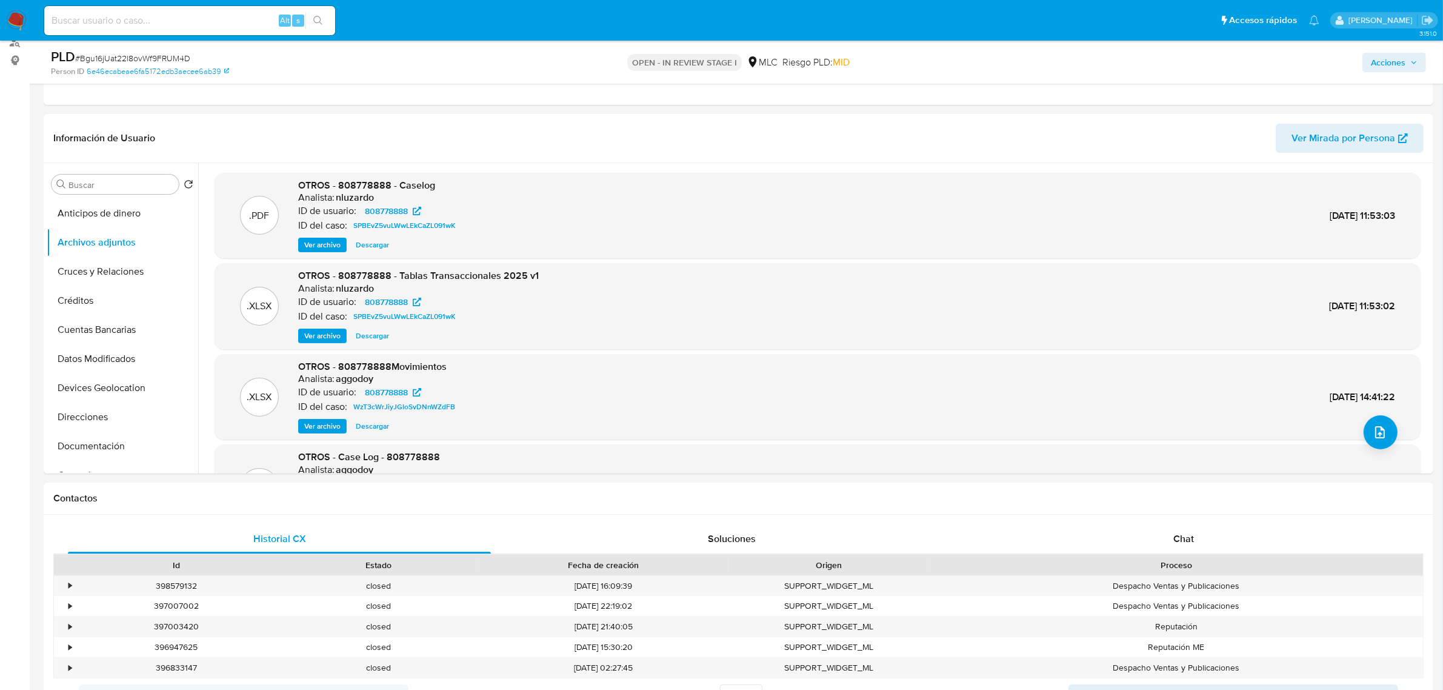
click at [335, 249] on span "Ver archivo" at bounding box center [322, 245] width 36 height 12
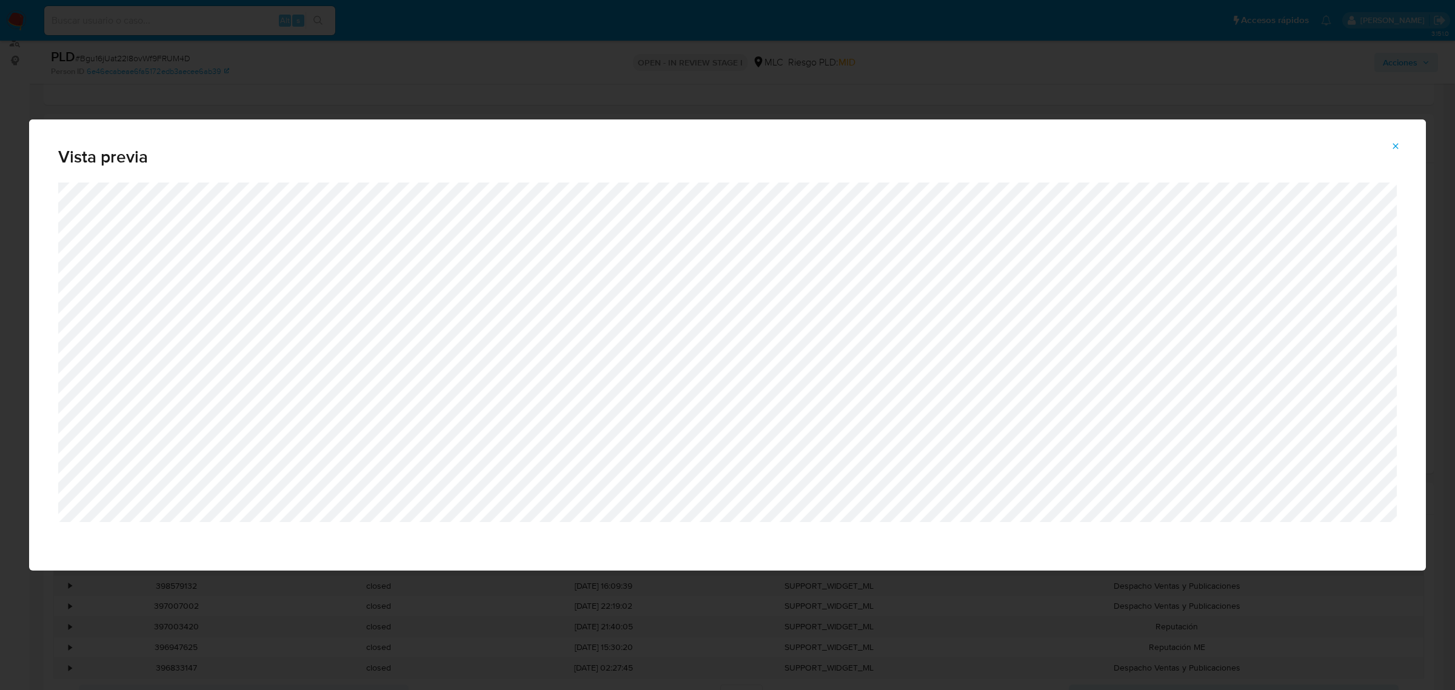
click at [1395, 145] on icon "Attachment preview" at bounding box center [1395, 145] width 5 height 5
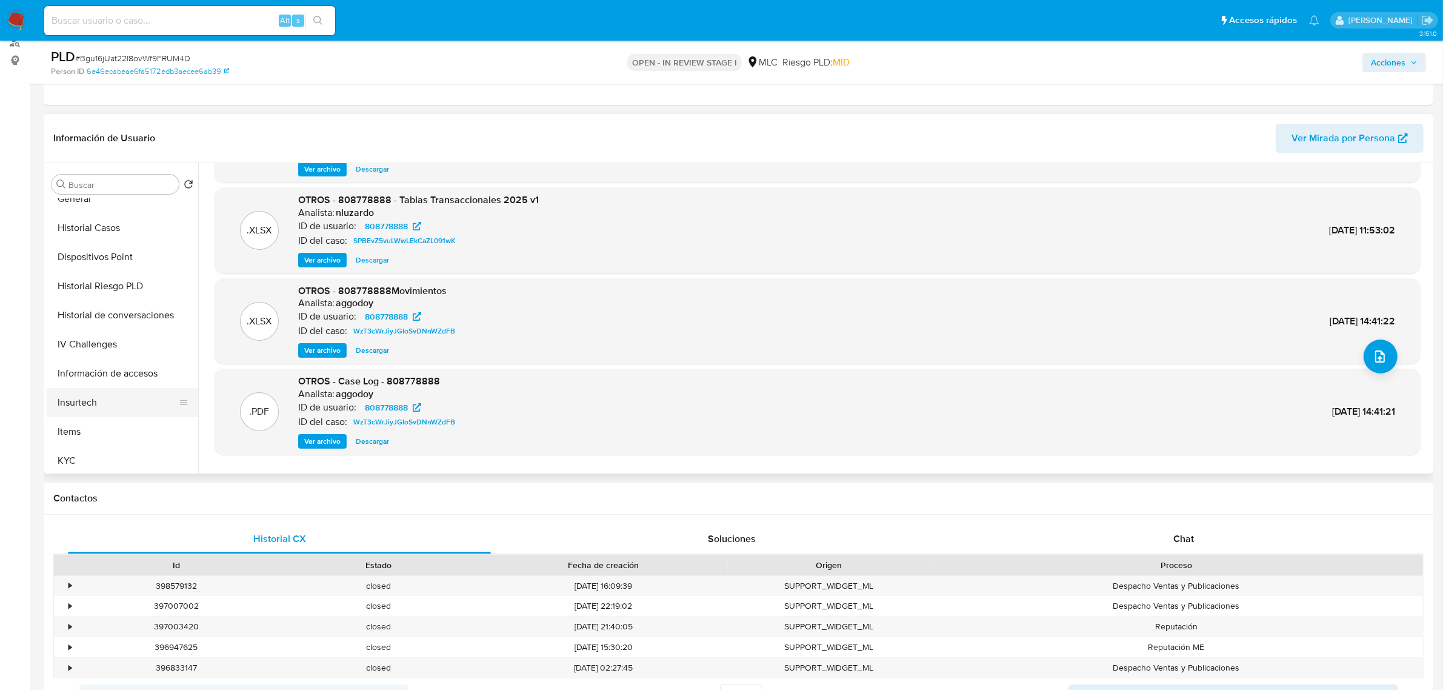
scroll to position [303, 0]
click at [90, 436] on button "KYC" at bounding box center [118, 433] width 142 height 29
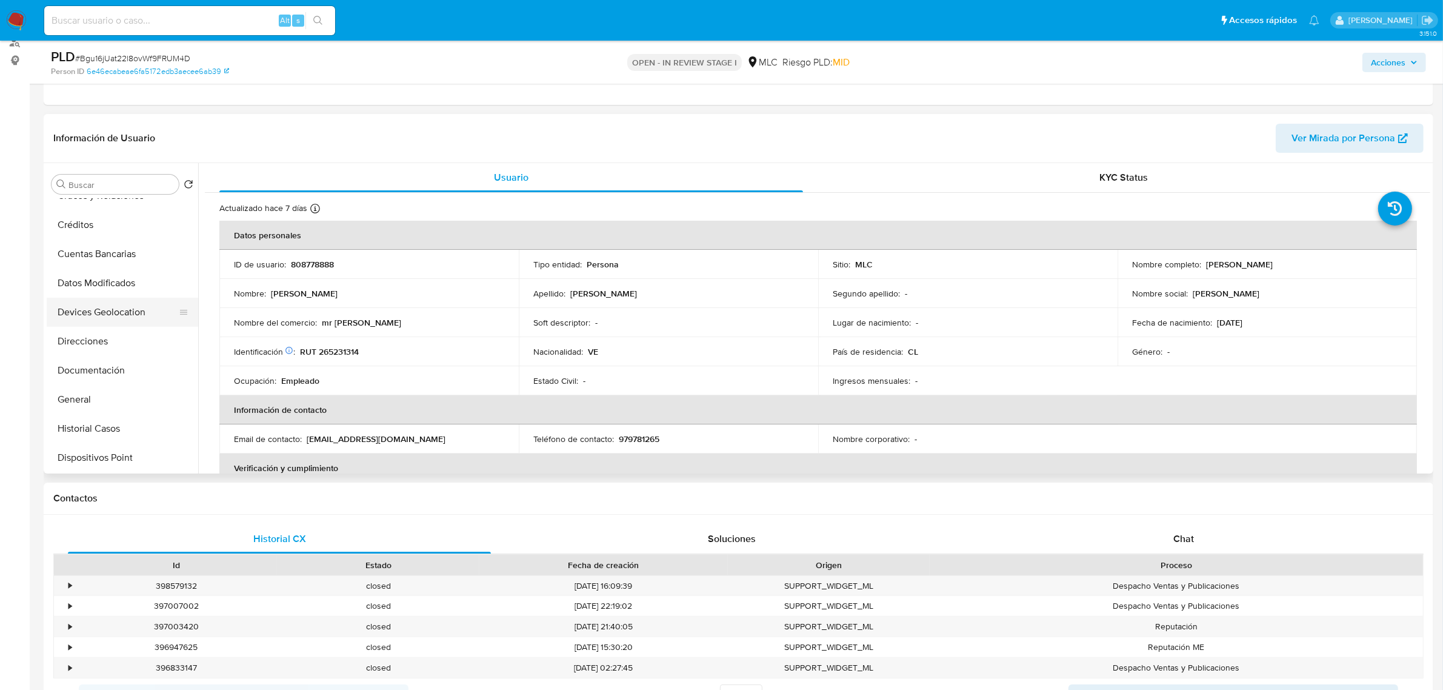
scroll to position [152, 0]
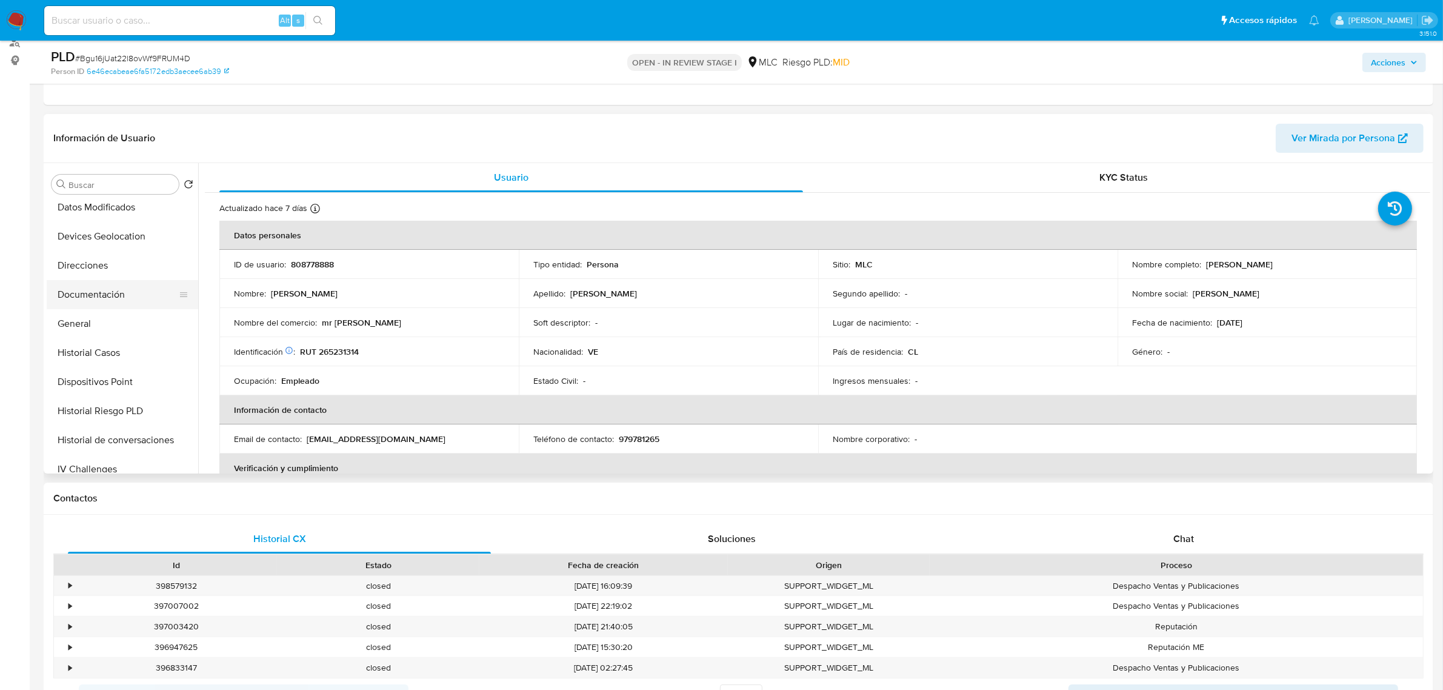
click at [98, 292] on button "Documentación" at bounding box center [118, 294] width 142 height 29
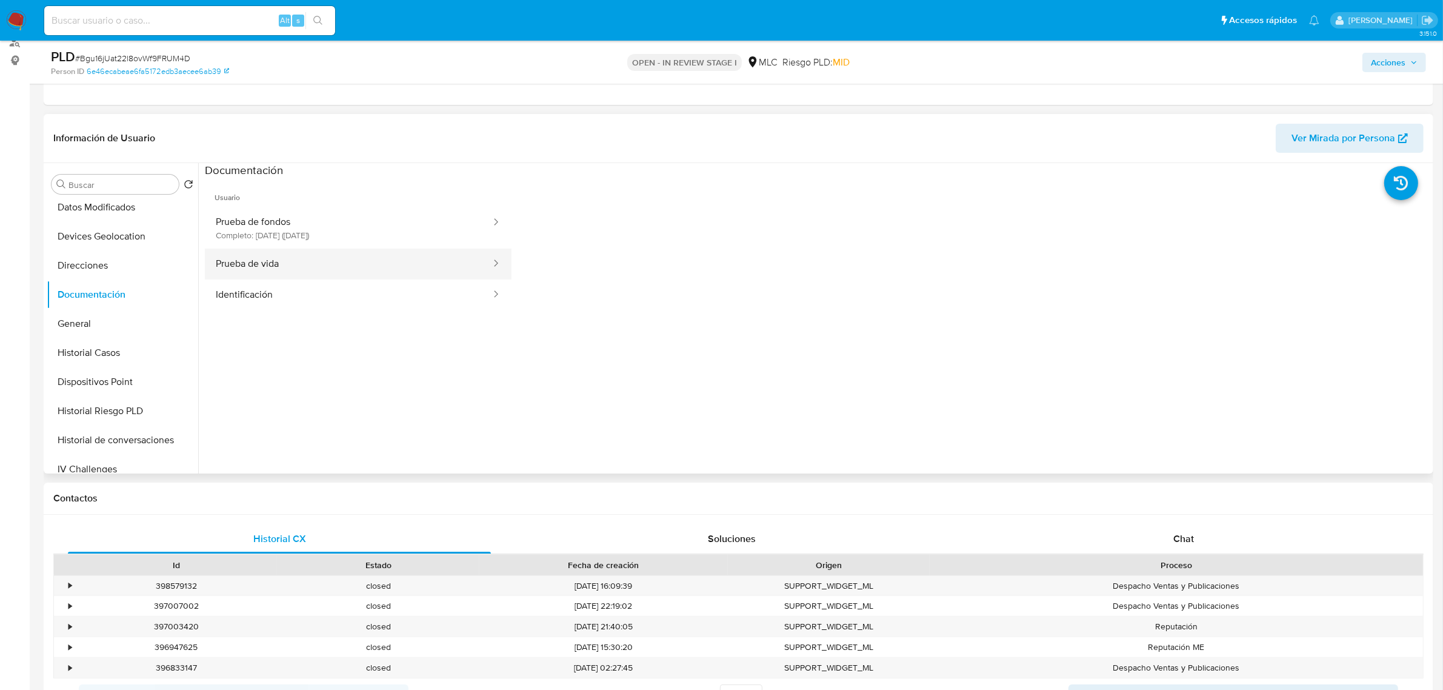
click at [343, 271] on button "Prueba de vida" at bounding box center [348, 264] width 287 height 31
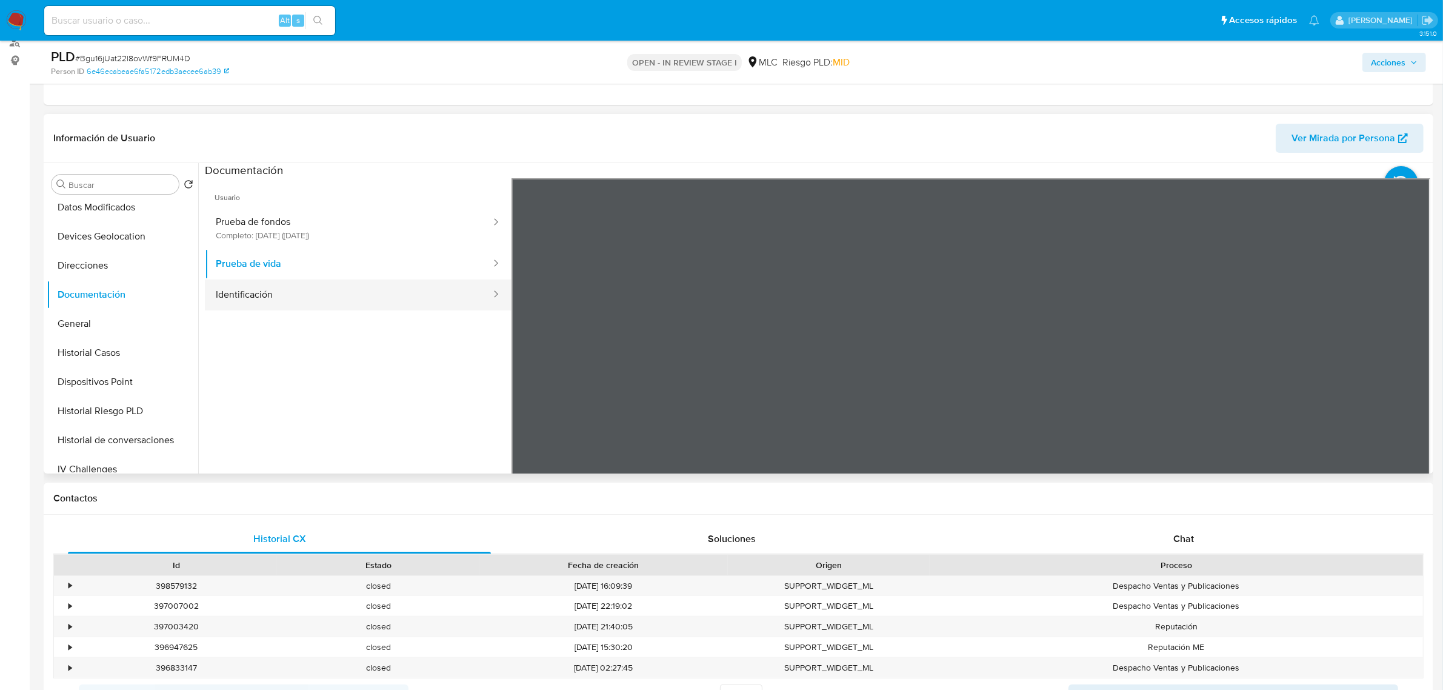
click at [294, 286] on button "Identificación" at bounding box center [348, 294] width 287 height 31
click at [1403, 376] on icon at bounding box center [1415, 375] width 24 height 24
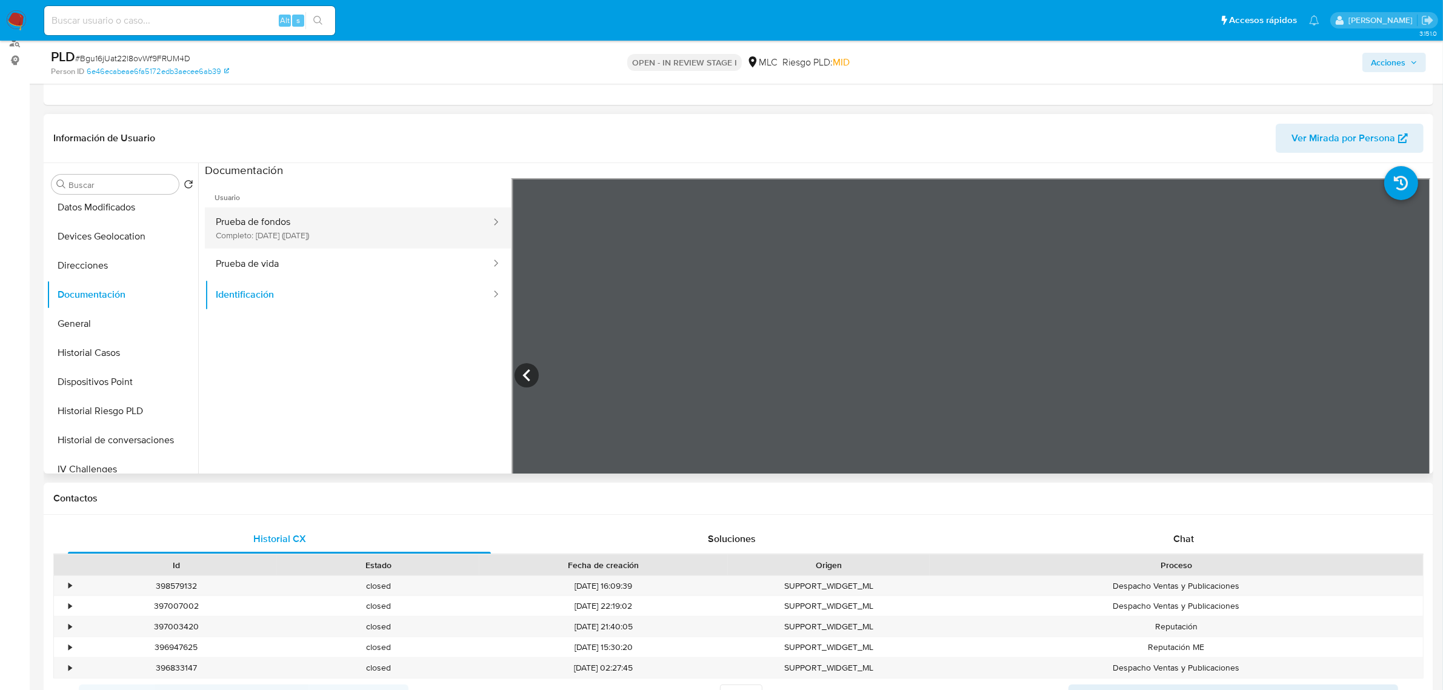
click at [308, 226] on button "Prueba de fondos Completo: [DATE] ([DATE])" at bounding box center [348, 227] width 287 height 41
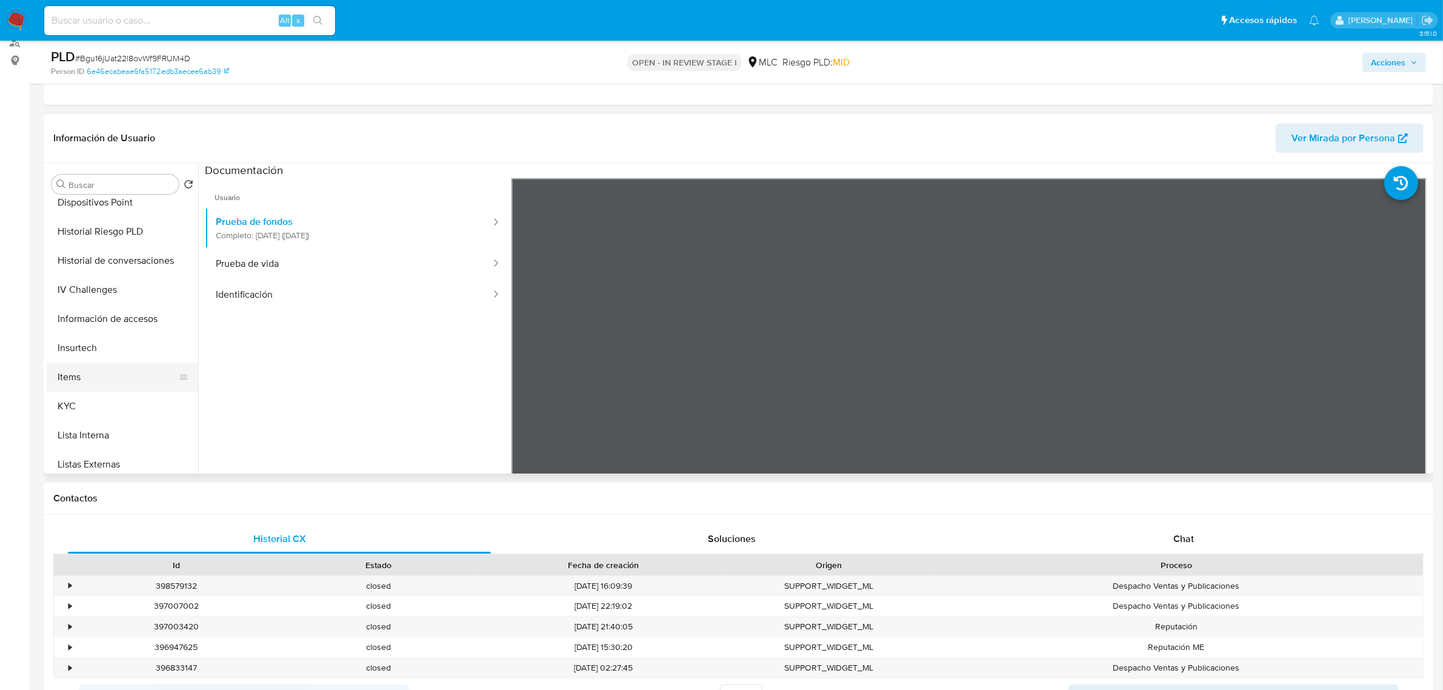
scroll to position [379, 0]
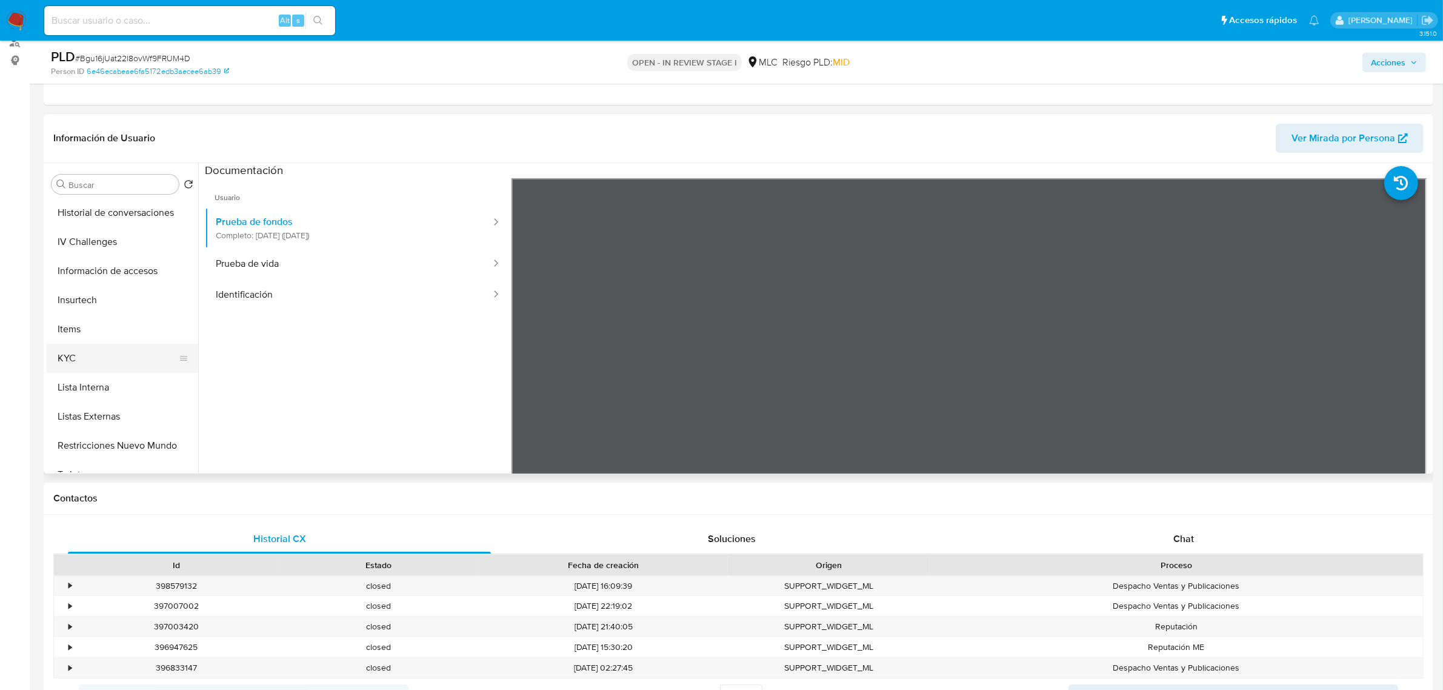
click at [97, 347] on button "KYC" at bounding box center [118, 358] width 142 height 29
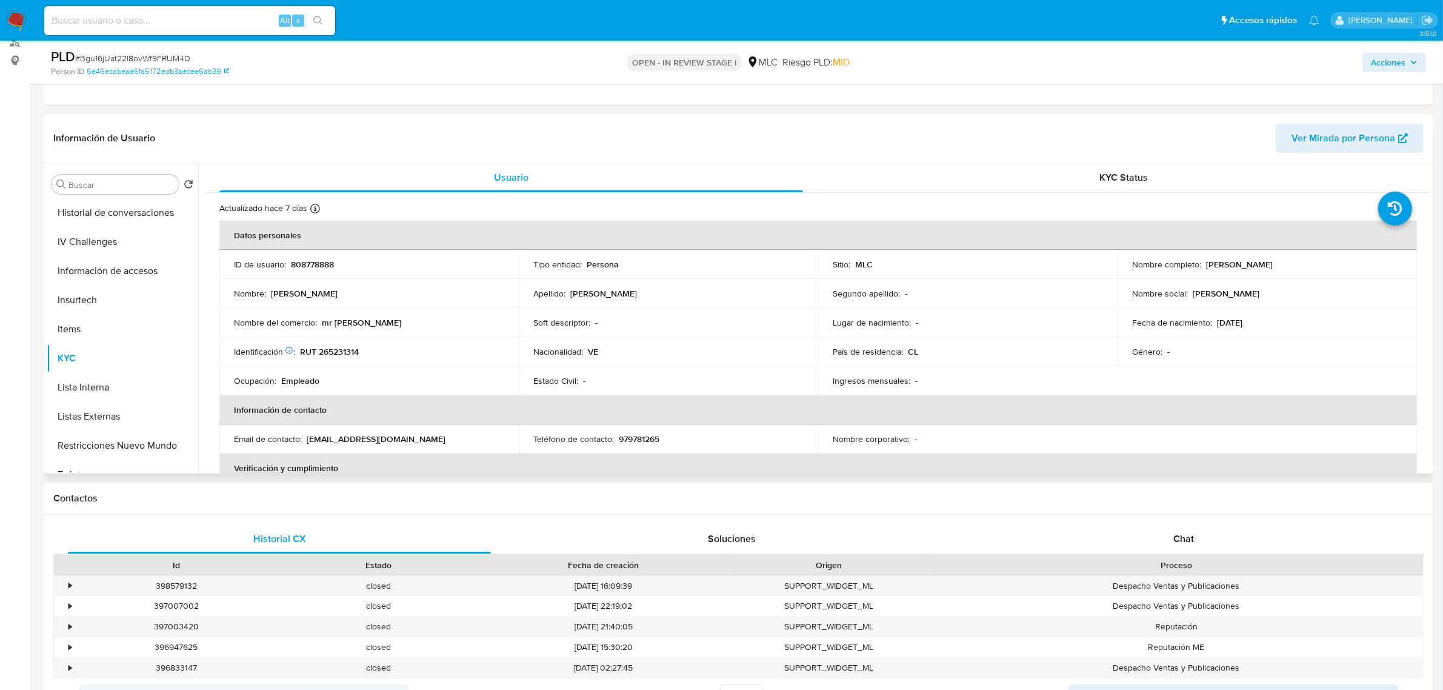
click at [319, 262] on p "808778888" at bounding box center [312, 264] width 43 height 11
copy p "808778888"
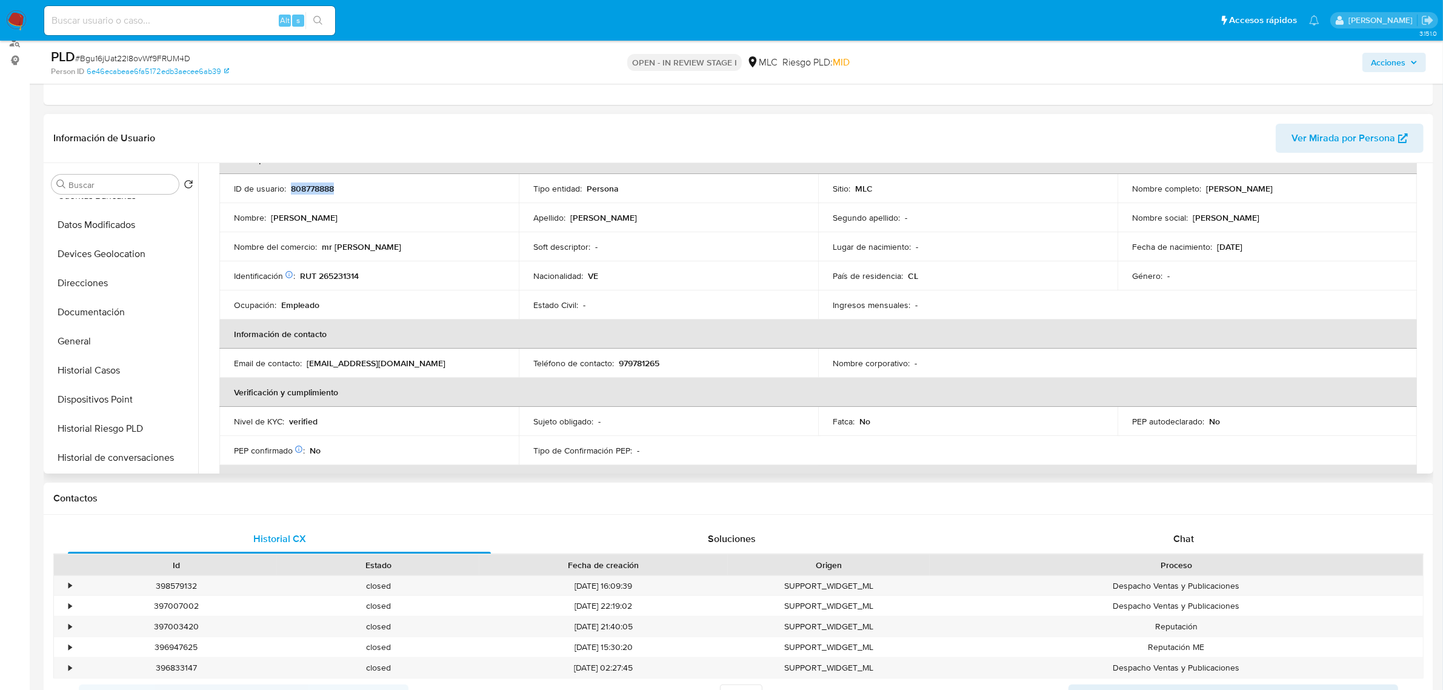
scroll to position [0, 0]
drag, startPoint x: 1201, startPoint y: 192, endPoint x: 1375, endPoint y: 216, distance: 175.7
click at [1377, 213] on tbody "ID de usuario : 808778888 Tipo entidad : Persona Sitio : MLC Nombre completo : …" at bounding box center [818, 246] width 1198 height 145
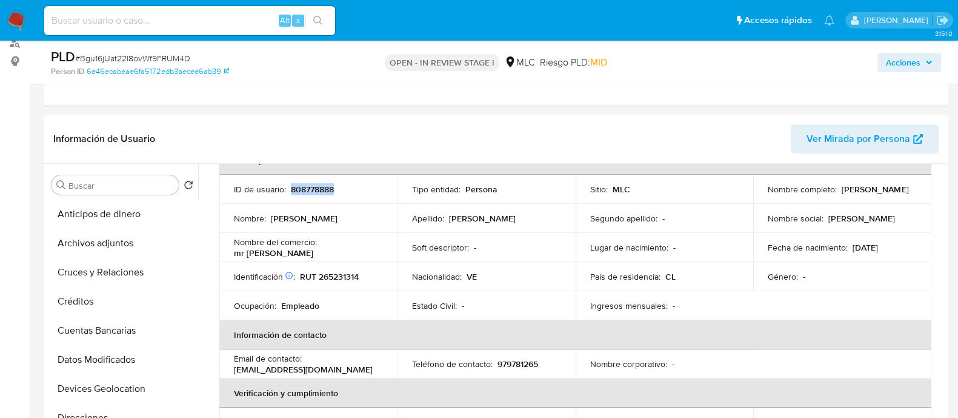
scroll to position [75, 0]
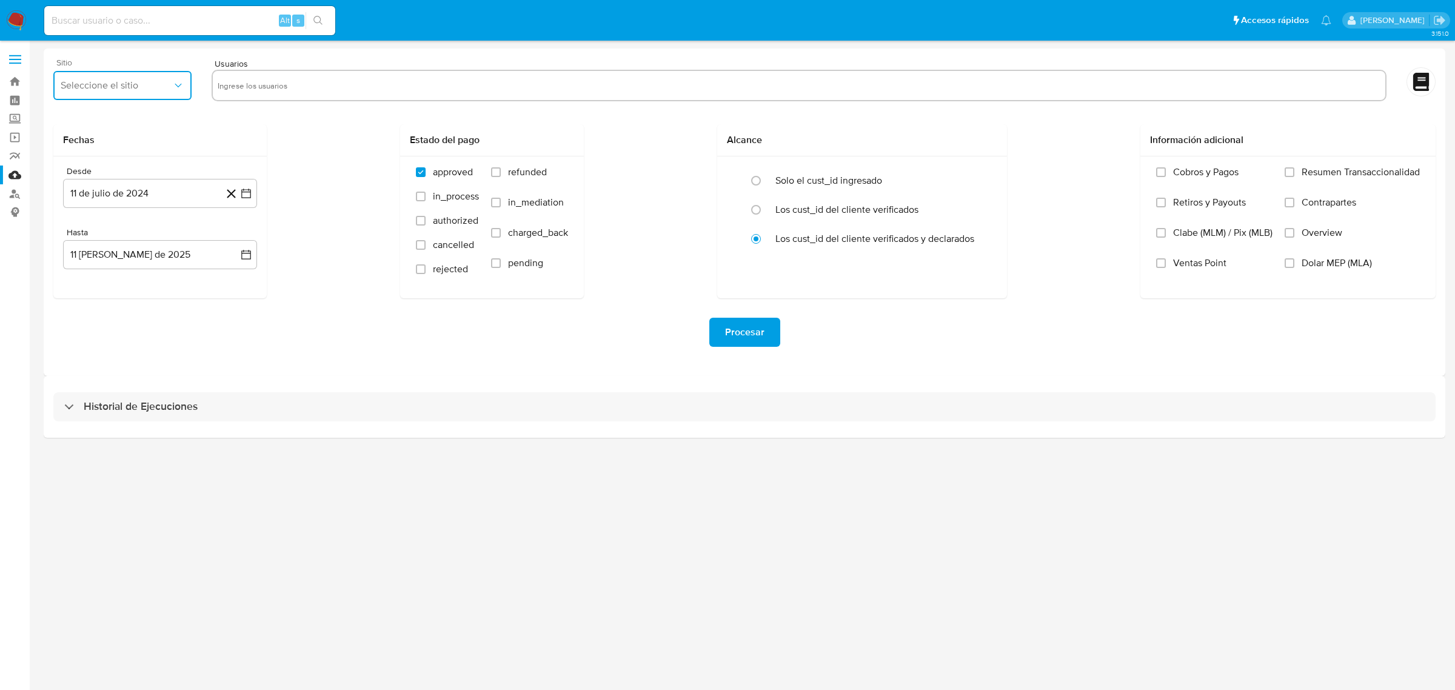
click at [165, 91] on span "Seleccione el sitio" at bounding box center [117, 85] width 112 height 12
click at [86, 287] on div "MLC" at bounding box center [119, 292] width 116 height 29
click at [258, 80] on input "text" at bounding box center [799, 85] width 1163 height 19
click at [259, 80] on input "text" at bounding box center [799, 85] width 1163 height 19
type input "808778888"
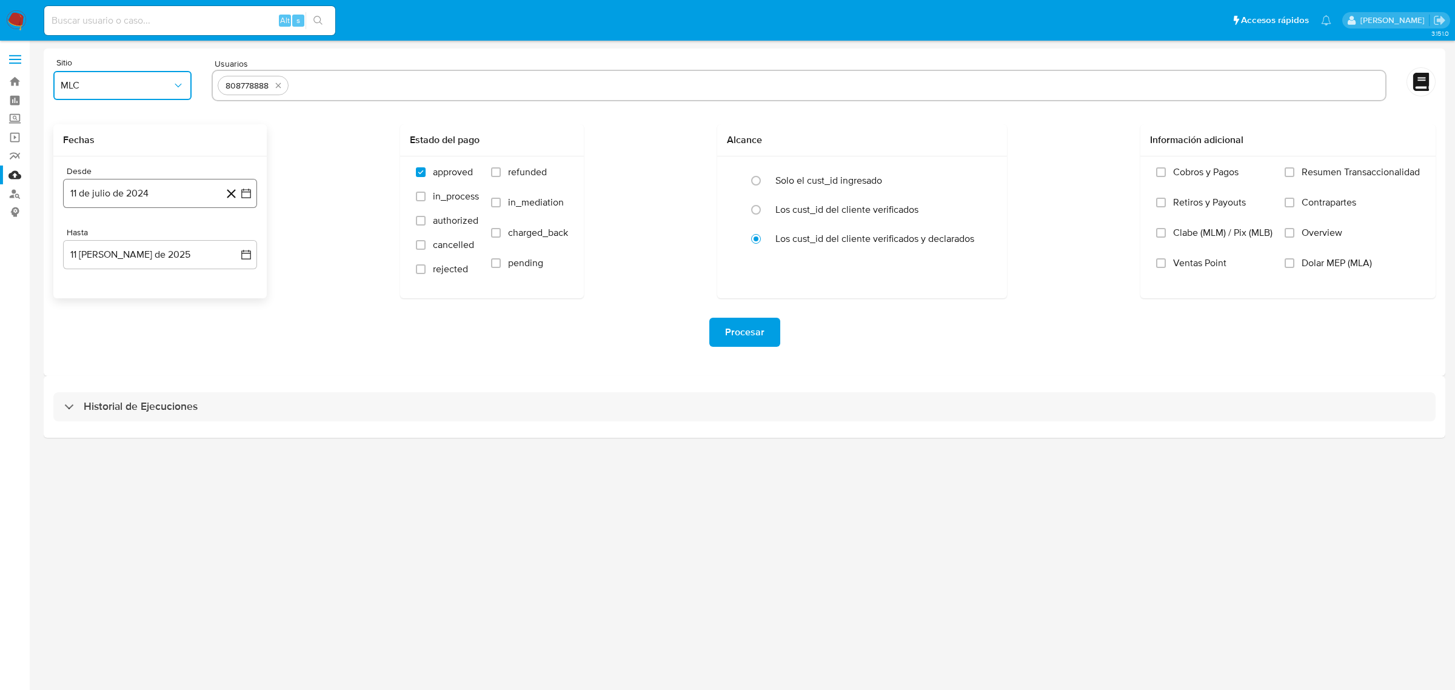
click at [247, 194] on icon "button" at bounding box center [246, 193] width 12 height 12
click at [86, 384] on button "29" at bounding box center [87, 378] width 19 height 19
click at [244, 253] on icon "button" at bounding box center [246, 255] width 10 height 10
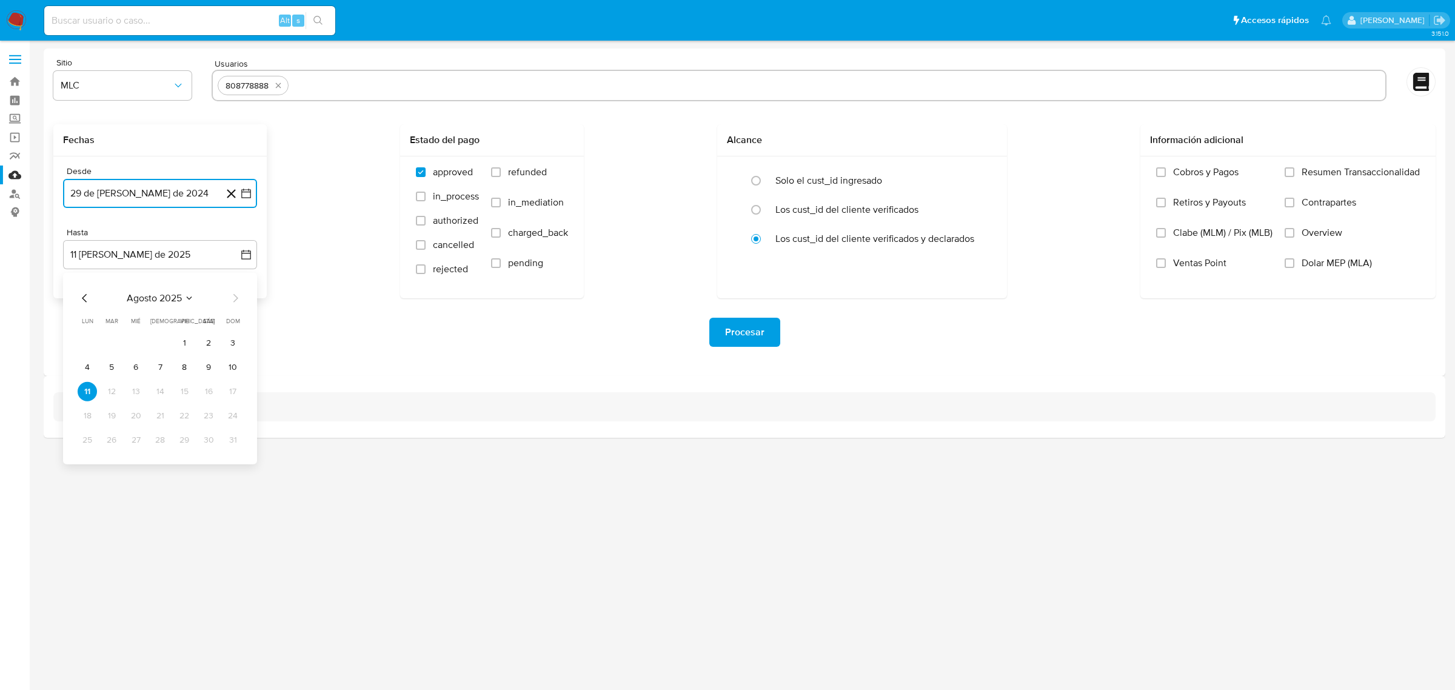
click at [89, 299] on icon "Mes anterior" at bounding box center [85, 298] width 15 height 15
click at [89, 441] on button "28" at bounding box center [87, 439] width 19 height 19
click at [241, 533] on div "3.151.0" at bounding box center [745, 364] width 1402 height 633
click at [757, 332] on span "Procesar" at bounding box center [744, 332] width 39 height 27
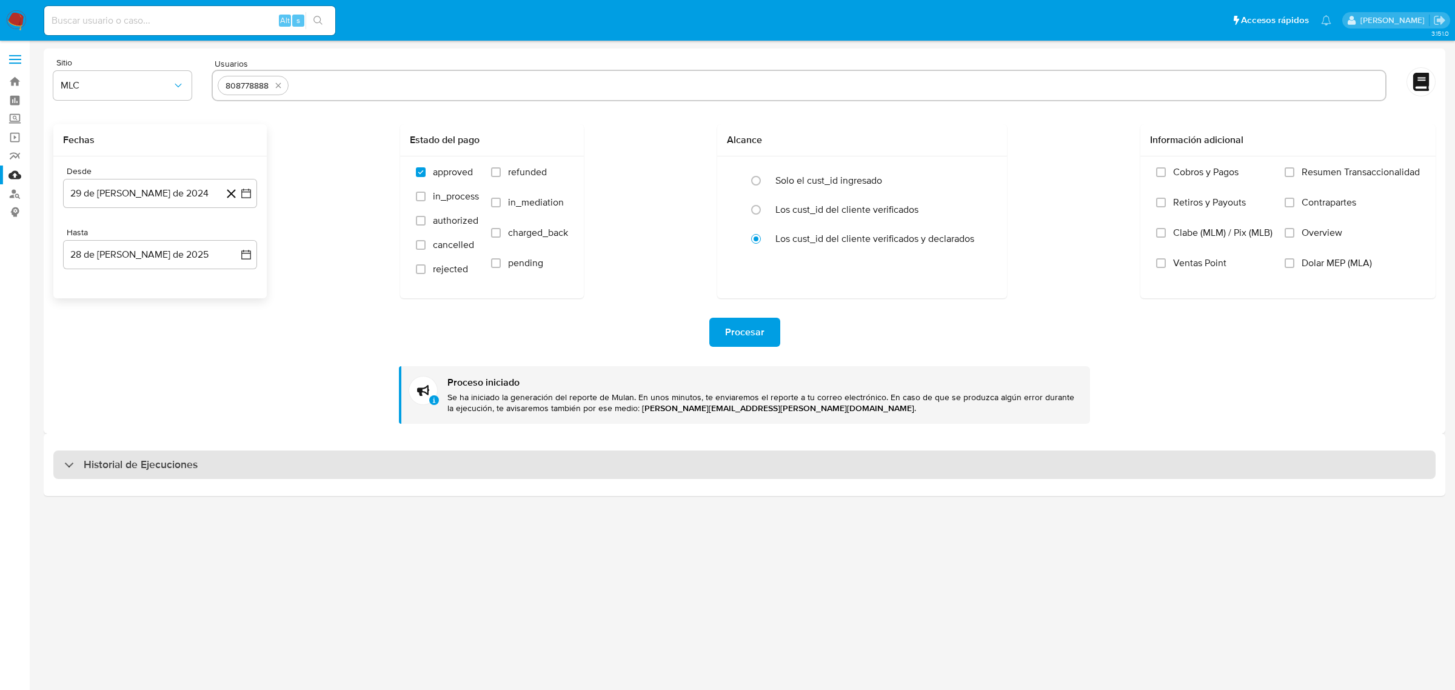
click at [156, 467] on h3 "Historial de Ejecuciones" at bounding box center [141, 465] width 114 height 15
select select "10"
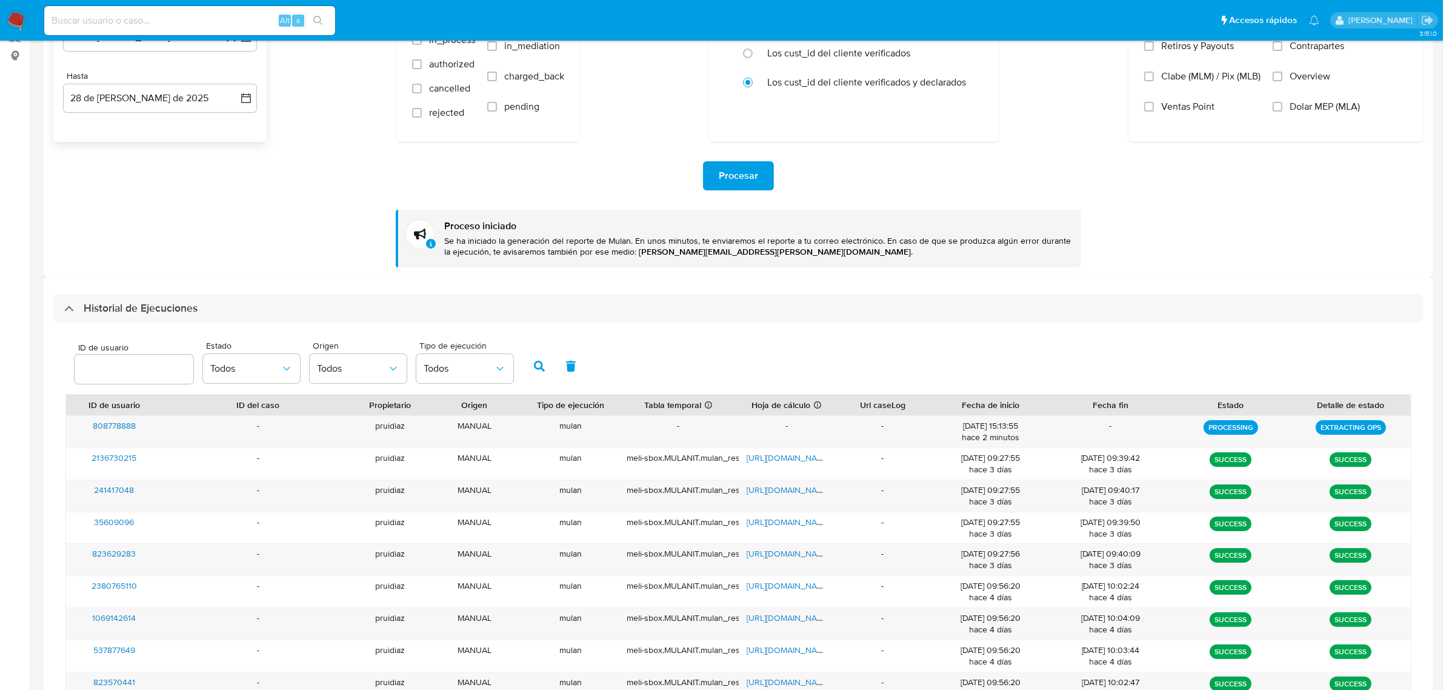
scroll to position [272, 0]
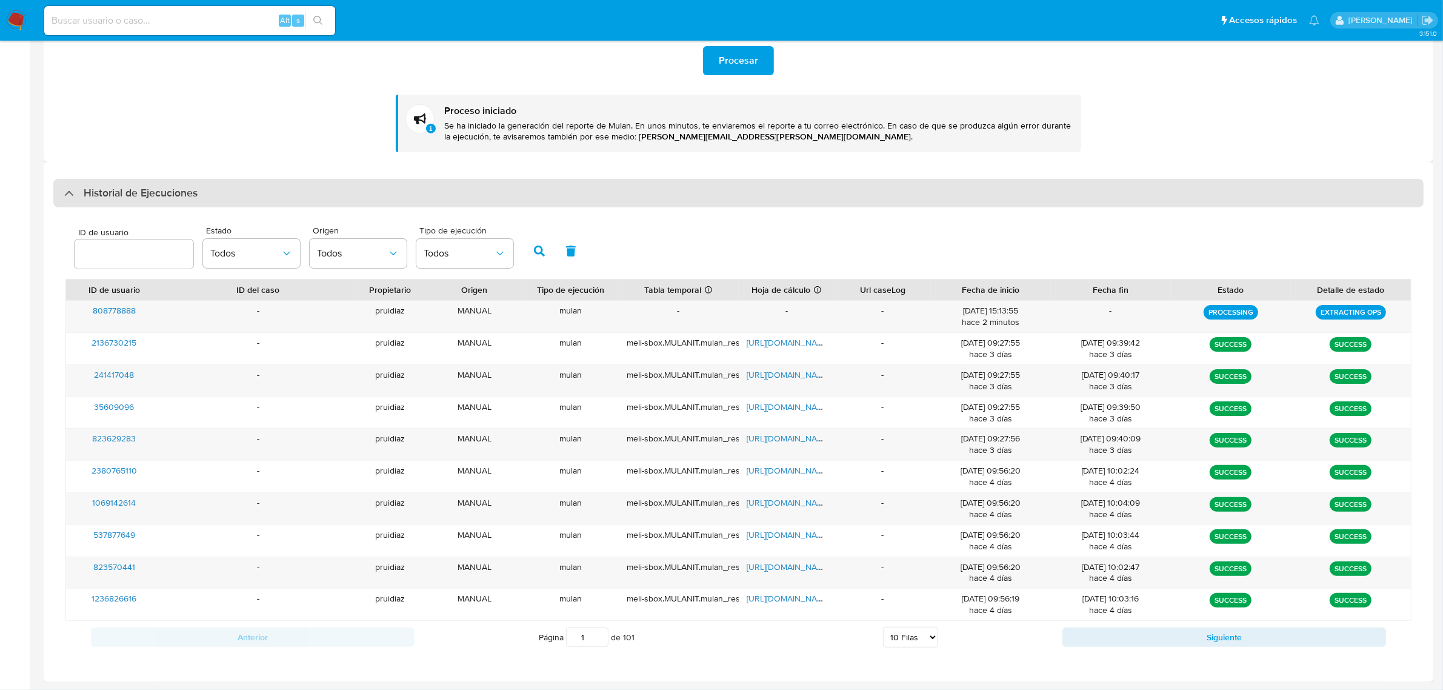
click at [143, 195] on h3 "Historial de Ejecuciones" at bounding box center [141, 193] width 114 height 15
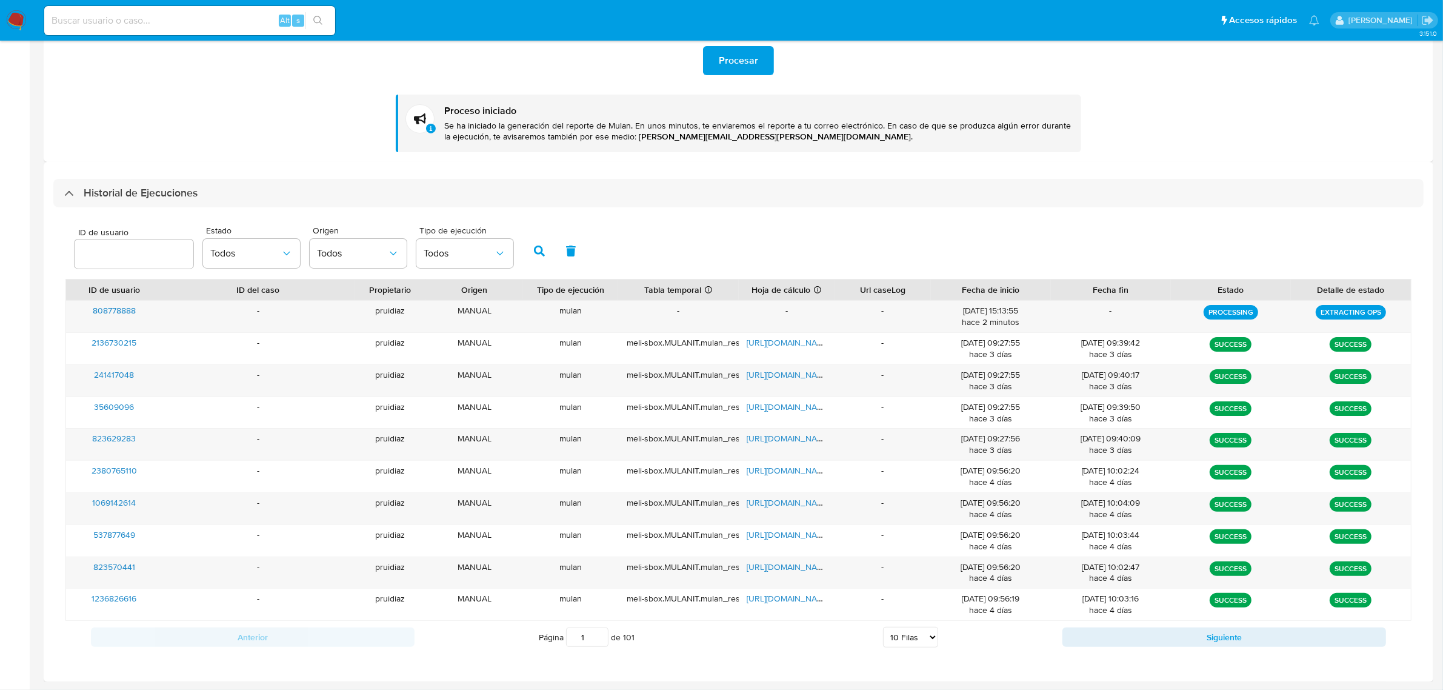
scroll to position [0, 0]
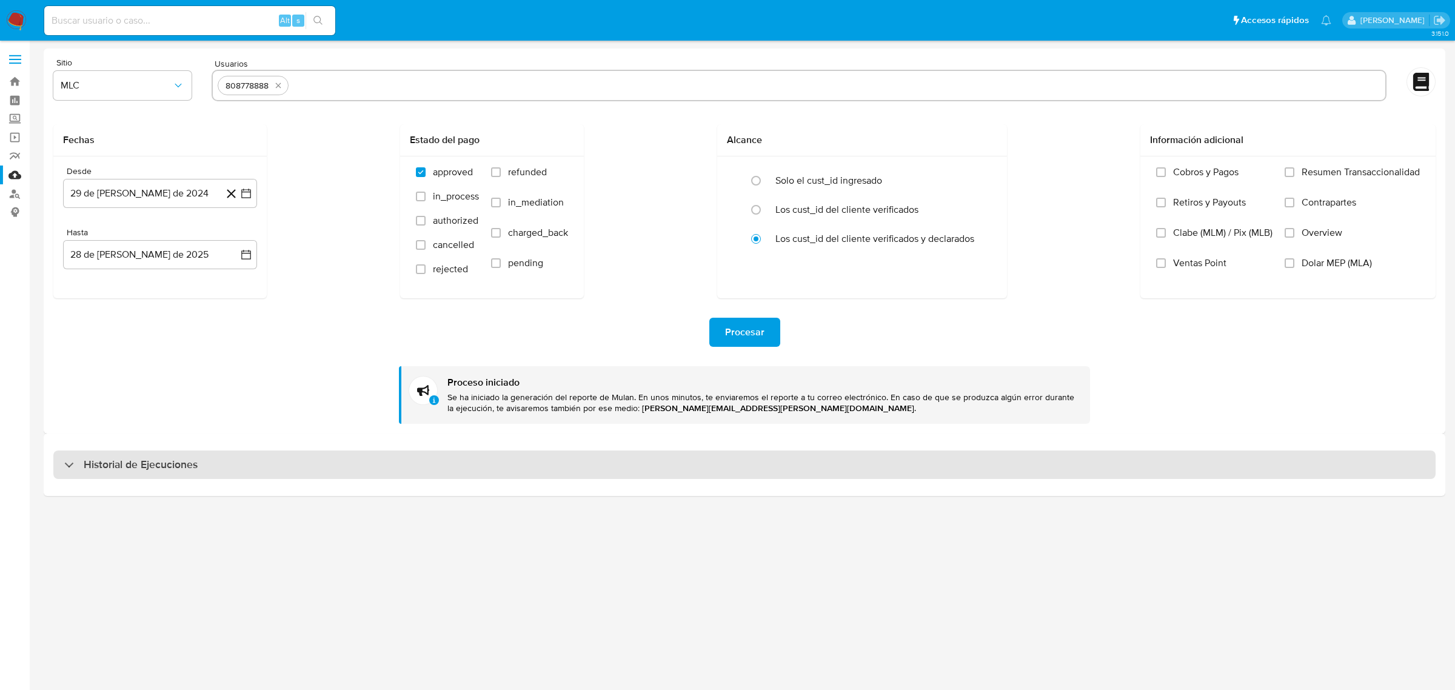
click at [144, 461] on h3 "Historial de Ejecuciones" at bounding box center [141, 465] width 114 height 15
select select "10"
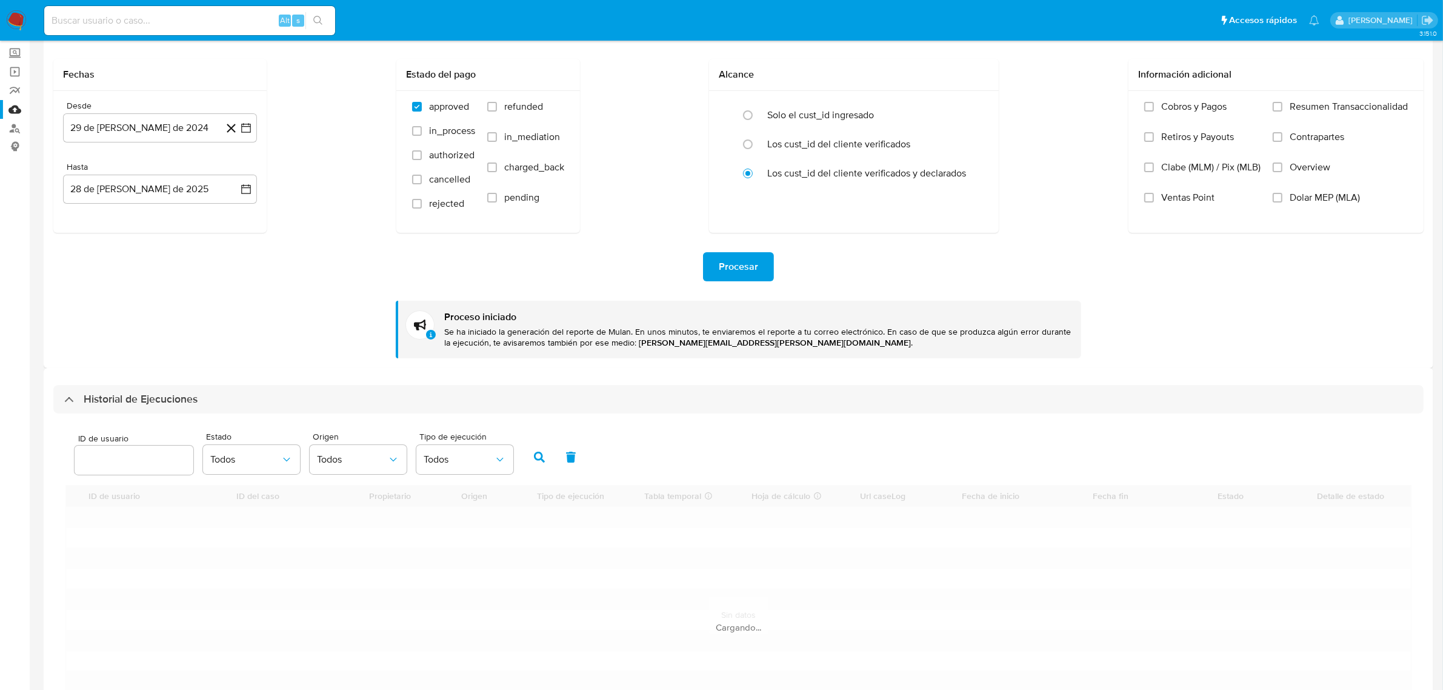
scroll to position [152, 0]
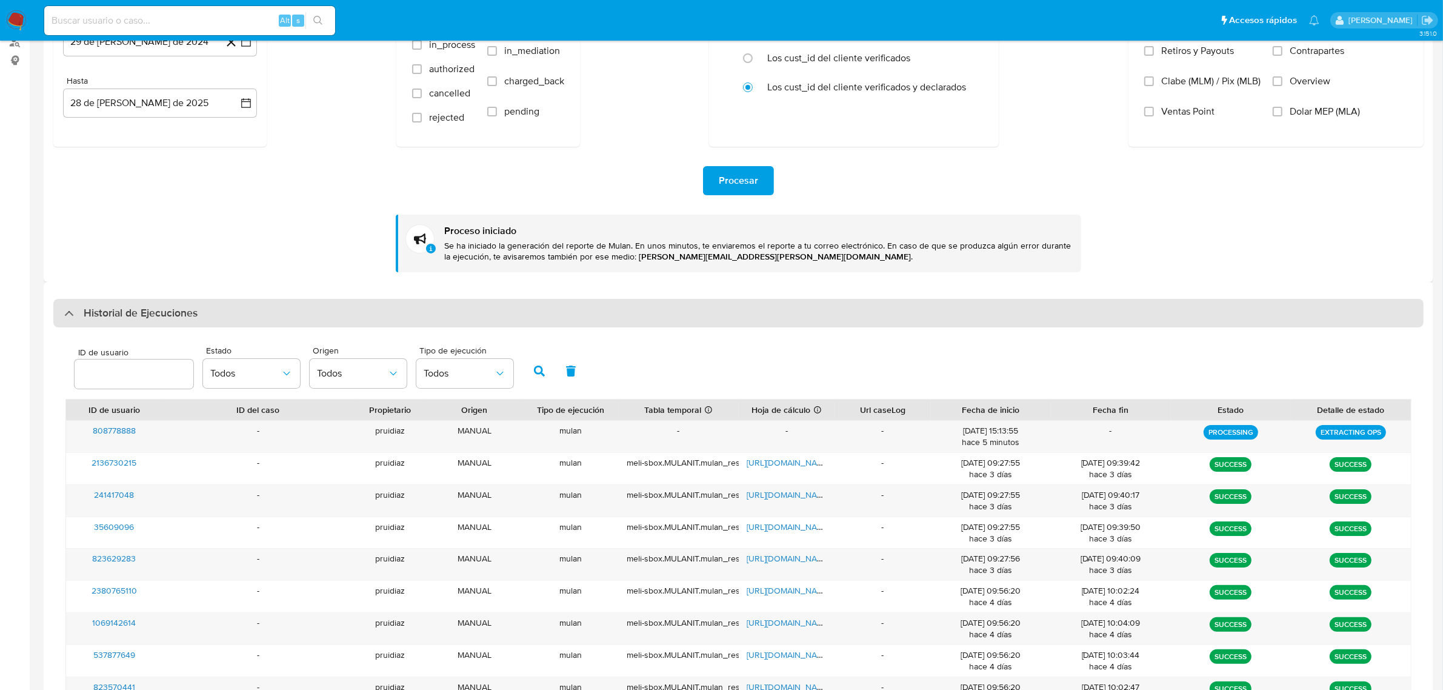
click at [131, 306] on h3 "Historial de Ejecuciones" at bounding box center [141, 313] width 114 height 15
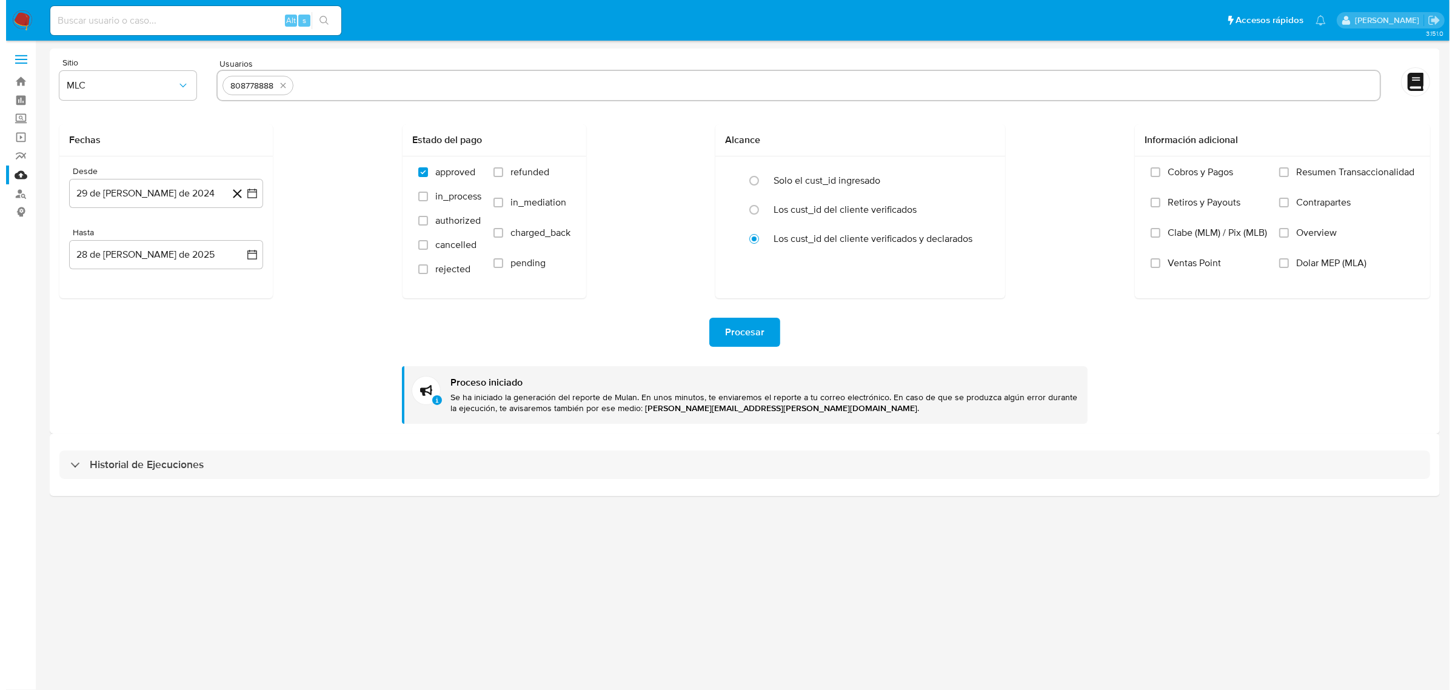
scroll to position [0, 0]
